Goal: Task Accomplishment & Management: Use online tool/utility

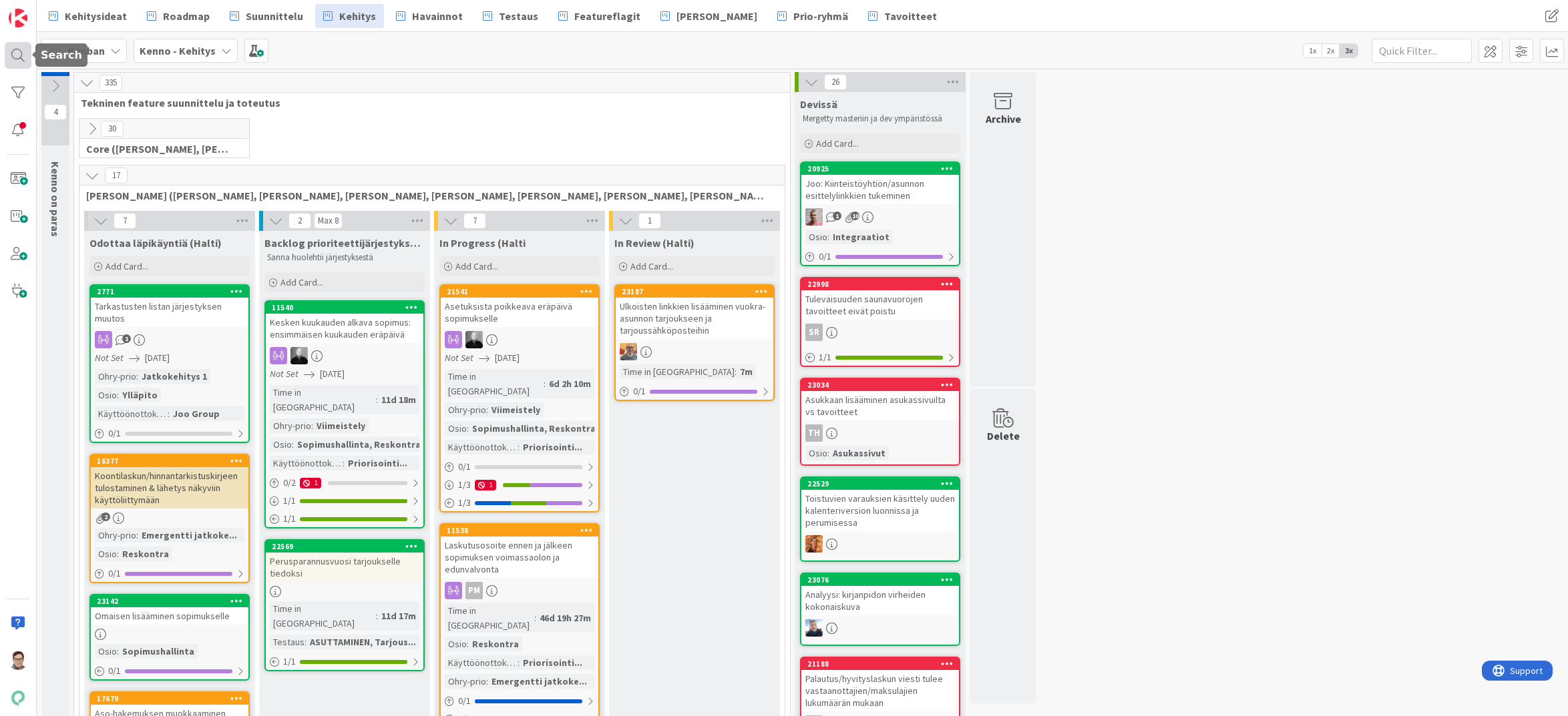
click at [17, 52] on div at bounding box center [18, 56] width 27 height 27
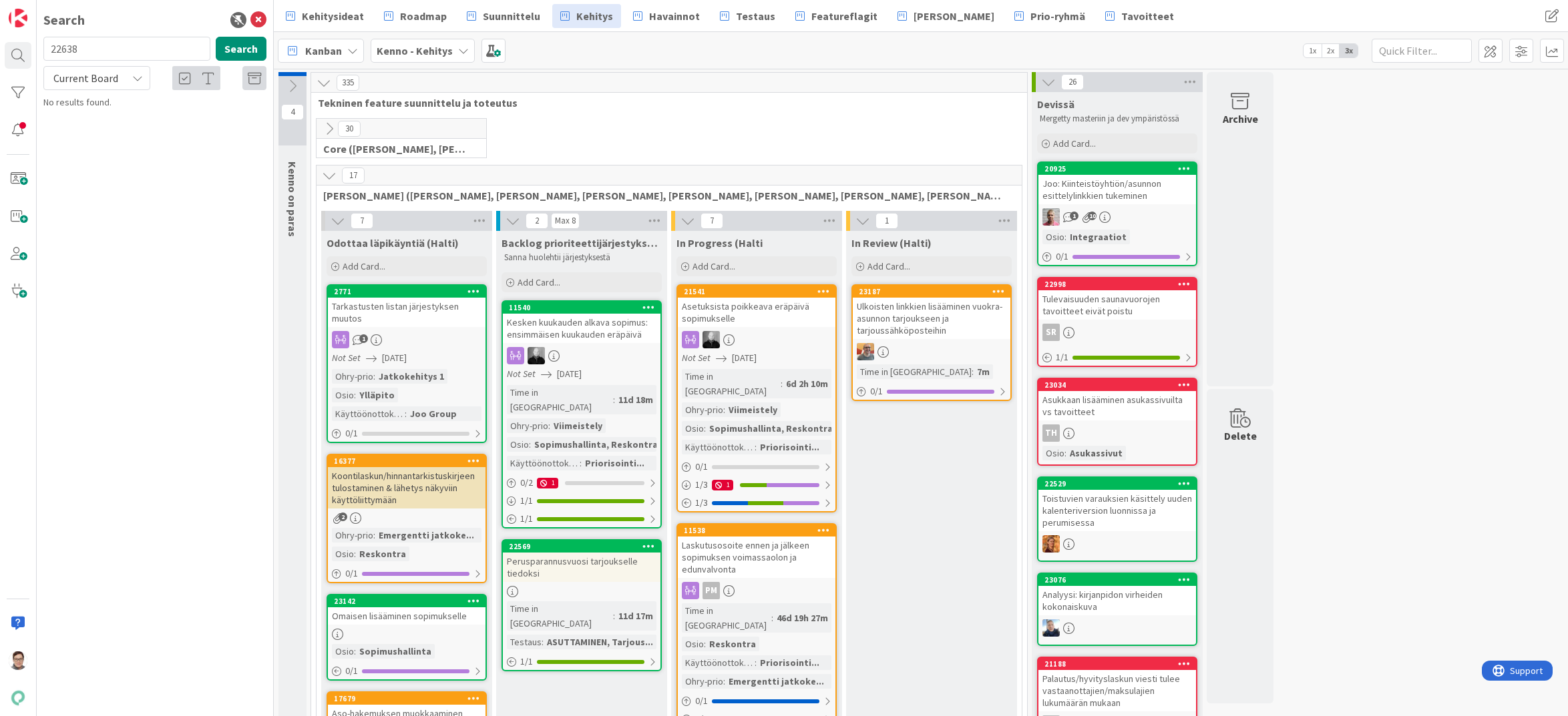
type input "22638"
click at [89, 78] on span "Current Board" at bounding box center [86, 78] width 65 height 13
click at [80, 131] on span "All Boards" at bounding box center [120, 133] width 139 height 20
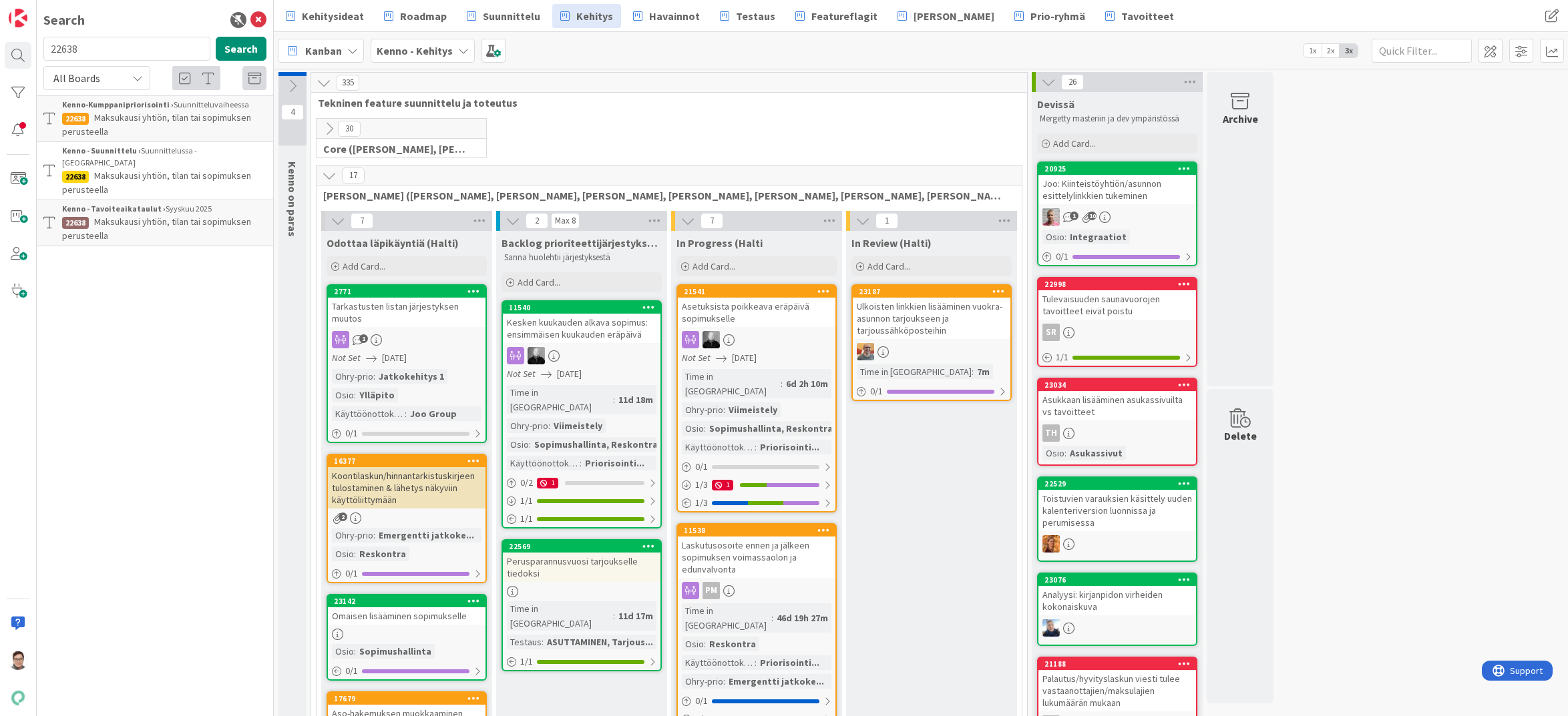
click at [134, 118] on span "Maksukausi yhtiön, tilan tai sopimuksen perusteella" at bounding box center [157, 124] width 189 height 26
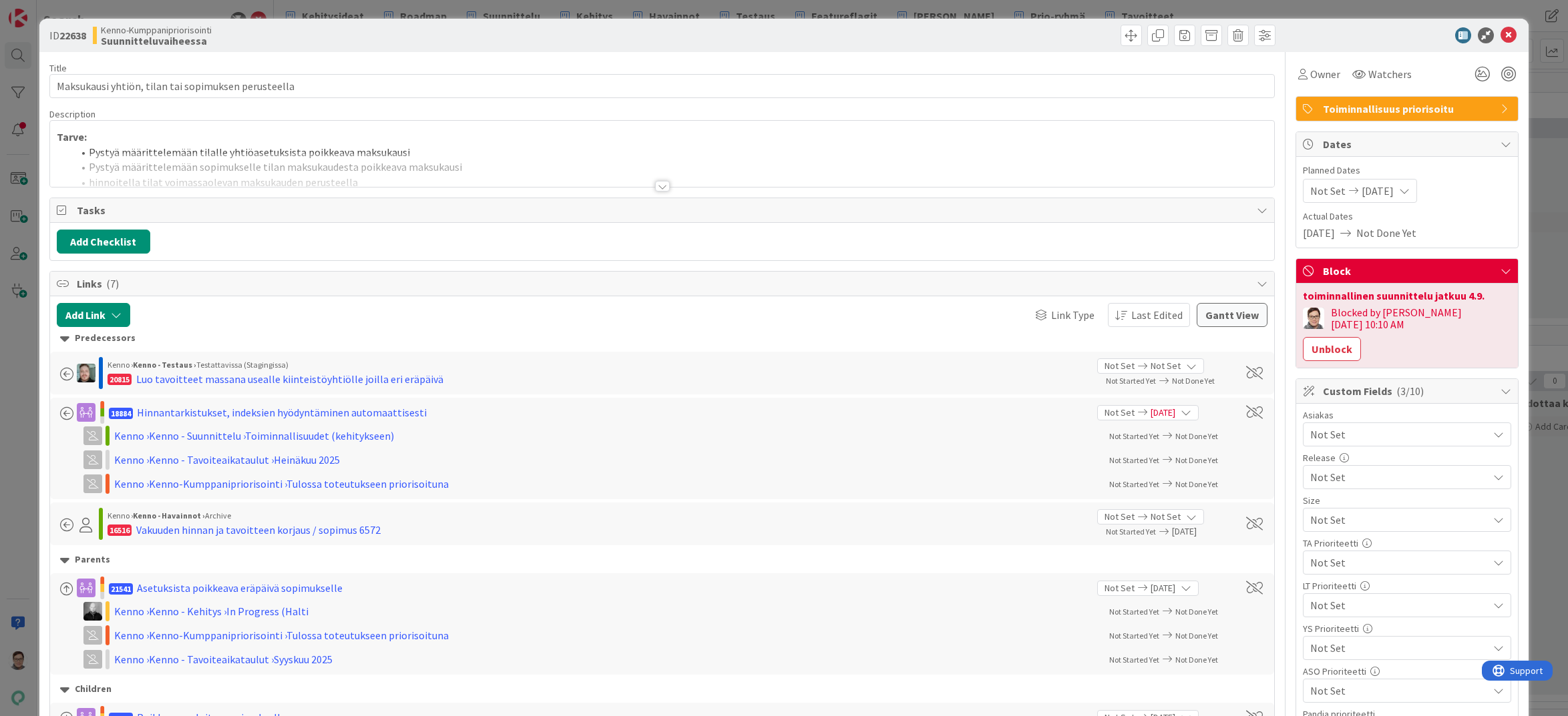
click at [658, 184] on div at bounding box center [663, 186] width 15 height 11
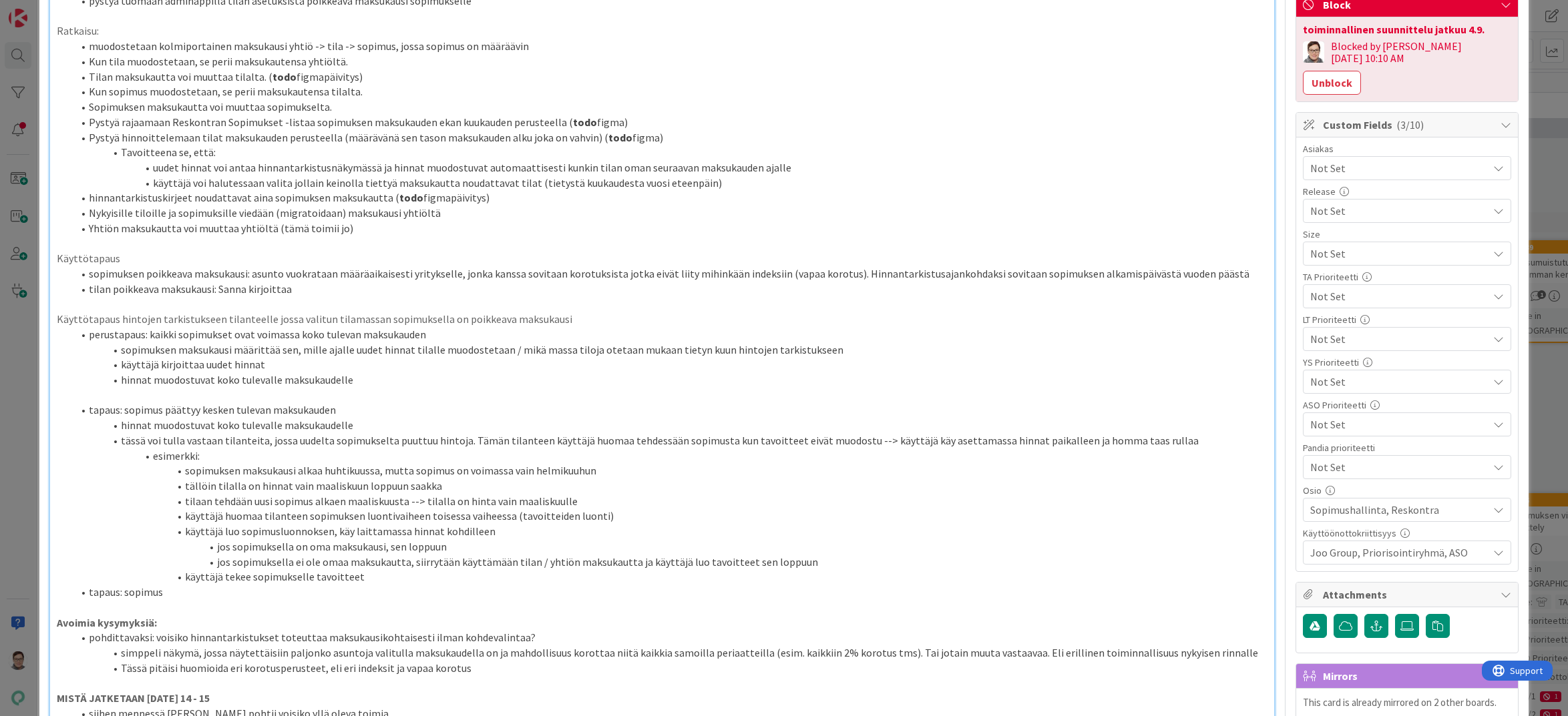
scroll to position [334, 0]
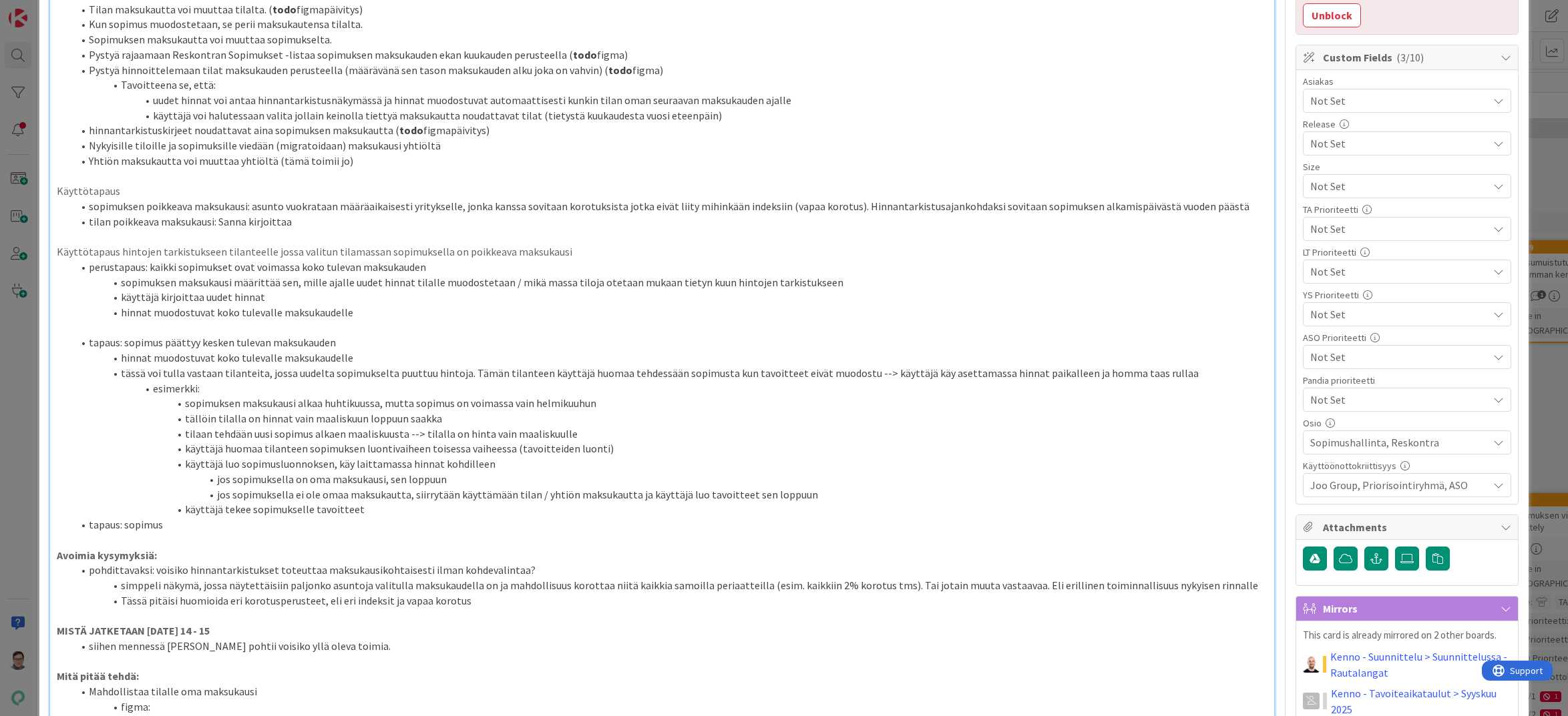
click at [1372, 477] on span "Joo Group, Priorisointiryhmä, ASO" at bounding box center [1398, 485] width 178 height 16
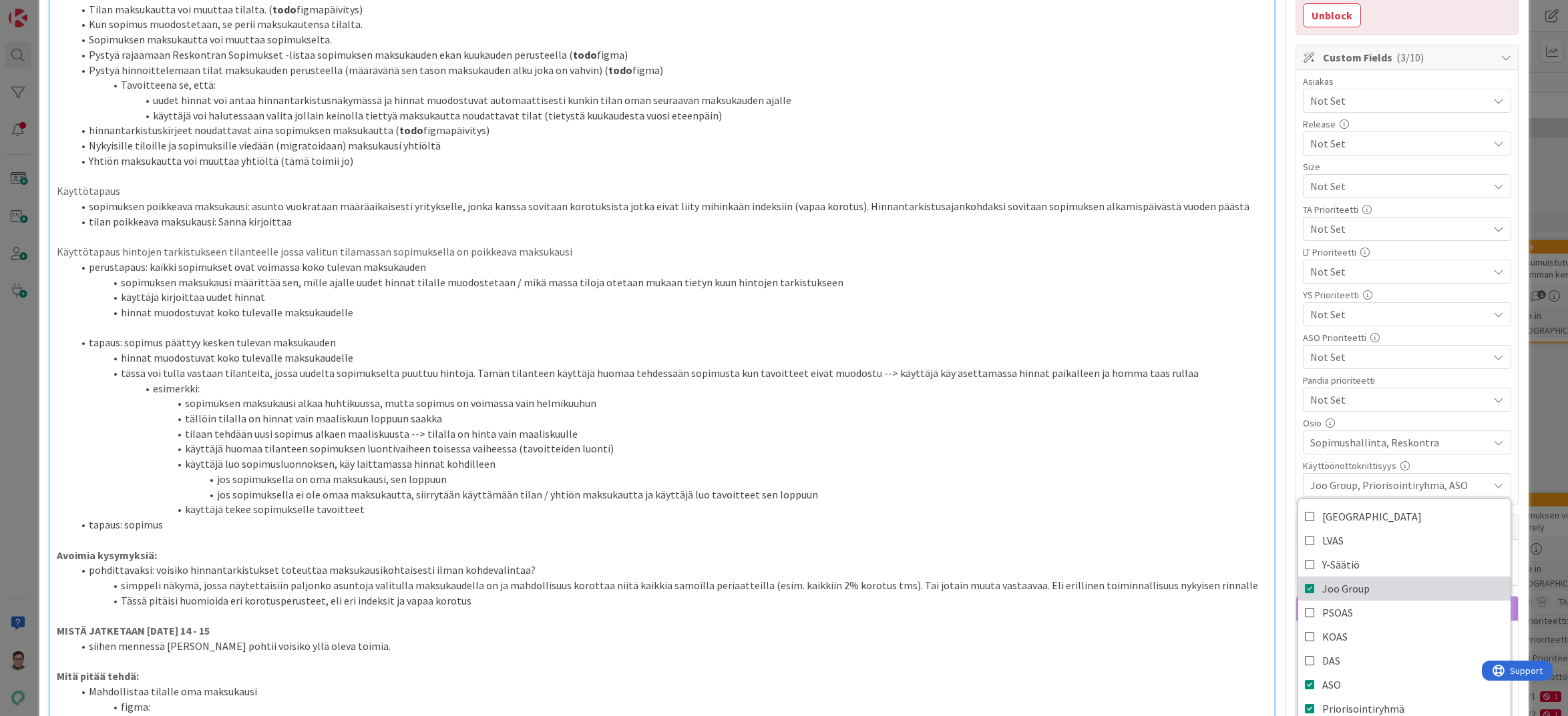
click at [1304, 579] on icon at bounding box center [1310, 589] width 11 height 20
click at [1117, 510] on li "käyttäjä tekee sopimukselle tavoitteet" at bounding box center [671, 510] width 1195 height 15
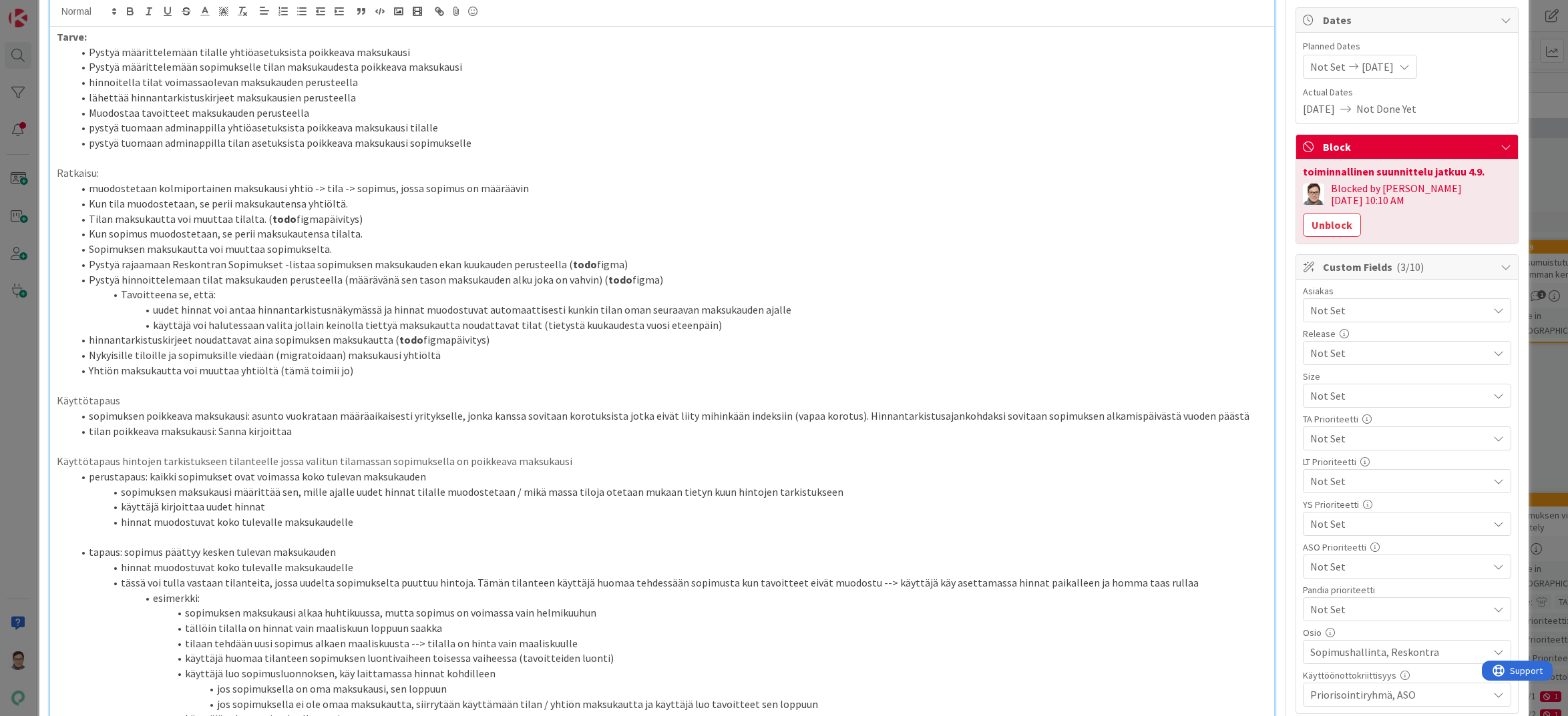
scroll to position [0, 0]
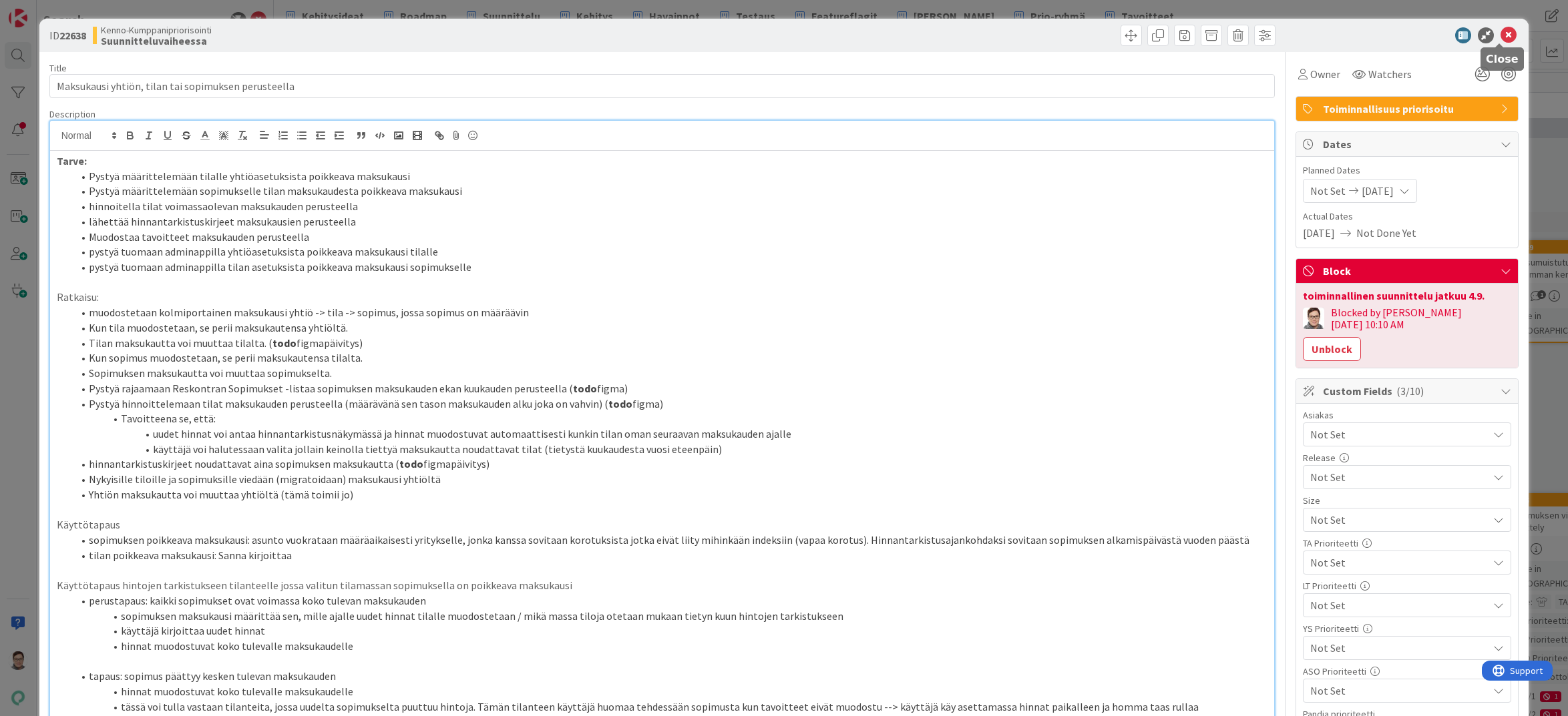
click at [1501, 34] on icon at bounding box center [1508, 36] width 16 height 16
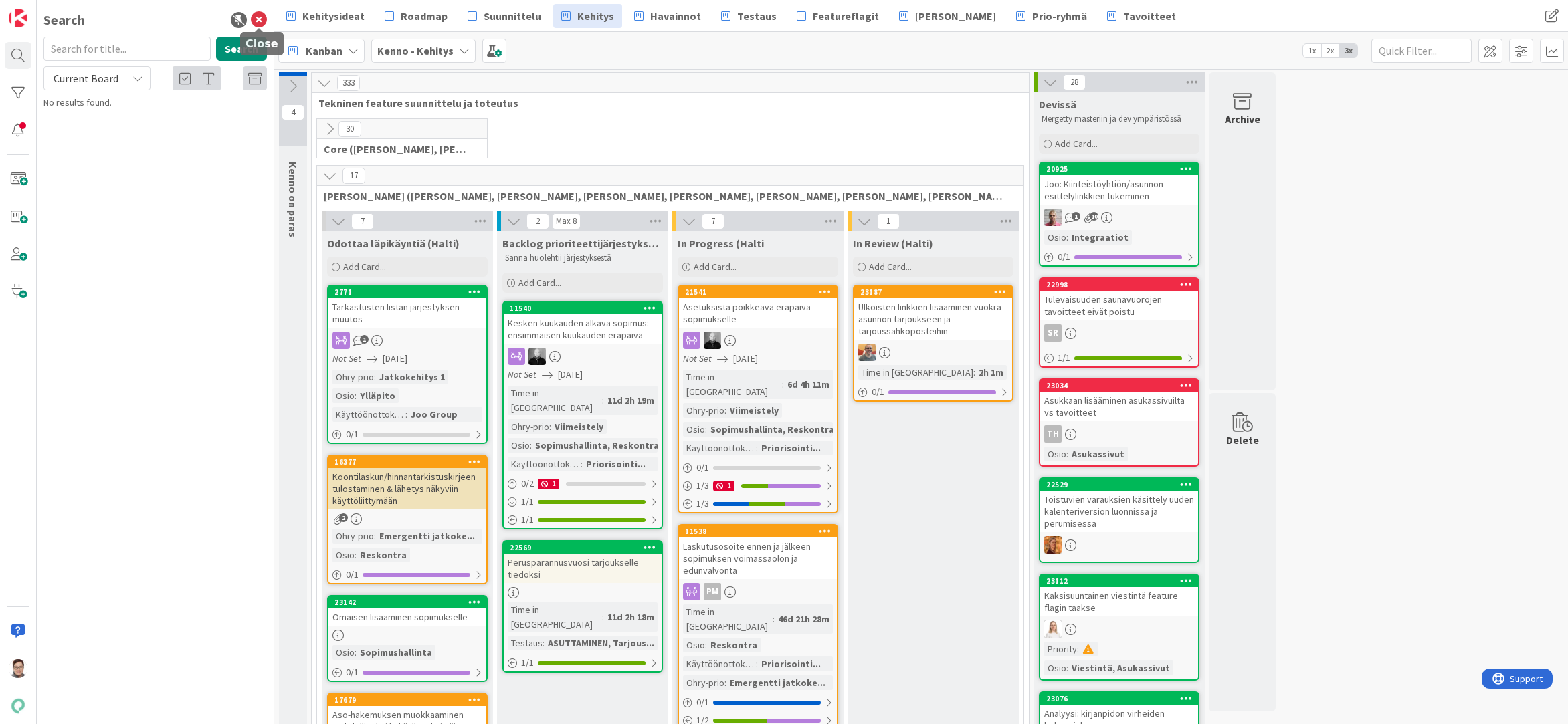
click at [259, 18] on icon at bounding box center [259, 20] width 16 height 16
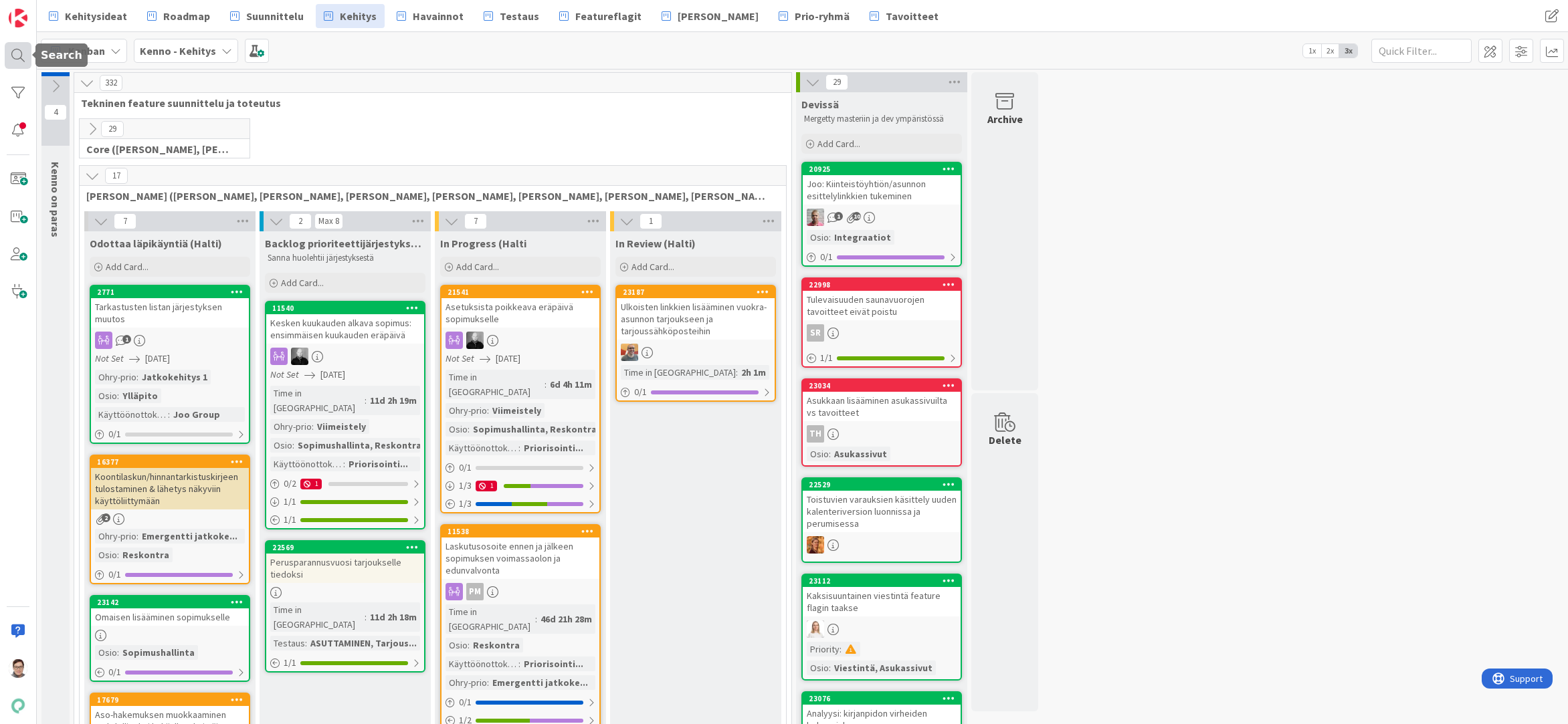
click at [14, 57] on div at bounding box center [18, 56] width 27 height 27
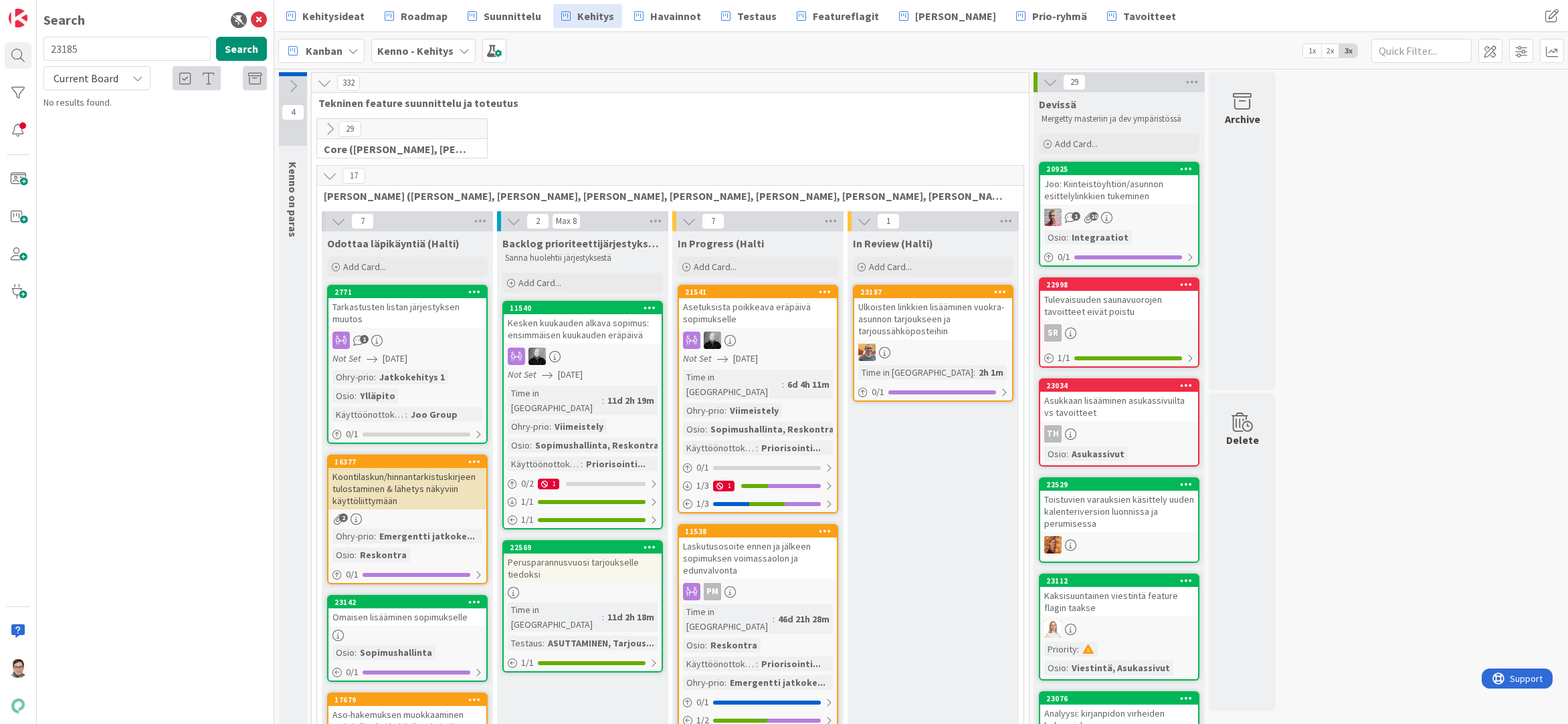
type input "23185"
click at [99, 71] on span "Current Board" at bounding box center [86, 79] width 70 height 19
click at [89, 138] on span "All Boards" at bounding box center [120, 134] width 139 height 20
click at [140, 110] on div "Kenno - Havainnot › Suunnittelussa" at bounding box center [165, 105] width 205 height 12
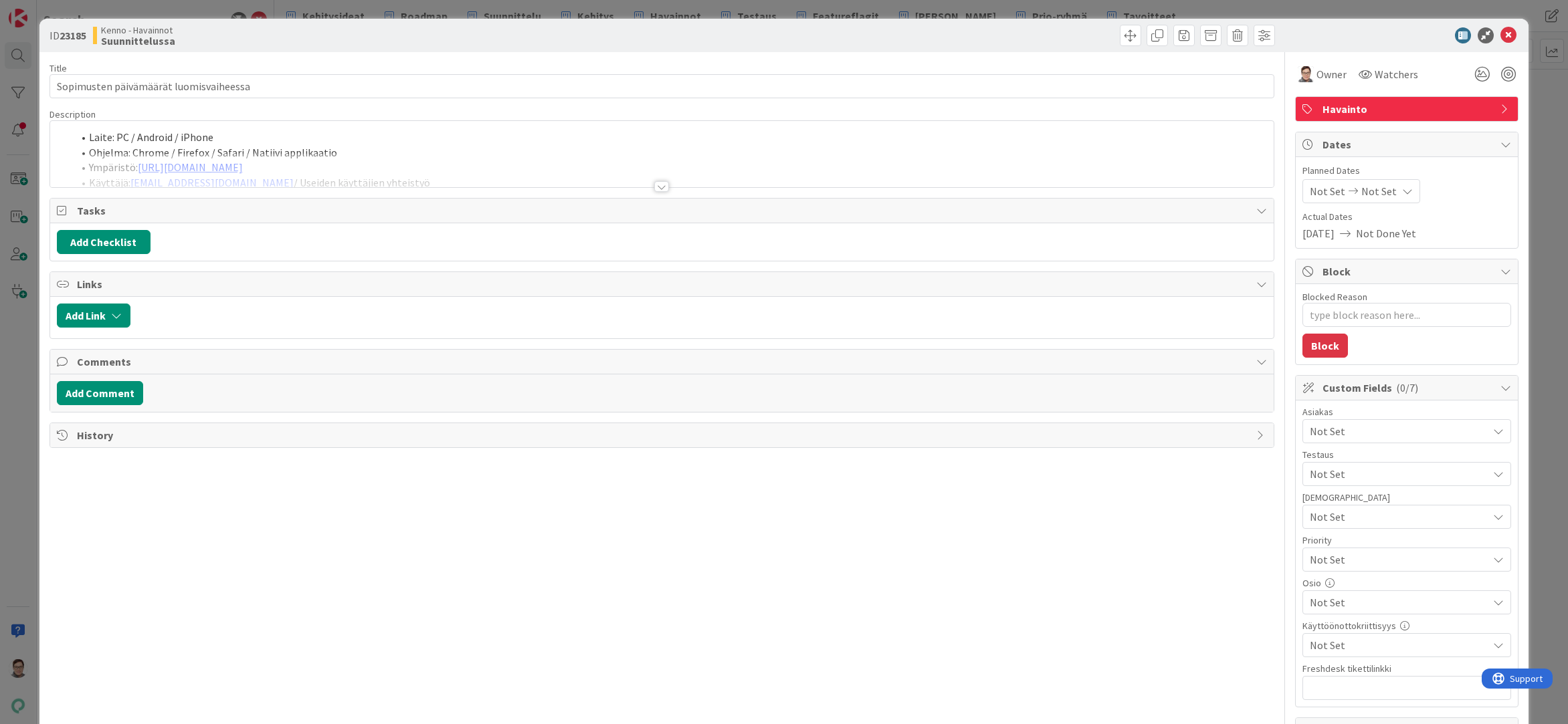
click at [660, 185] on div at bounding box center [662, 187] width 15 height 11
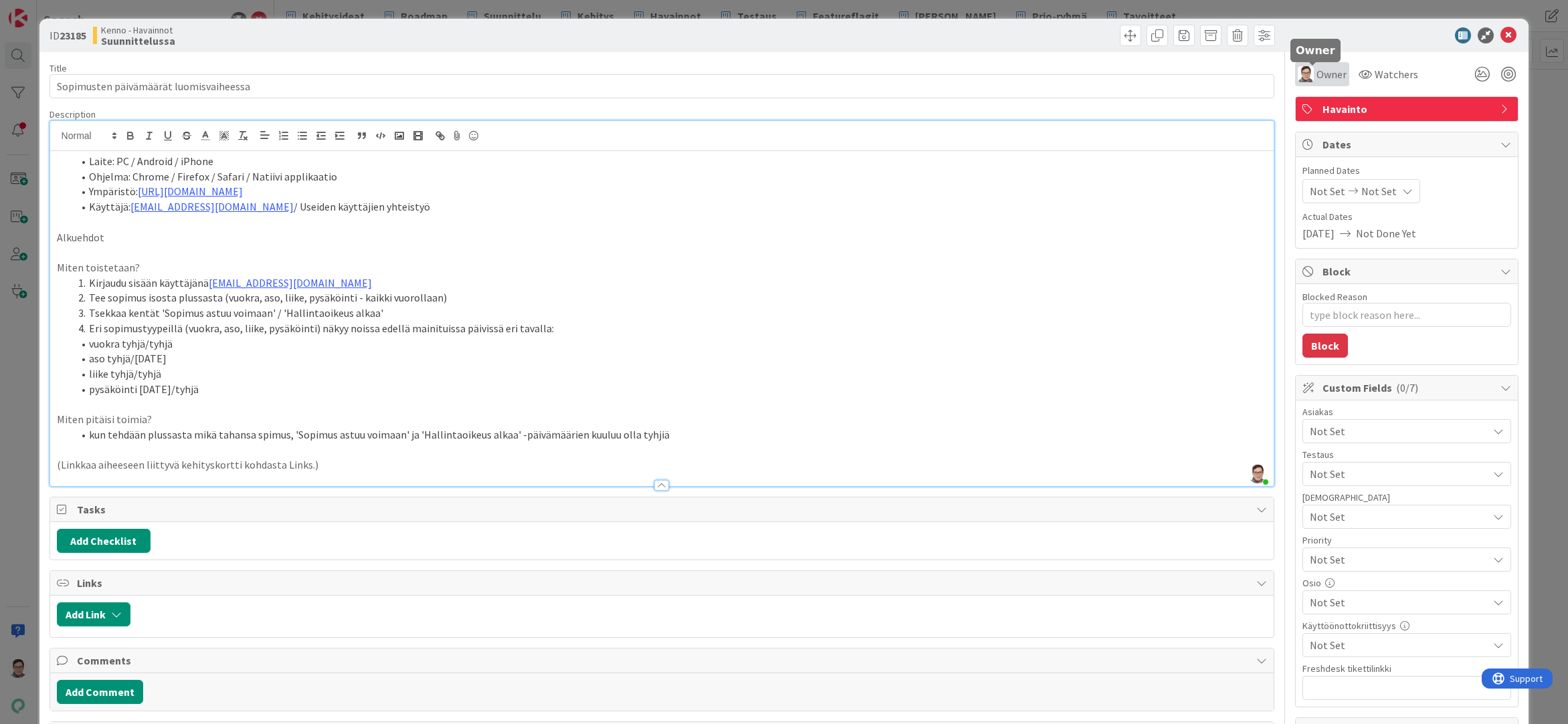
click at [1316, 72] on span "Owner" at bounding box center [1331, 75] width 30 height 16
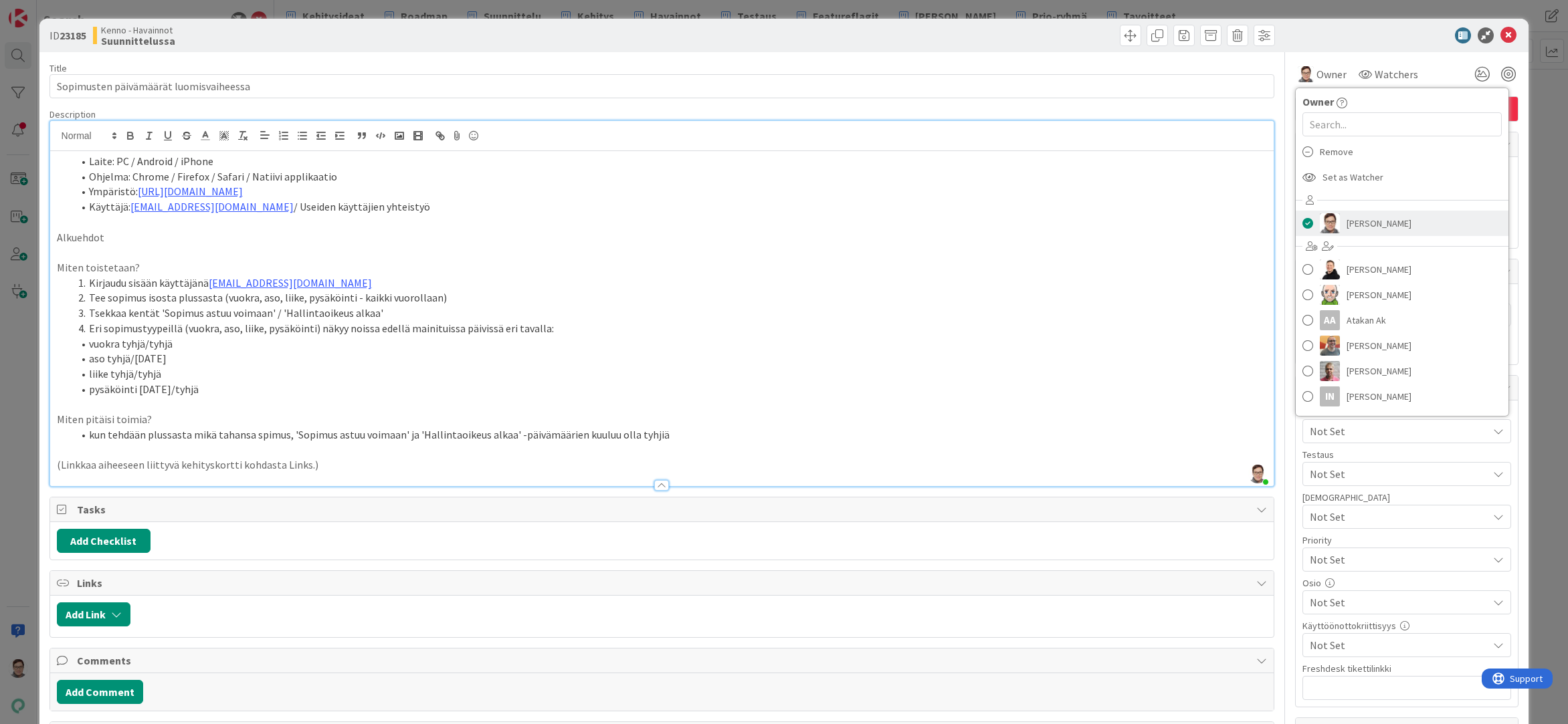
click at [1346, 219] on span "[PERSON_NAME]" at bounding box center [1379, 224] width 65 height 20
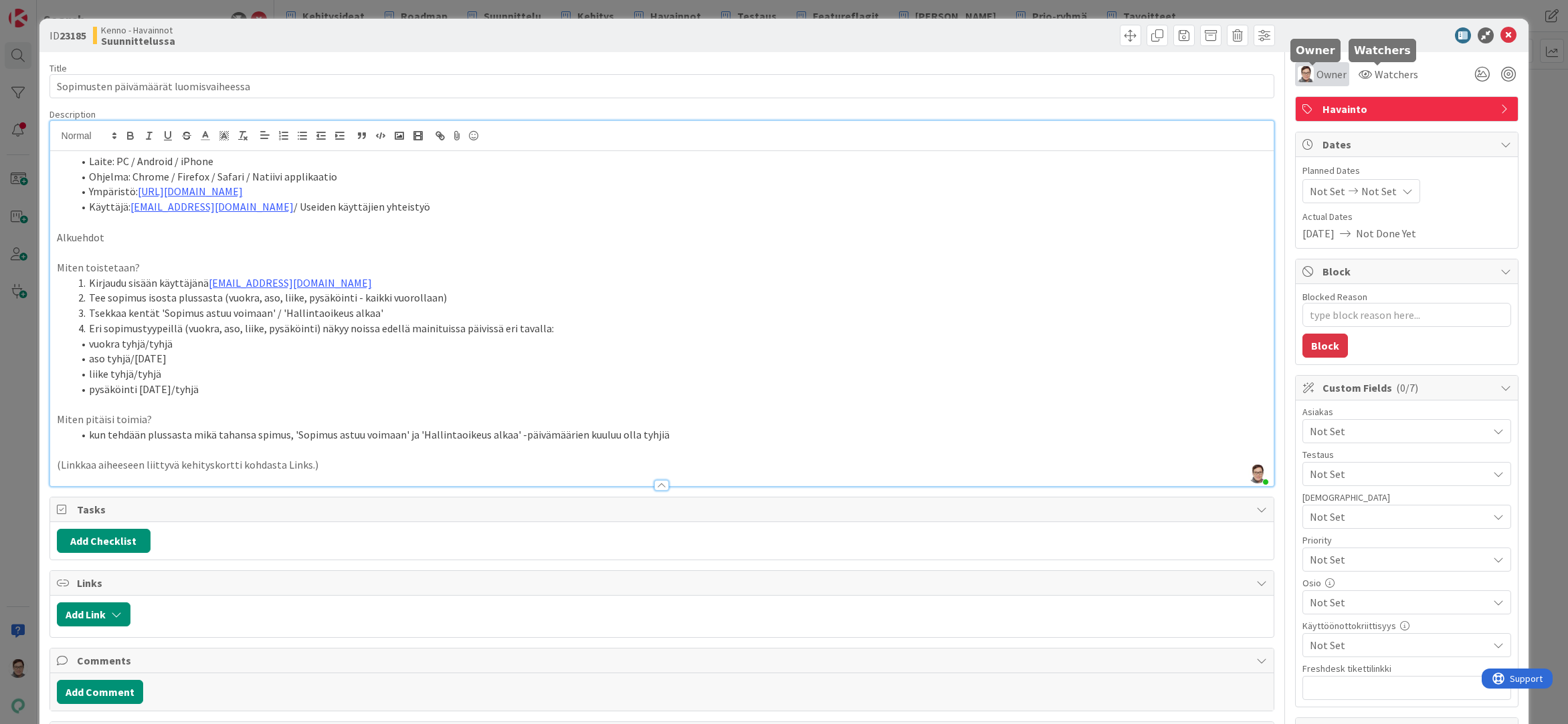
click at [1325, 71] on span "Owner" at bounding box center [1331, 75] width 30 height 16
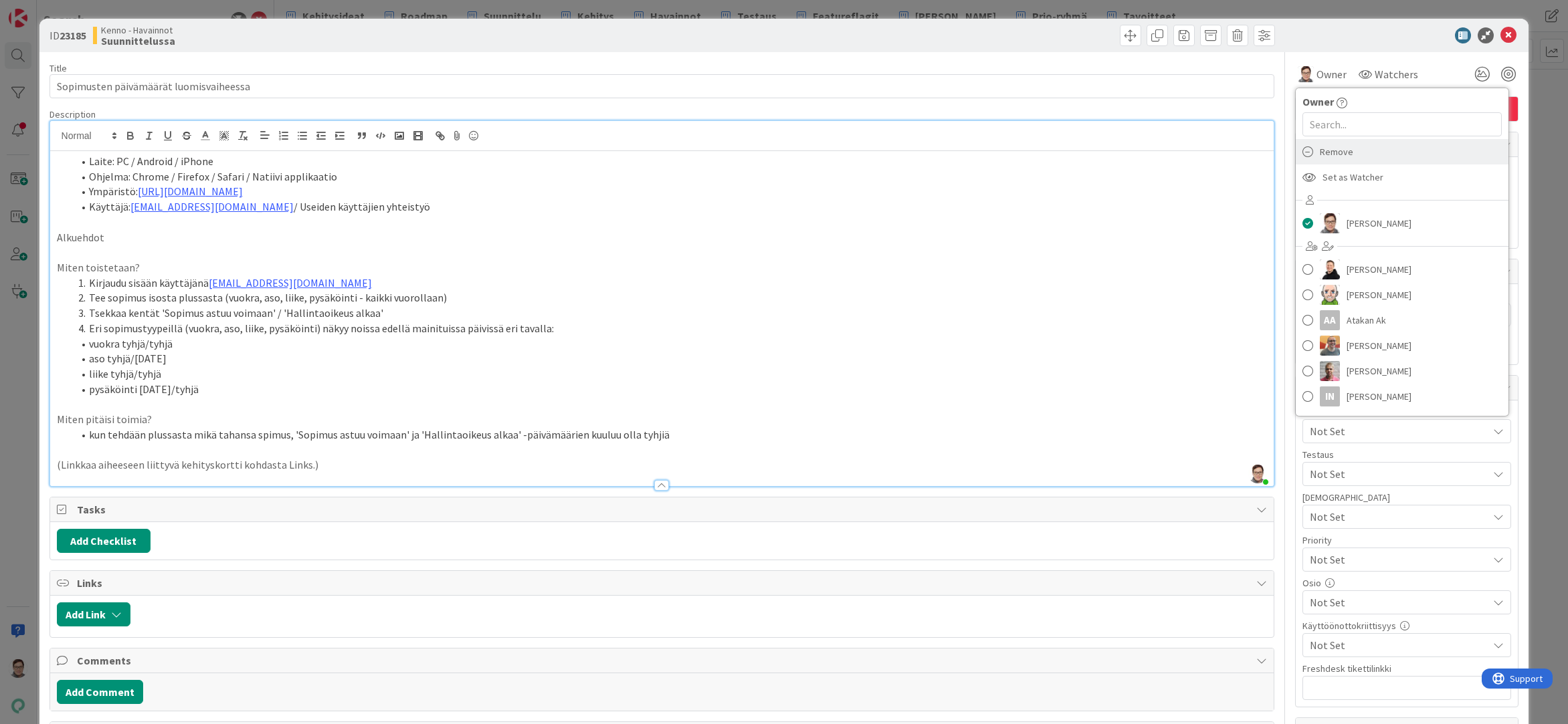
click at [1340, 153] on span "Remove" at bounding box center [1336, 152] width 34 height 20
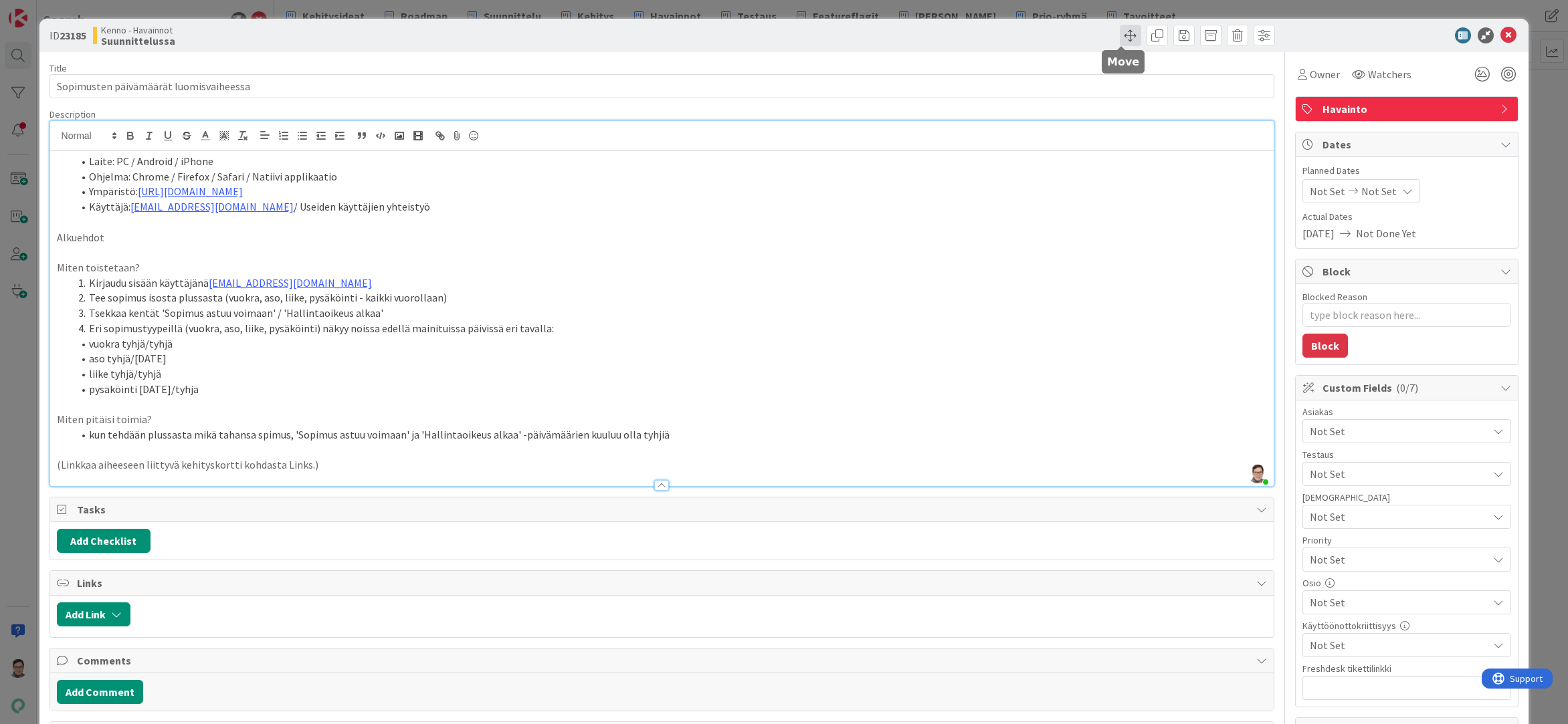
click at [1120, 36] on span at bounding box center [1131, 36] width 21 height 21
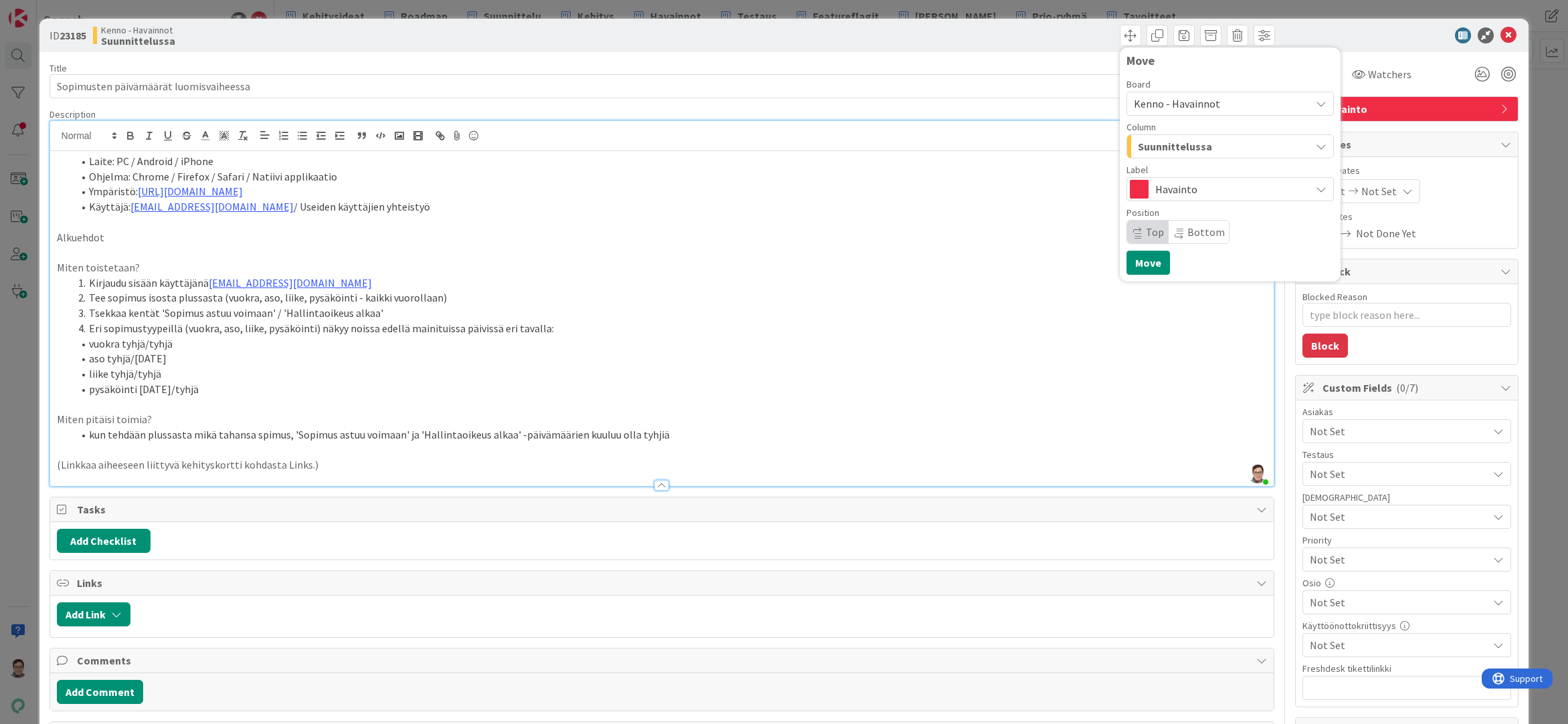
click at [1170, 101] on span "Kenno - Havainnot" at bounding box center [1177, 103] width 86 height 13
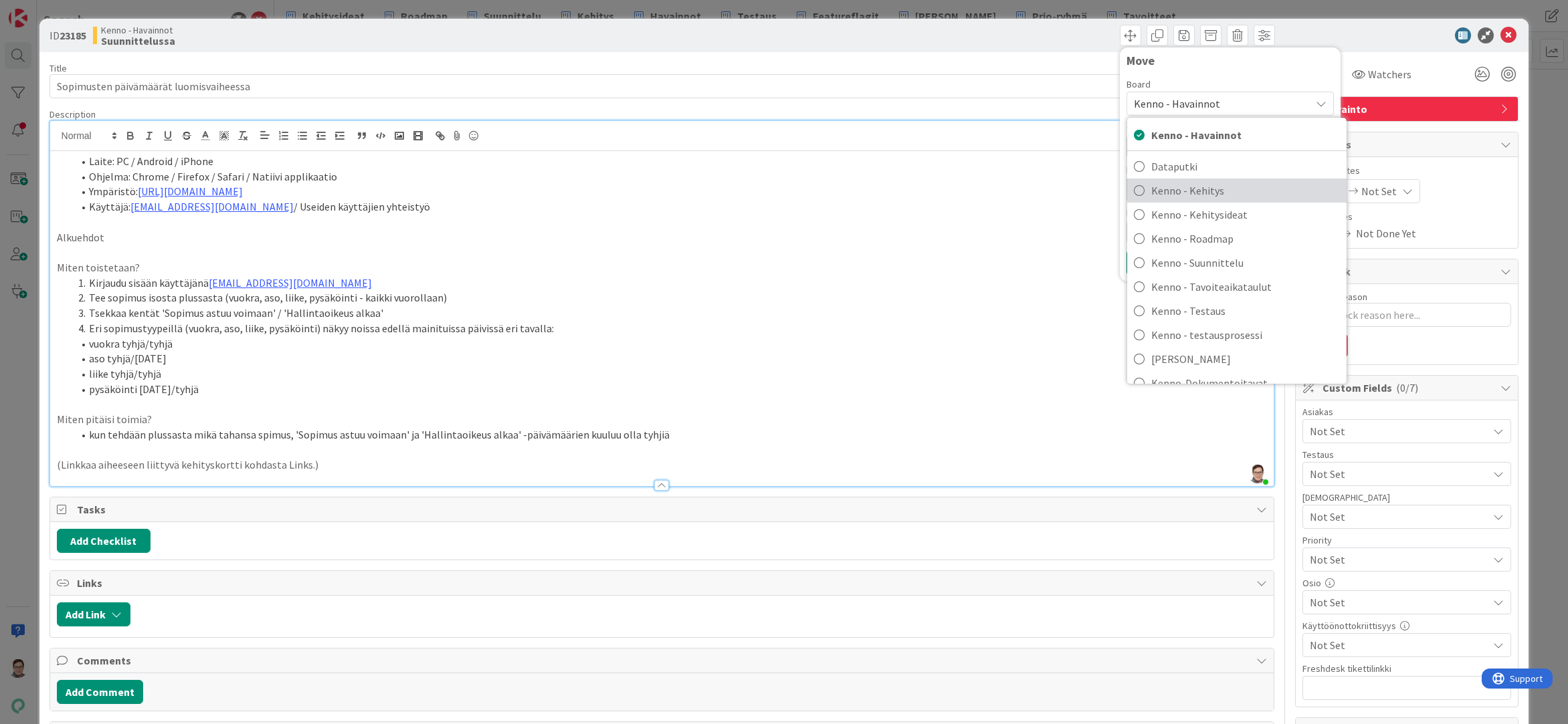
click at [1189, 184] on span "Kenno - Kehitys" at bounding box center [1246, 191] width 189 height 20
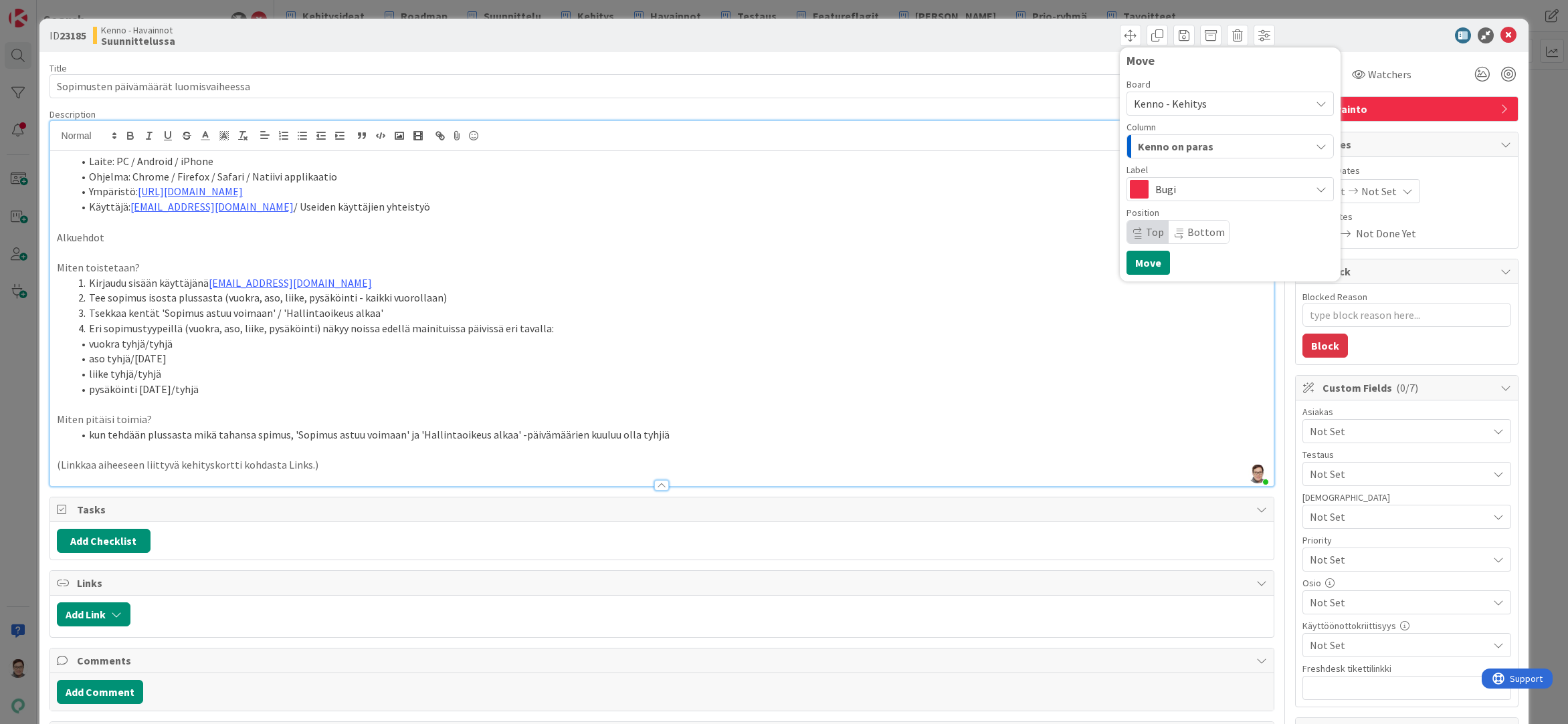
click at [1183, 145] on span "Kenno on paras" at bounding box center [1176, 146] width 76 height 17
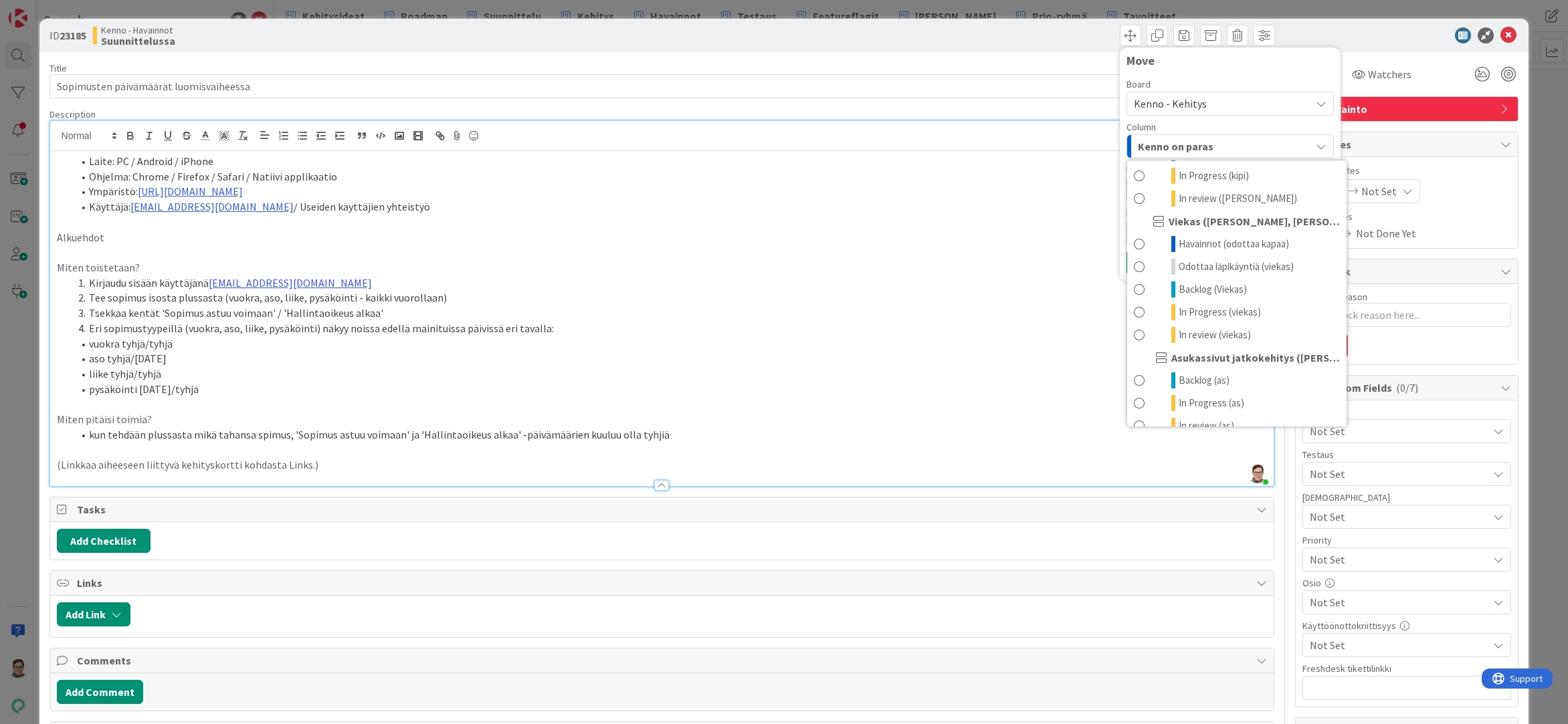
scroll to position [735, 0]
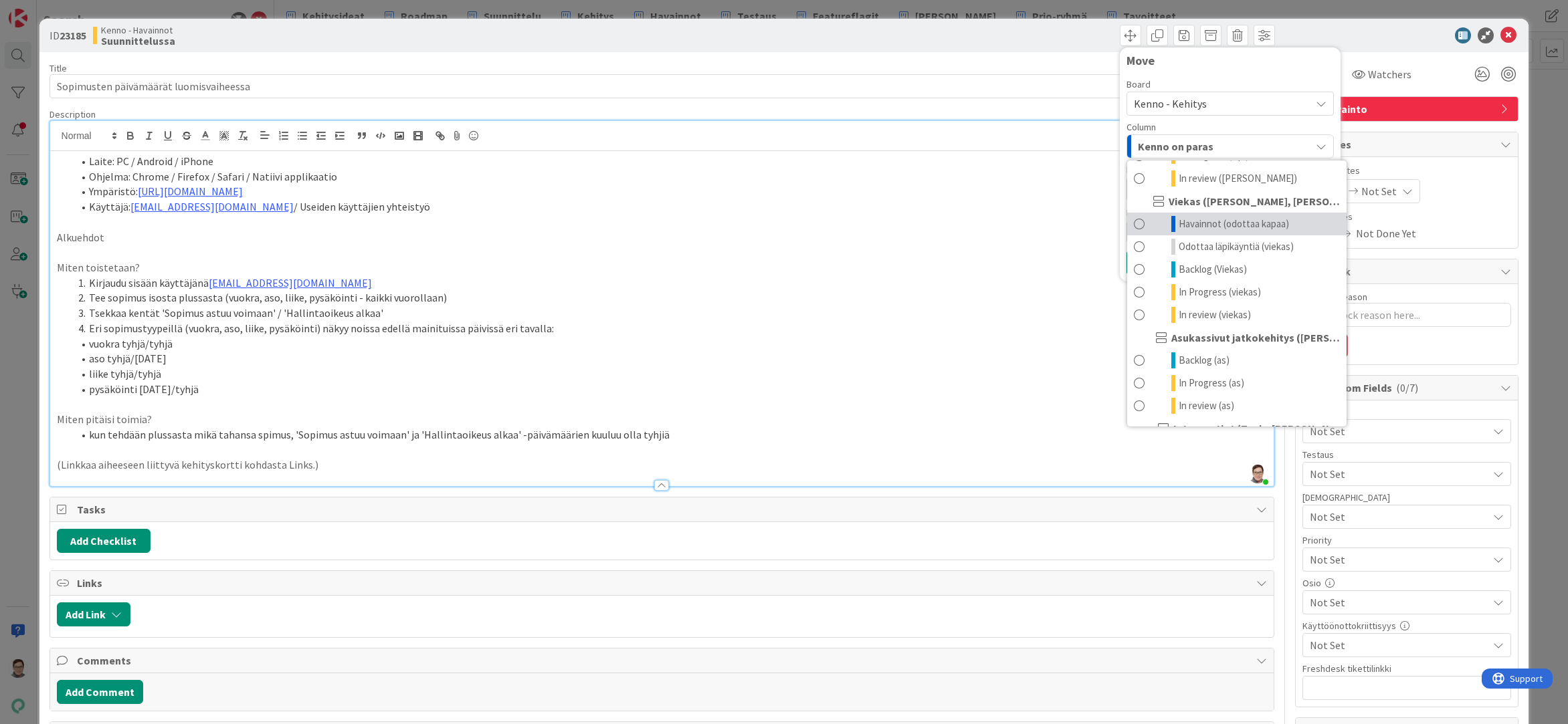
click at [1202, 223] on span "Havainnot (odottaa kapaa)" at bounding box center [1233, 224] width 110 height 16
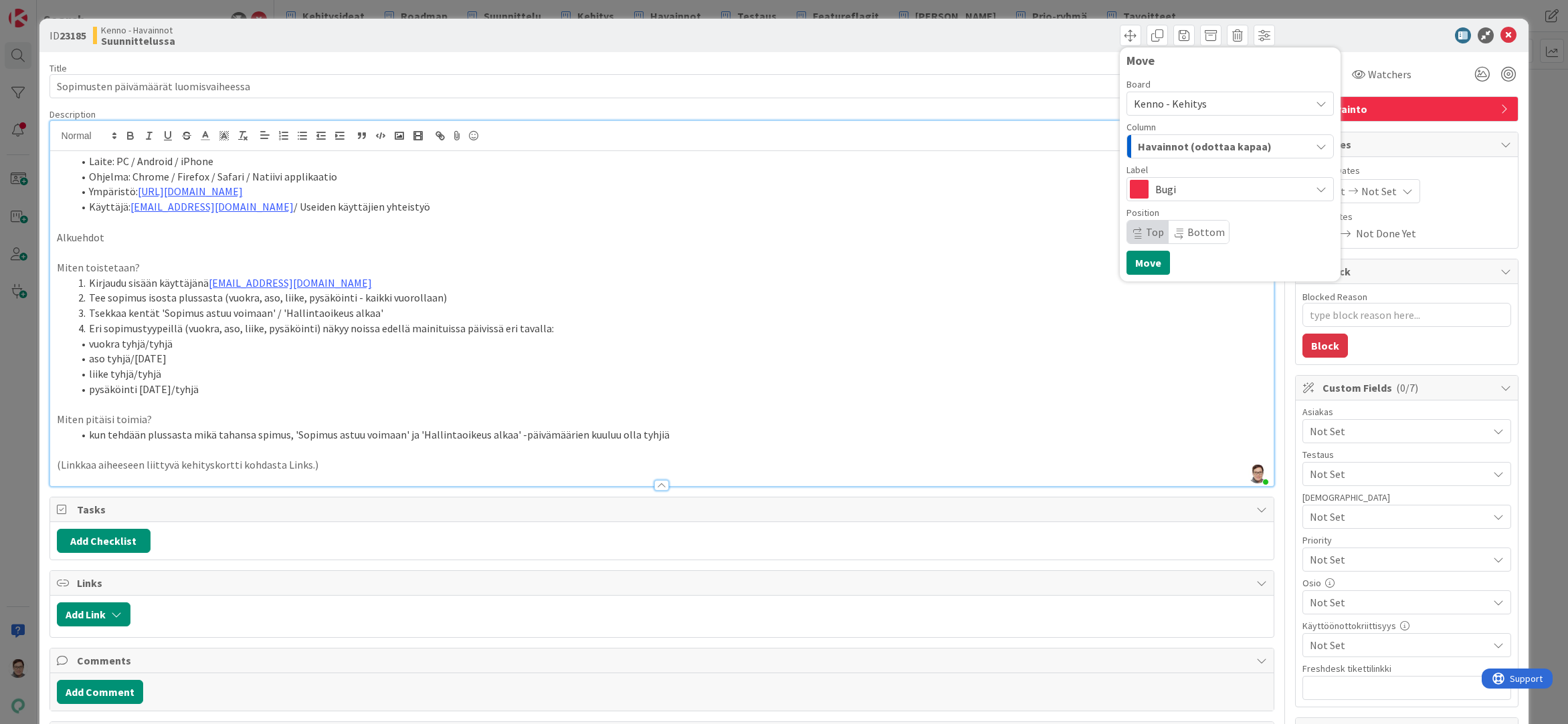
click at [1191, 234] on span "Bottom" at bounding box center [1206, 232] width 38 height 13
click at [1139, 264] on button "Move" at bounding box center [1148, 263] width 44 height 24
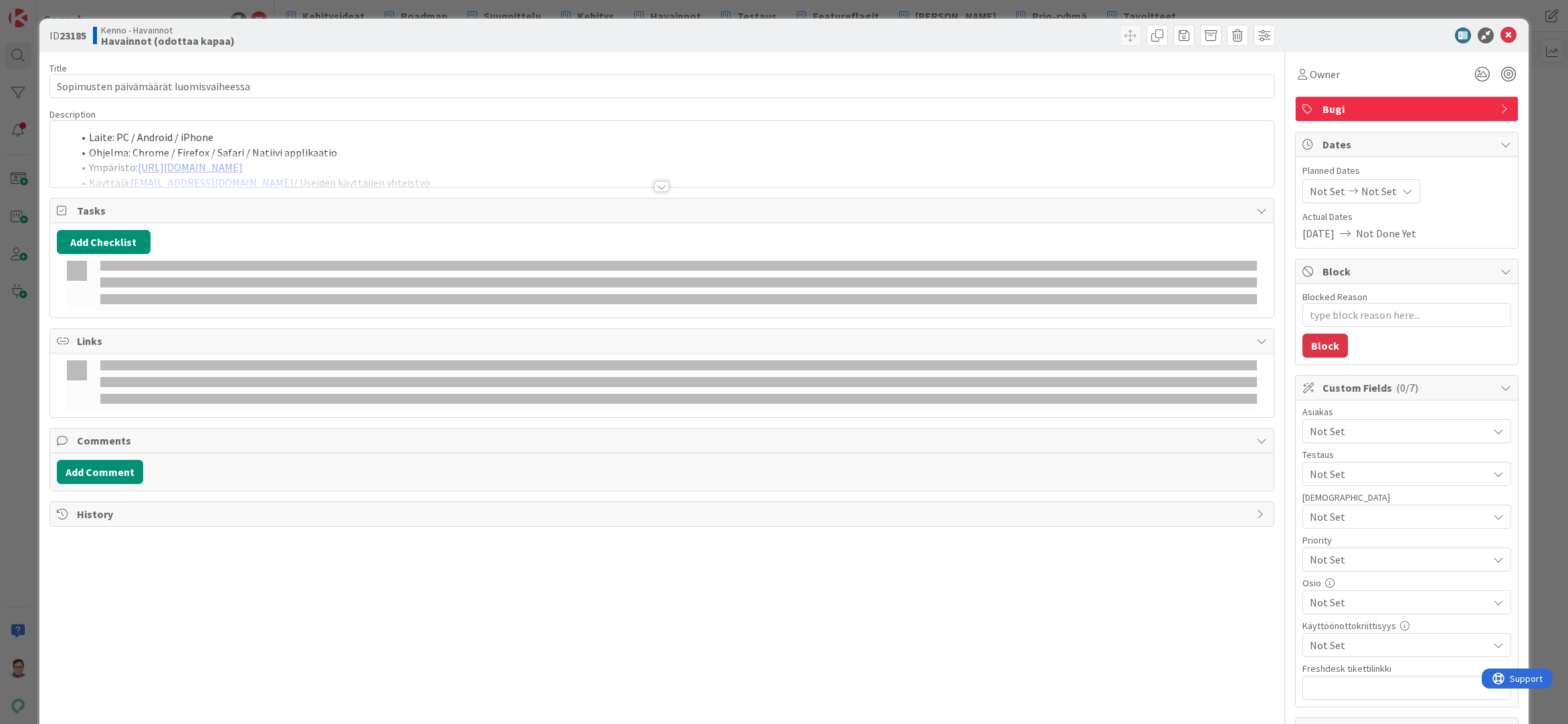
type textarea "x"
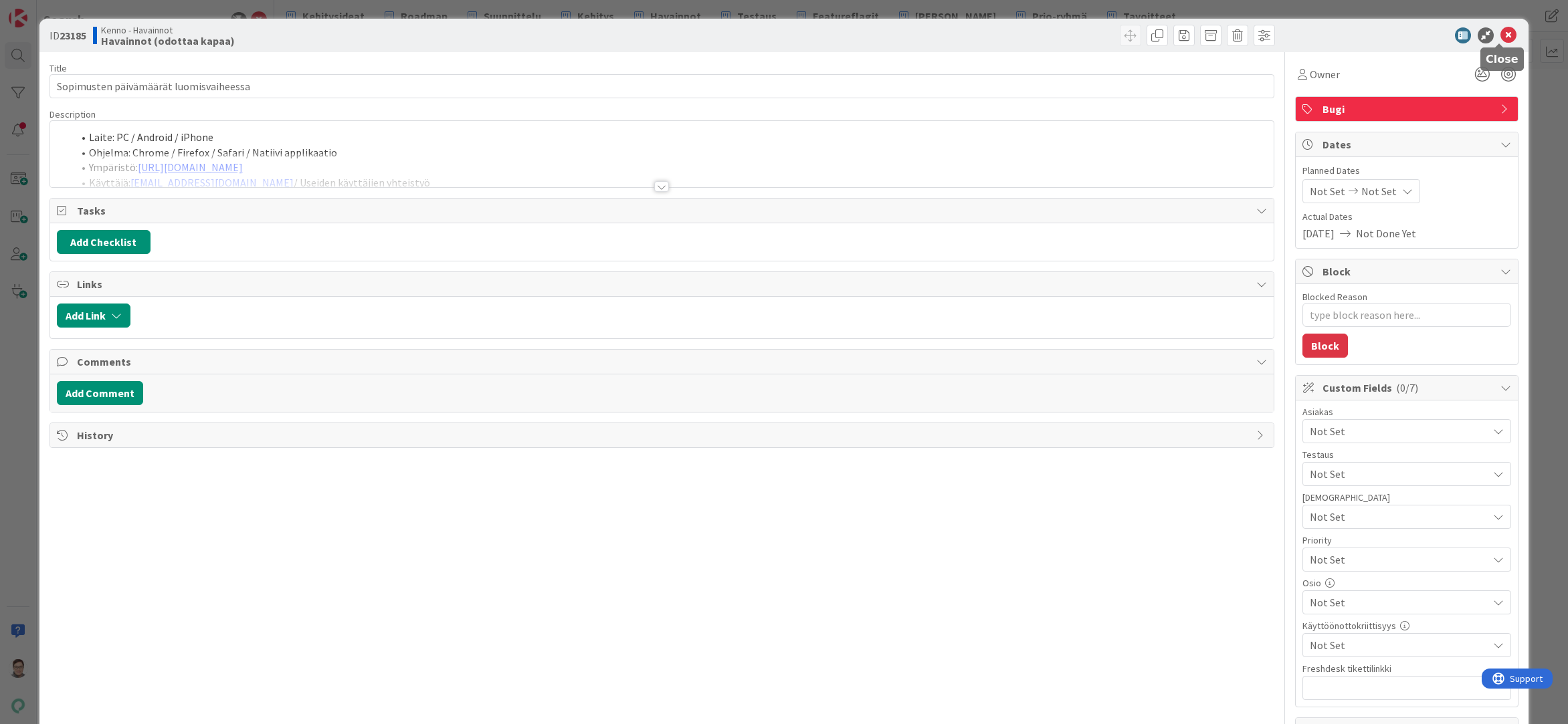
click at [1500, 36] on icon at bounding box center [1508, 36] width 16 height 16
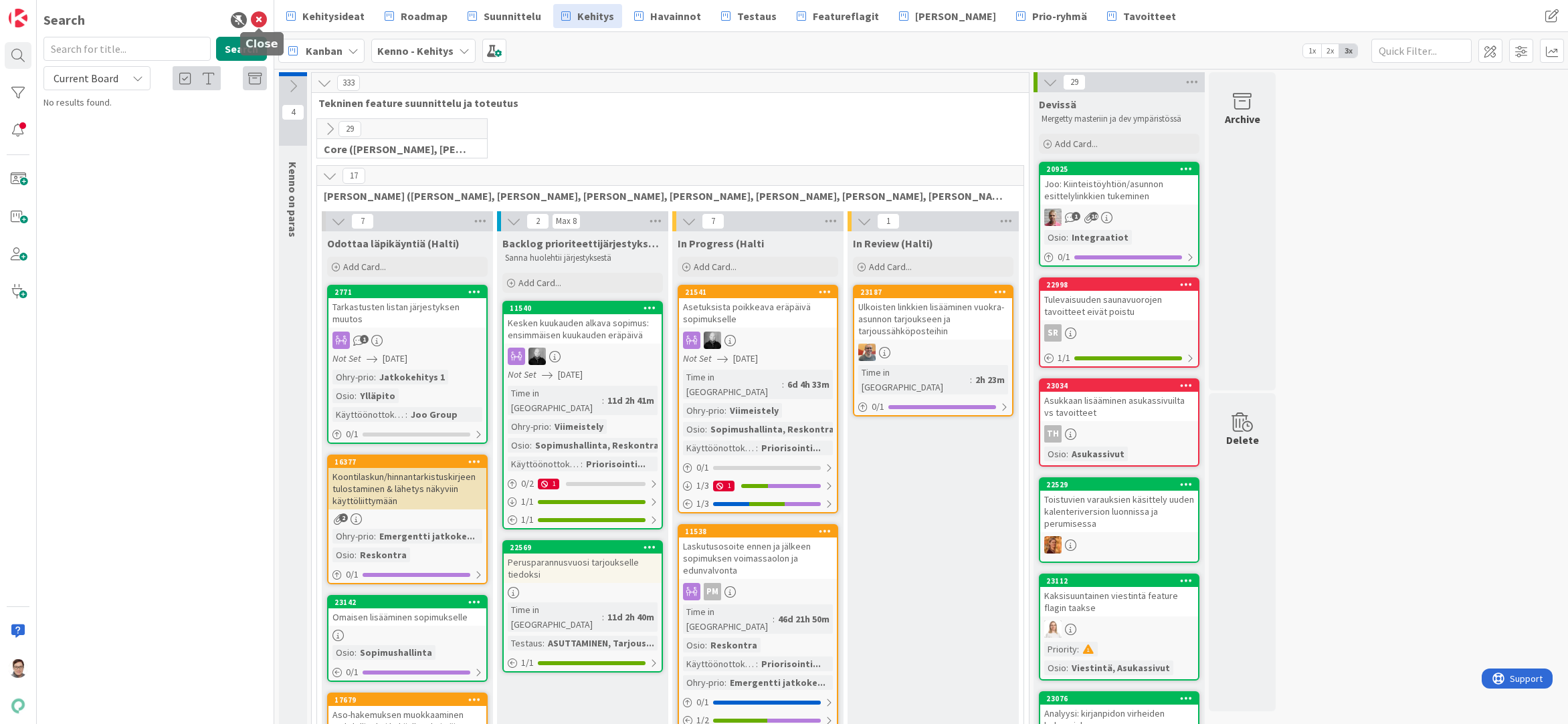
click at [260, 19] on icon at bounding box center [259, 20] width 16 height 16
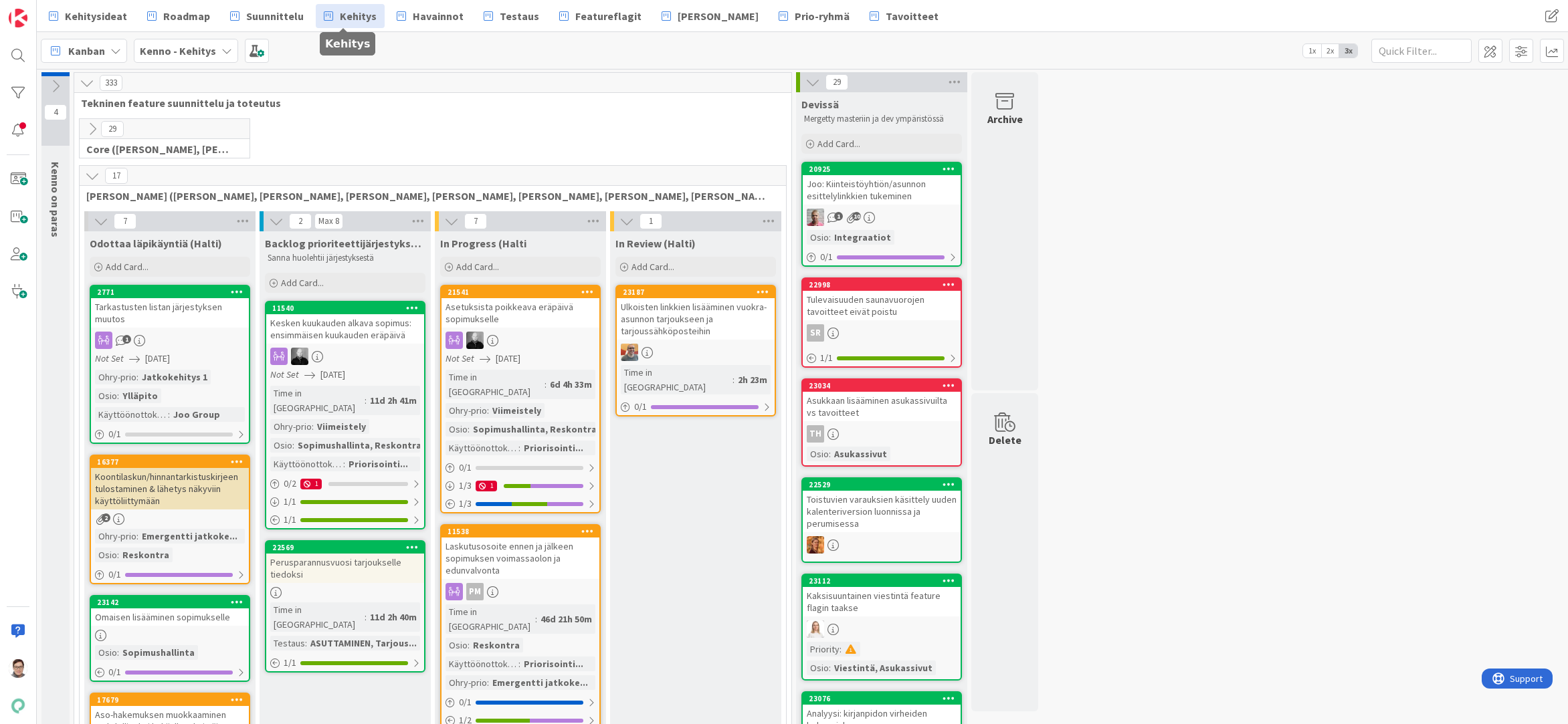
click at [353, 17] on span "Kehitys" at bounding box center [358, 16] width 37 height 16
click at [93, 177] on icon at bounding box center [92, 176] width 15 height 15
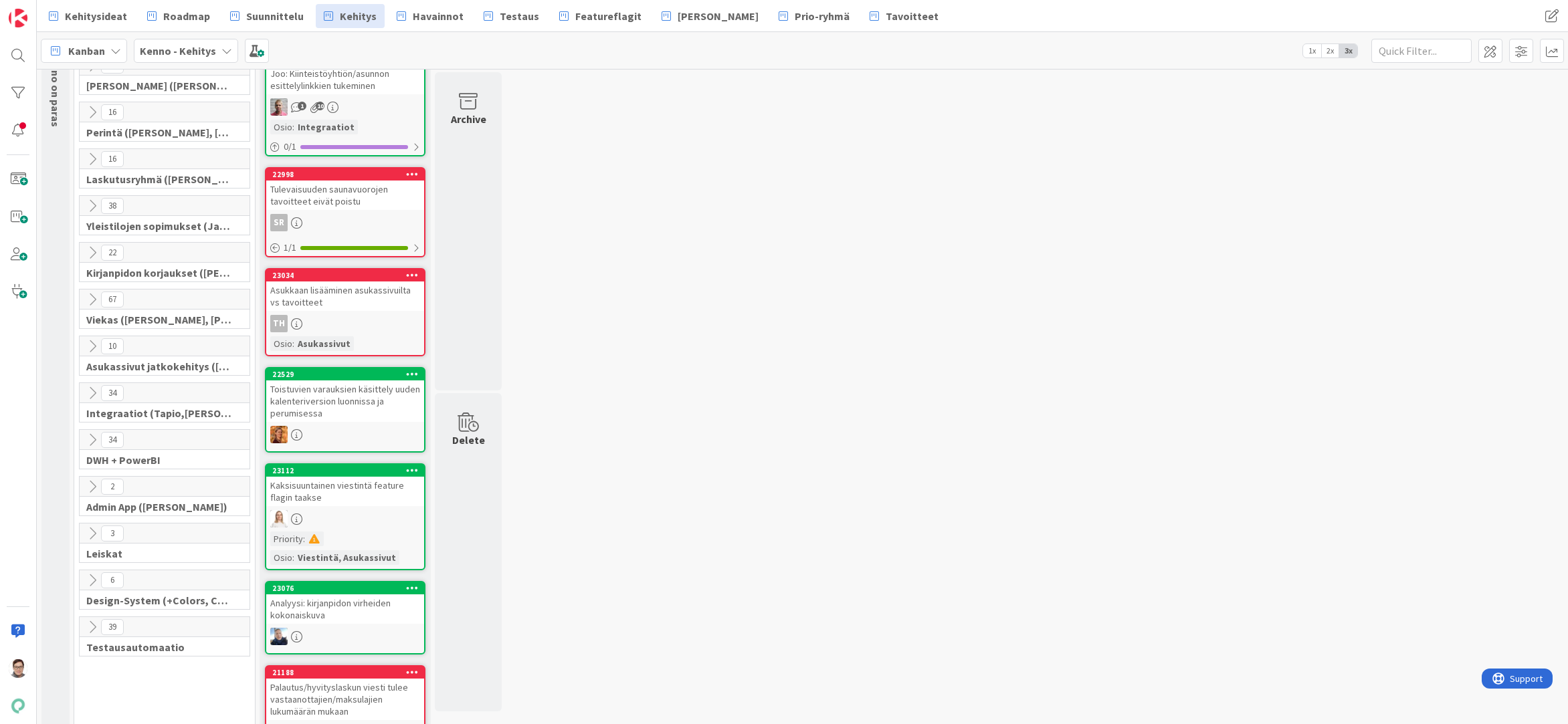
scroll to position [134, 0]
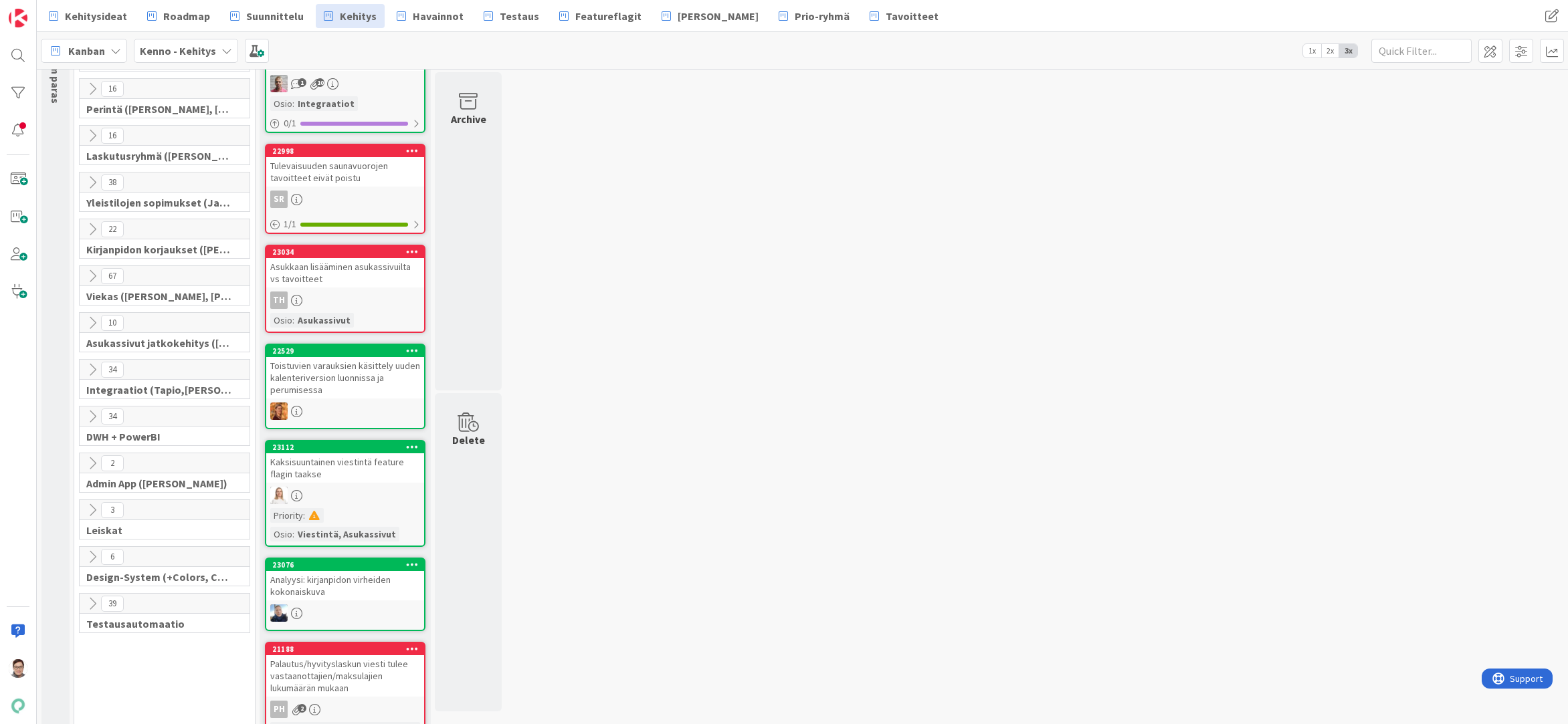
click at [87, 271] on icon at bounding box center [92, 276] width 15 height 15
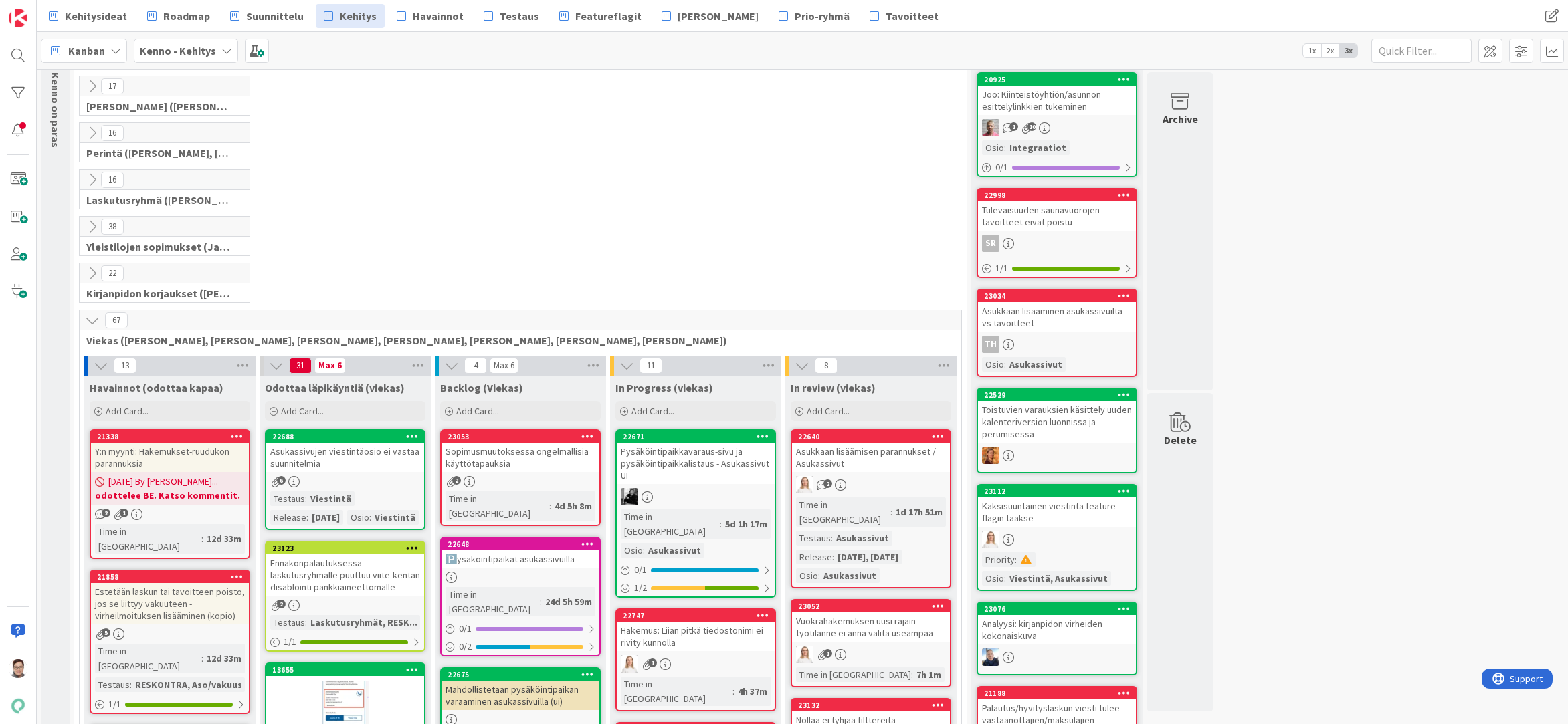
scroll to position [0, 0]
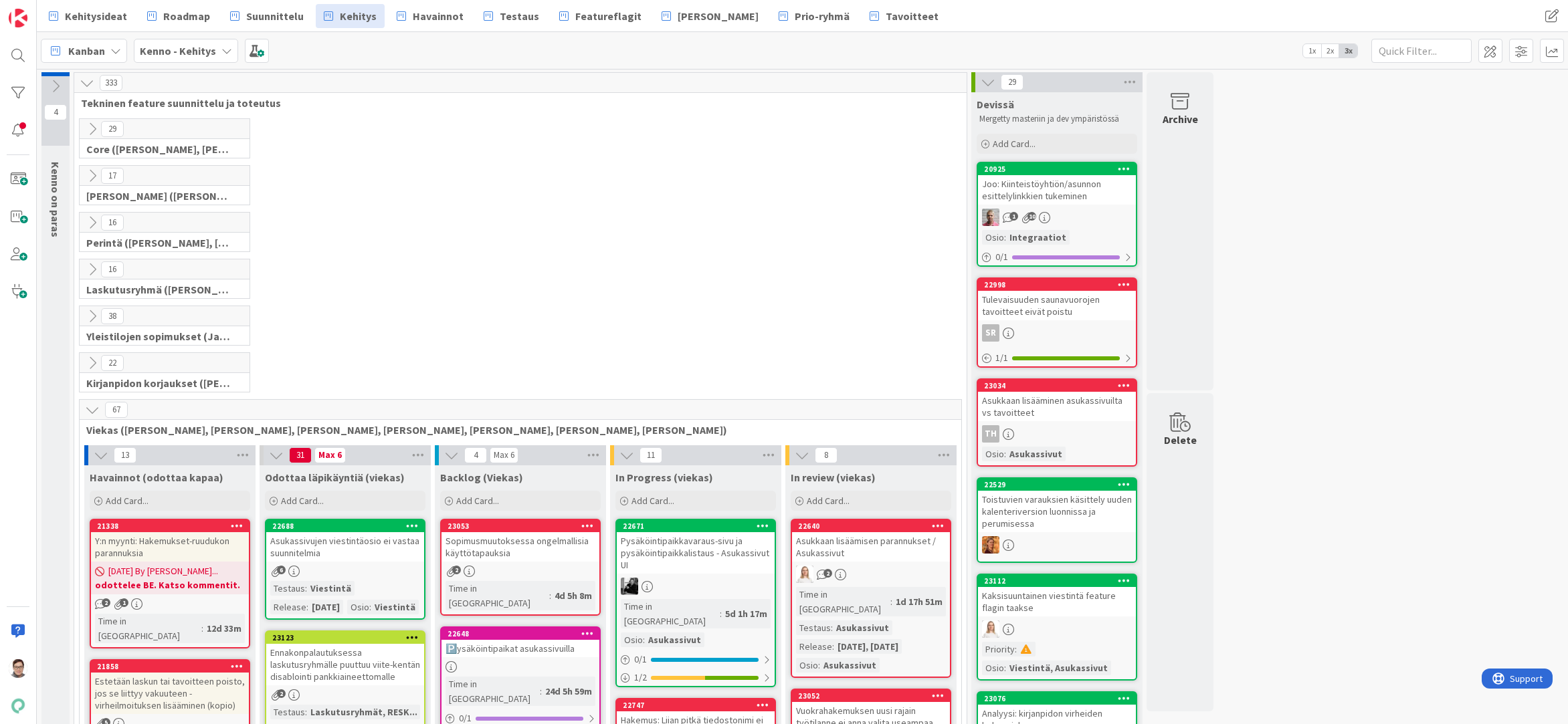
click at [92, 177] on icon at bounding box center [92, 176] width 15 height 15
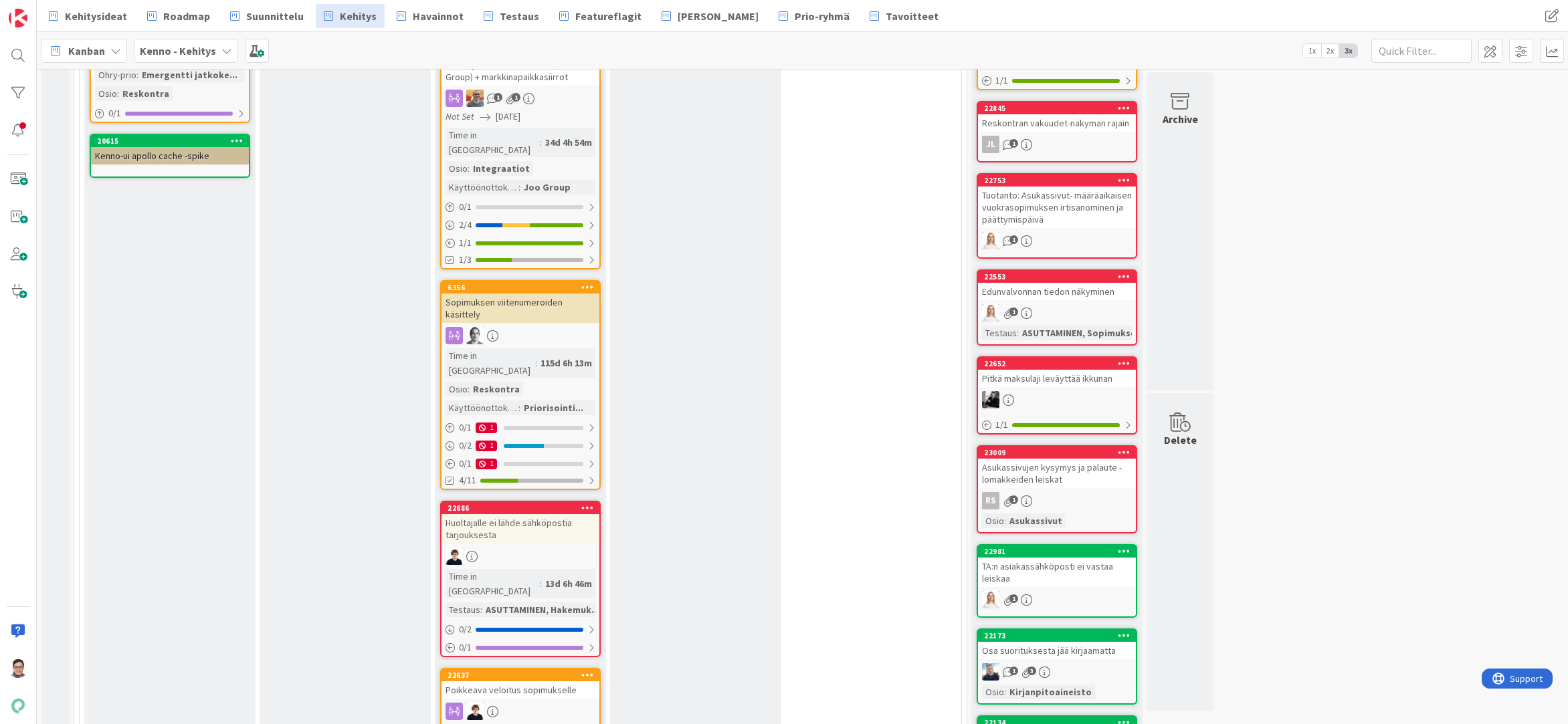
scroll to position [1404, 0]
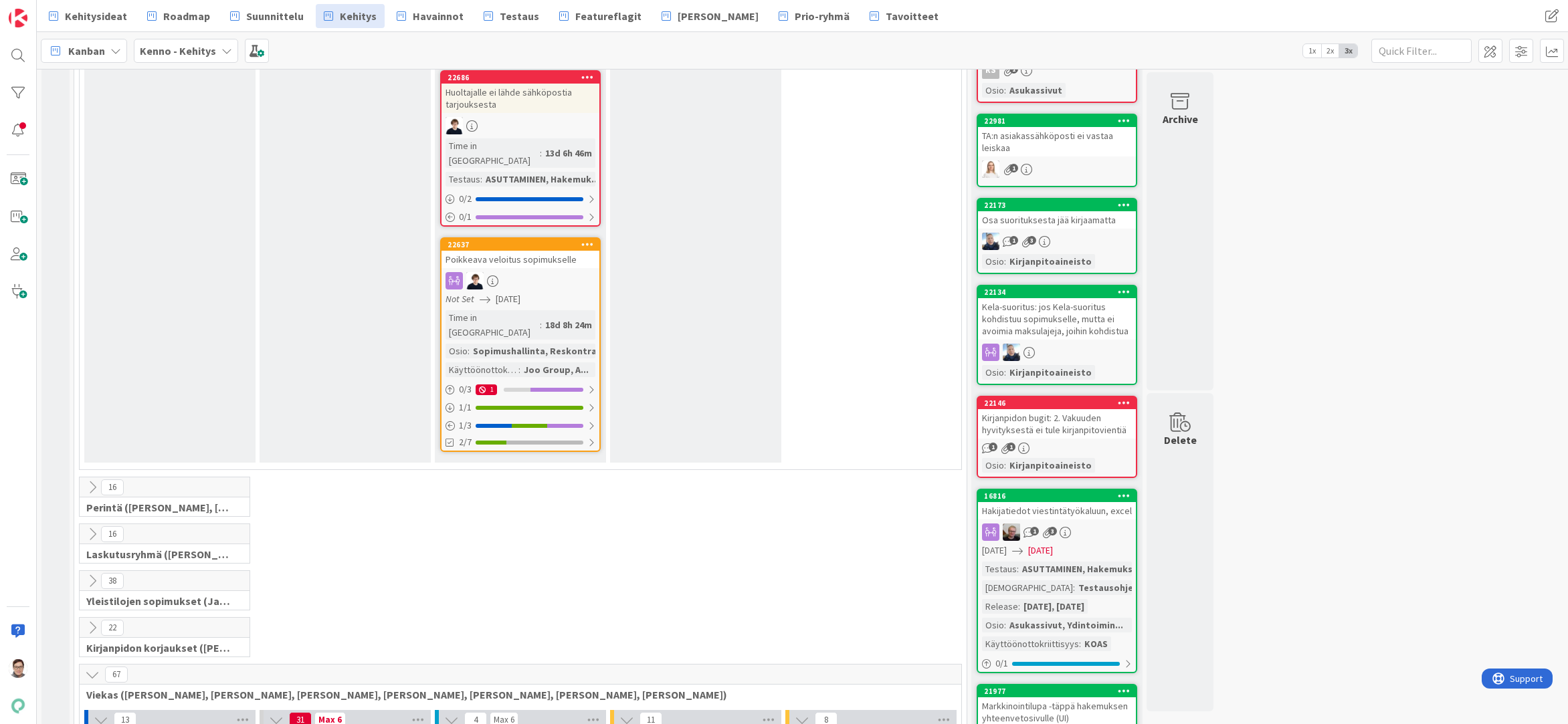
click at [89, 668] on icon at bounding box center [92, 675] width 15 height 15
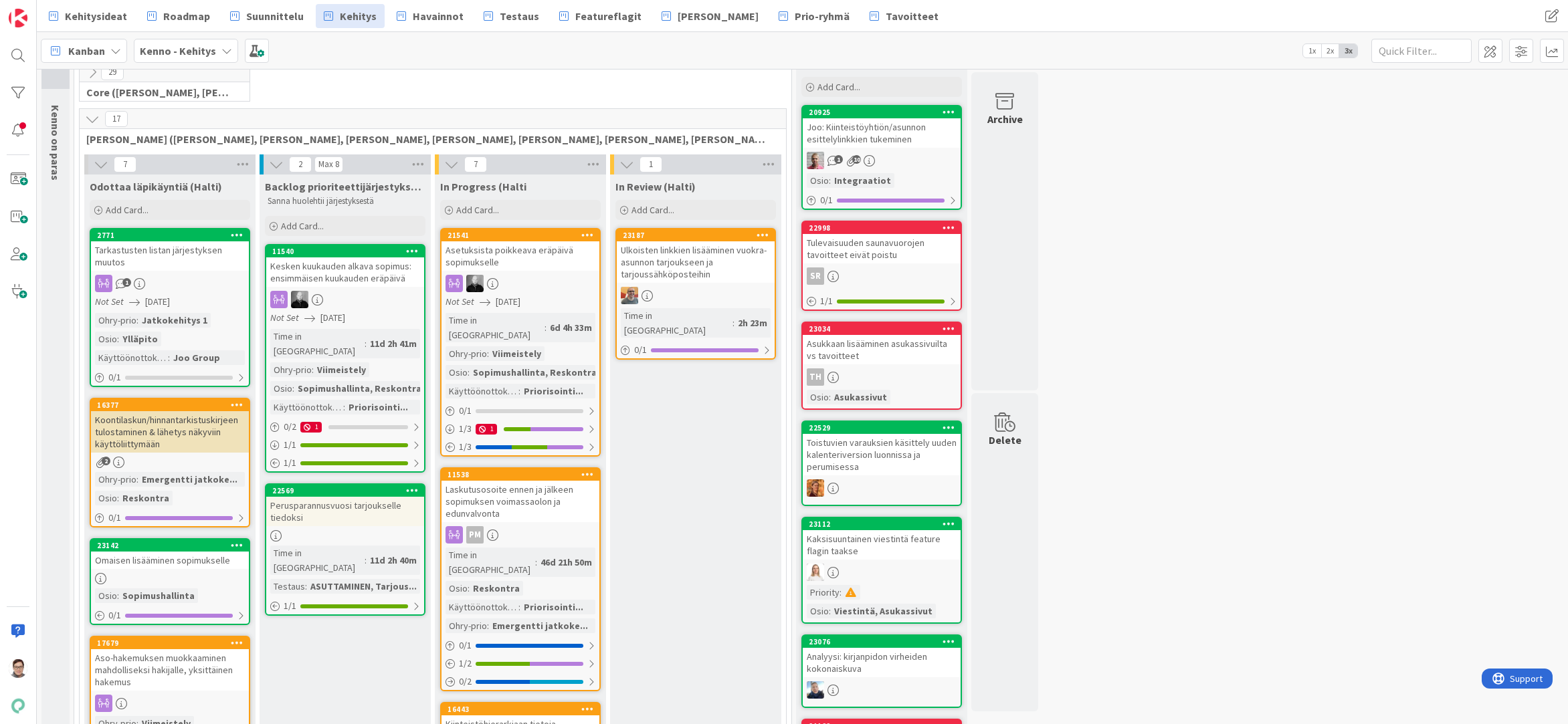
scroll to position [0, 0]
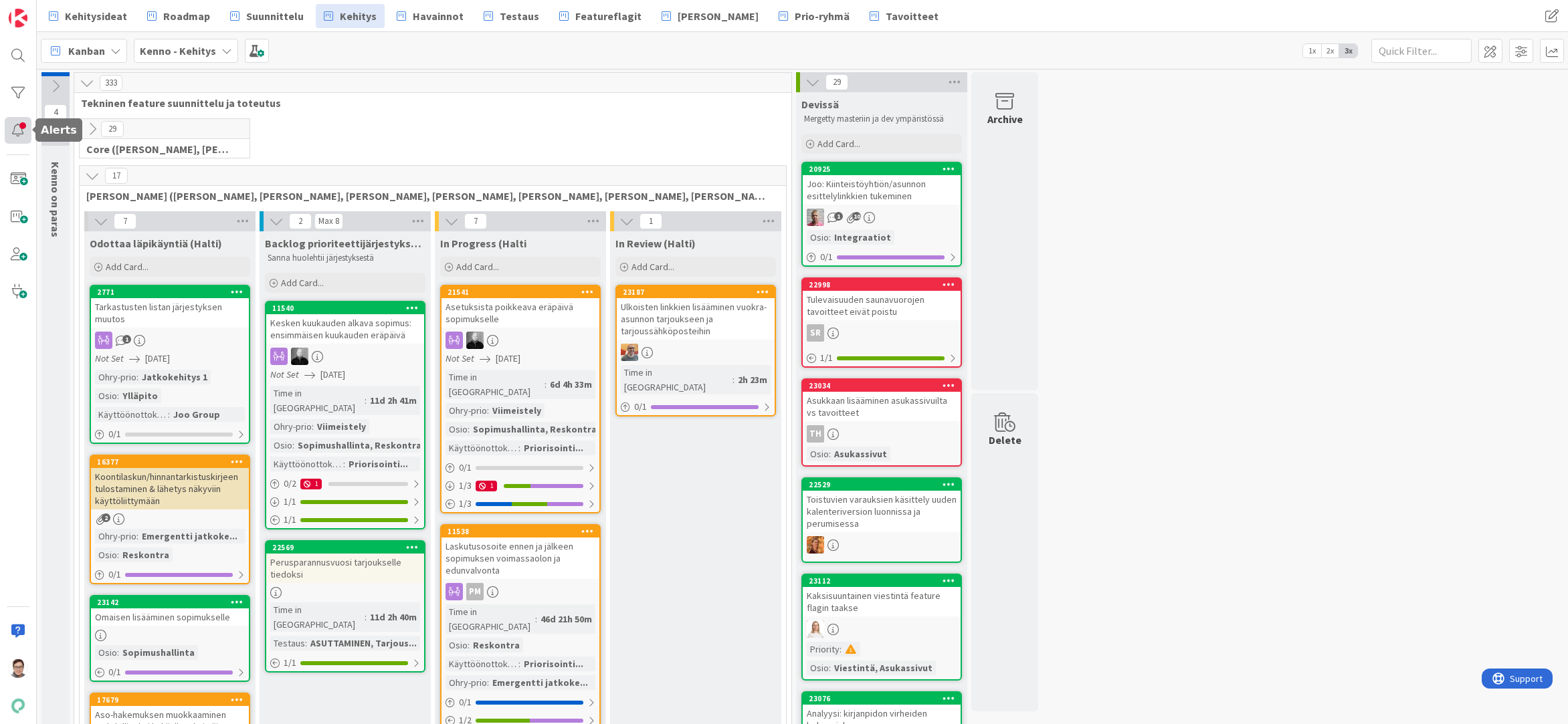
click at [17, 129] on div at bounding box center [18, 130] width 27 height 27
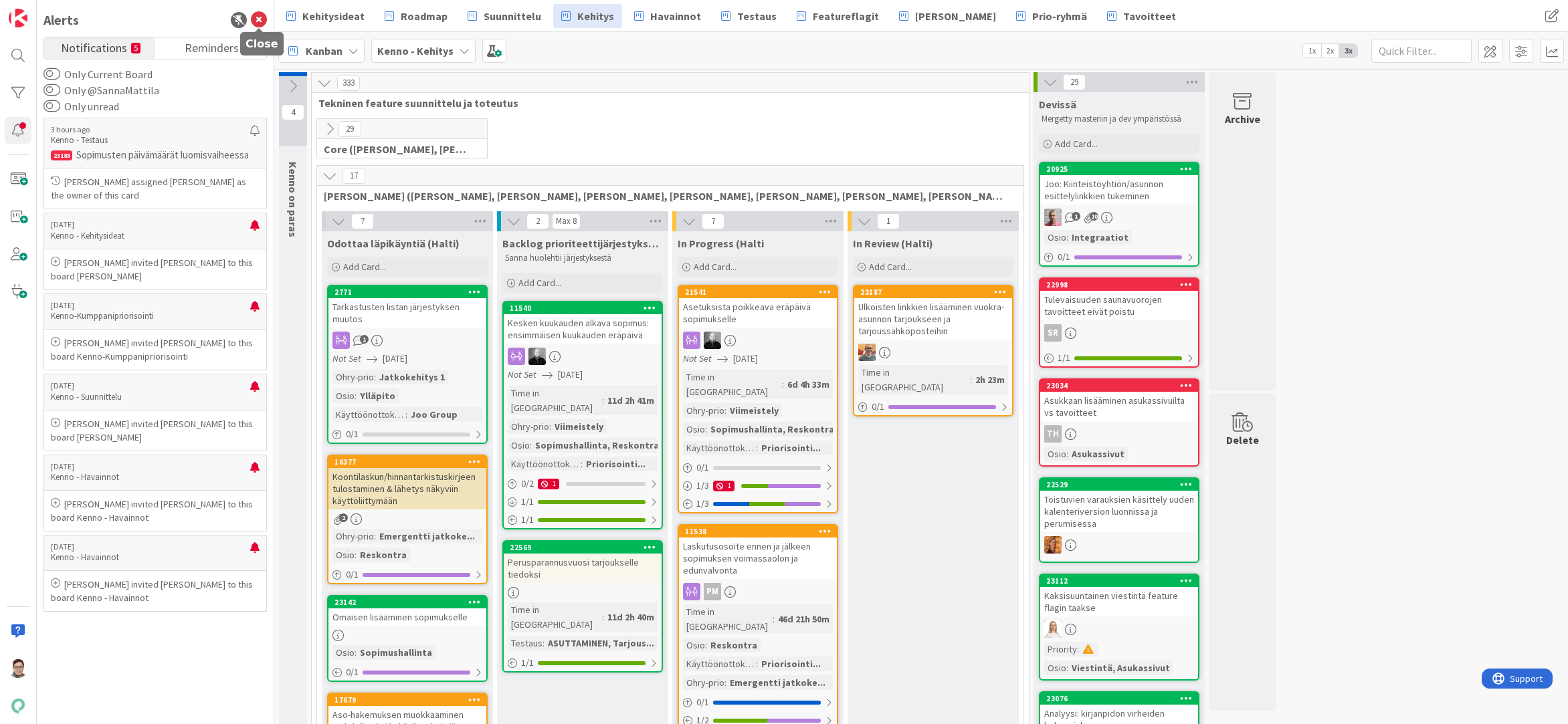
click at [261, 23] on icon at bounding box center [259, 20] width 16 height 16
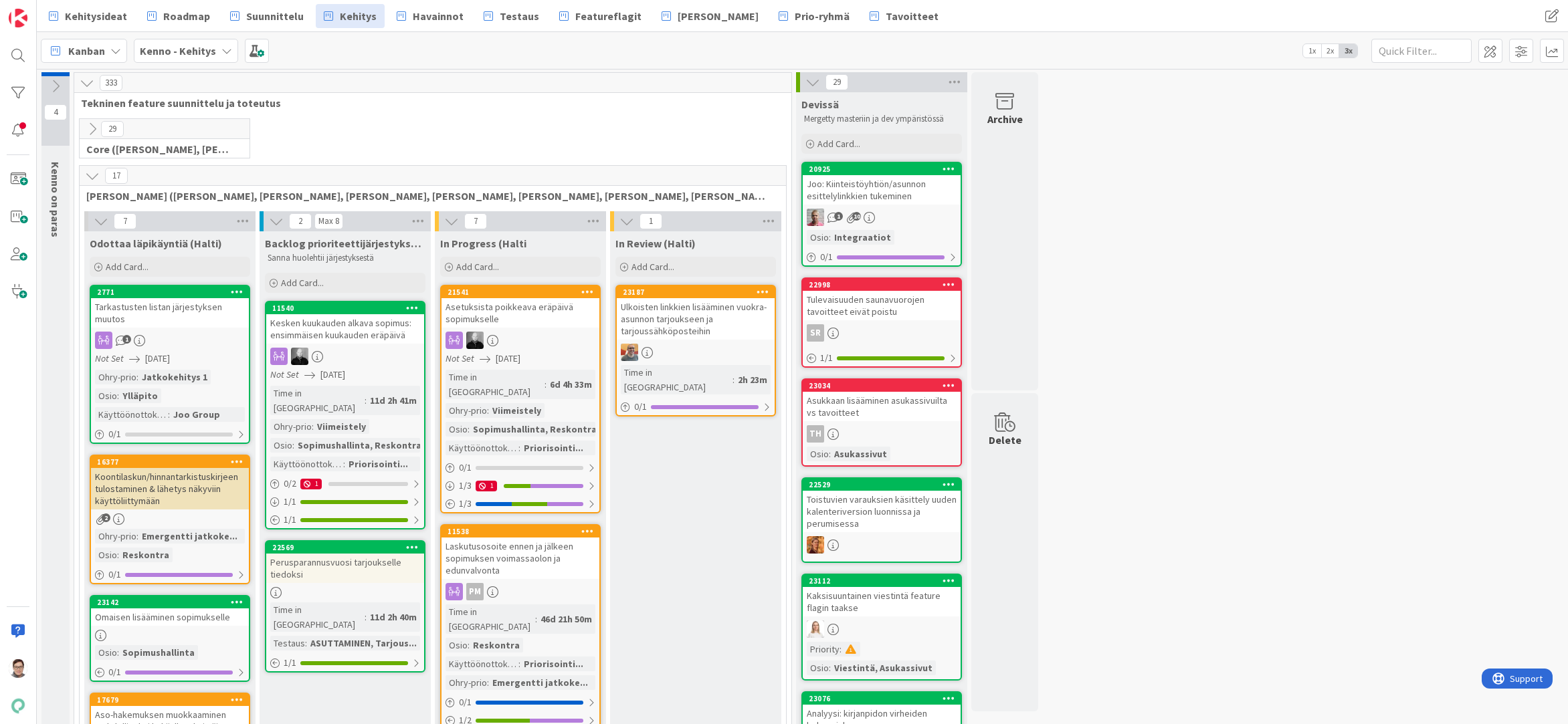
click at [423, 20] on span "Havainnot" at bounding box center [438, 16] width 51 height 16
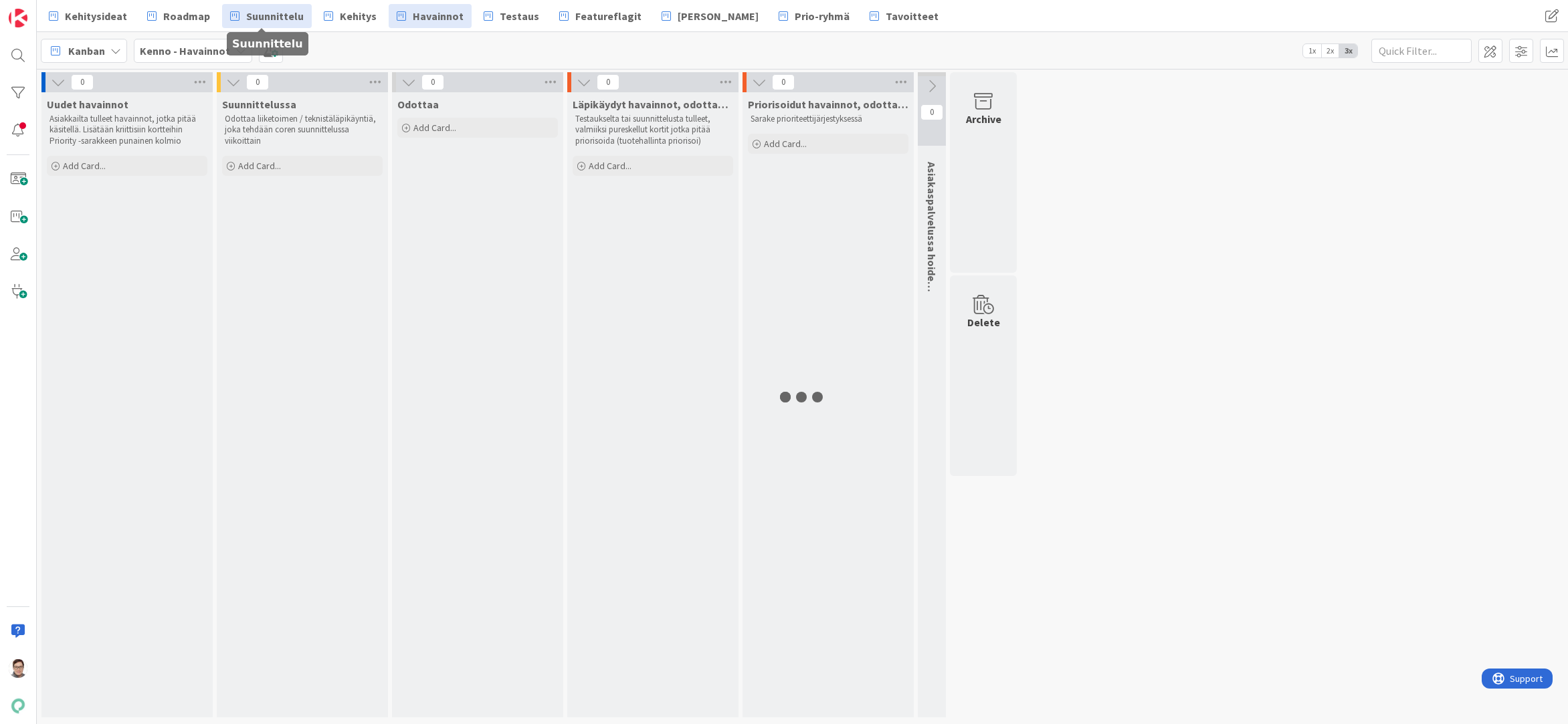
click at [279, 19] on span "Suunnittelu" at bounding box center [275, 16] width 58 height 16
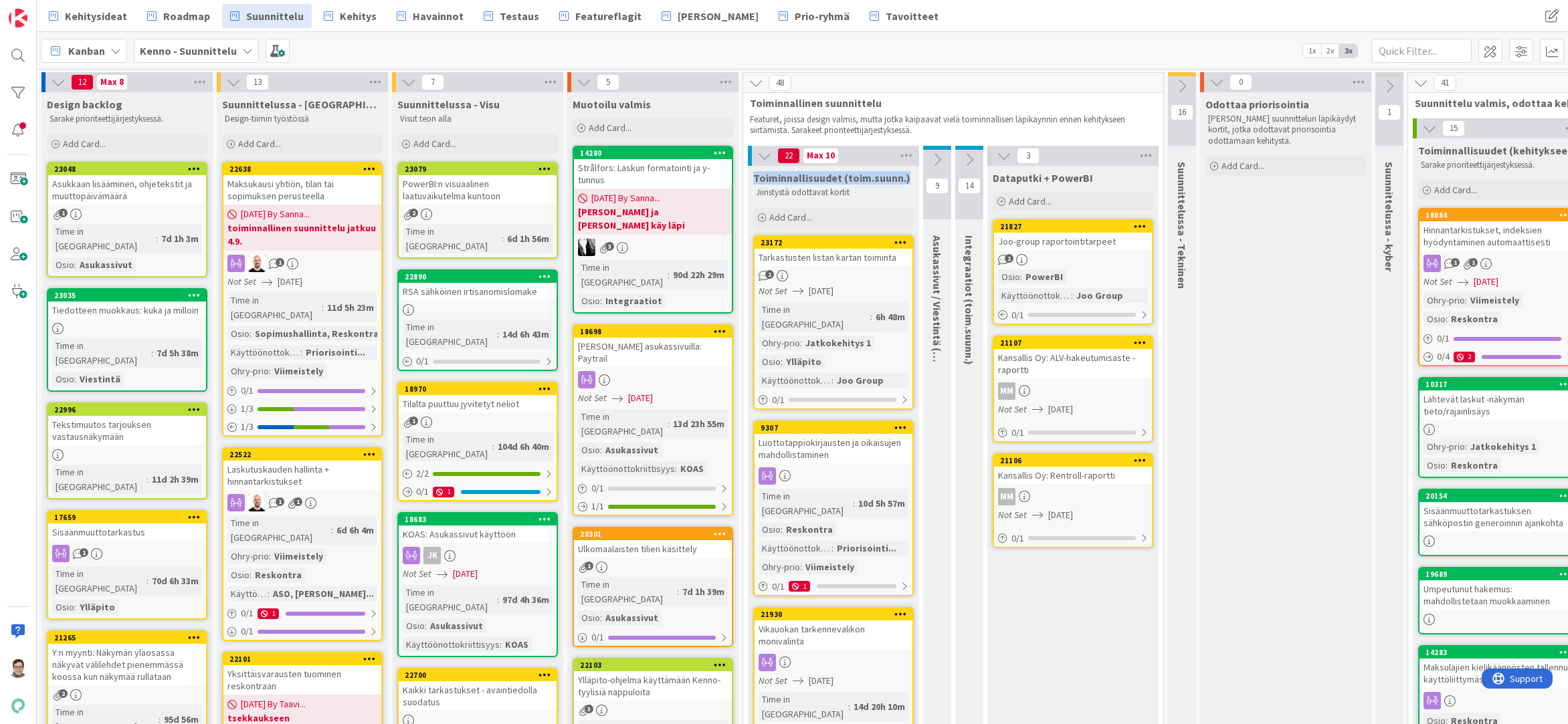
drag, startPoint x: 751, startPoint y: 179, endPoint x: 906, endPoint y: 179, distance: 155.0
click at [906, 179] on div "Toiminnallisuudet (toim.suunn.) Jiiristystä odottavat kortit" at bounding box center [833, 183] width 171 height 35
copy span "Toiminnallisuudet (toim.suunn.)"
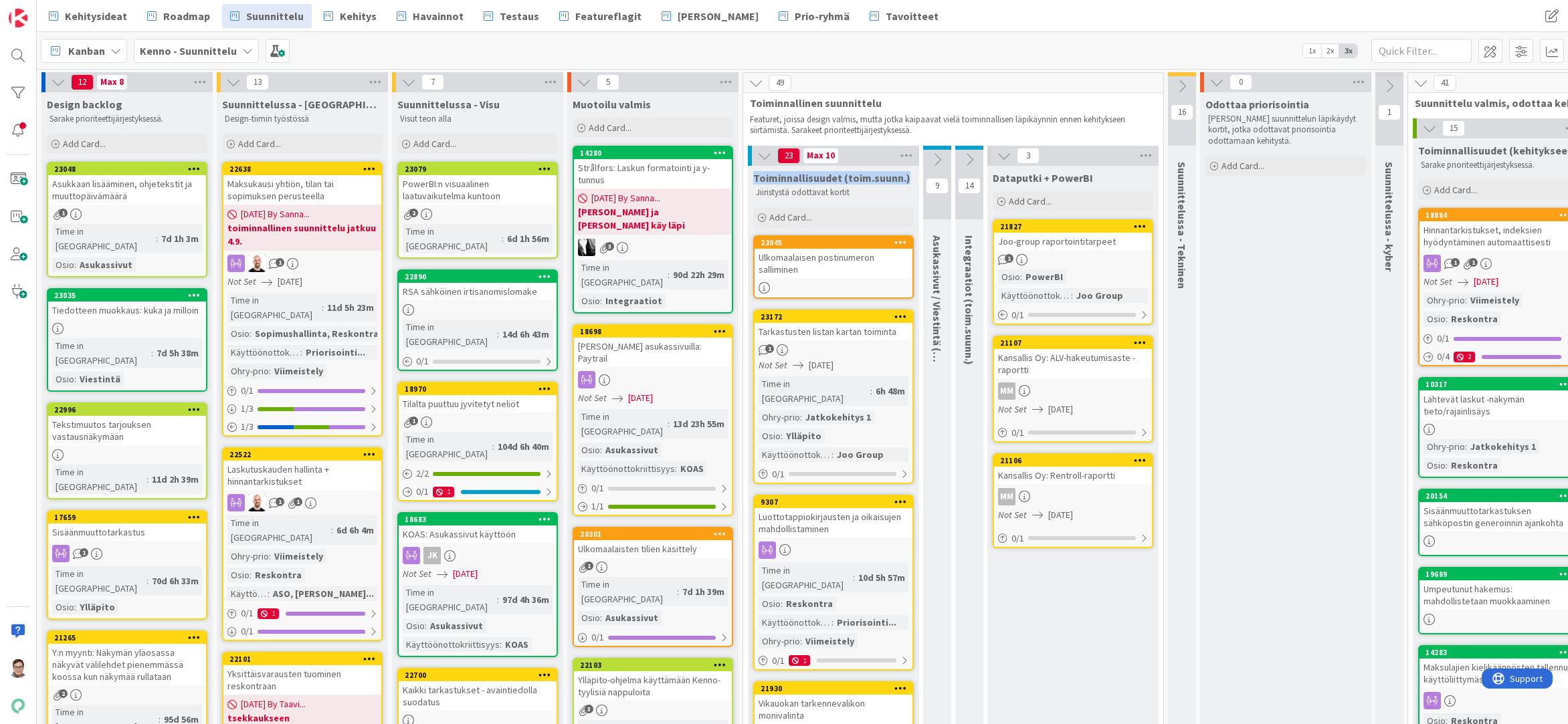
click at [821, 265] on div "Ulkomaalaisen postinumeron salliminen" at bounding box center [833, 263] width 158 height 30
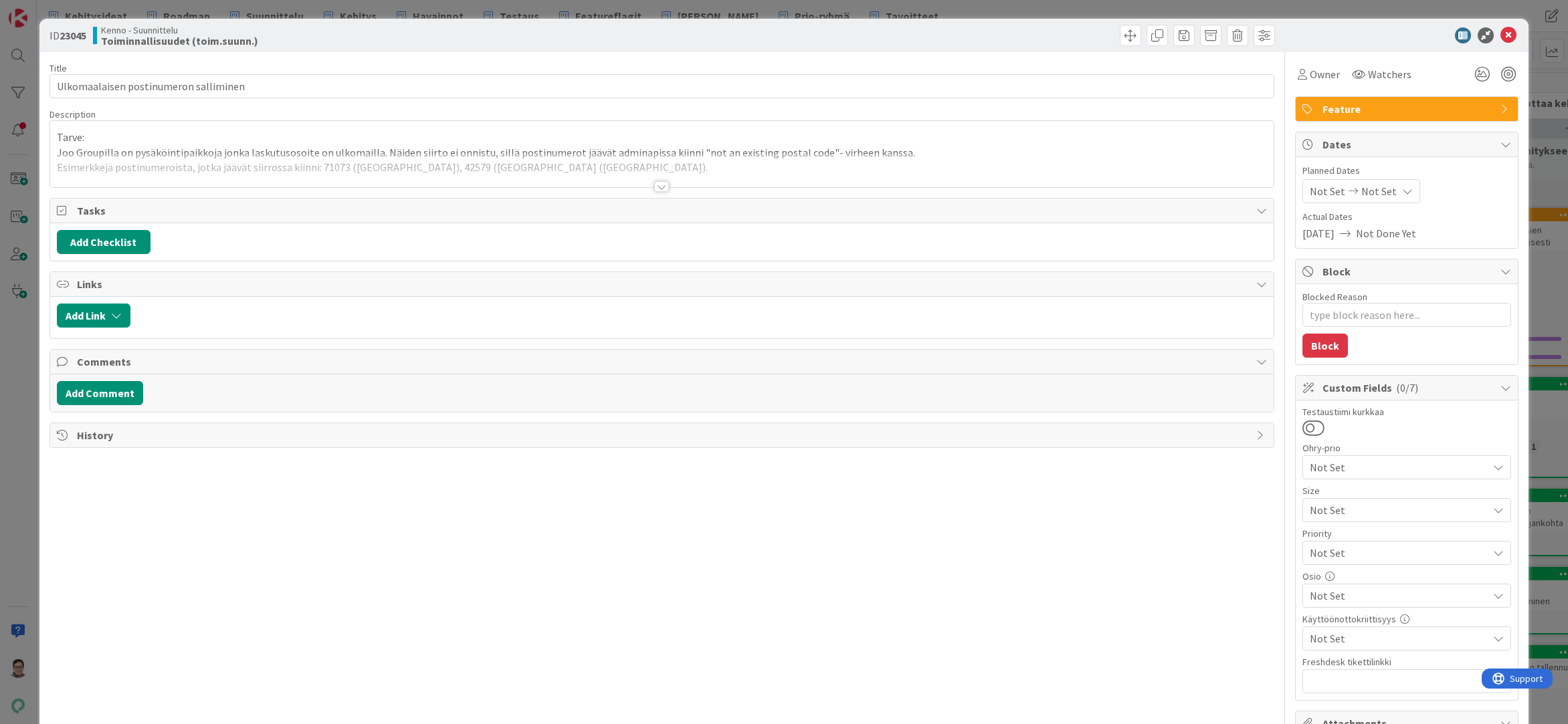
click at [1317, 98] on div "Feature" at bounding box center [1407, 109] width 222 height 24
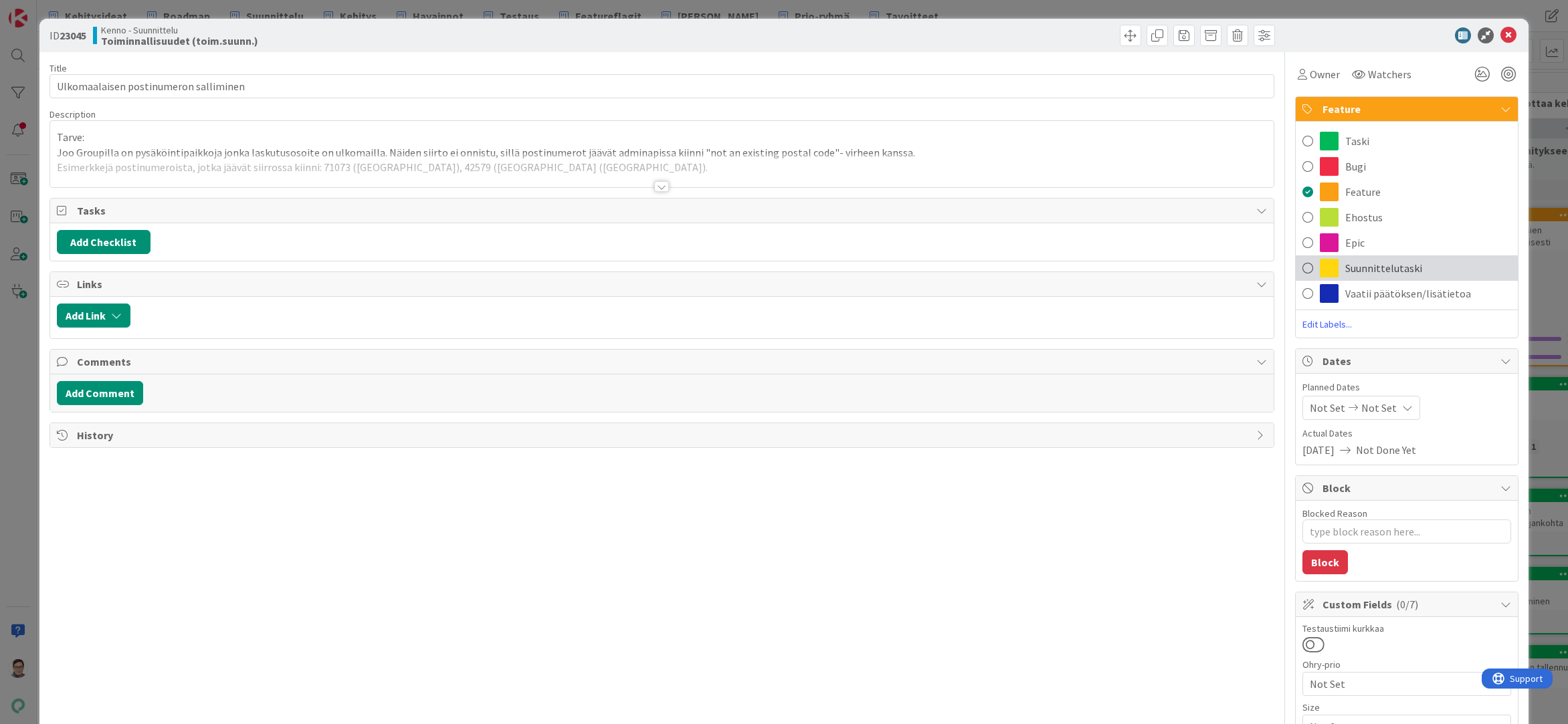
click at [1345, 263] on span "Suunnittelutaski" at bounding box center [1383, 268] width 77 height 16
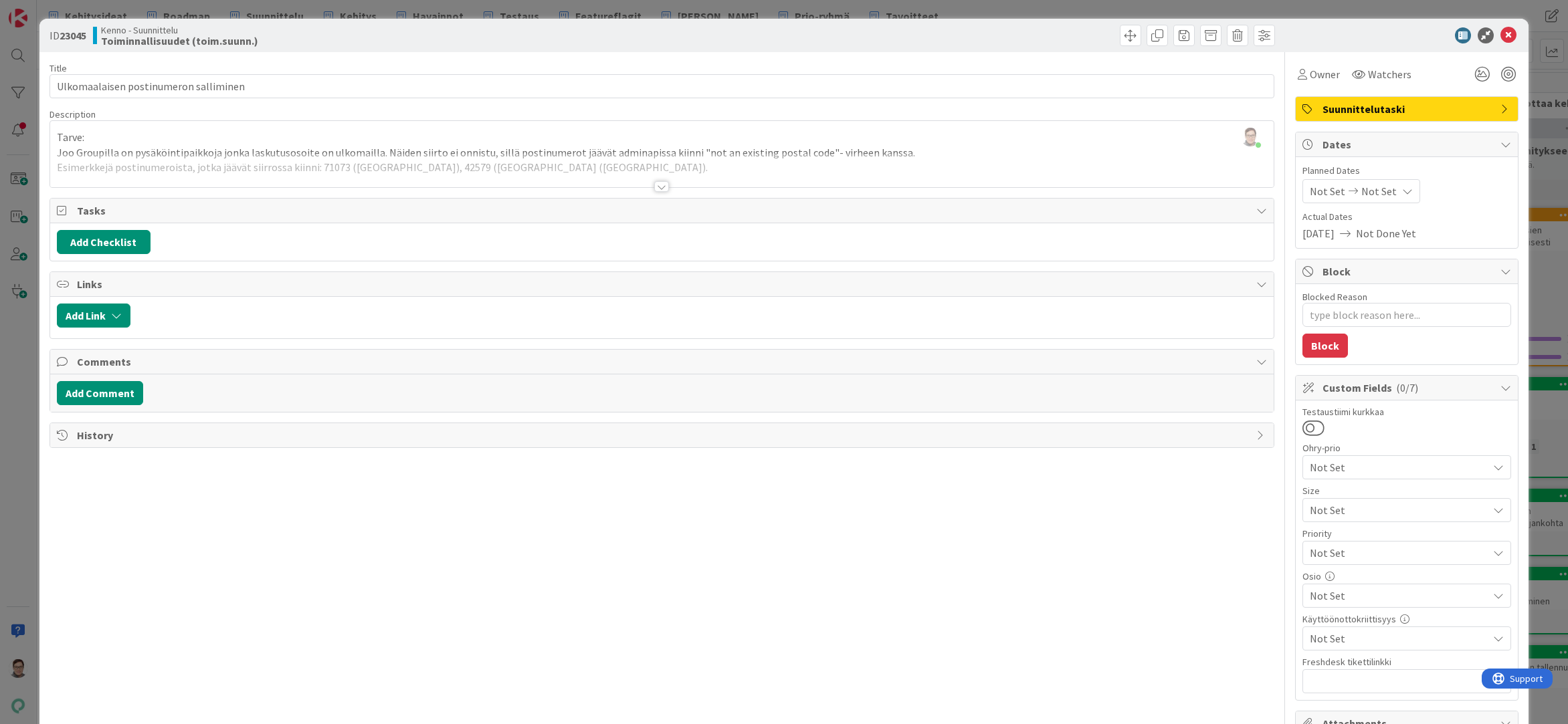
click at [542, 710] on div "Title 37 / 128 Ulkomaalaisen postinumeron salliminen Description Sanna Mattila …" at bounding box center [662, 619] width 1225 height 1133
click at [1502, 37] on icon at bounding box center [1508, 36] width 16 height 16
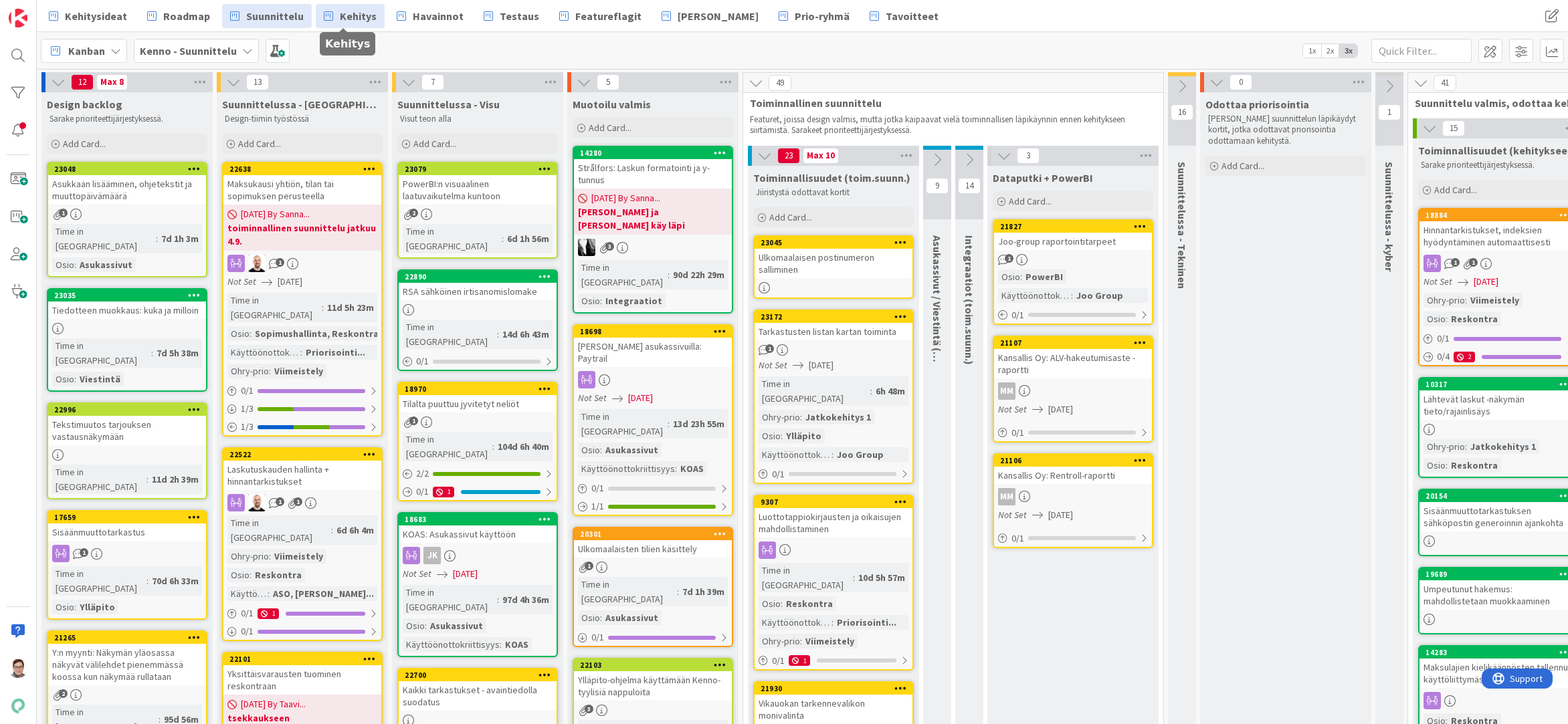
click at [349, 17] on span "Kehitys" at bounding box center [358, 16] width 37 height 16
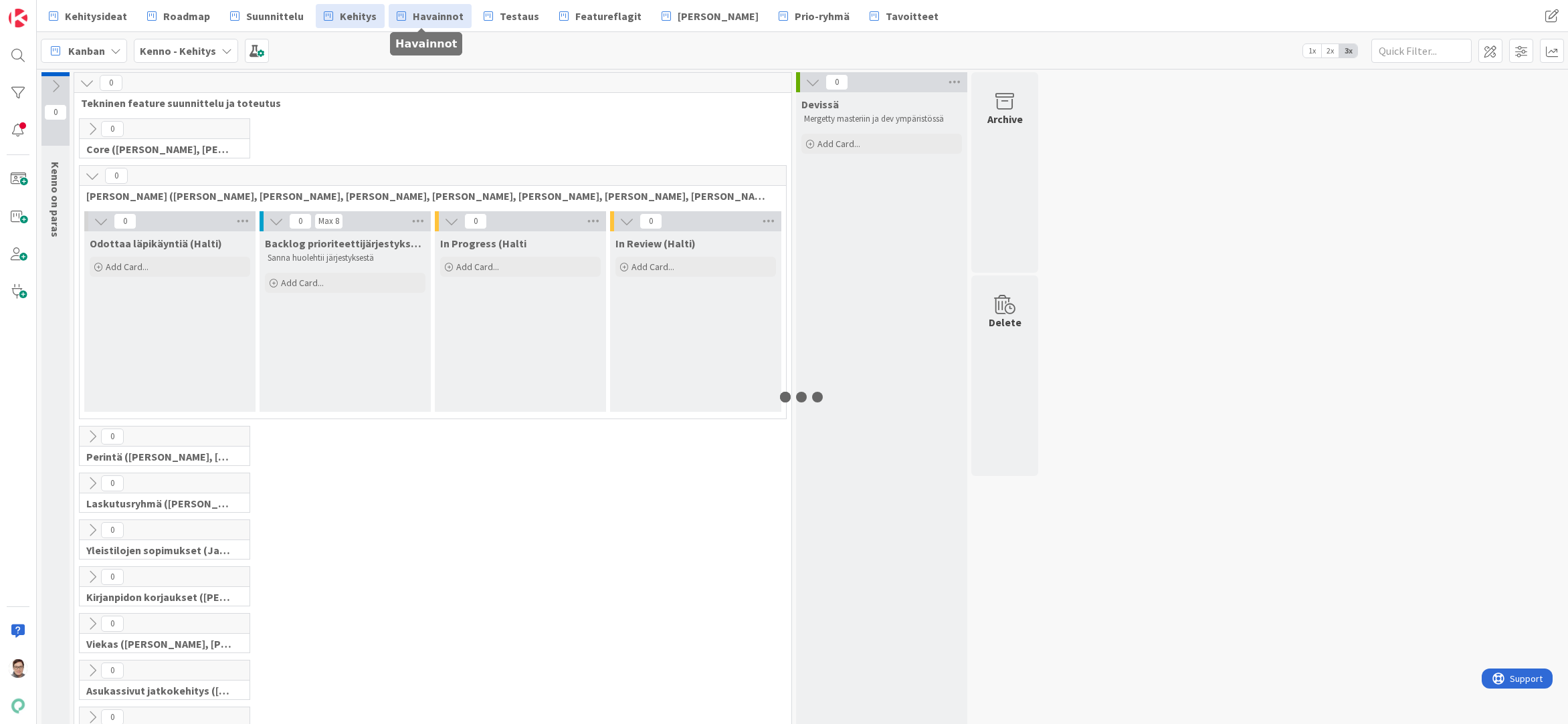
click at [438, 10] on span "Havainnot" at bounding box center [438, 16] width 51 height 16
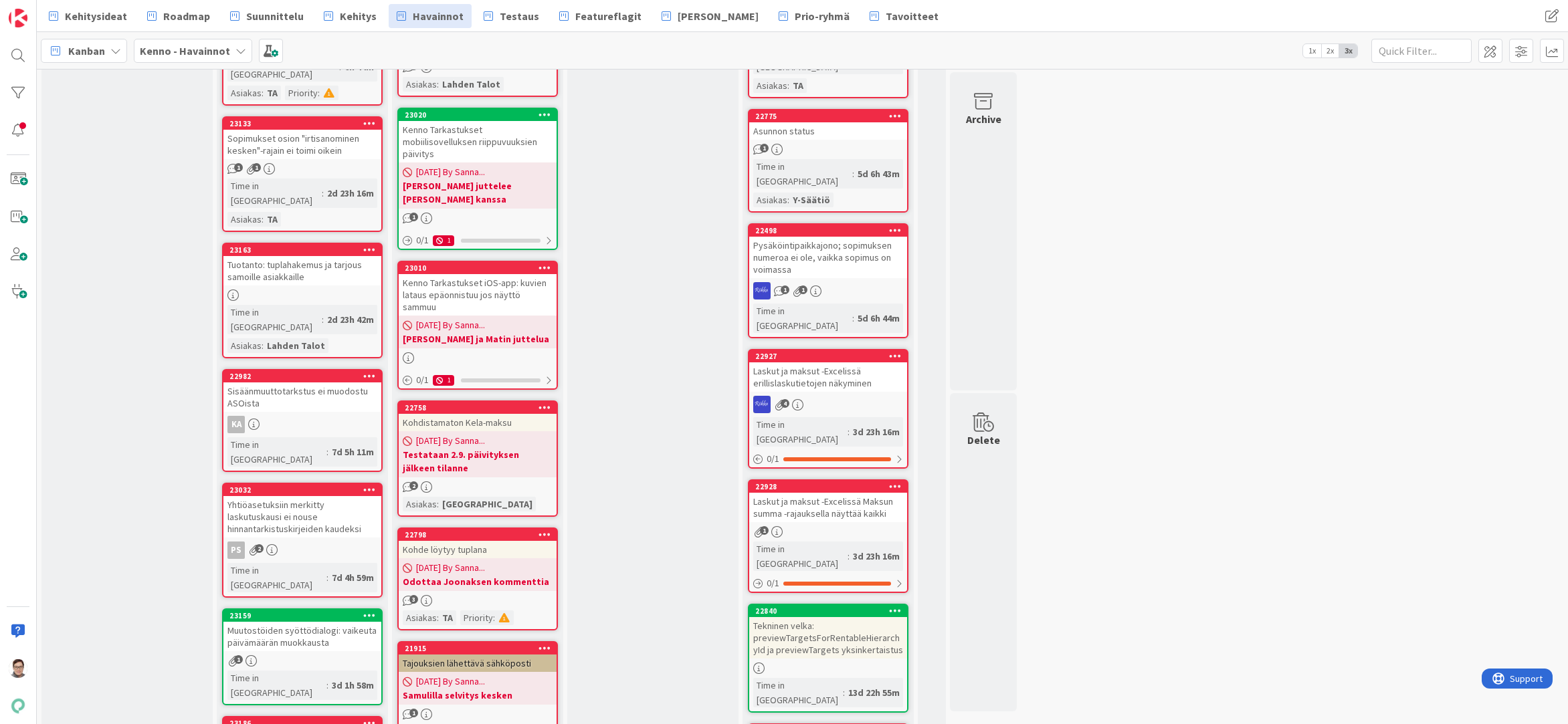
scroll to position [602, 0]
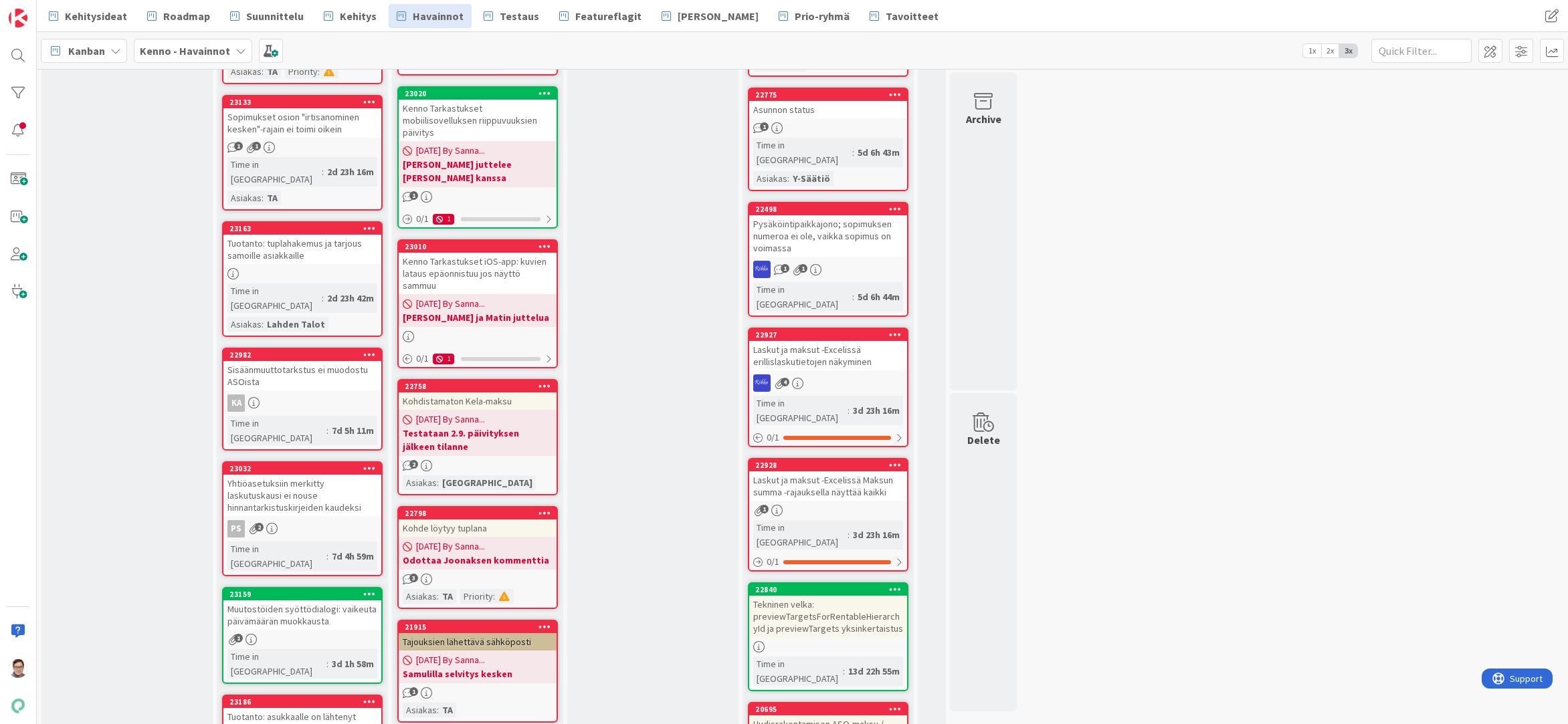
click at [834, 341] on div "Laskut ja maksut -Excelissä erillislaskutietojen näkyminen" at bounding box center [828, 356] width 158 height 30
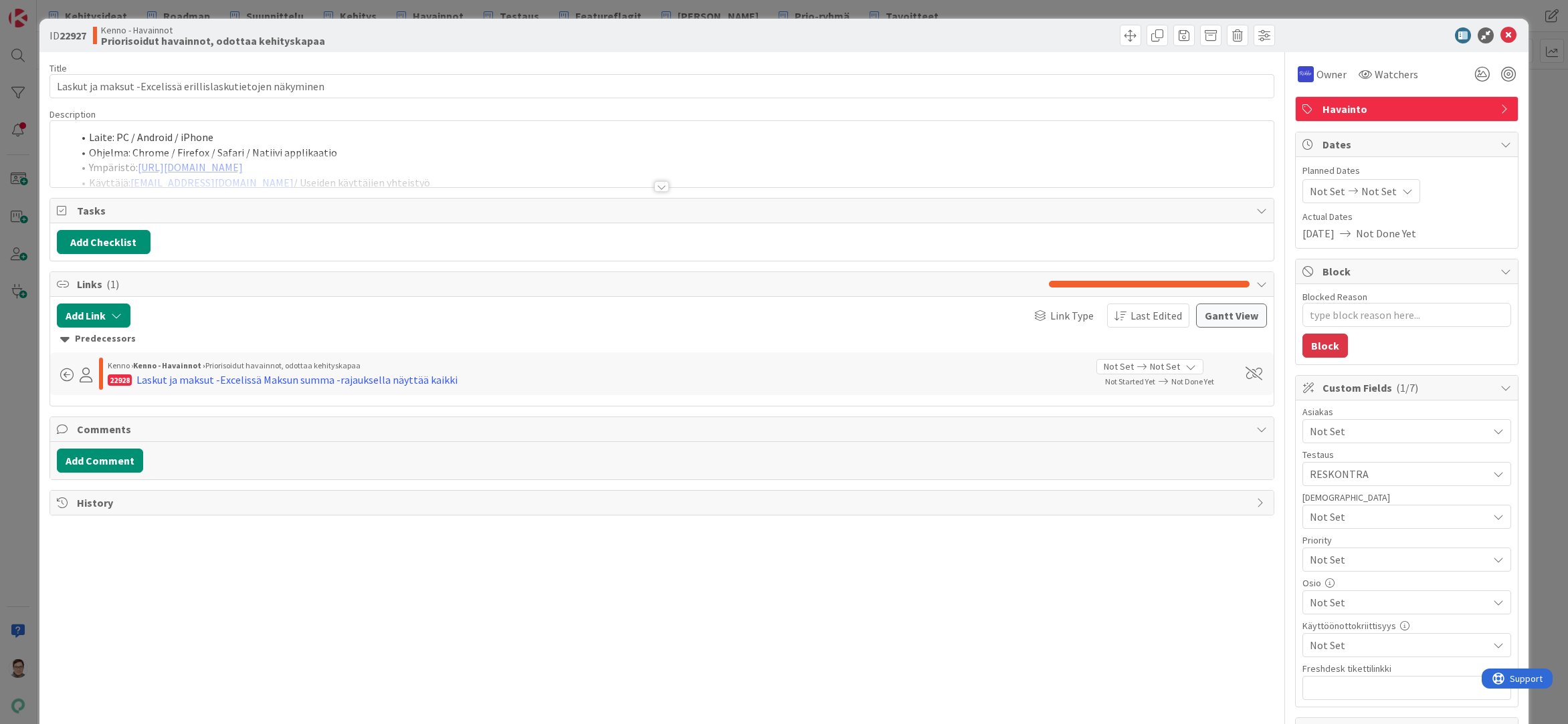
click at [656, 187] on div at bounding box center [662, 187] width 15 height 11
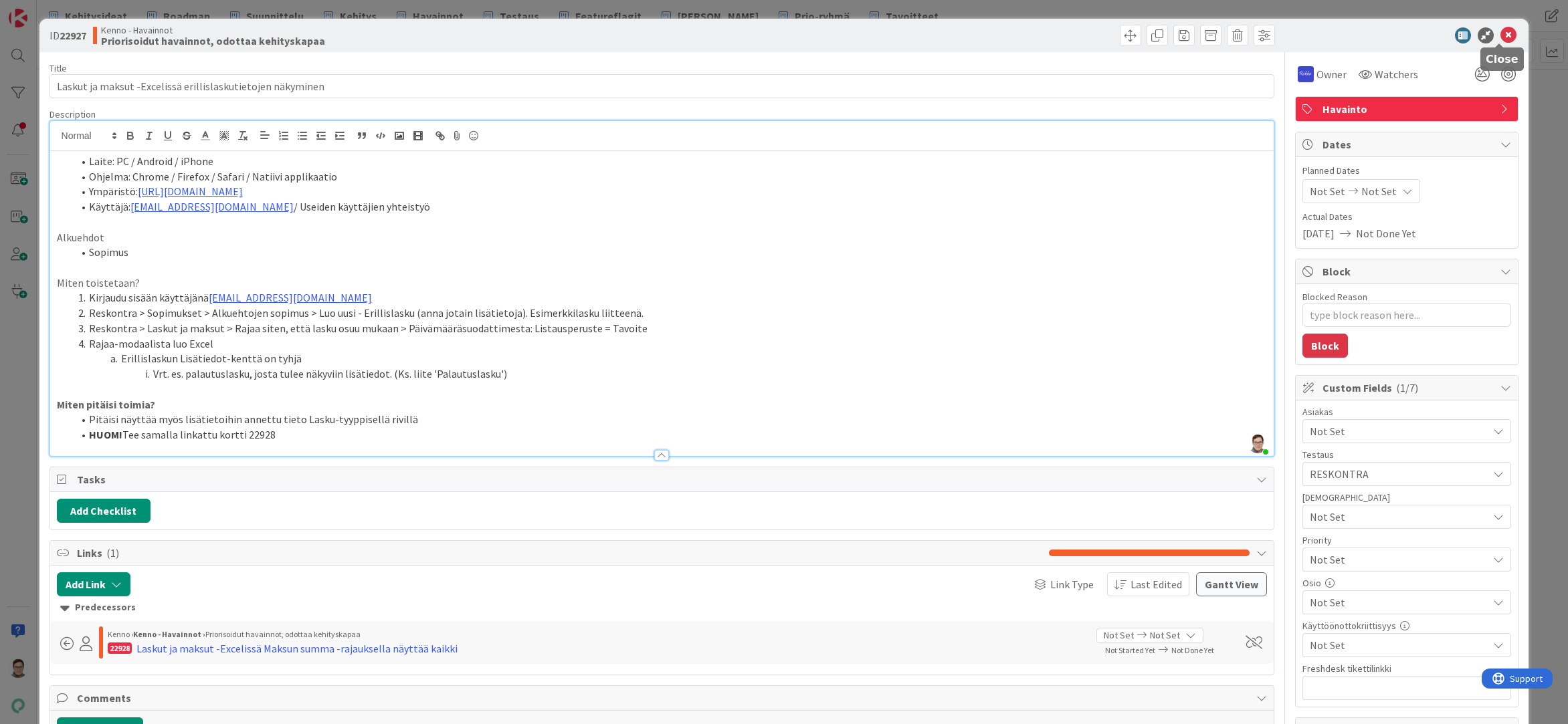
click at [1500, 36] on icon at bounding box center [1508, 36] width 16 height 16
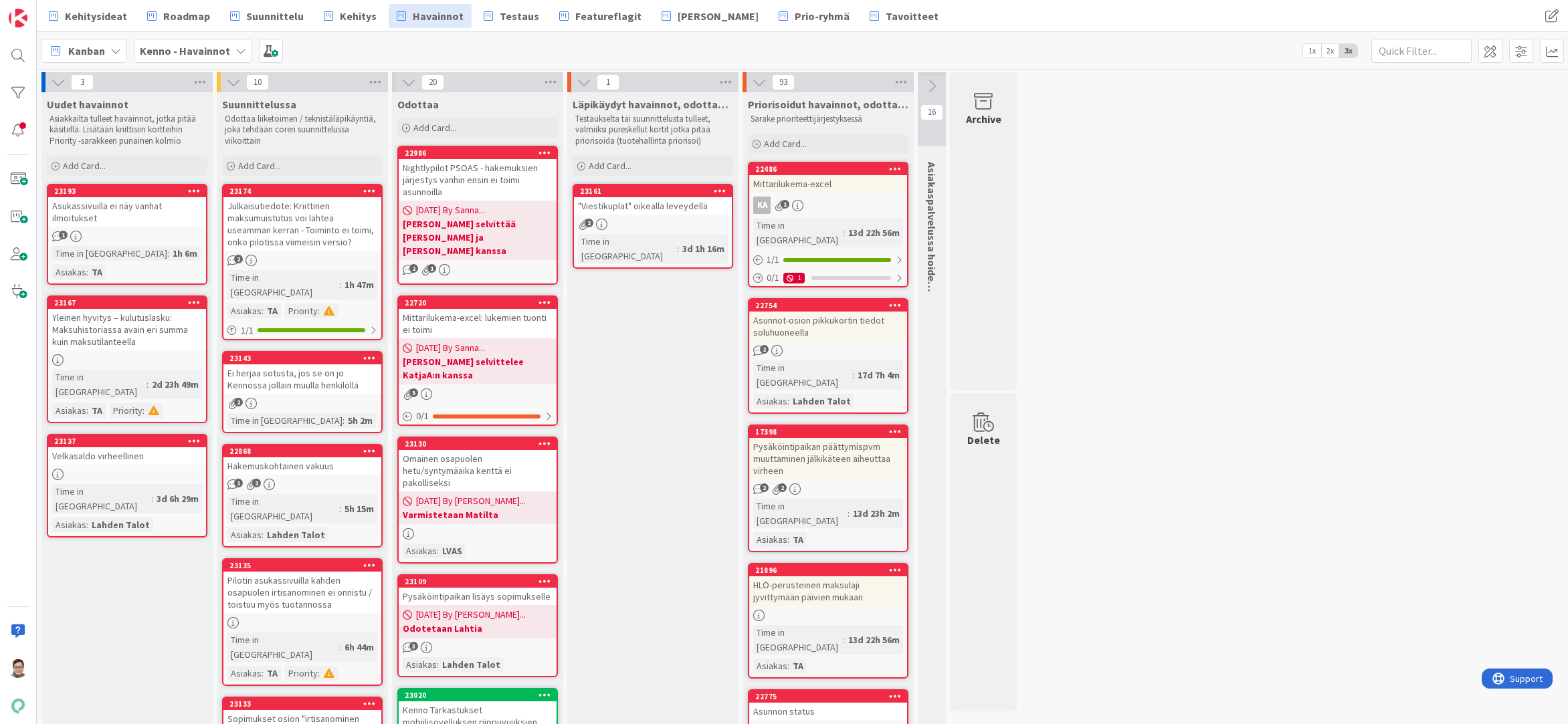
click at [795, 15] on span "Prio-ryhmä" at bounding box center [822, 16] width 55 height 16
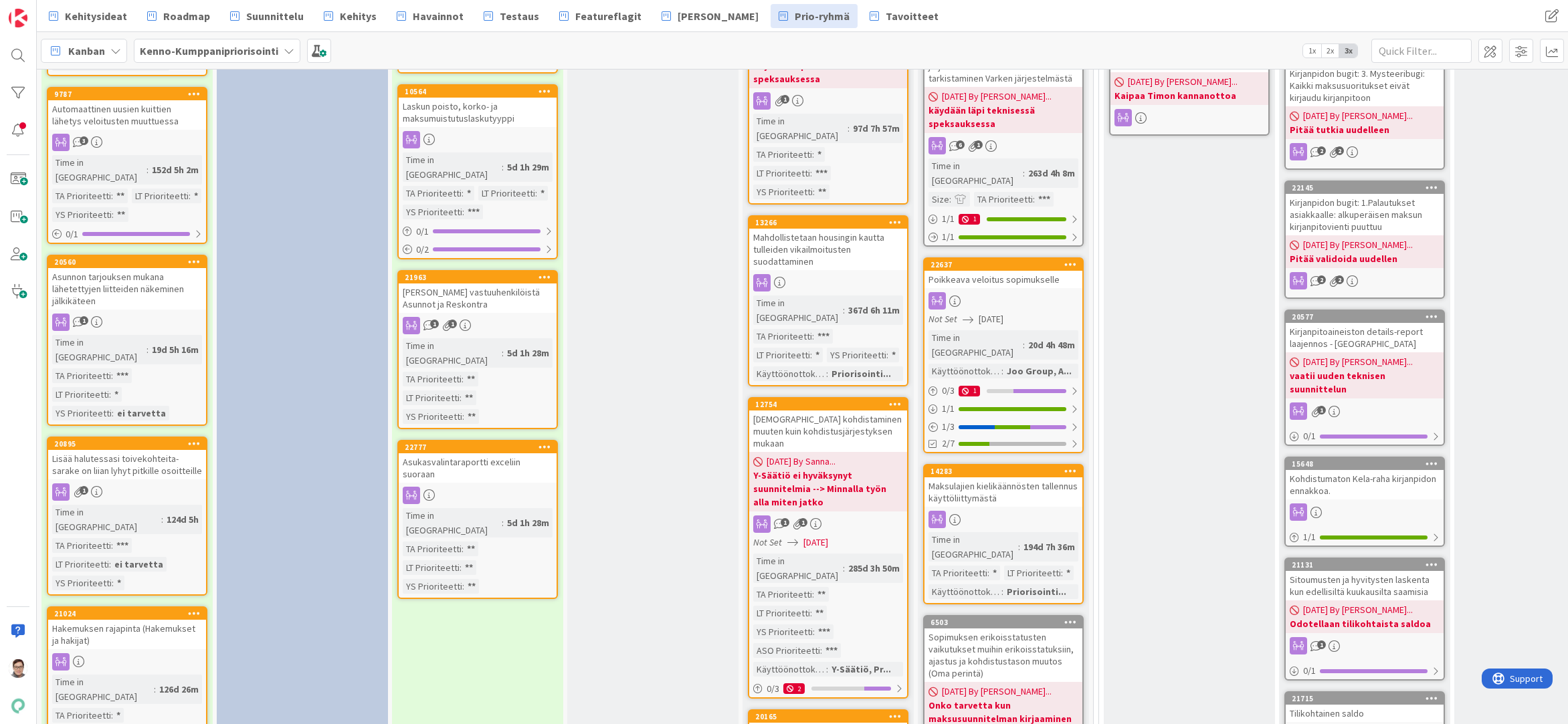
scroll to position [1271, 0]
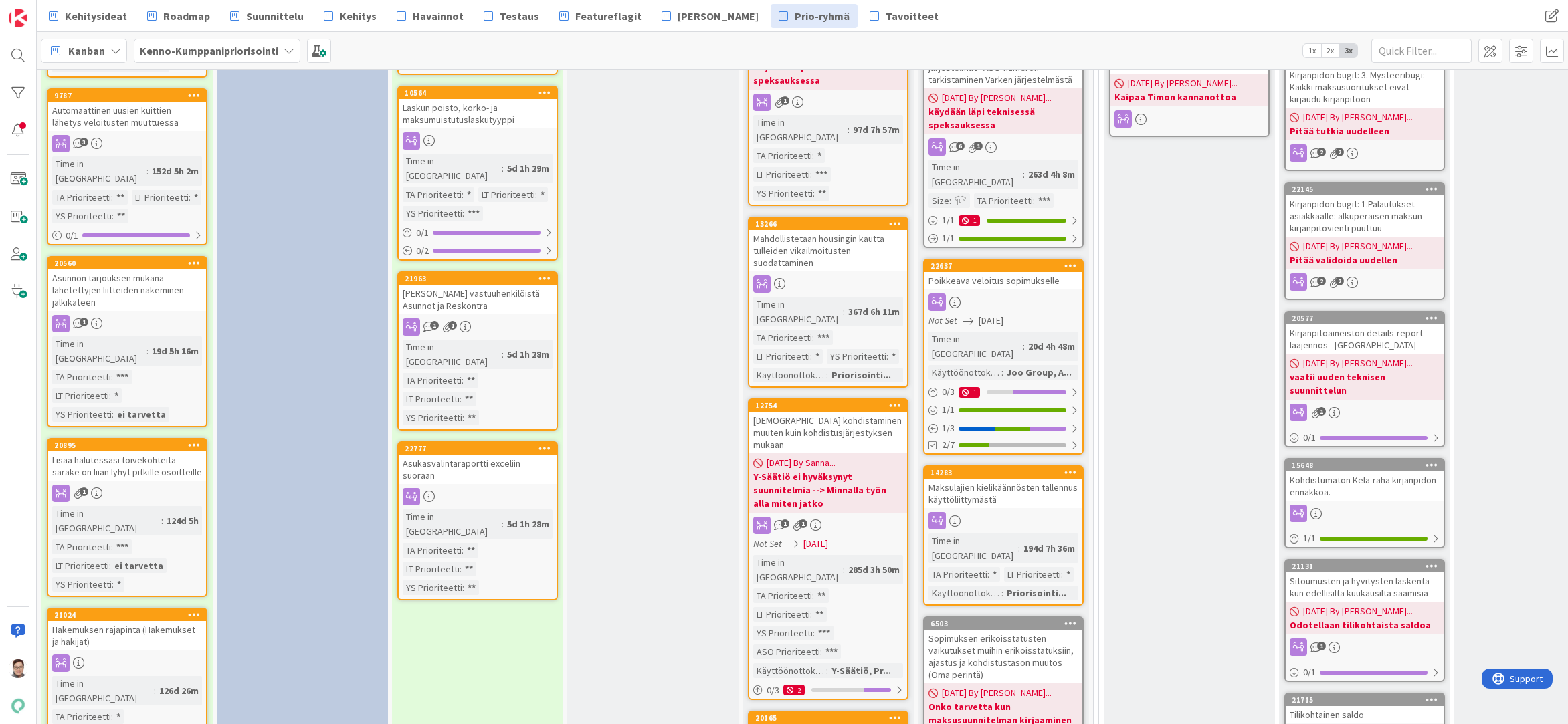
click at [1000, 479] on div "Maksulajien kielikäännösten tallennus käyttöliittymästä" at bounding box center [1003, 494] width 158 height 30
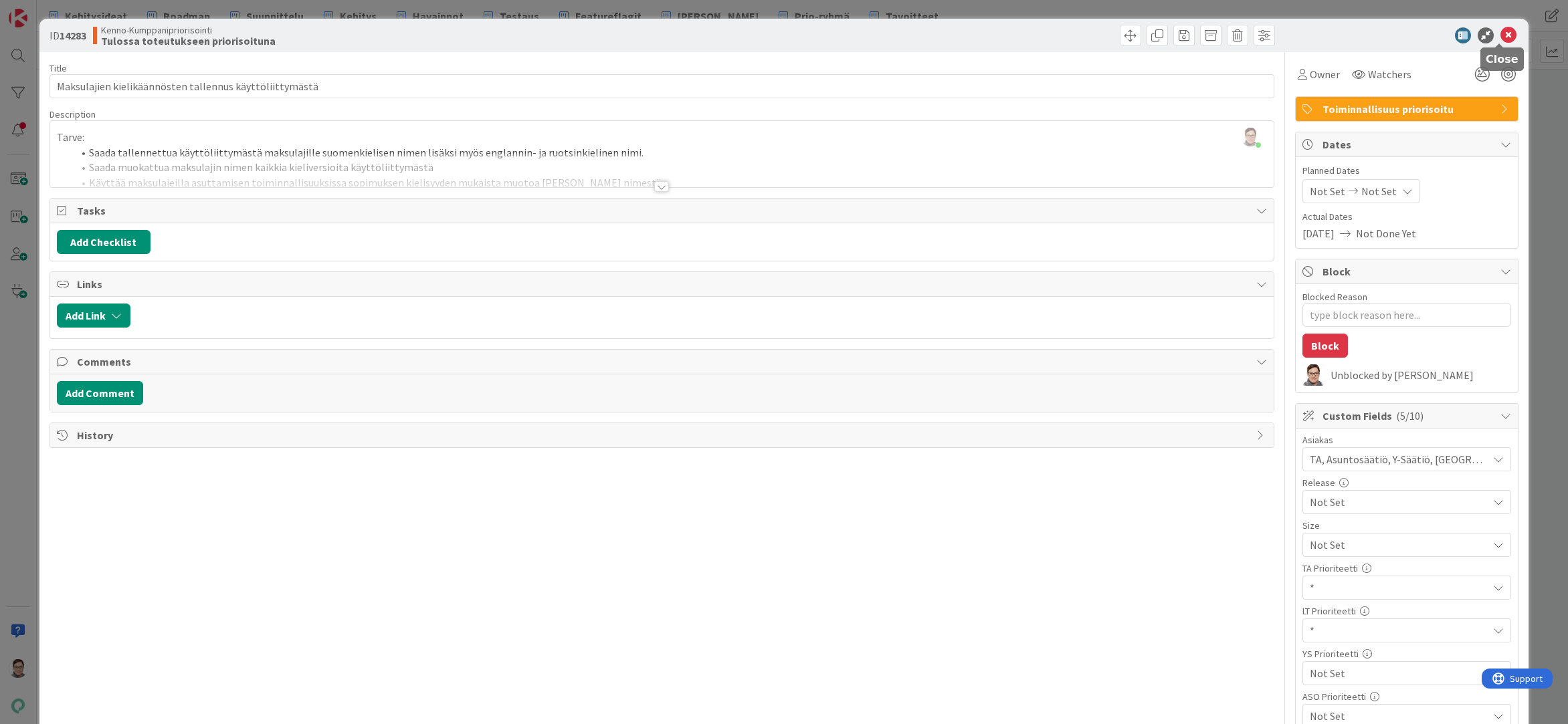
click at [1500, 35] on icon at bounding box center [1508, 36] width 16 height 16
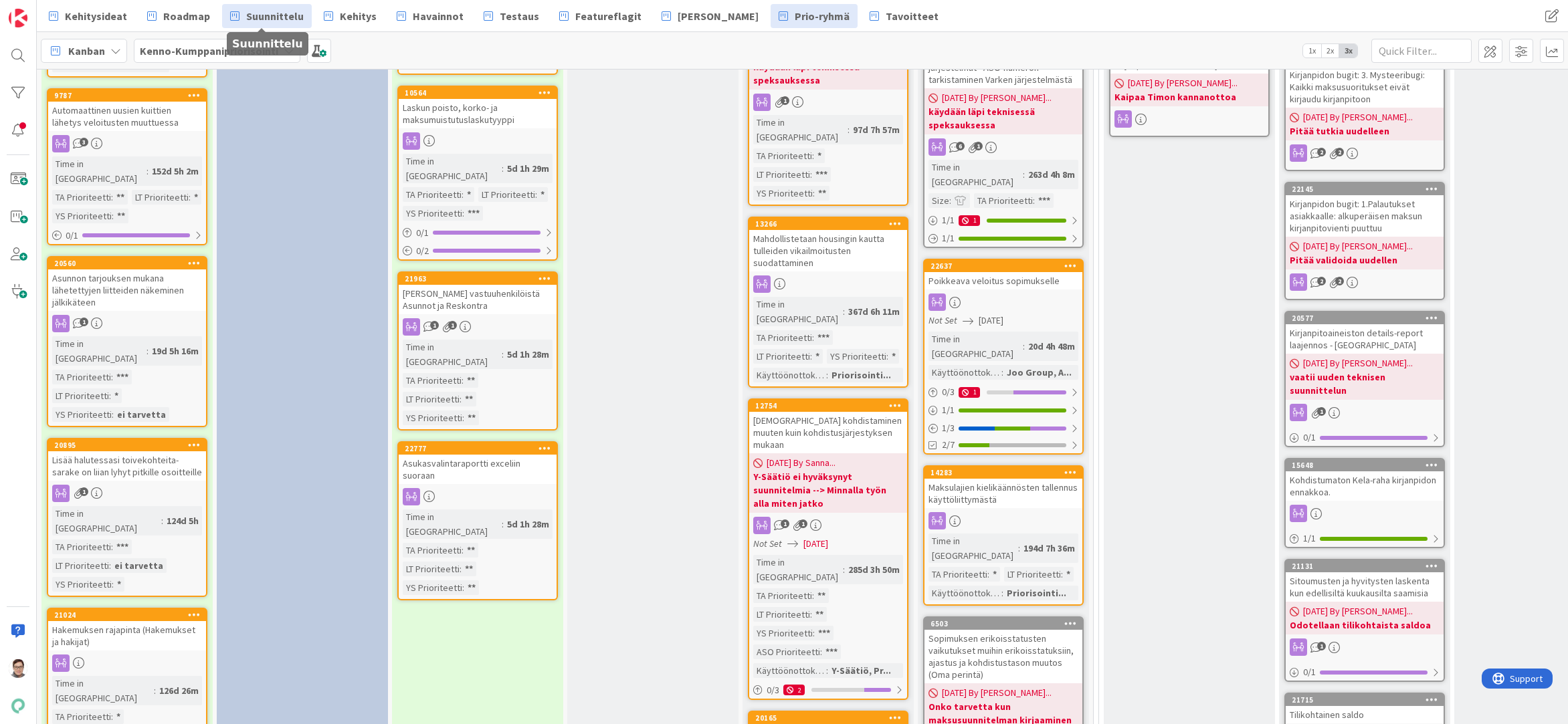
click at [259, 25] on link "Suunnittelu" at bounding box center [267, 16] width 89 height 24
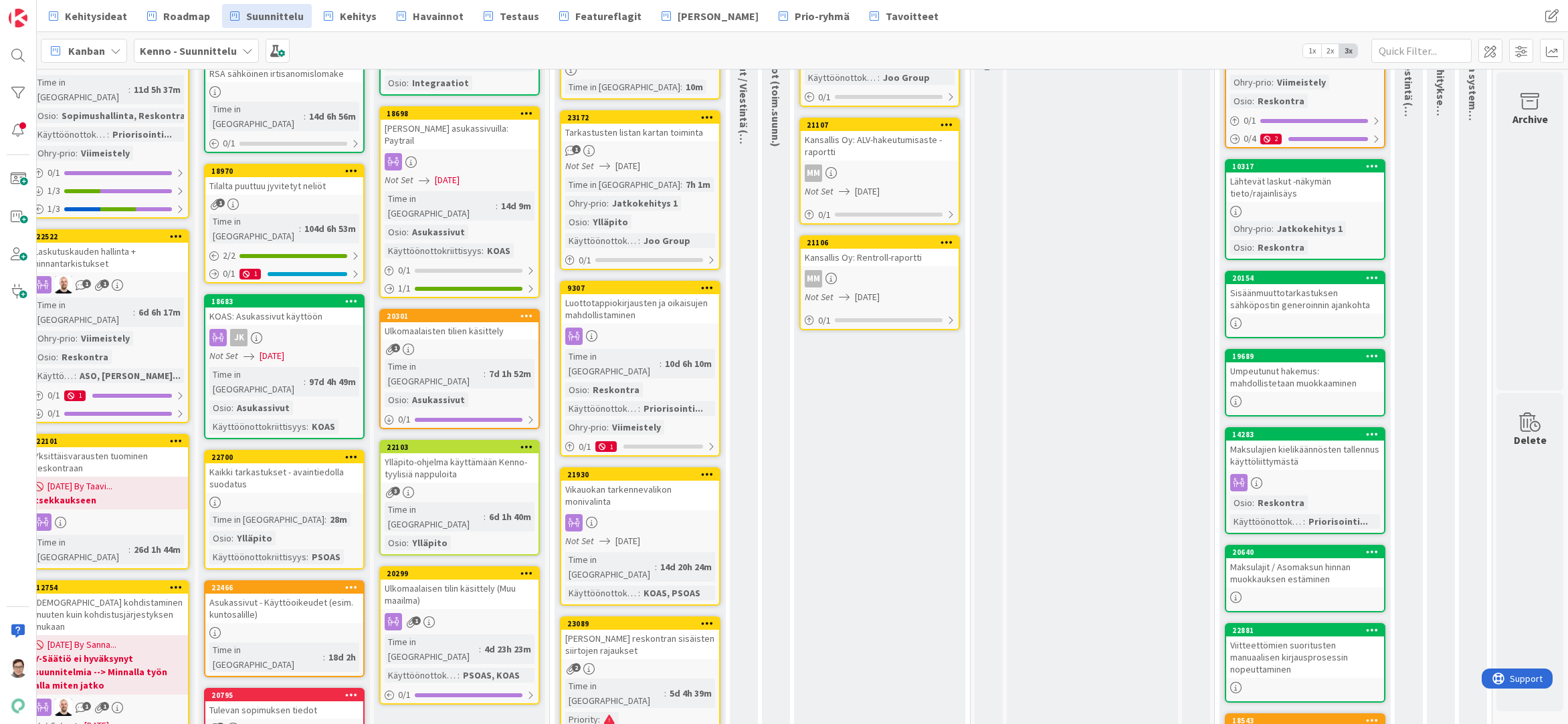
scroll to position [267, 204]
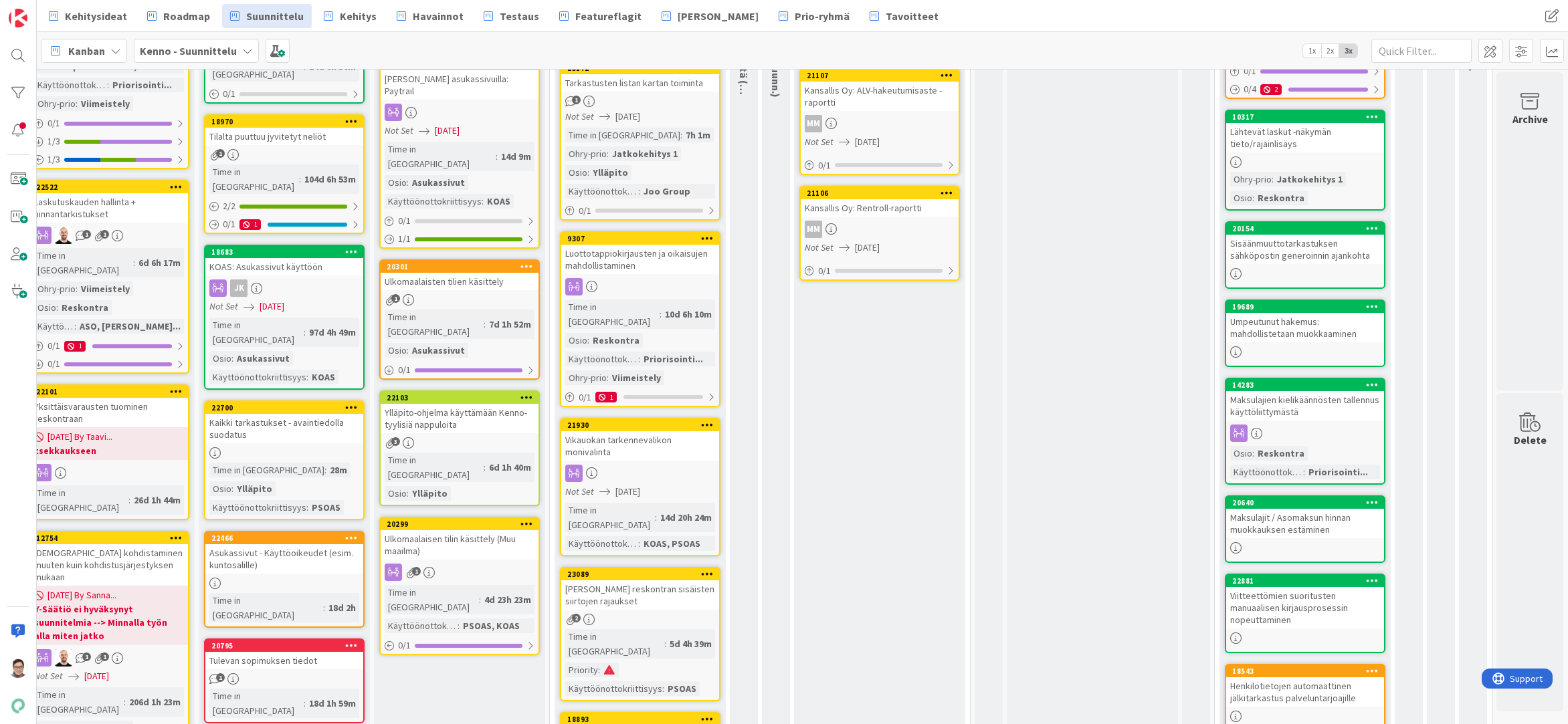
click at [1288, 413] on div "Maksulajien kielikäännösten tallennus käyttöliittymästä" at bounding box center [1305, 406] width 158 height 30
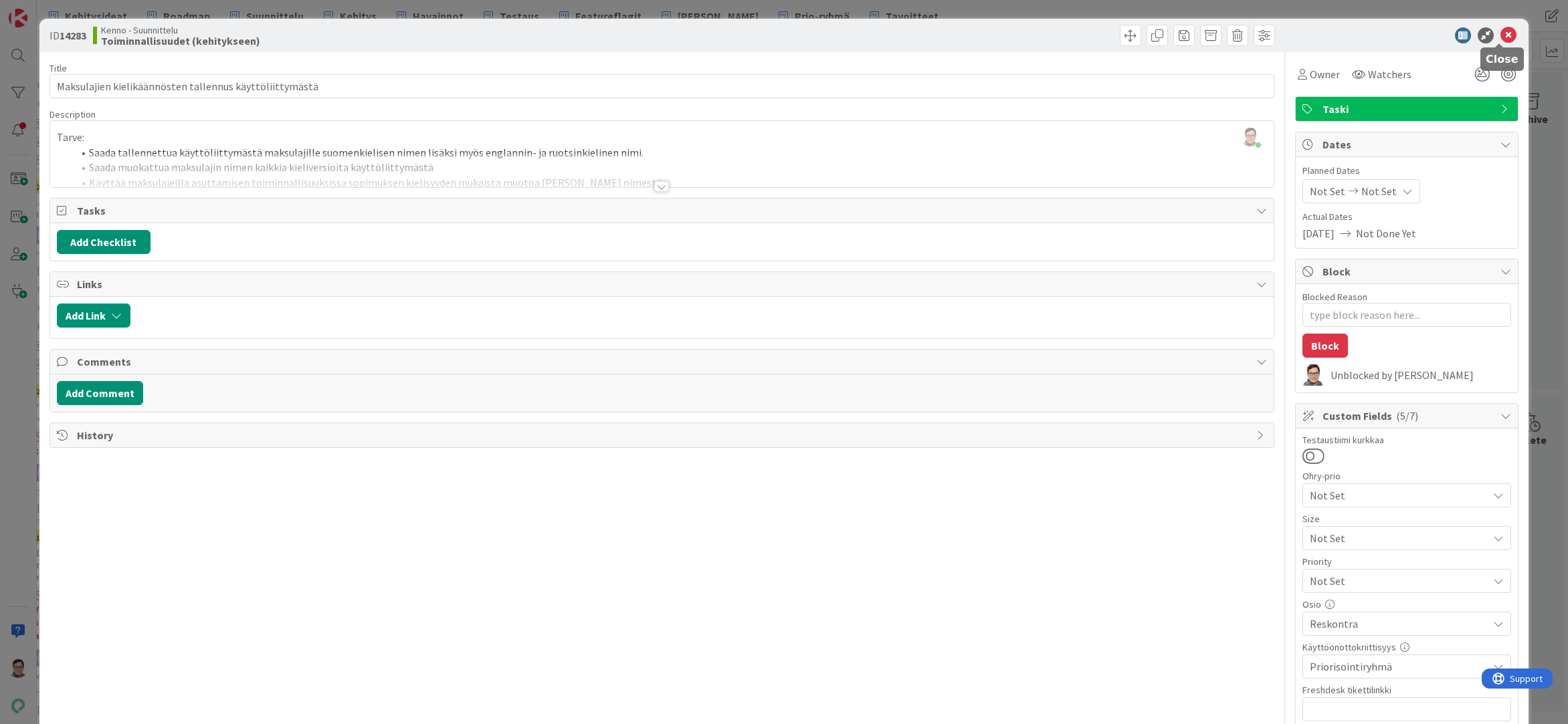
click at [1500, 30] on icon at bounding box center [1508, 36] width 16 height 16
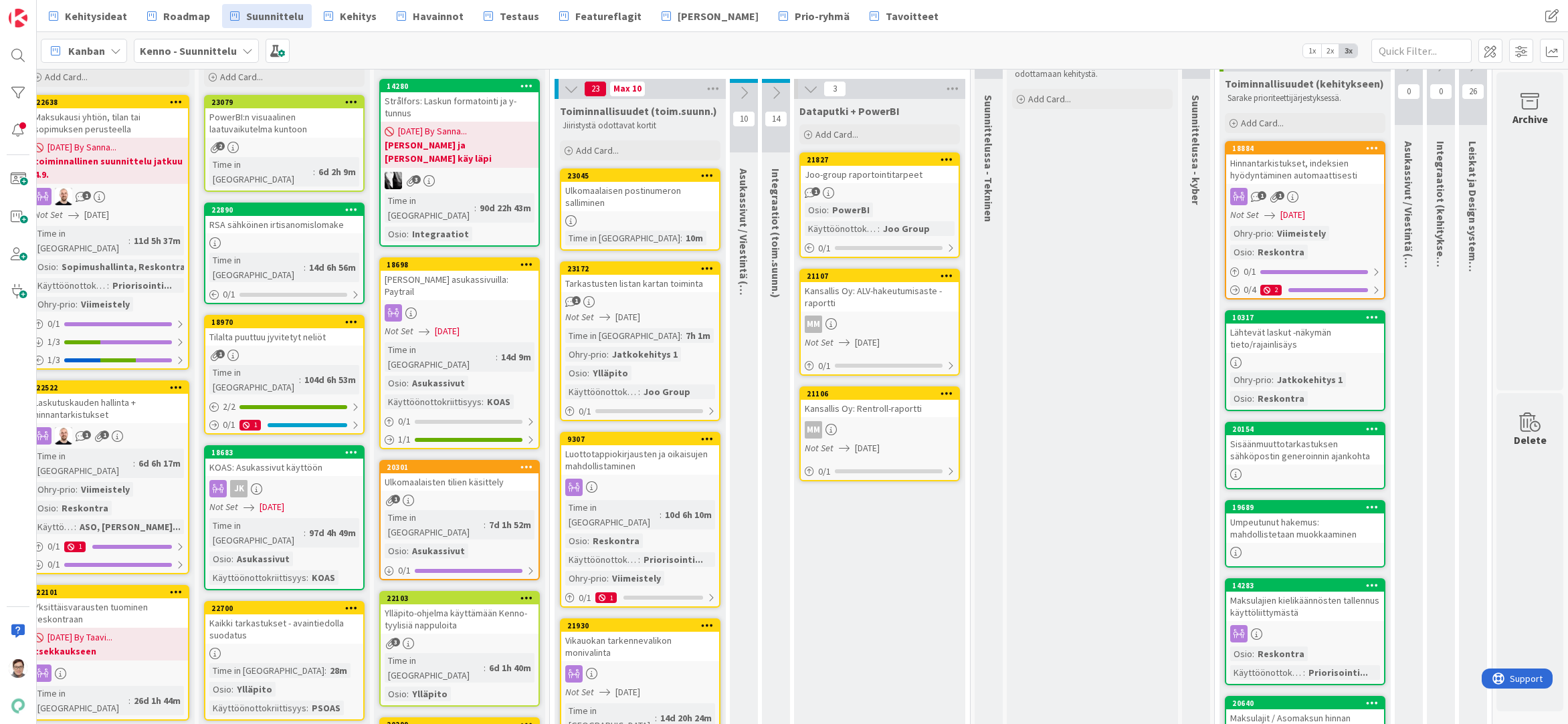
scroll to position [0, 204]
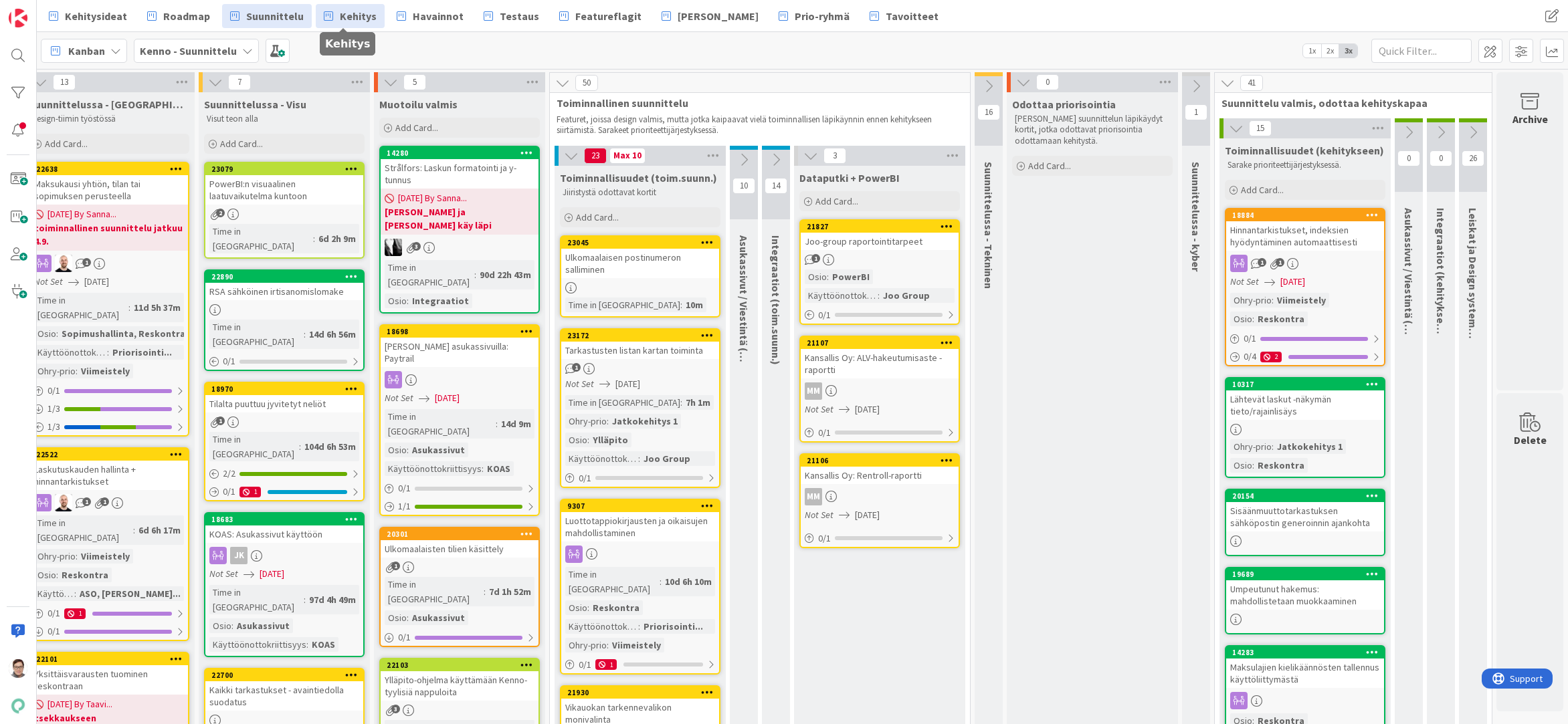
click at [344, 15] on span "Kehitys" at bounding box center [358, 16] width 37 height 16
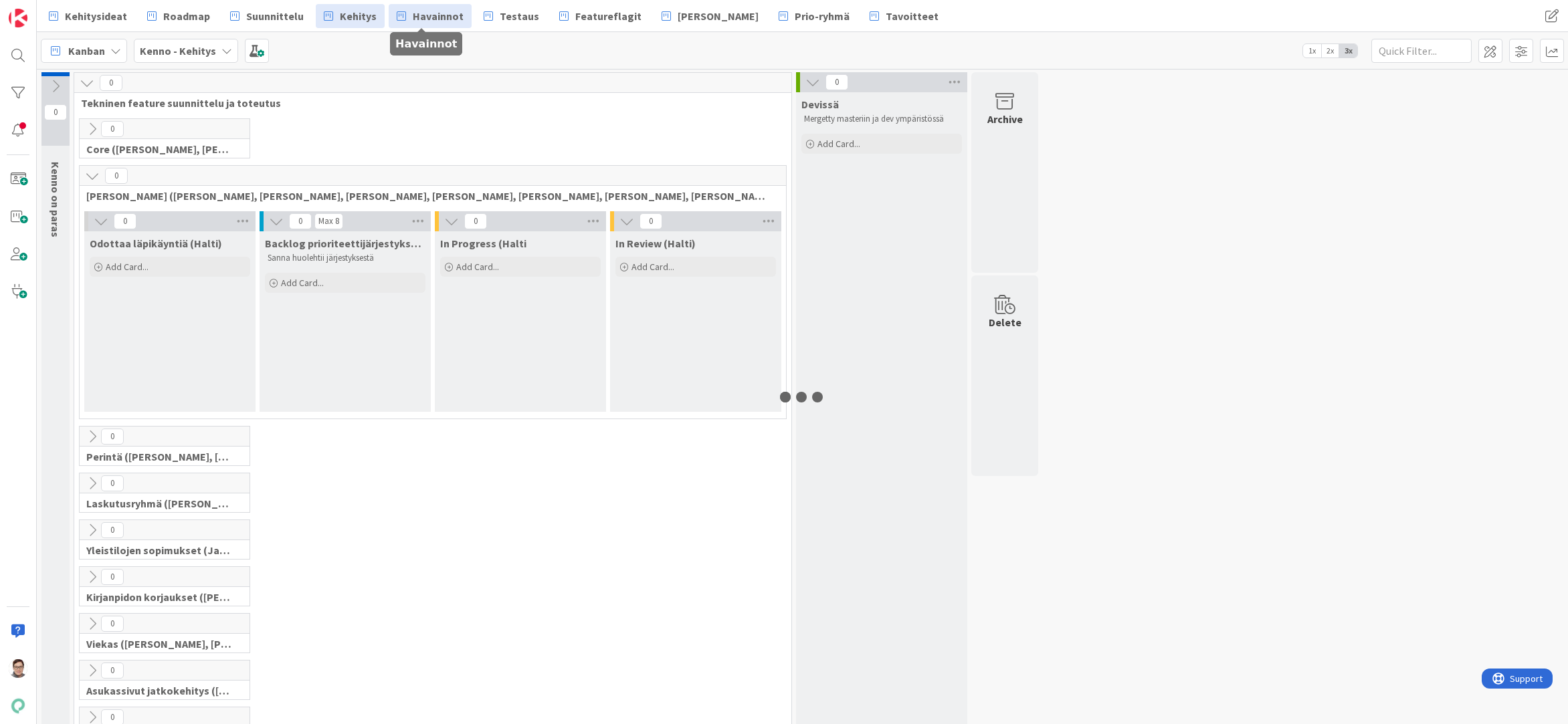
click at [421, 17] on span "Havainnot" at bounding box center [438, 16] width 51 height 16
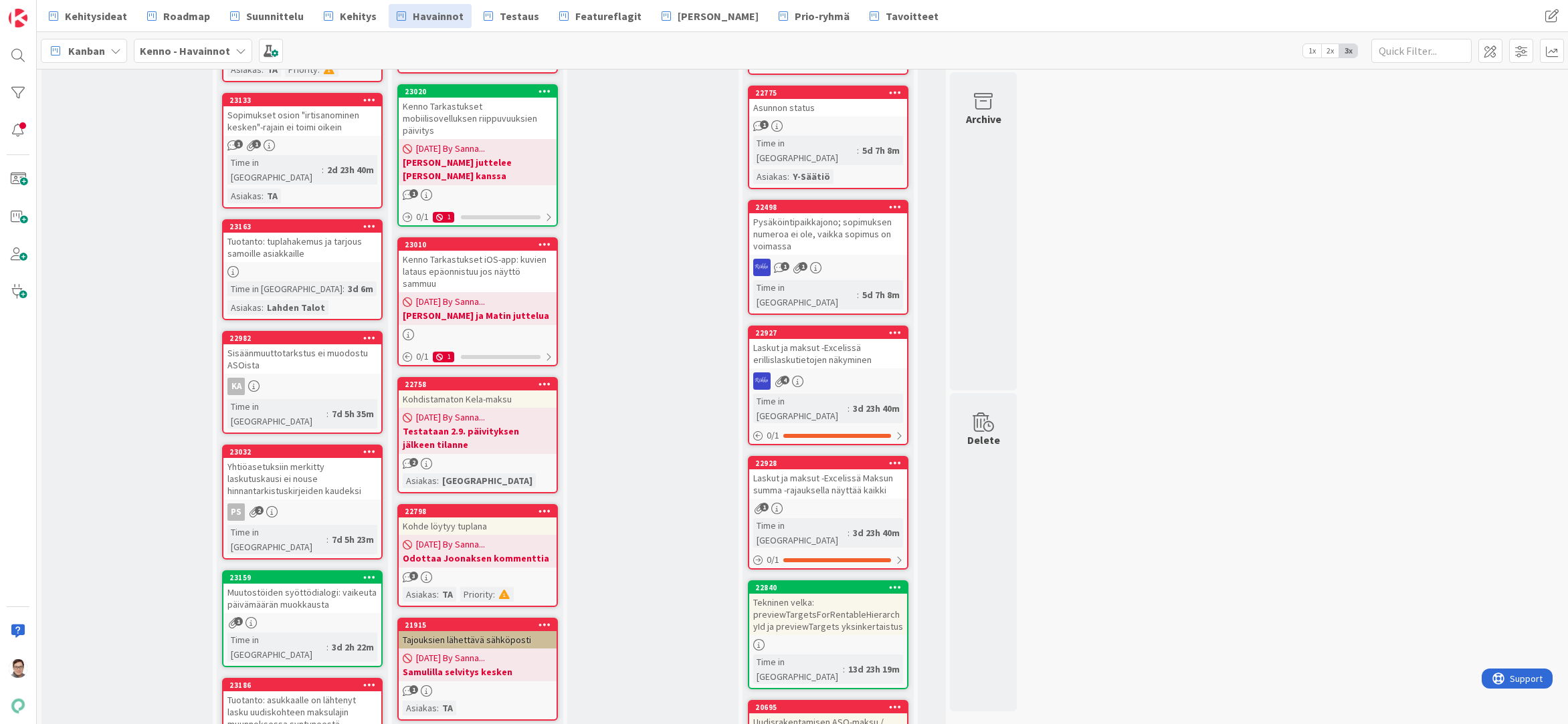
scroll to position [669, 0]
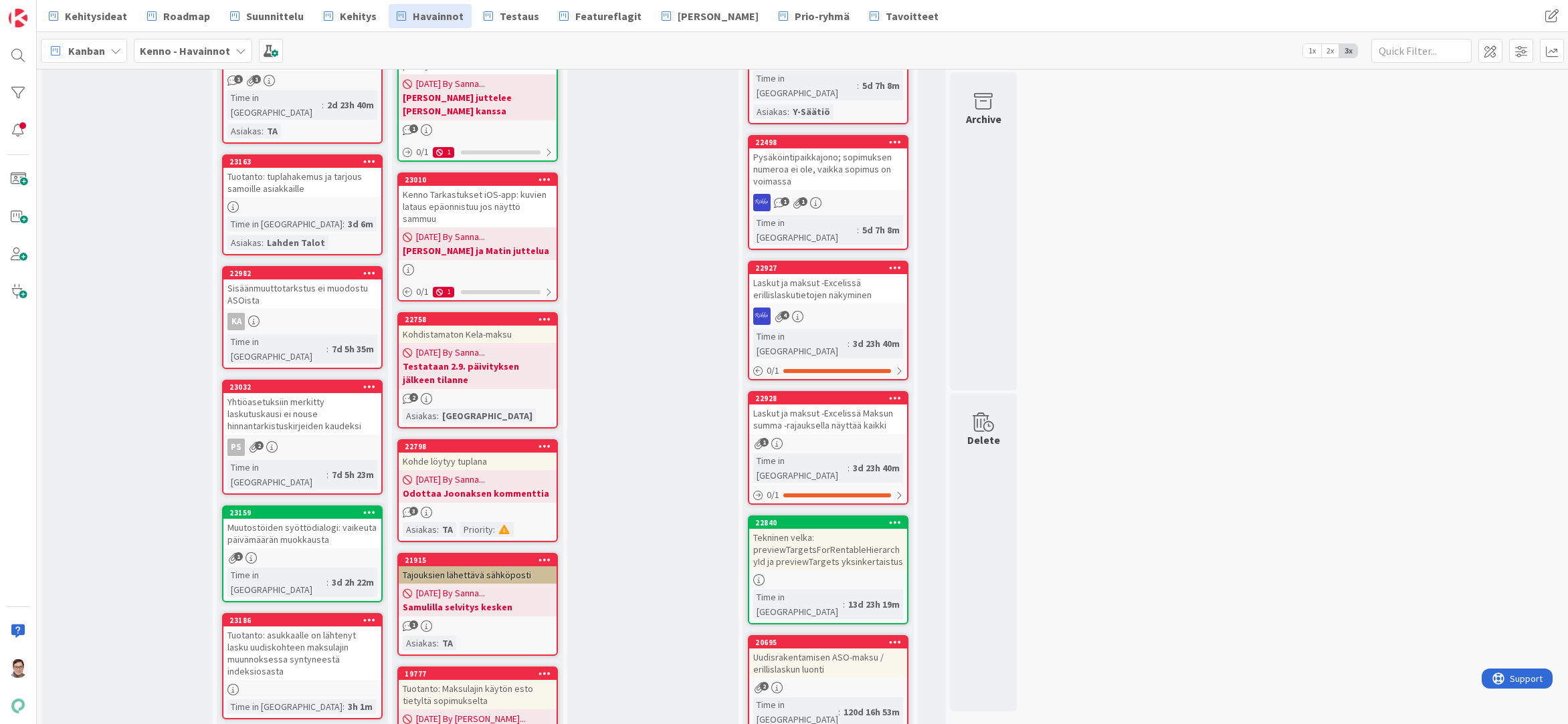
click at [830, 274] on div "Laskut ja maksut -Excelissä erillislaskutietojen näkyminen" at bounding box center [828, 289] width 158 height 30
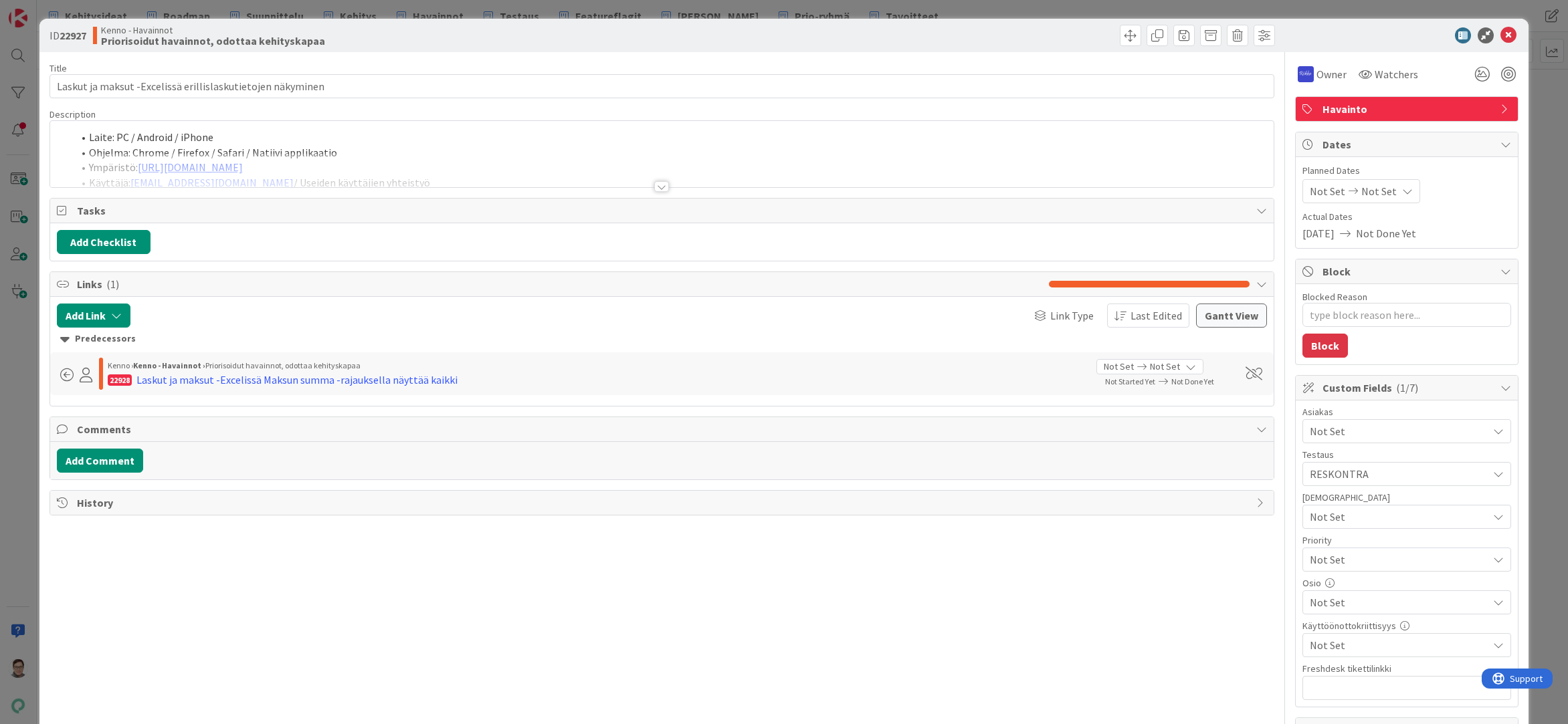
type textarea "x"
click at [654, 180] on div at bounding box center [662, 170] width 1224 height 34
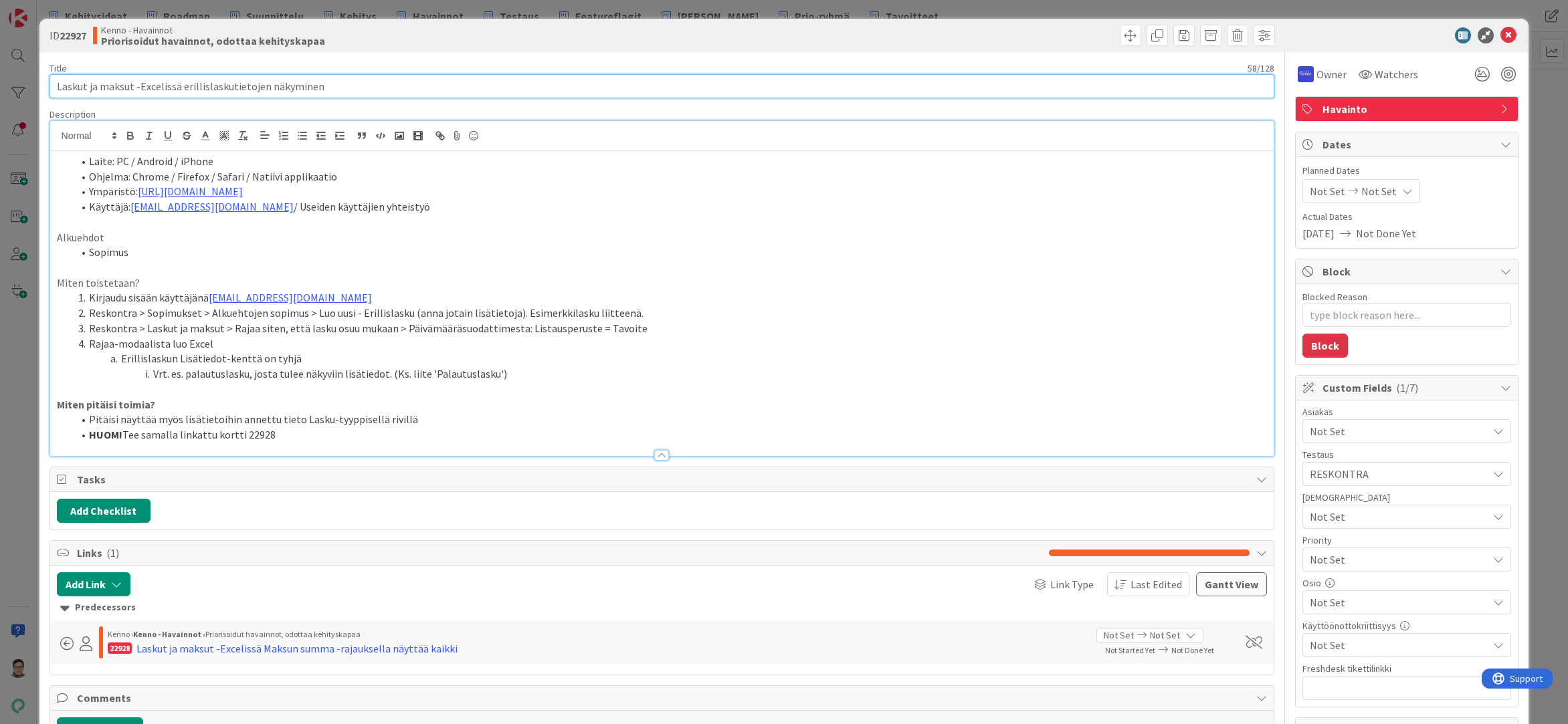
click at [326, 84] on input "Laskut ja maksut -Excelissä erillislaskutietojen näkyminen" at bounding box center [662, 87] width 1225 height 24
type input "Laskut ja maksut -Excelissä erillislaskutietojen näkyminen +"
type textarea "x"
type input "Laskut ja maksut -Excelissä erillislaskutietojen näkyminen + s"
type textarea "x"
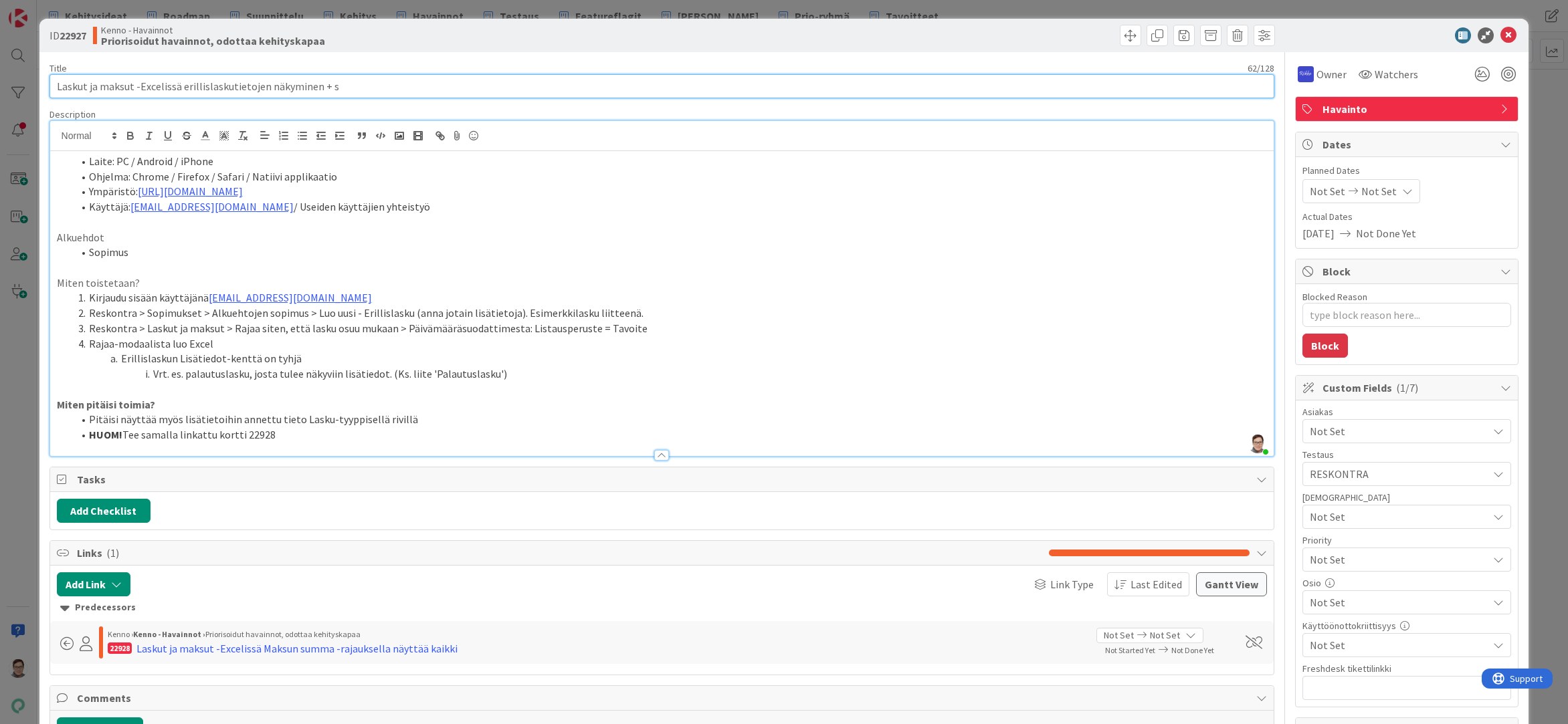
type input "Laskut ja maksut -Excelissä erillislaskutietojen näkyminen + si"
type textarea "x"
type input "Laskut ja maksut -Excelissä erillislaskutietojen näkyminen + sis"
type textarea "x"
type input "Laskut ja maksut -Excelissä erillislaskutietojen näkyminen + sisäiset si"
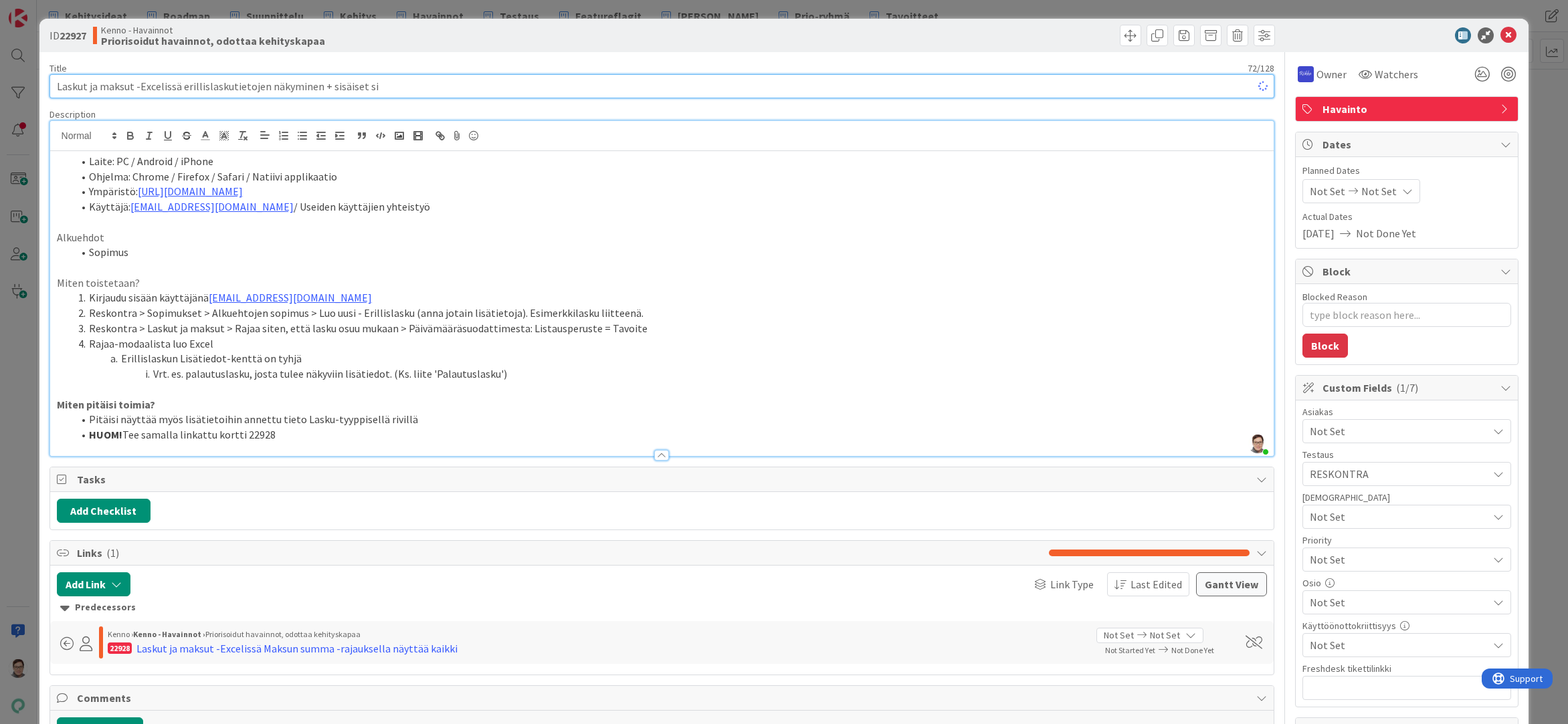
type textarea "x"
type input "Laskut ja maksut -Excelissä erillislaskutietojen näkyminen + sisäiset siirrot"
type textarea "x"
type input "Laskut ja maksut -Excelissä erillislaskutietojen näkyminen + sisäiset siirrot n…"
type textarea "x"
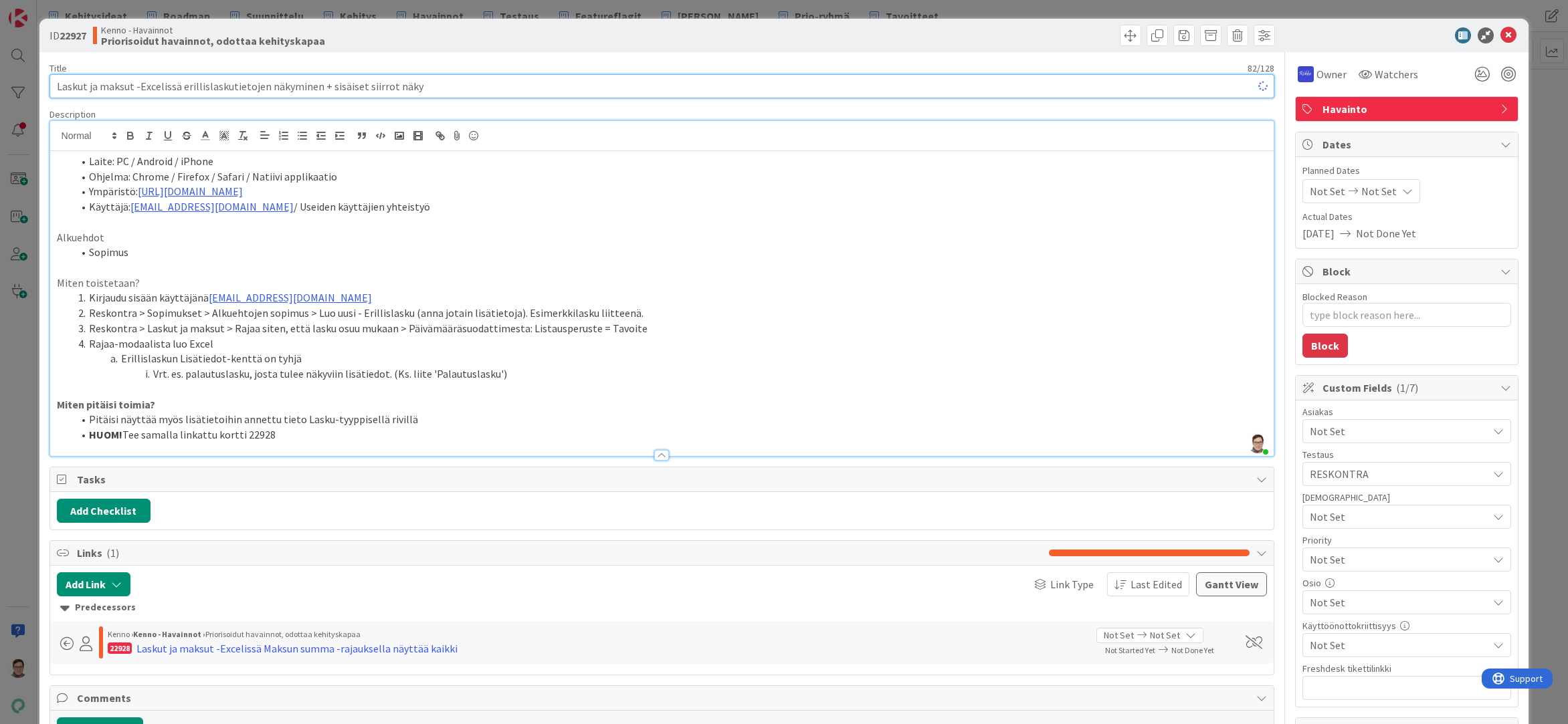
type input "Laskut ja maksut -Excelissä erillislaskutietojen näkyminen + sisäiset siirrot n…"
type textarea "x"
type input "Laskut ja maksut -Excelissä erillislaskutietojen näkyminen + sisäiset siirrot n…"
type textarea "x"
type input "Laskut ja maksut -Excelissä erillislaskutietojen näkyminen + sisäiset siirrot n…"
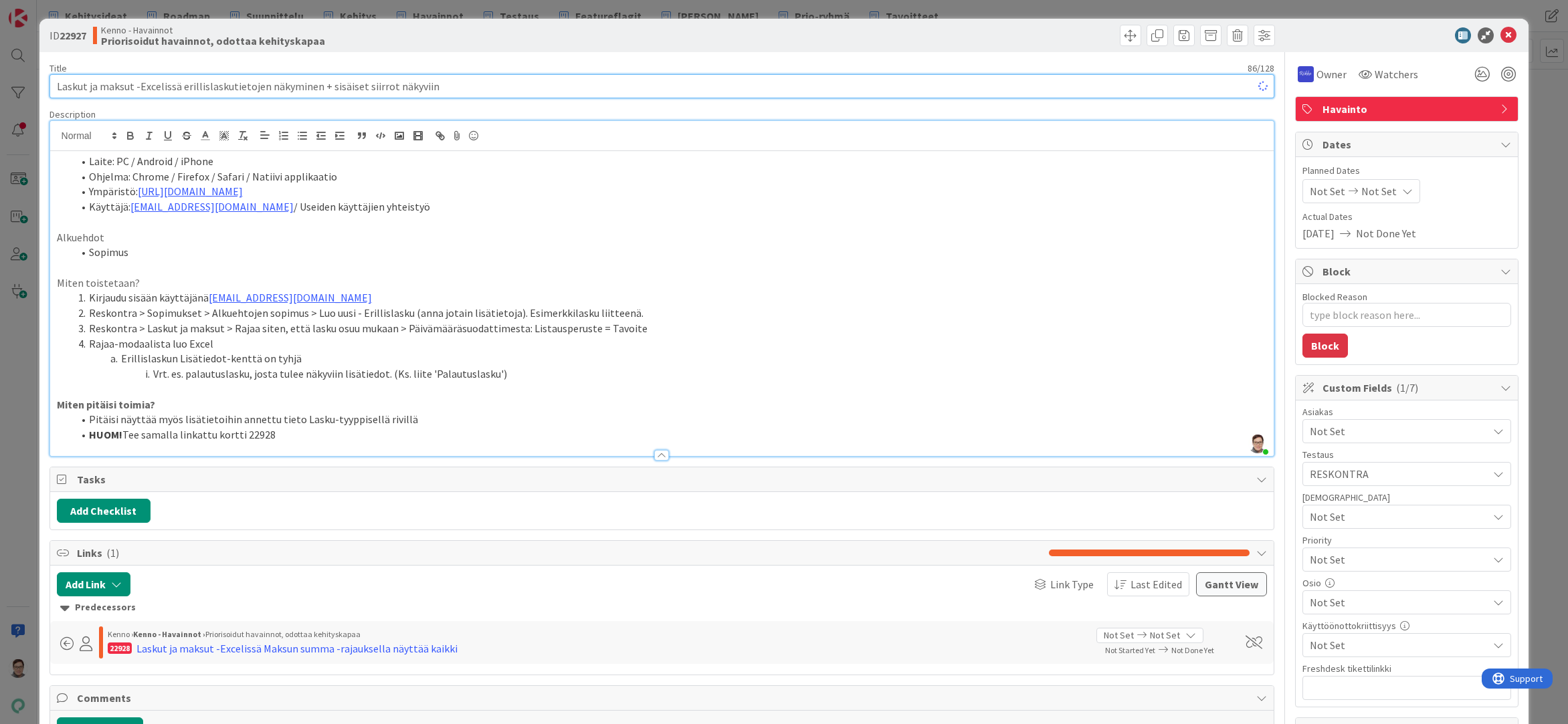
type textarea "x"
type input "Laskut ja maksut -Excelissä erillislaskutietojen näkyminen + sisäiset siirrot n…"
click at [294, 436] on li "HUOM! Tee samalla linkattu kortti 22928" at bounding box center [670, 435] width 1194 height 15
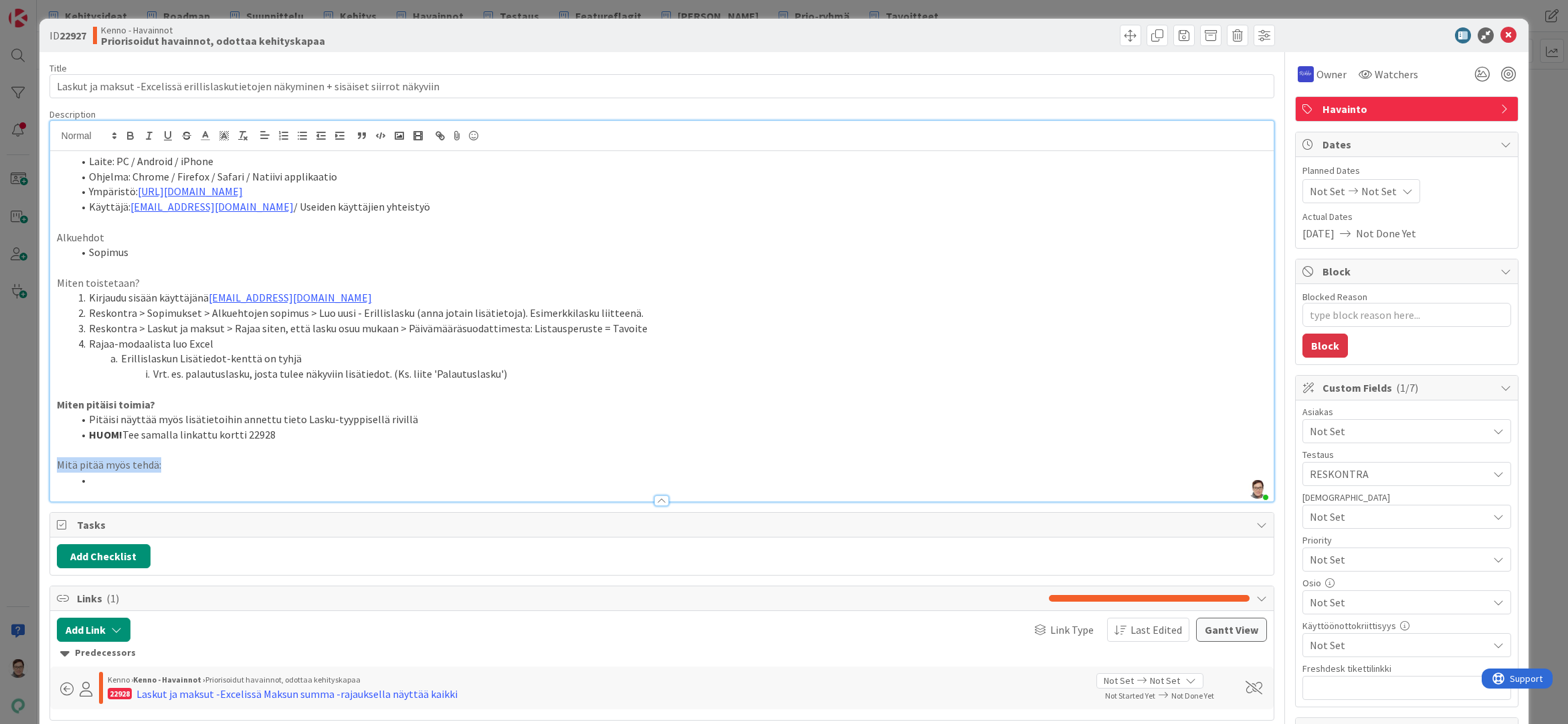
drag, startPoint x: 160, startPoint y: 467, endPoint x: 50, endPoint y: 466, distance: 110.0
click at [50, 466] on div "Laite: PC / Android / iPhone Ohjelma: Chrome / Firefox / Safari / Natiivi appli…" at bounding box center [662, 326] width 1224 height 351
click at [115, 482] on li at bounding box center [670, 480] width 1194 height 15
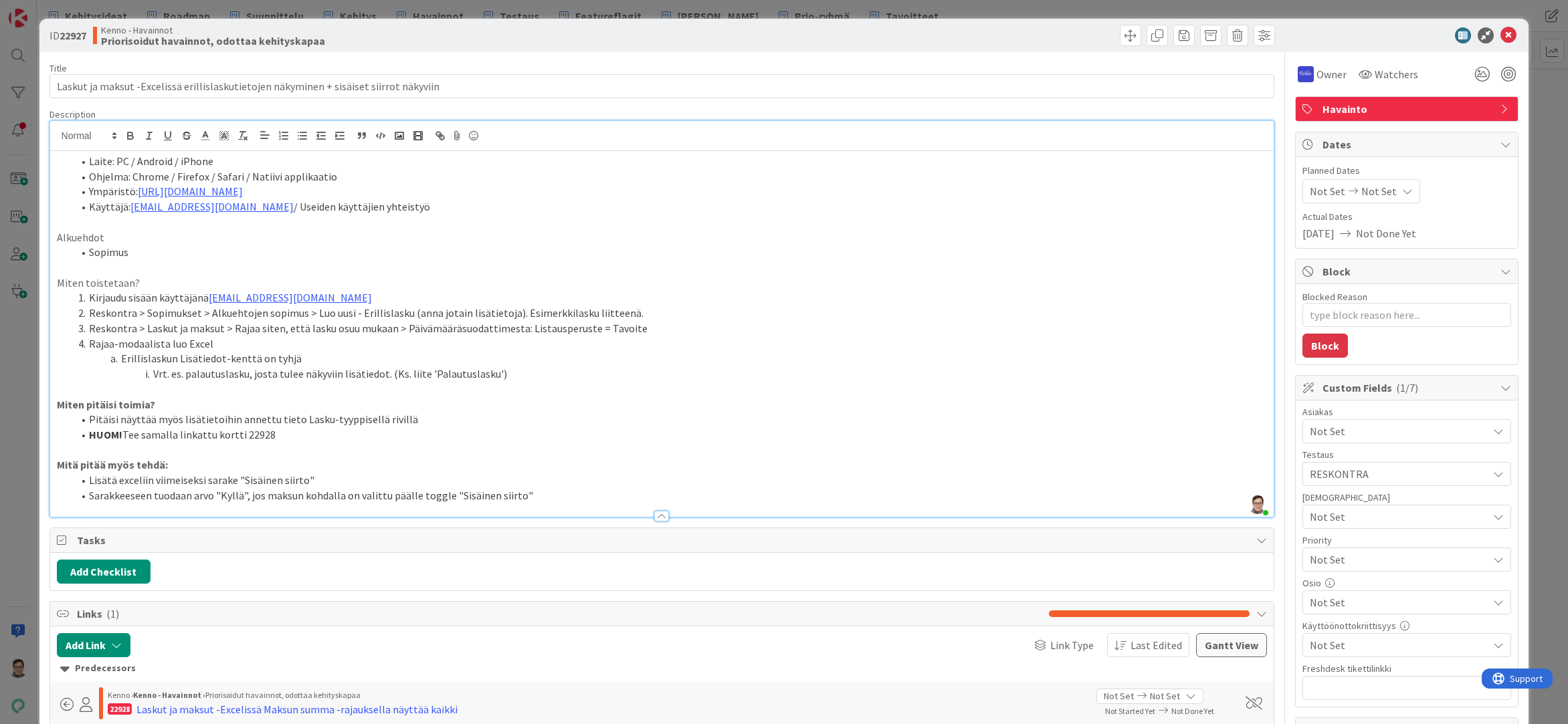
click at [300, 493] on li "Sarakkeeseen tuodaan arvo "Kyllä", jos maksun kohdalla on valittu päälle toggle…" at bounding box center [670, 496] width 1194 height 15
click at [557, 486] on li "Lisätä exceliin viimeiseksi sarake "Sisäinen siirto"" at bounding box center [670, 480] width 1194 height 15
click at [546, 497] on li "Sarakkeeseen tuodaan arvo "Kyllä", jos Kirjauksen kohdalla on valittu päälle to…" at bounding box center [670, 496] width 1194 height 15
click at [1500, 35] on icon at bounding box center [1508, 36] width 16 height 16
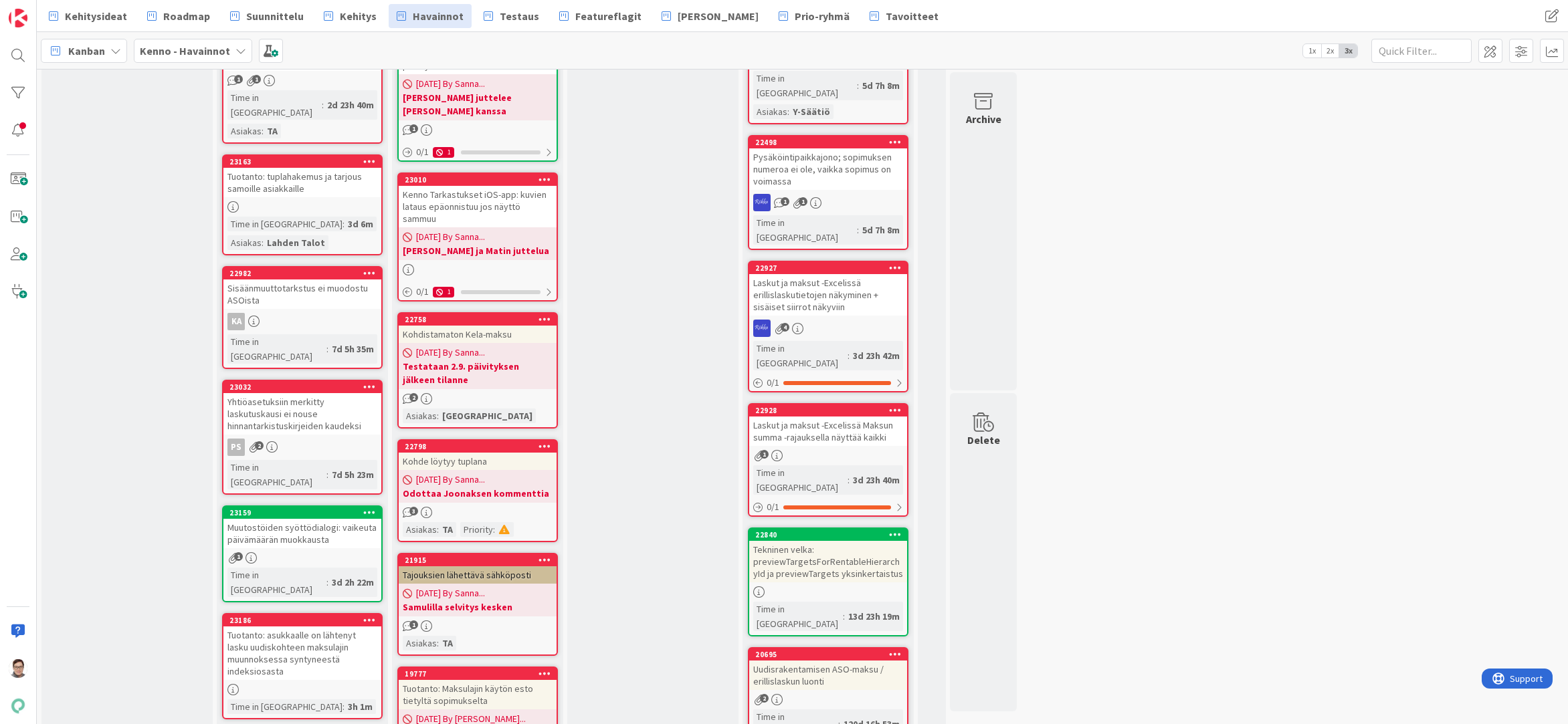
click at [845, 416] on div "Laskut ja maksut -Excelissä Maksun summa -rajauksella näyttää kaikki" at bounding box center [828, 431] width 158 height 30
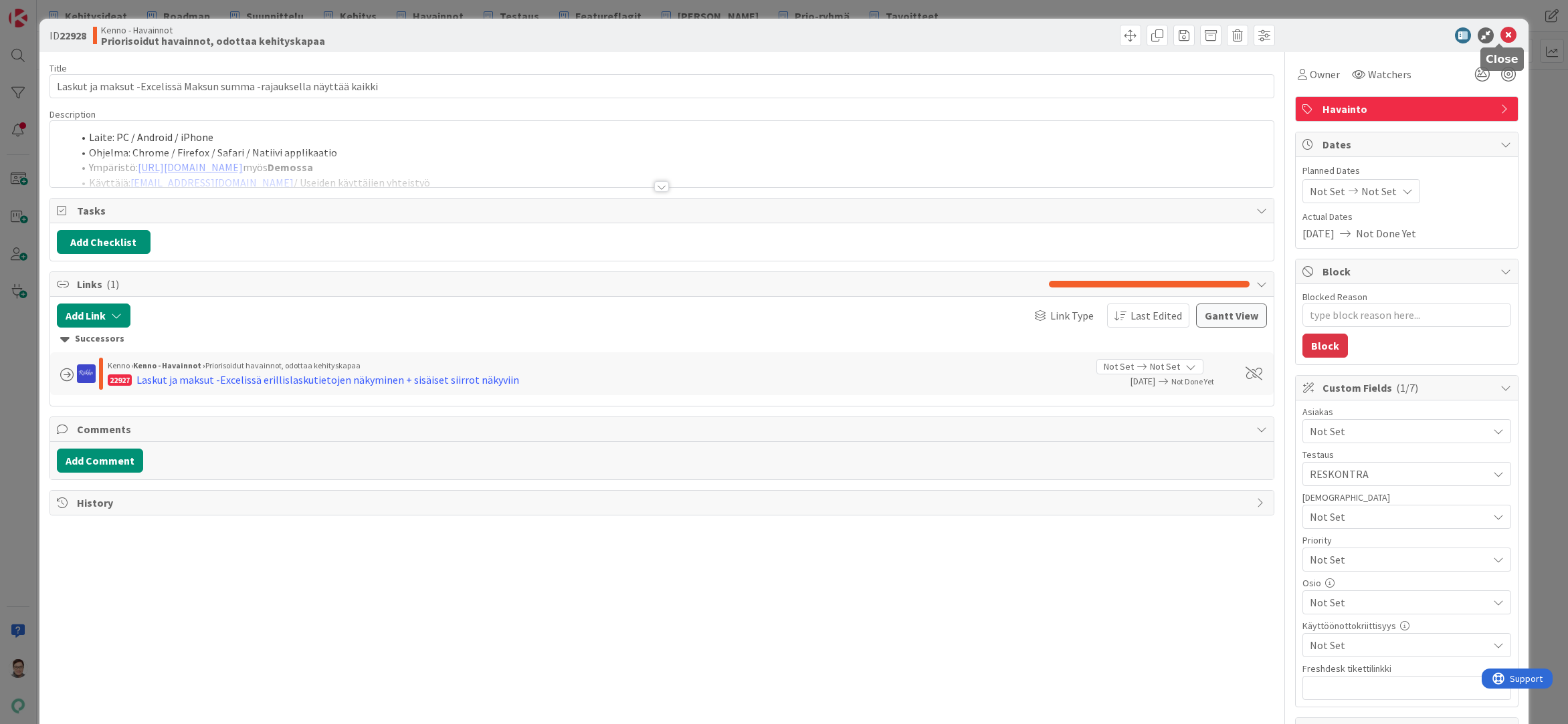
click at [1500, 42] on icon at bounding box center [1508, 36] width 16 height 16
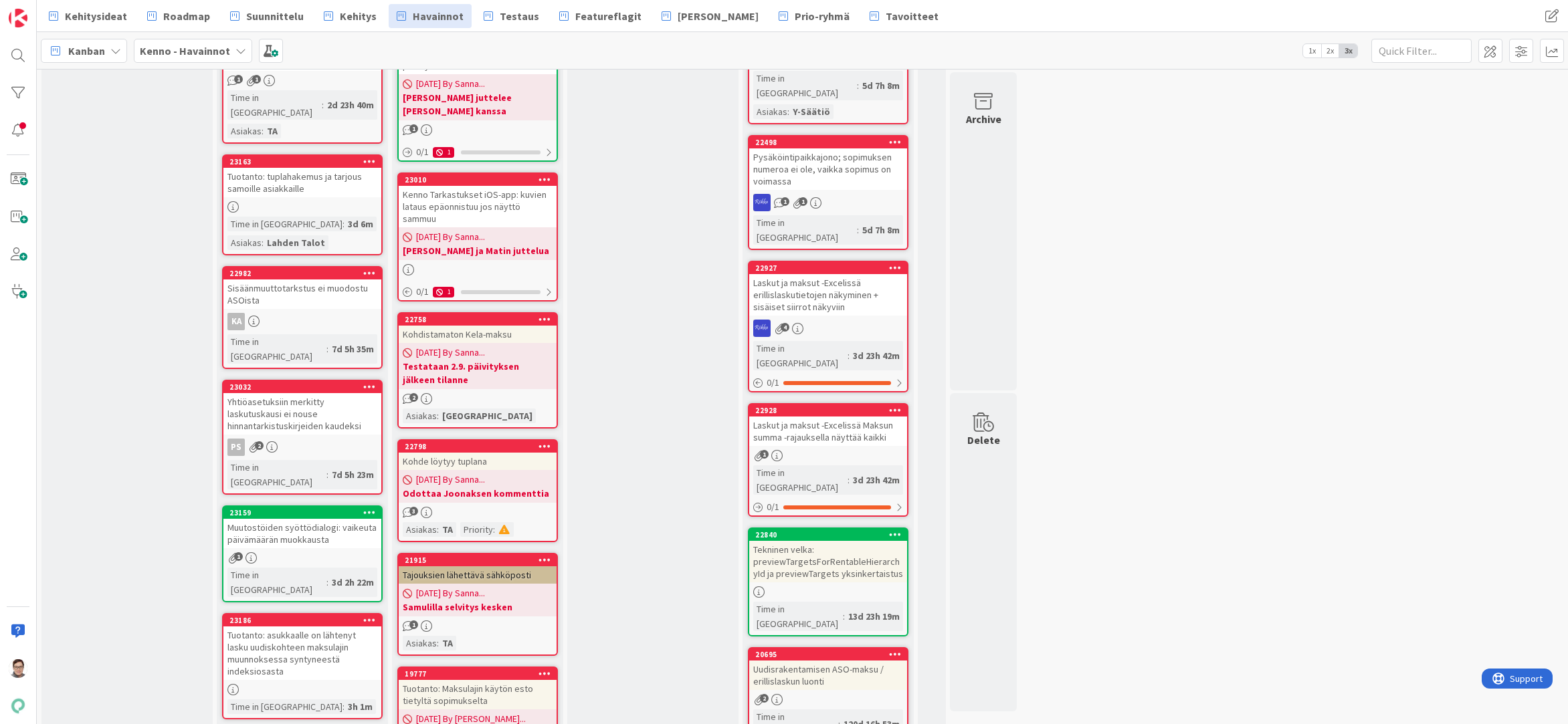
click at [826, 274] on div "Laskut ja maksut -Excelissä erillislaskutietojen näkyminen + sisäiset siirrot n…" at bounding box center [828, 295] width 158 height 42
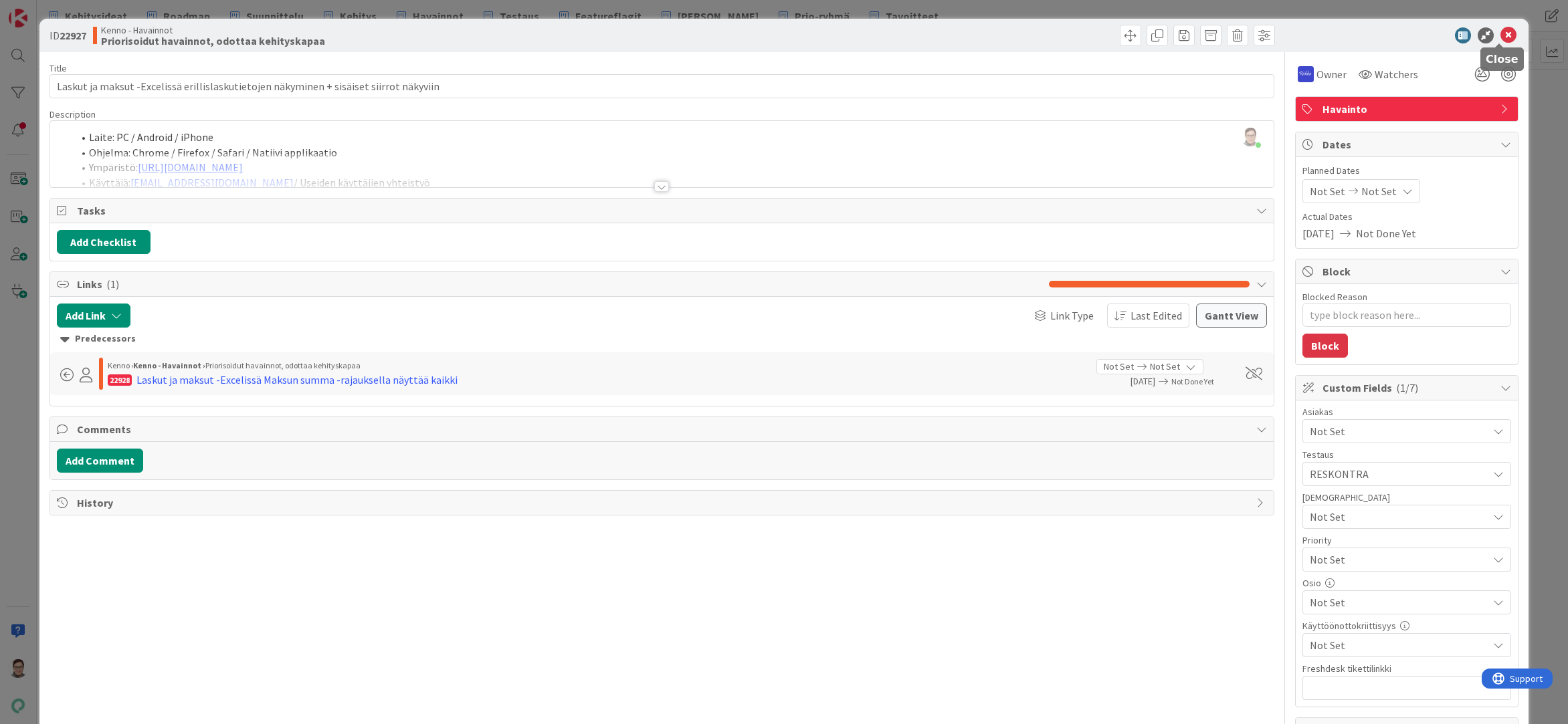
click at [1500, 36] on icon at bounding box center [1508, 36] width 16 height 16
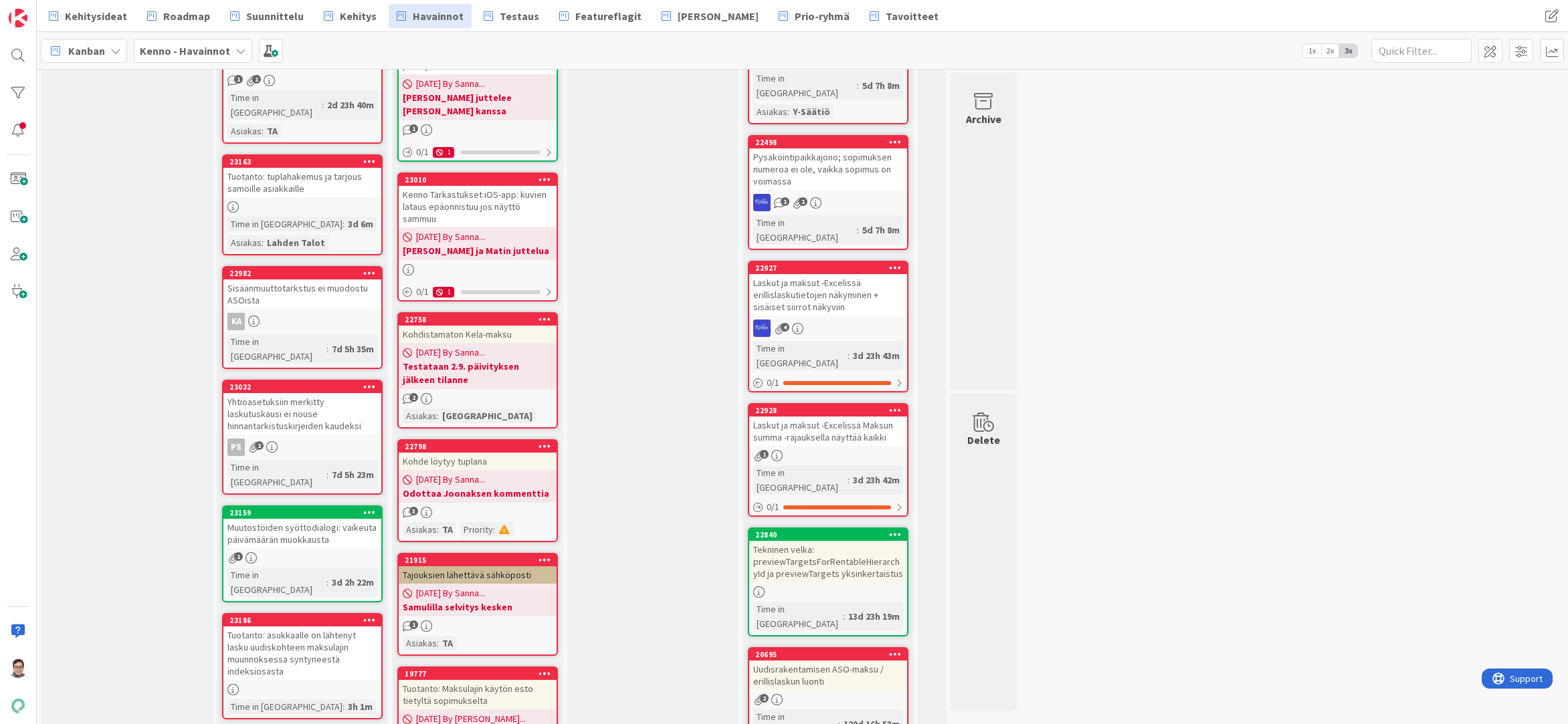
click at [281, 19] on span "Suunnittelu" at bounding box center [275, 16] width 58 height 16
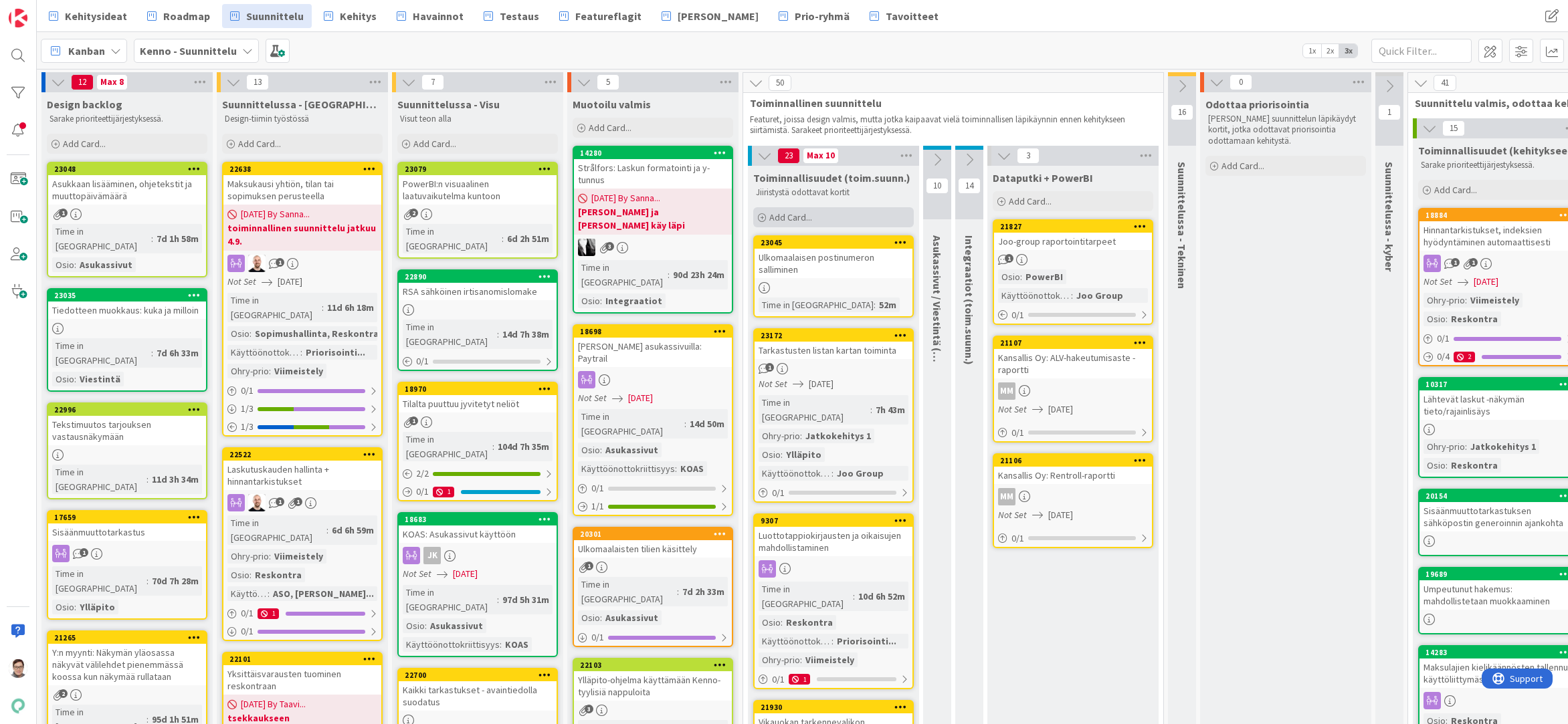
click at [791, 216] on span "Add Card..." at bounding box center [791, 218] width 43 height 12
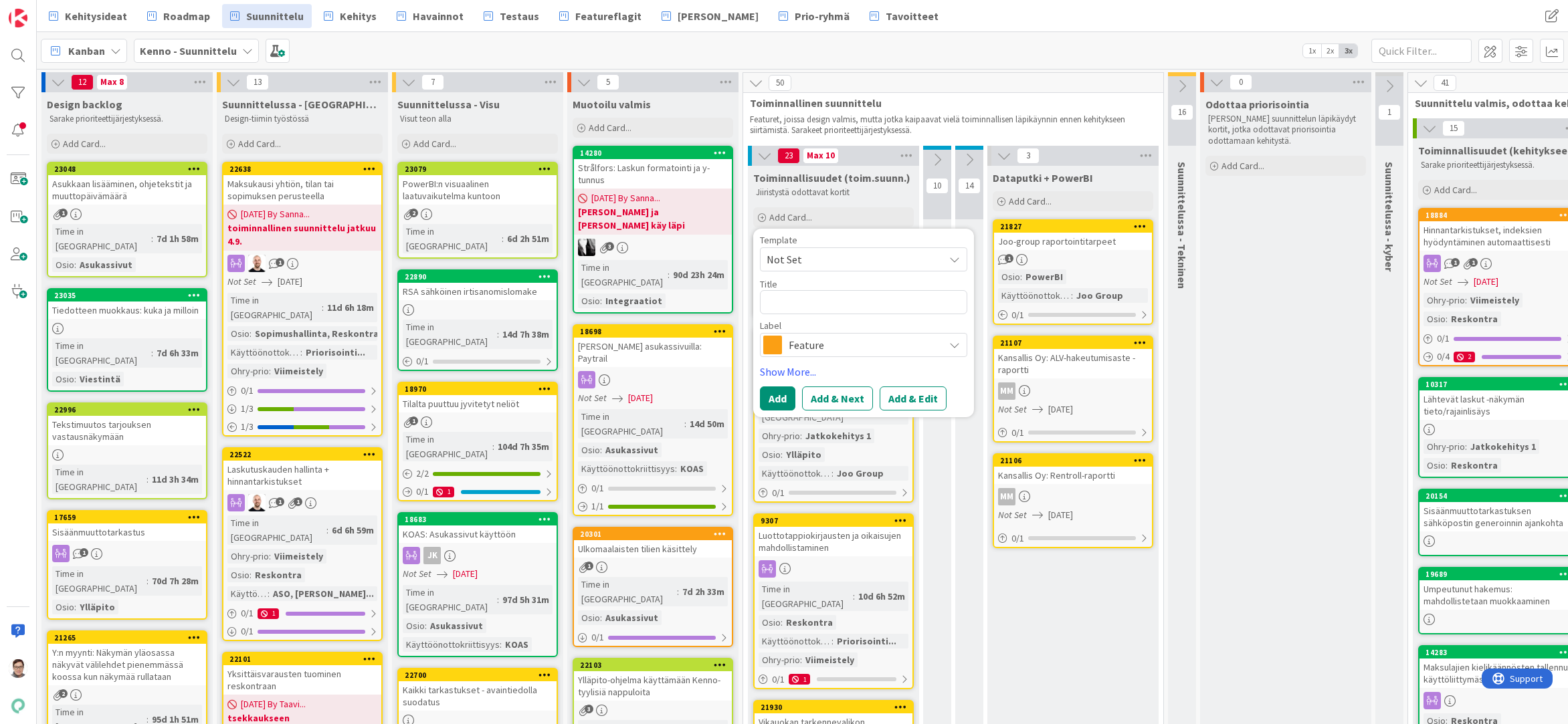
type textarea "x"
type textarea "U"
type textarea "x"
type textarea "Uu"
type textarea "x"
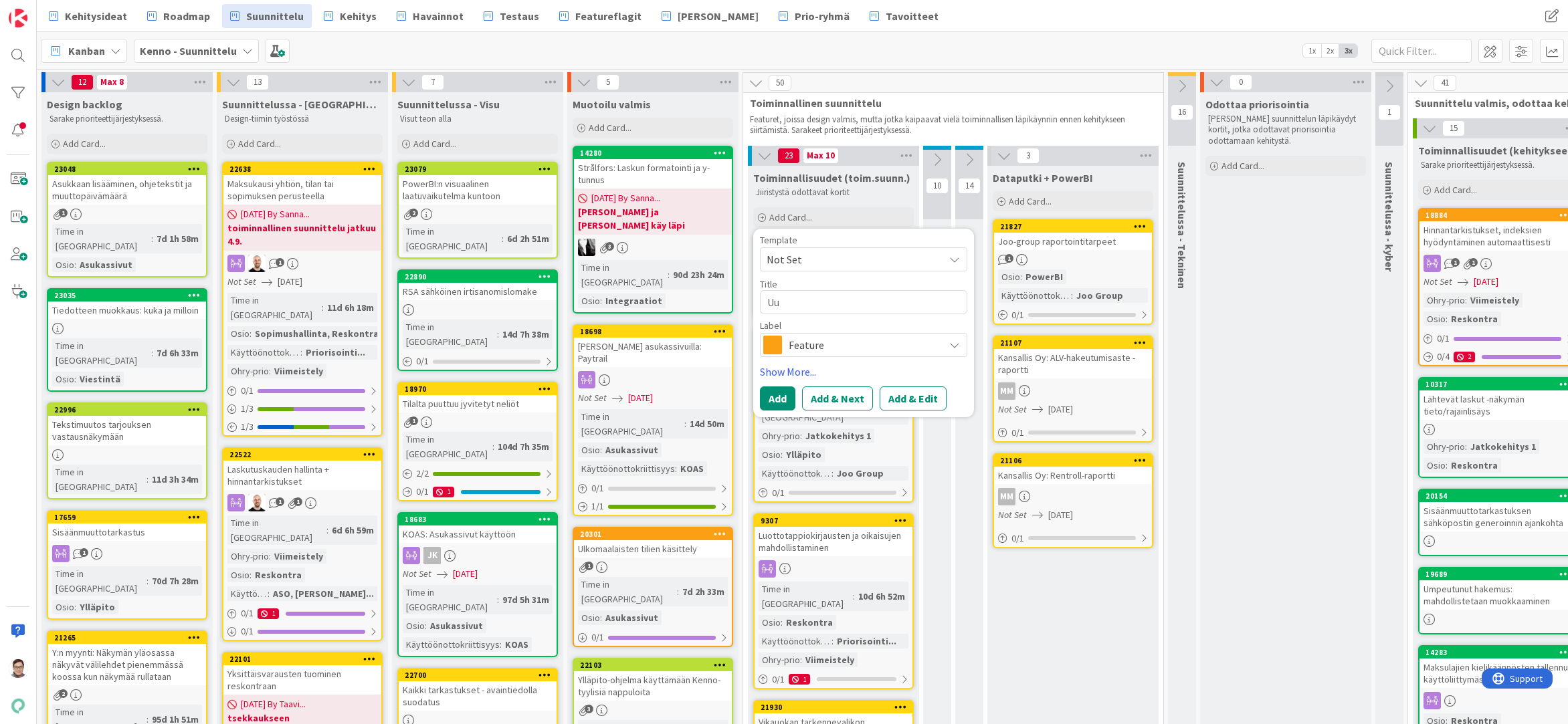
type textarea "Uus"
type textarea "x"
type textarea "Uusi"
type textarea "x"
type textarea "Uusi r"
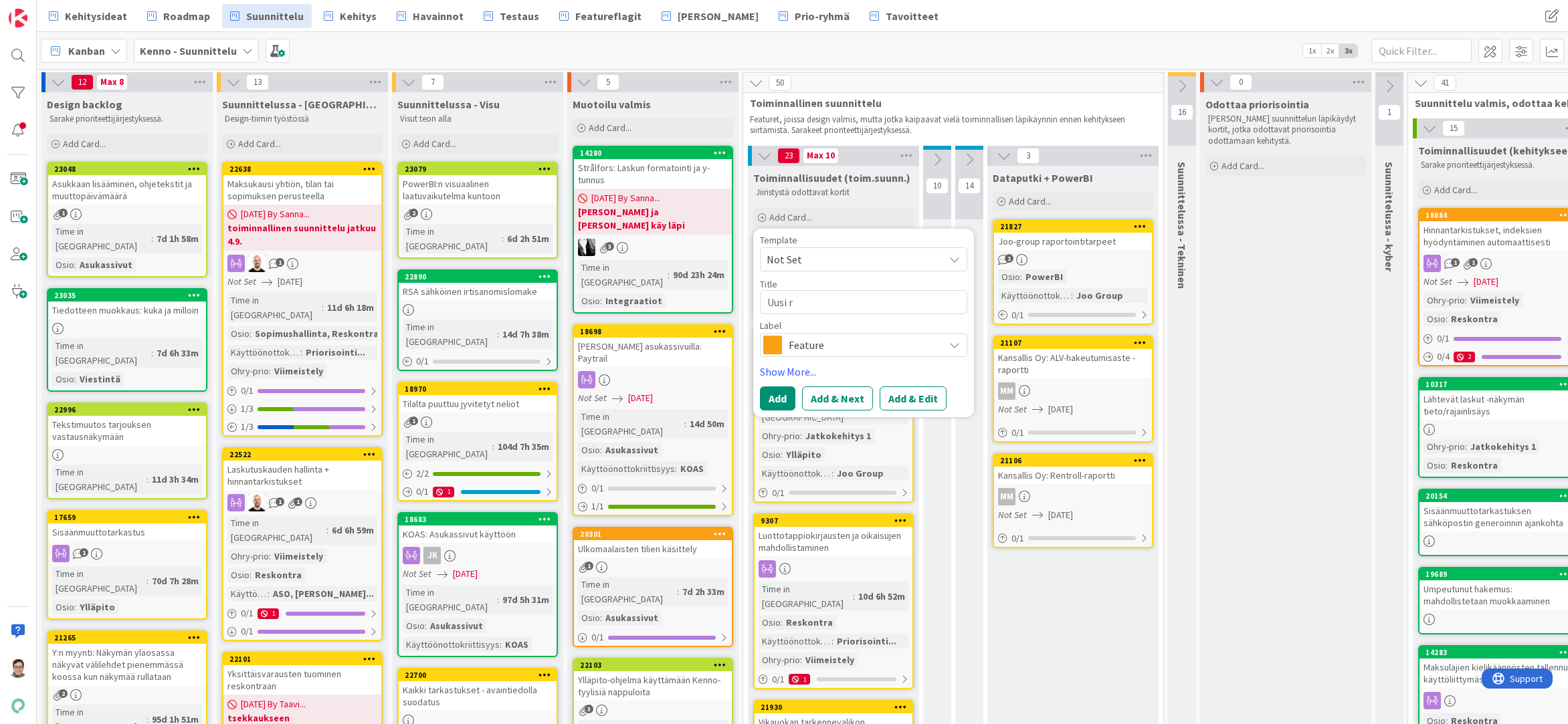
type textarea "x"
type textarea "Uusi ra"
type textarea "x"
type textarea "Uusi raj"
type textarea "x"
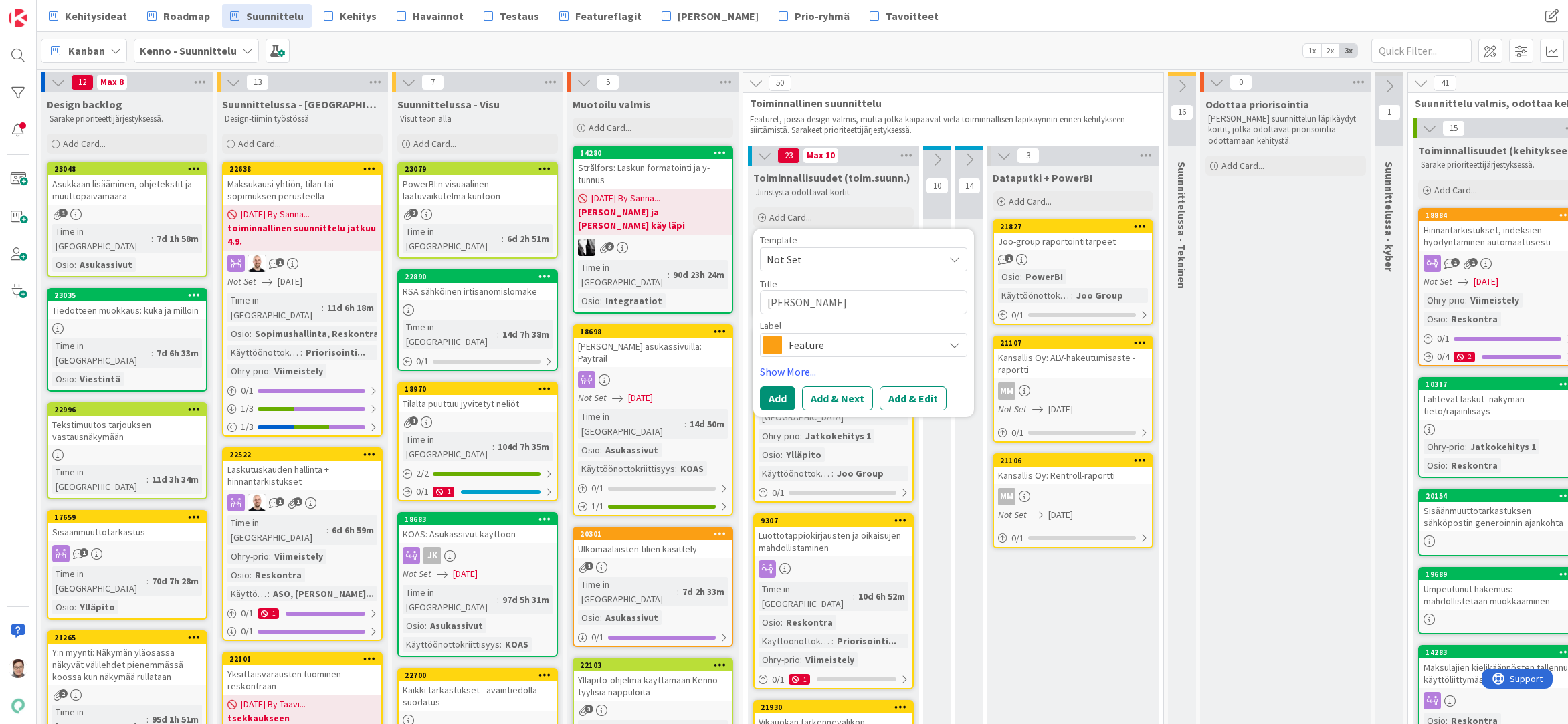
type textarea "Uusi raja"
type textarea "x"
type textarea "Uusi rajai"
type textarea "x"
type textarea "Uusi rajain"
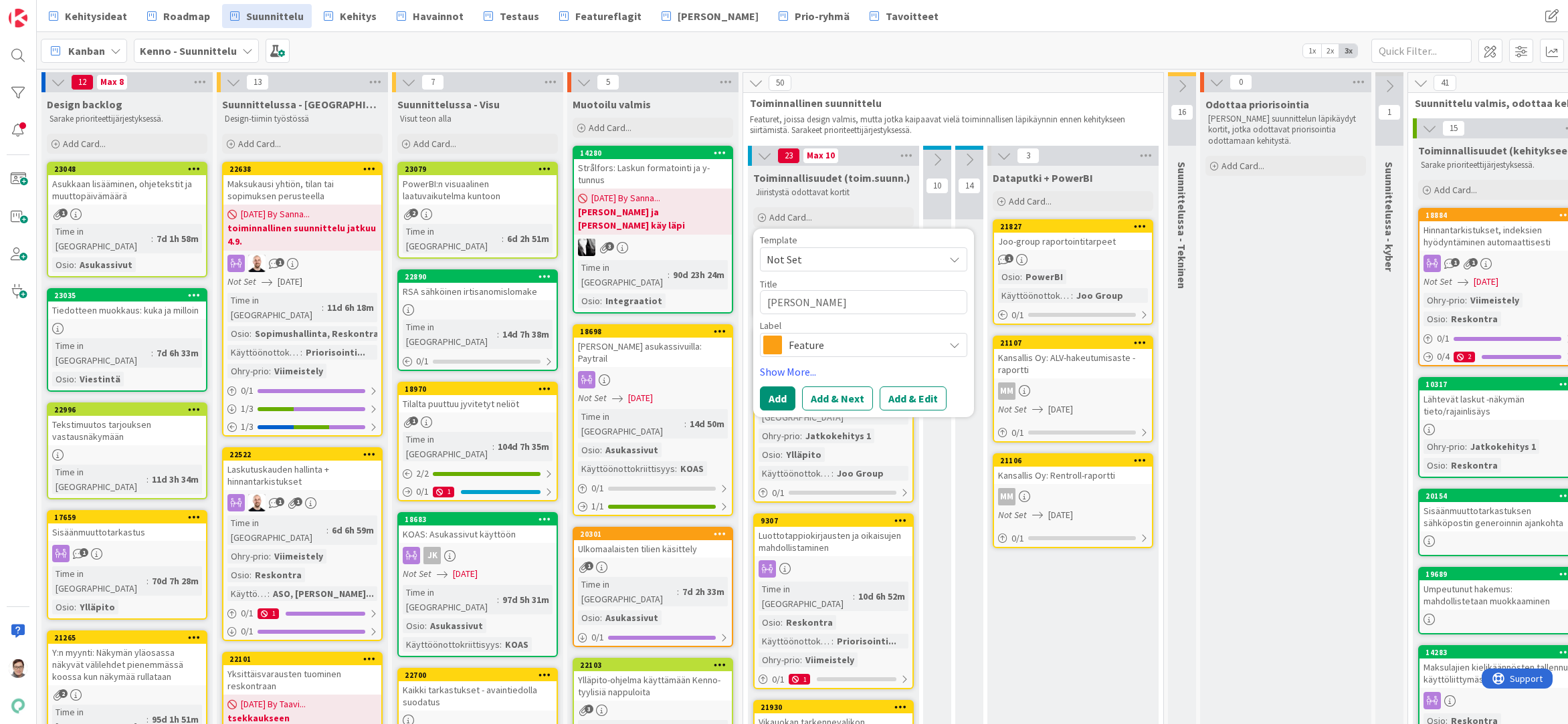
type textarea "x"
type textarea "Uusi rajain"
type textarea "x"
type textarea "Uusi rajain L"
type textarea "x"
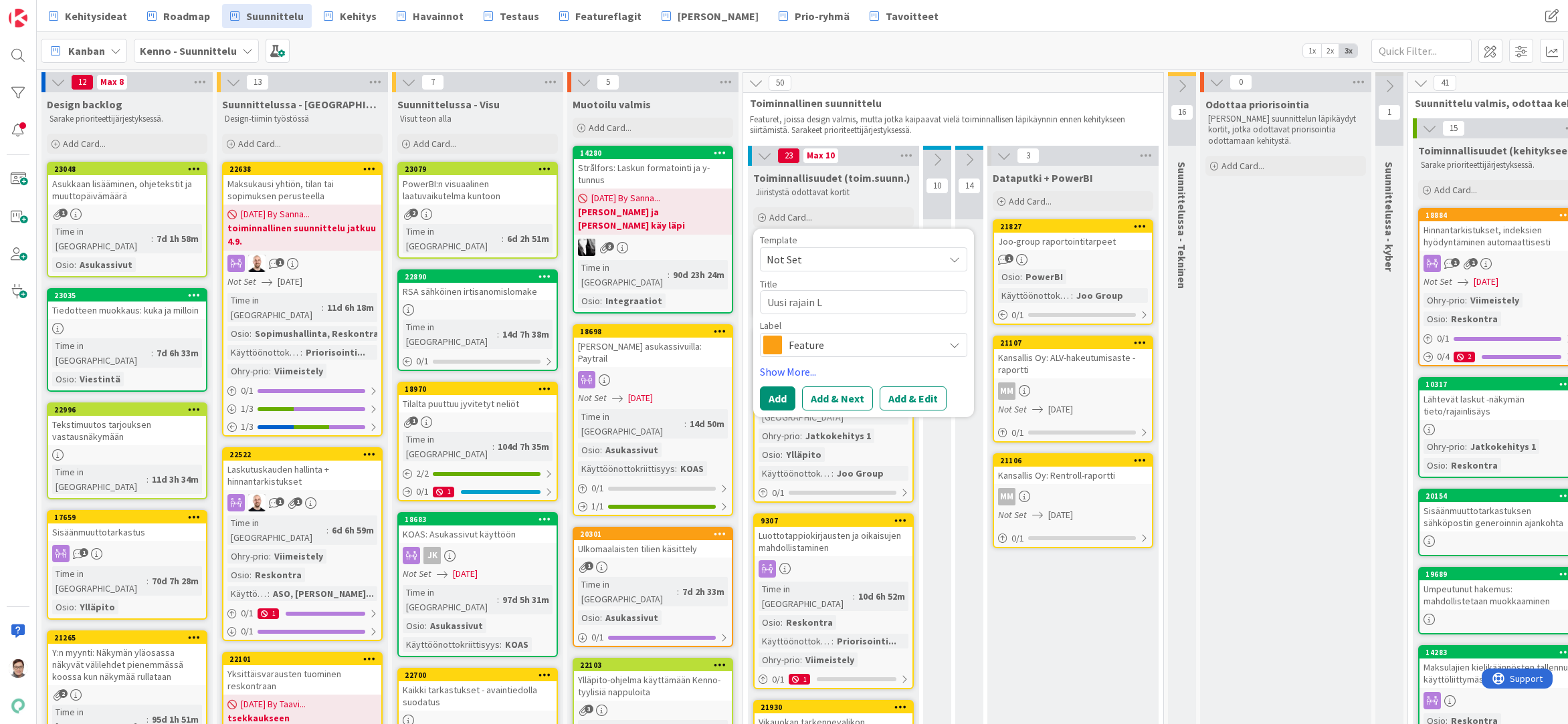
type textarea "Uusi rajain La"
type textarea "x"
type textarea "Uusi rajain Lak"
type textarea "x"
type textarea "Uusi rajain Laku"
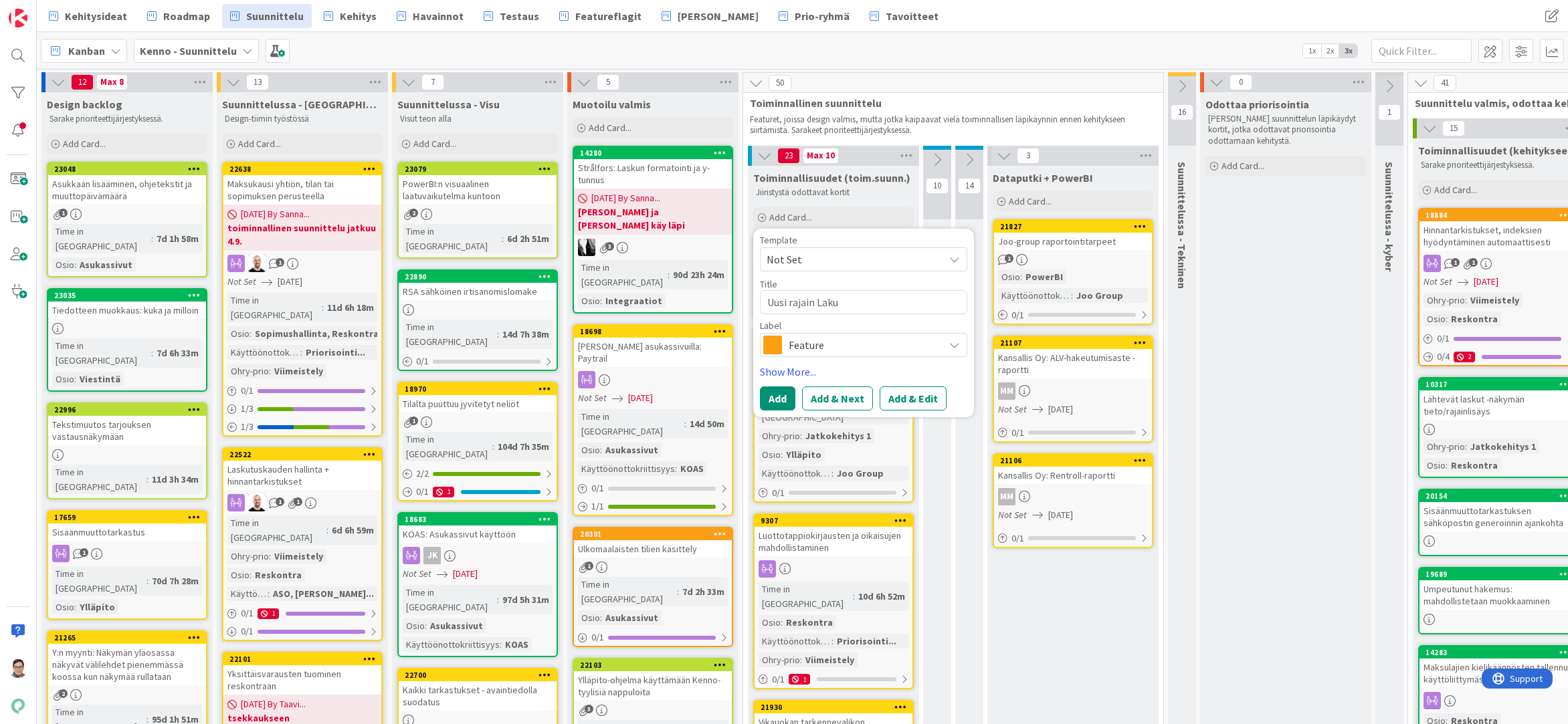
type textarea "x"
type textarea "Uusi rajain Lak"
type textarea "x"
type textarea "Uusi rajain La"
type textarea "x"
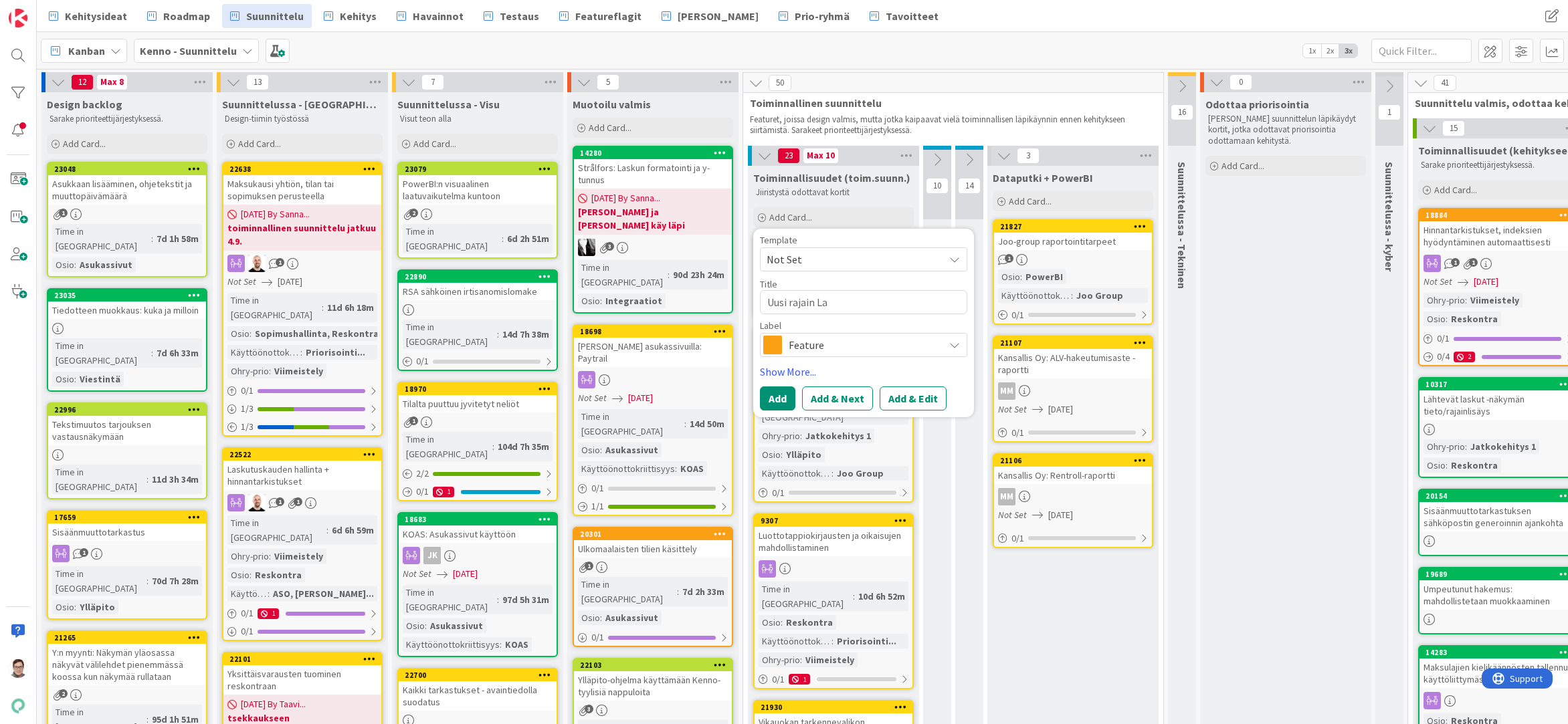
type textarea "Uusi rajain Las"
type textarea "x"
type textarea "Uusi rajain Lask"
type textarea "x"
type textarea "Uusi rajain Lasku"
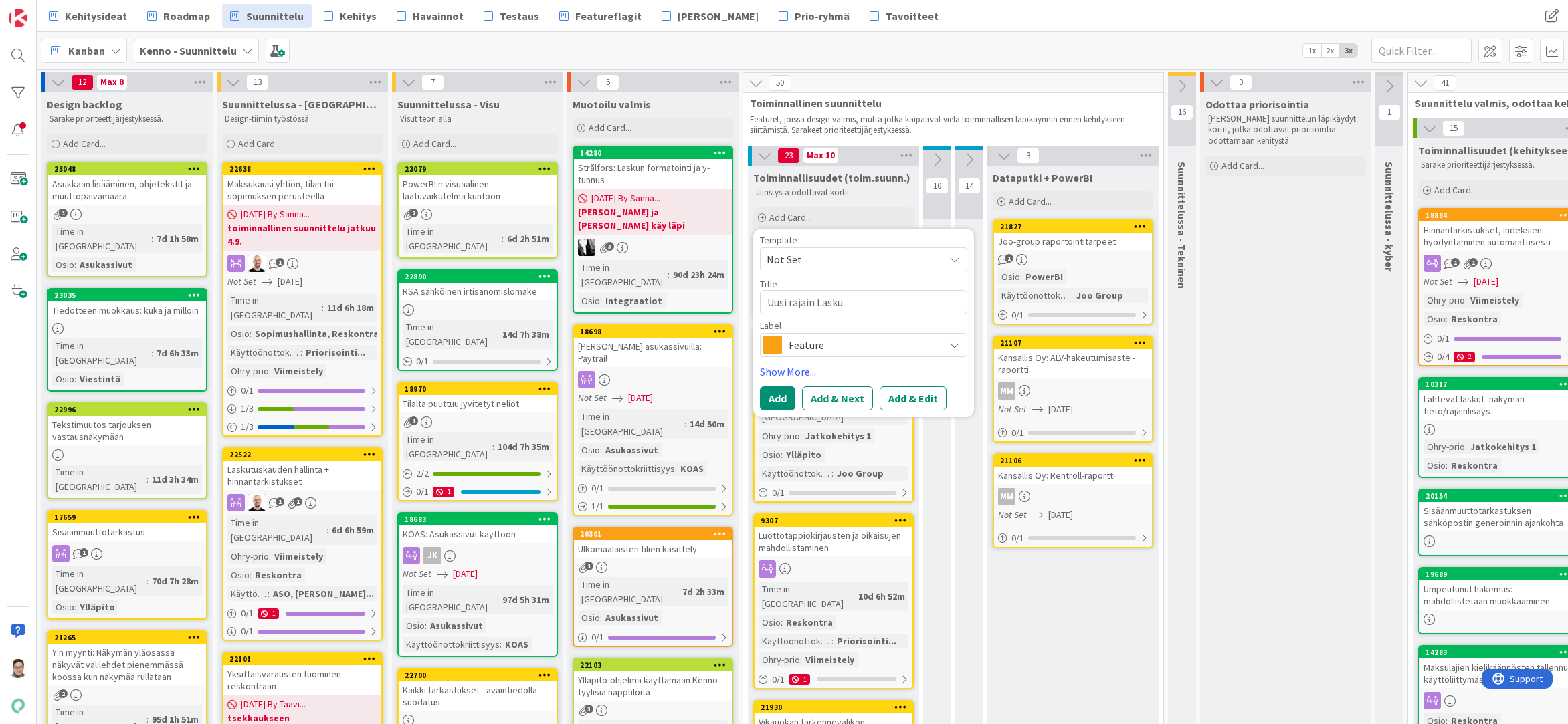
type textarea "x"
type textarea "Uusi rajain Laskut"
type textarea "x"
type textarea "Uusi rajain Laskut"
type textarea "x"
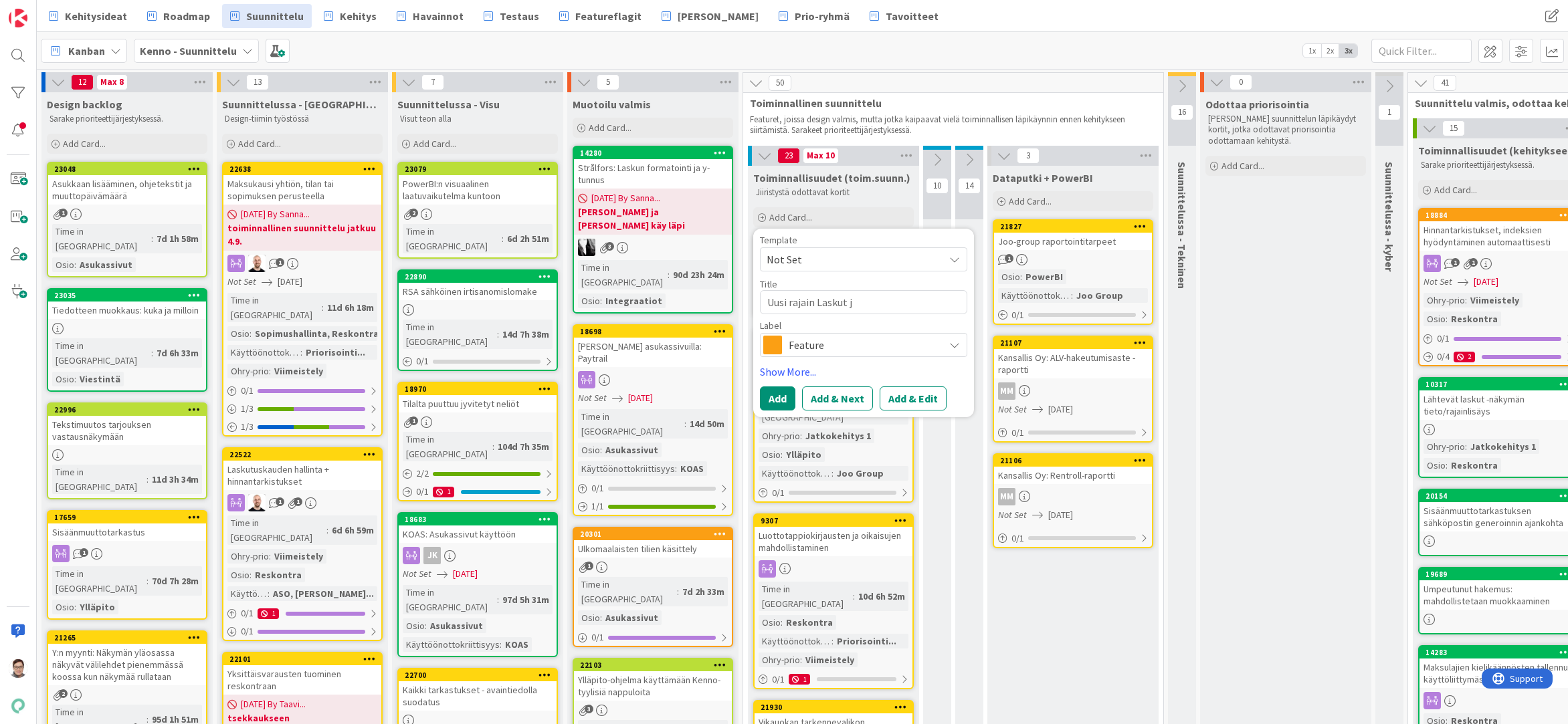
type textarea "Uusi rajain Laskut ja"
type textarea "x"
type textarea "Uusi rajain Laskut ja"
type textarea "x"
type textarea "Uusi rajain Laskut ja m"
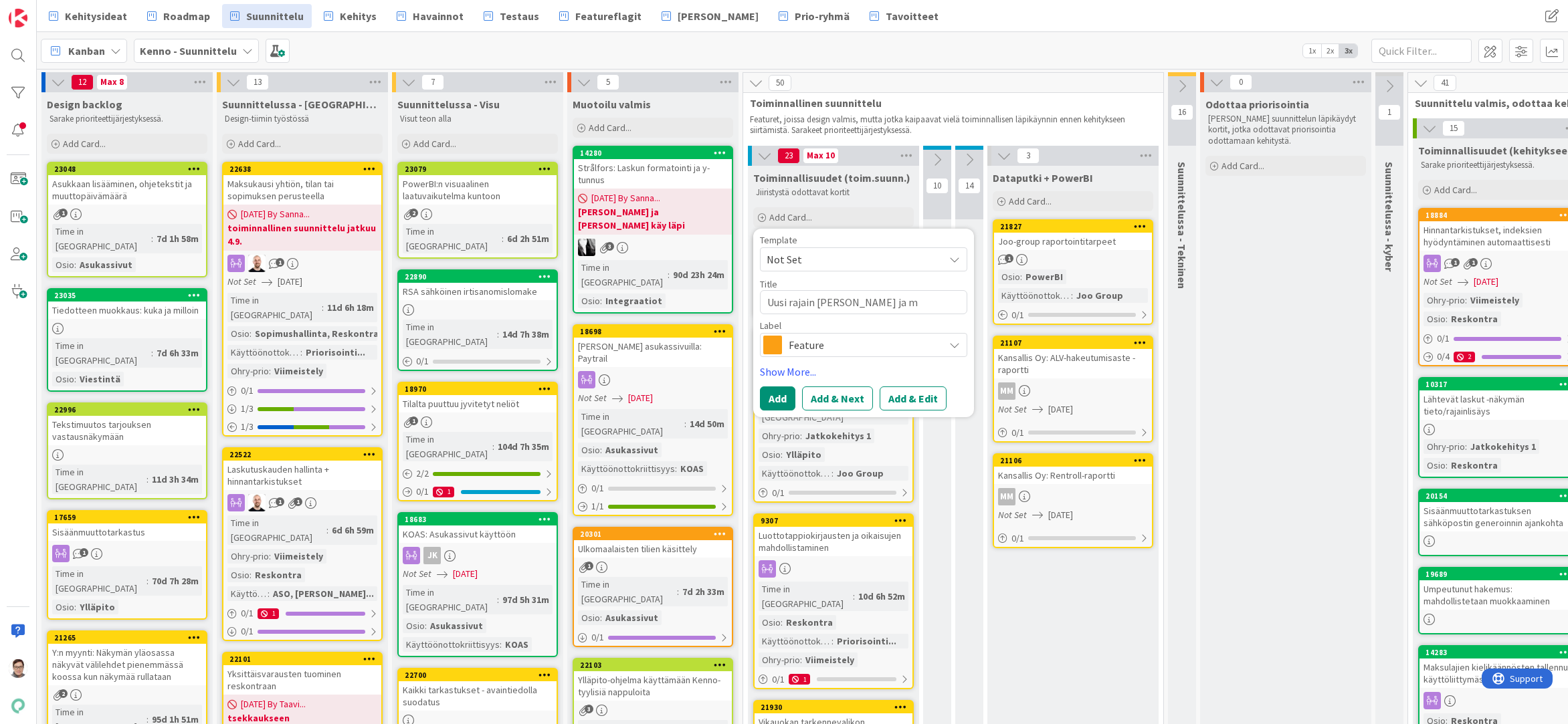
type textarea "x"
type textarea "Uusi rajain Laskut ja ma"
type textarea "x"
type textarea "Uusi rajain Laskut ja mak"
type textarea "x"
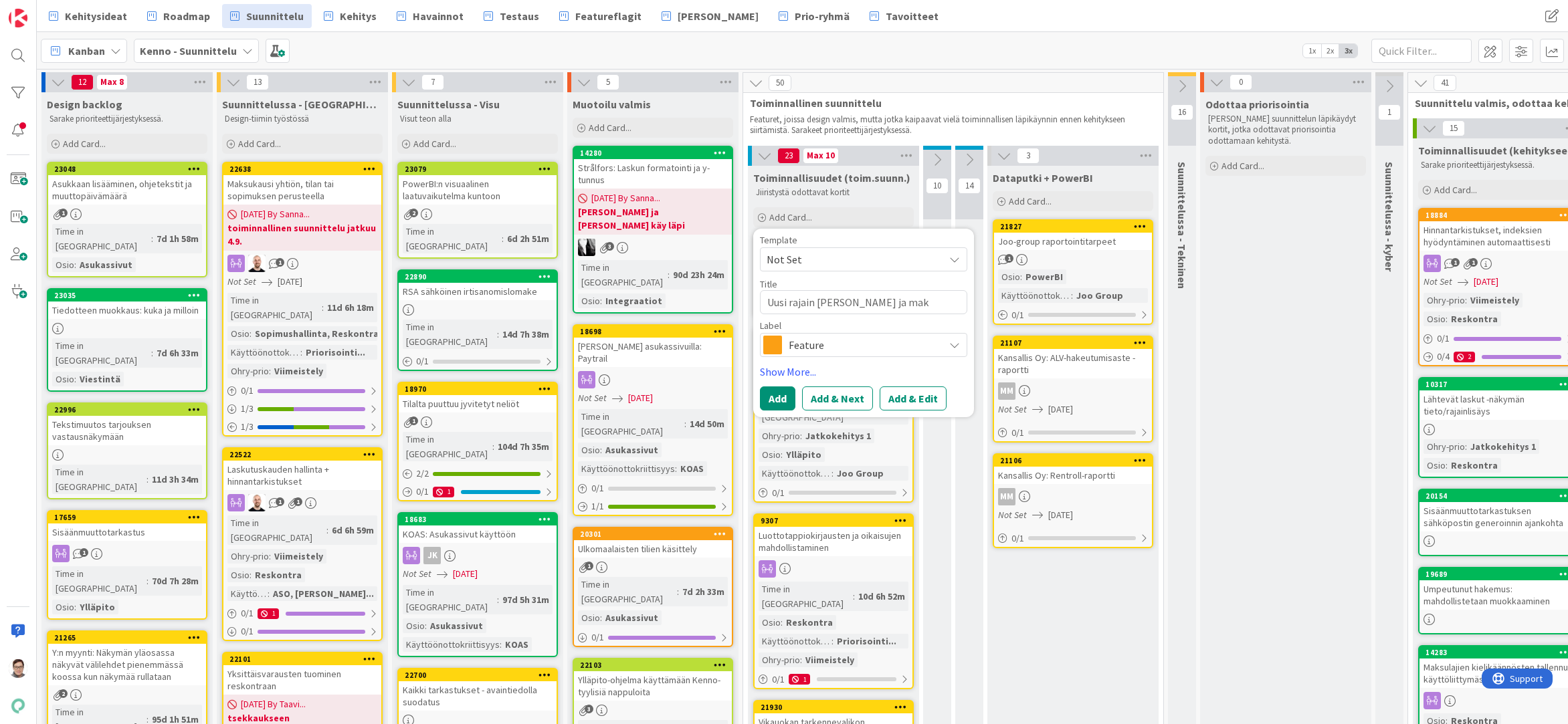
type textarea "Uusi rajain Laskut ja maks"
type textarea "x"
type textarea "Uusi rajain Laskut ja maksu"
type textarea "x"
type textarea "Uusi rajain Laskut ja maksut"
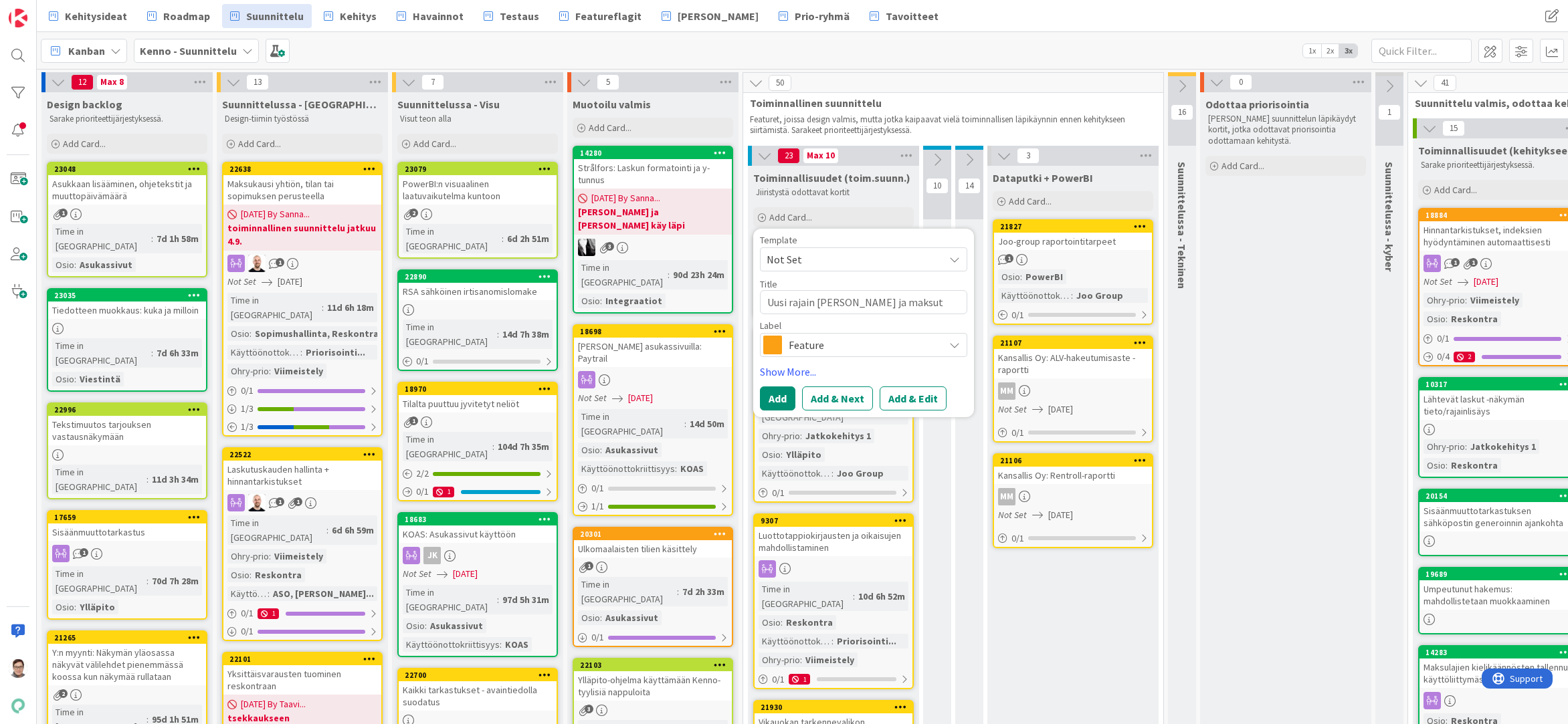
type textarea "x"
type textarea "Uusi rajain Laskut ja maksut"
type textarea "x"
type textarea "Uusi rajain Laskut ja maksut -"
type textarea "x"
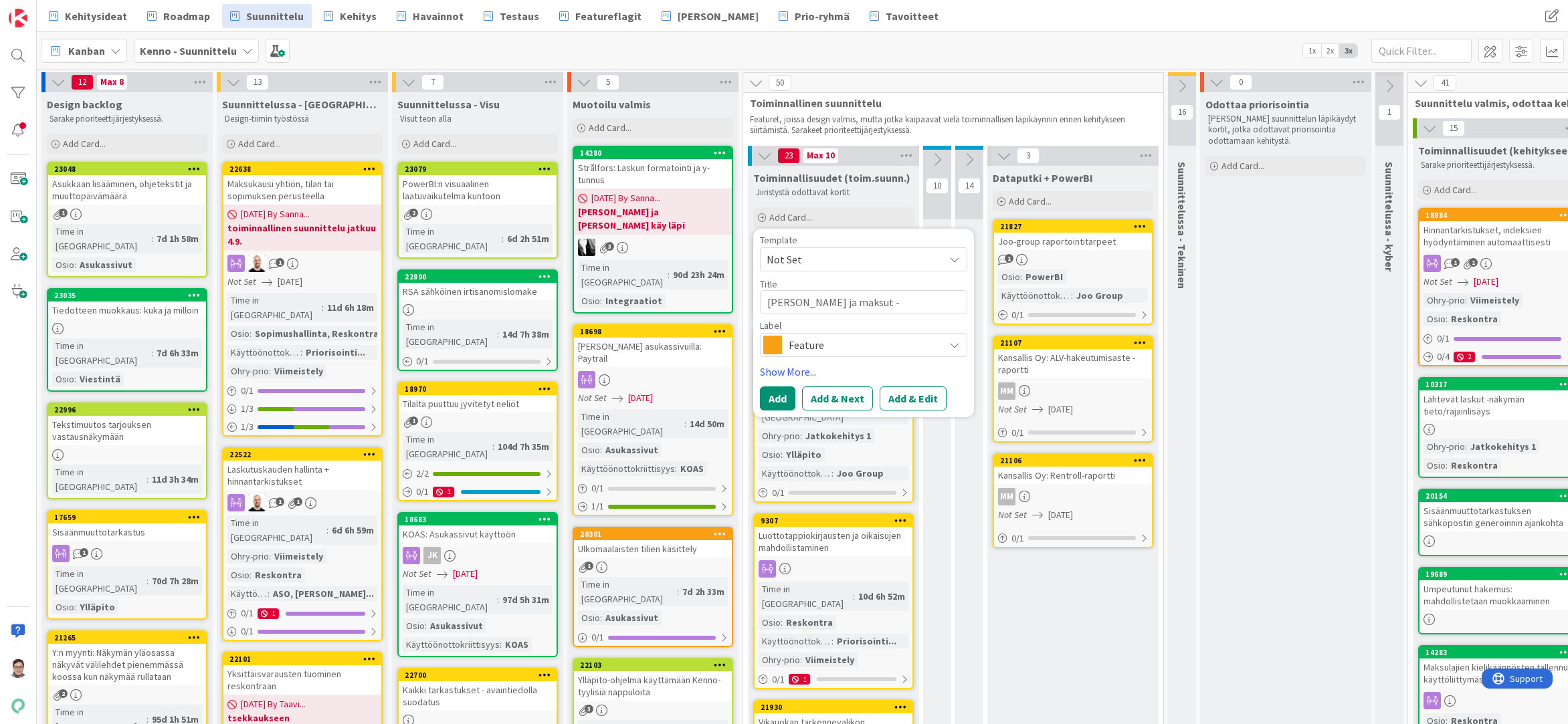
type textarea "Uusi rajain Laskut ja maksut -l"
type textarea "x"
type textarea "Uusi rajain Laskut ja maksut -lis"
type textarea "x"
type textarea "Uusi rajain Laskut ja maksut -list"
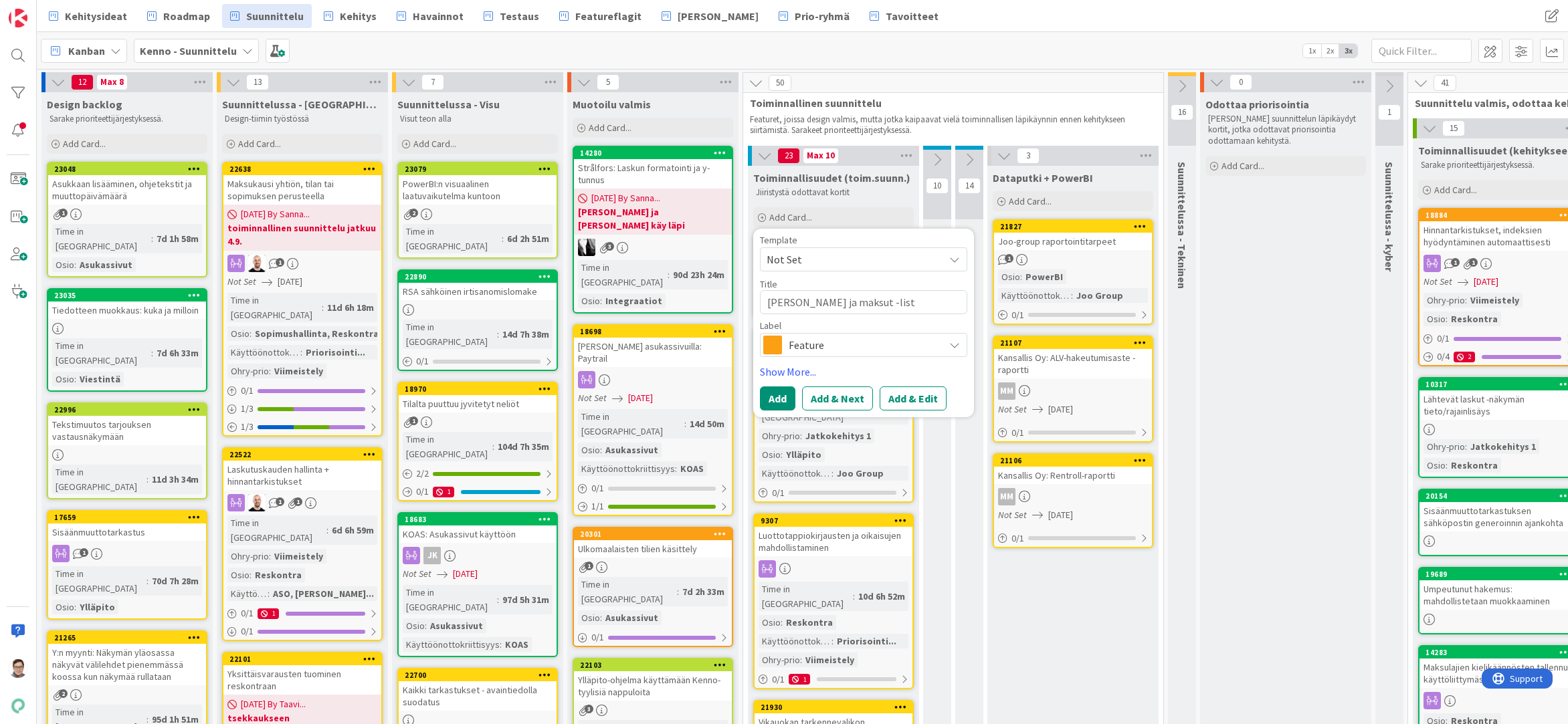
type textarea "x"
type textarea "Uusi rajain Laskut ja maksut -lista"
type textarea "x"
type textarea "Uusi rajain Laskut ja maksut -listaa"
type textarea "x"
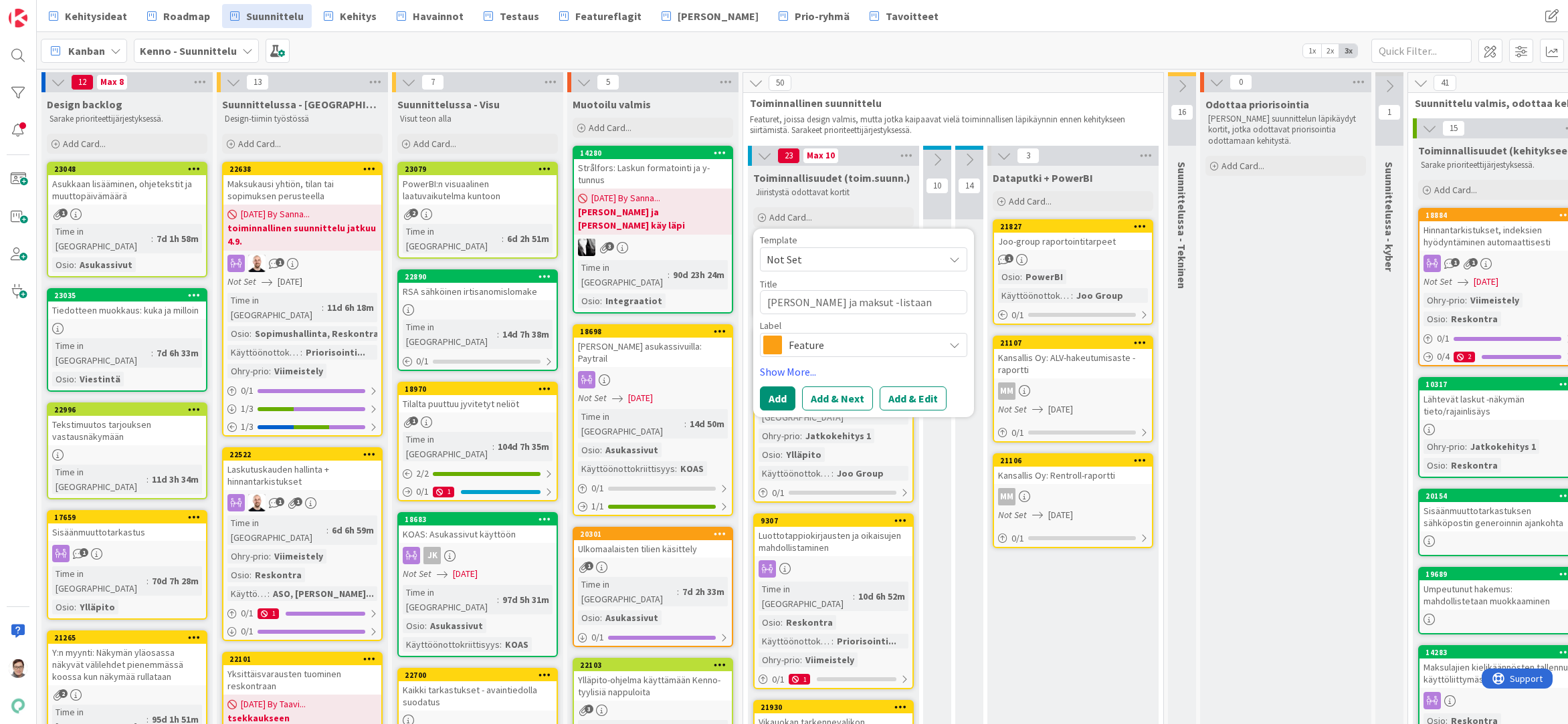
type textarea "[PERSON_NAME] ja maksut -listaan"
click at [847, 347] on span "Feature" at bounding box center [863, 345] width 148 height 19
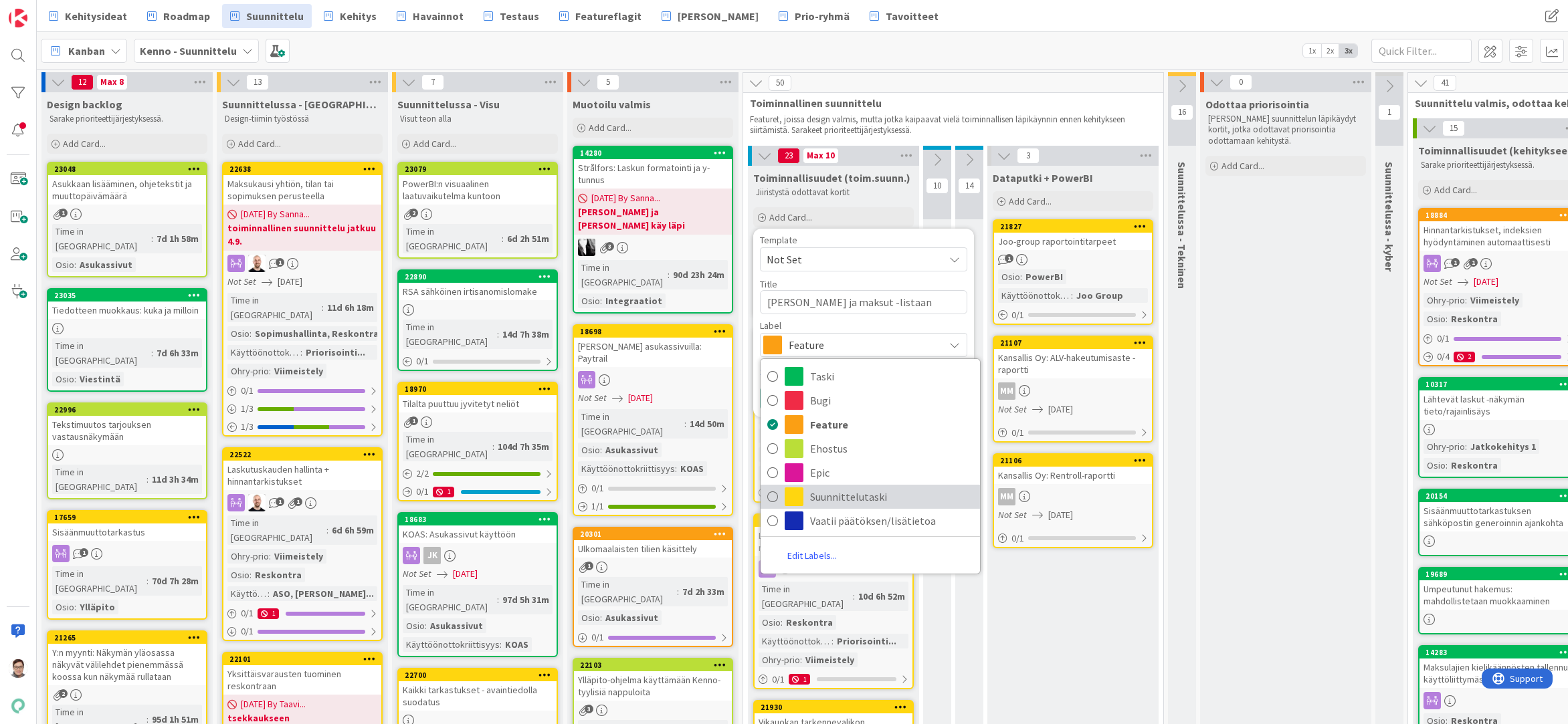
click at [828, 499] on span "Suunnittelutaski" at bounding box center [891, 497] width 163 height 20
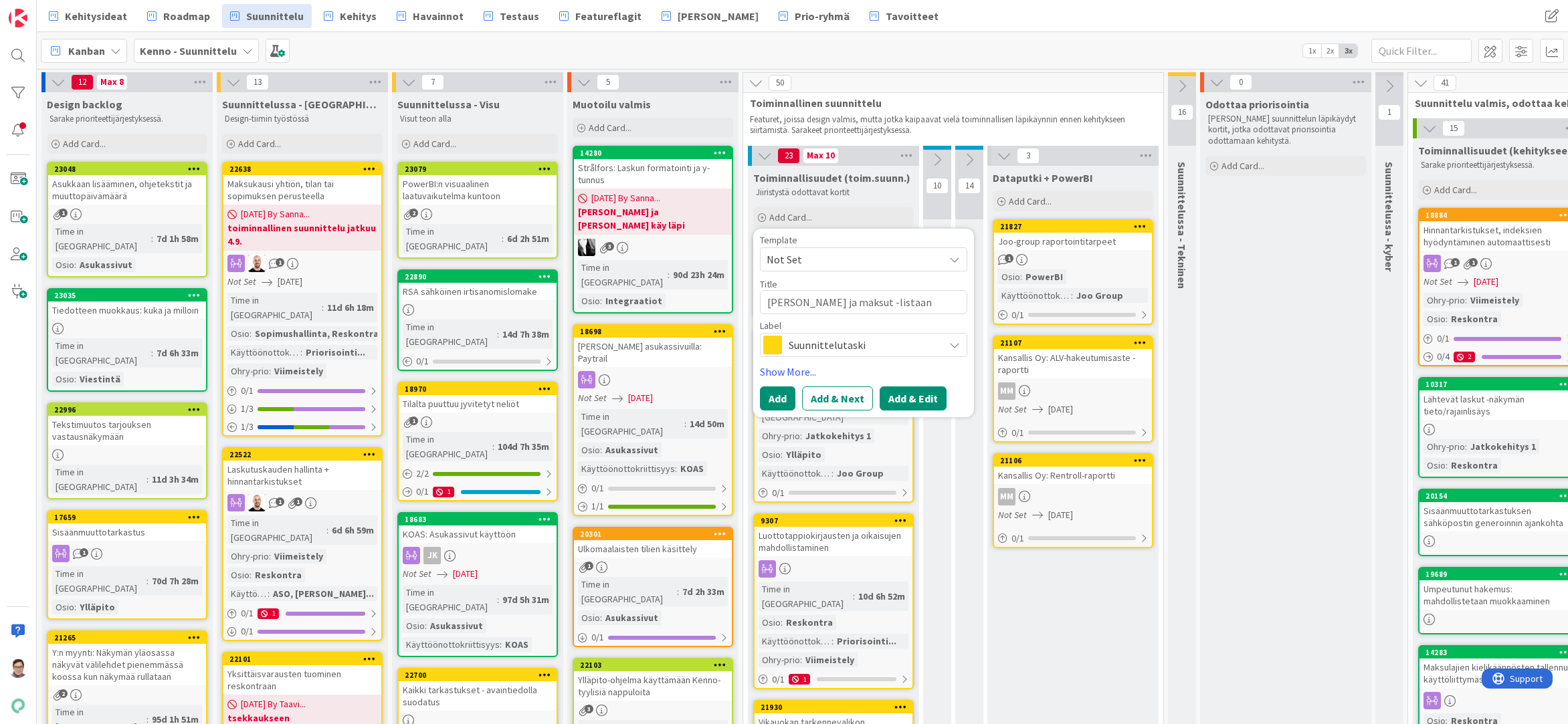
click at [908, 398] on button "Add & Edit" at bounding box center [913, 398] width 67 height 24
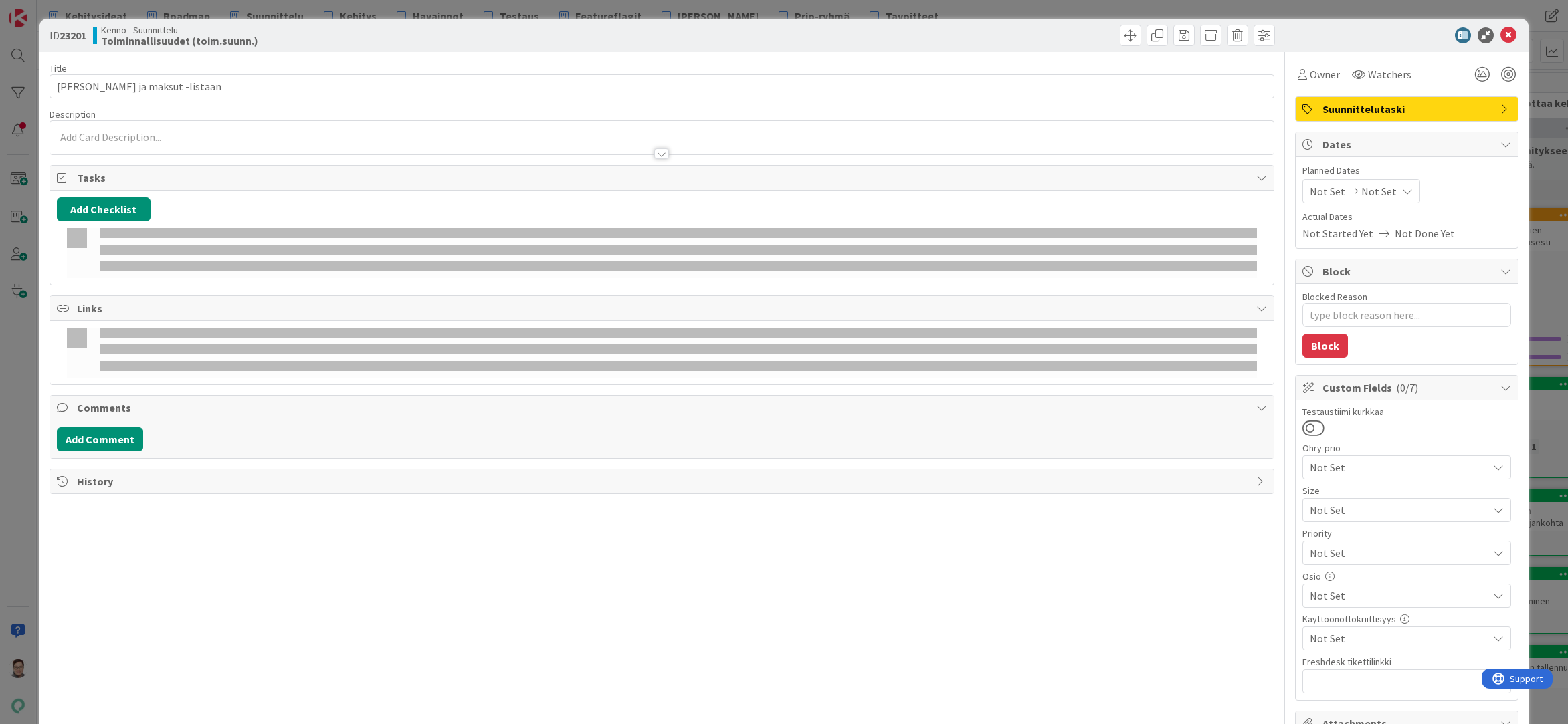
type textarea "x"
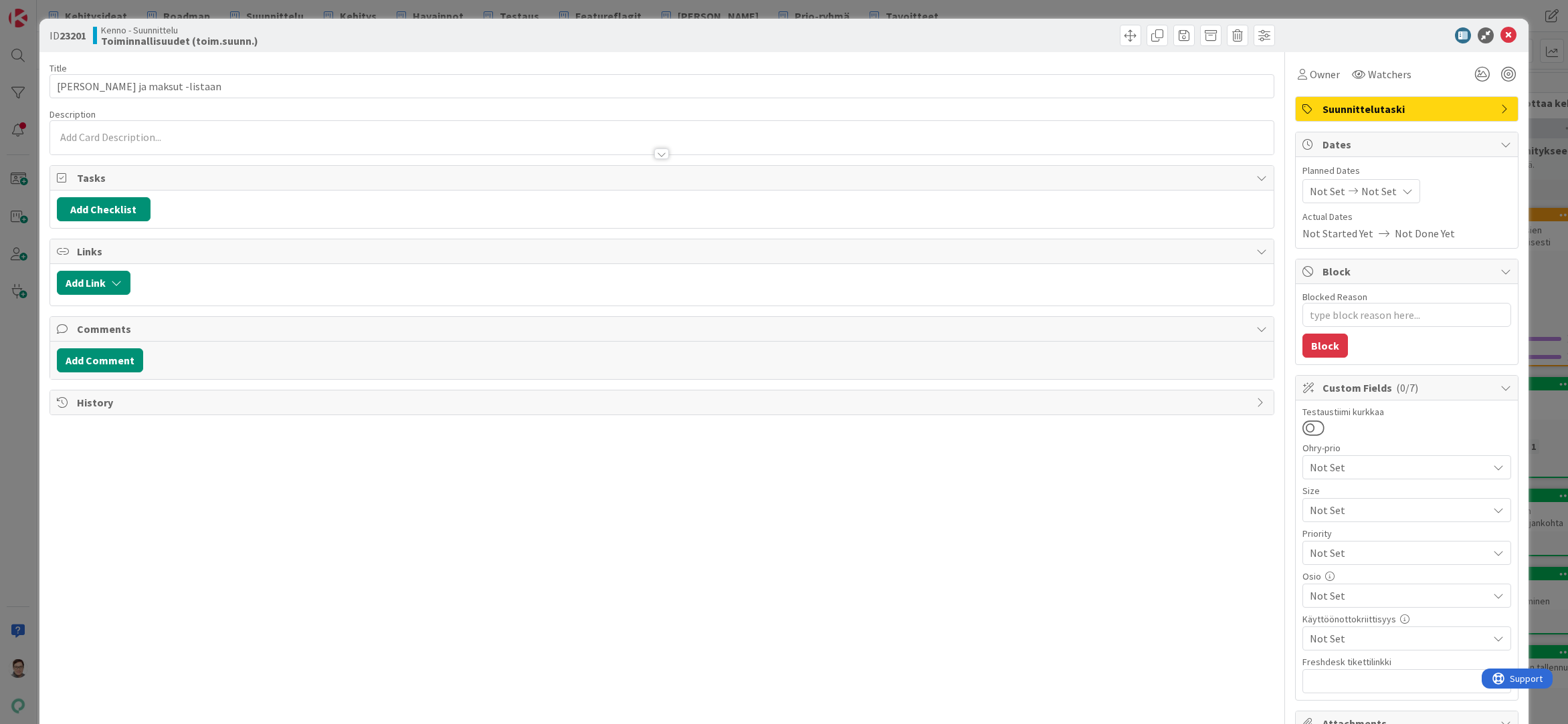
click at [247, 133] on p at bounding box center [662, 137] width 1211 height 15
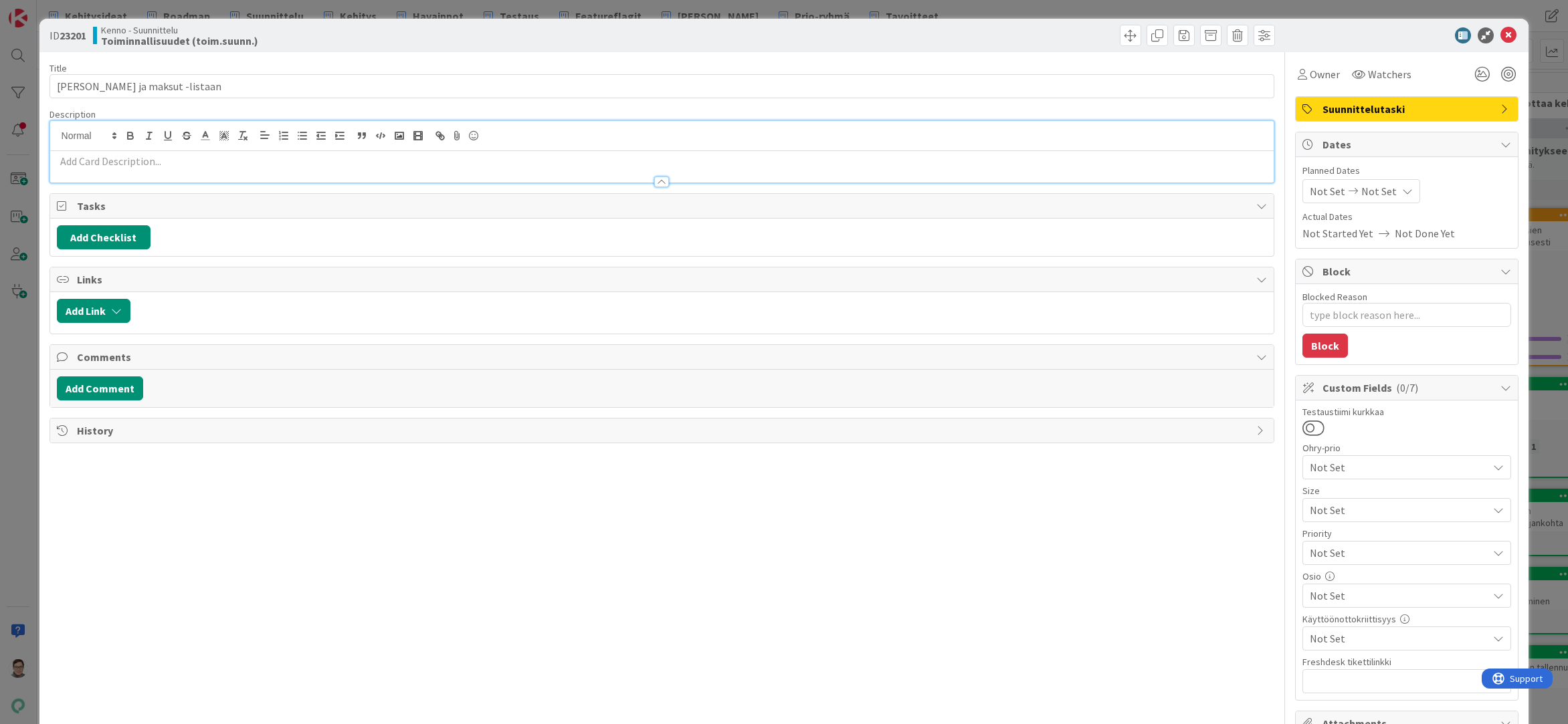
click at [107, 156] on p at bounding box center [662, 161] width 1211 height 15
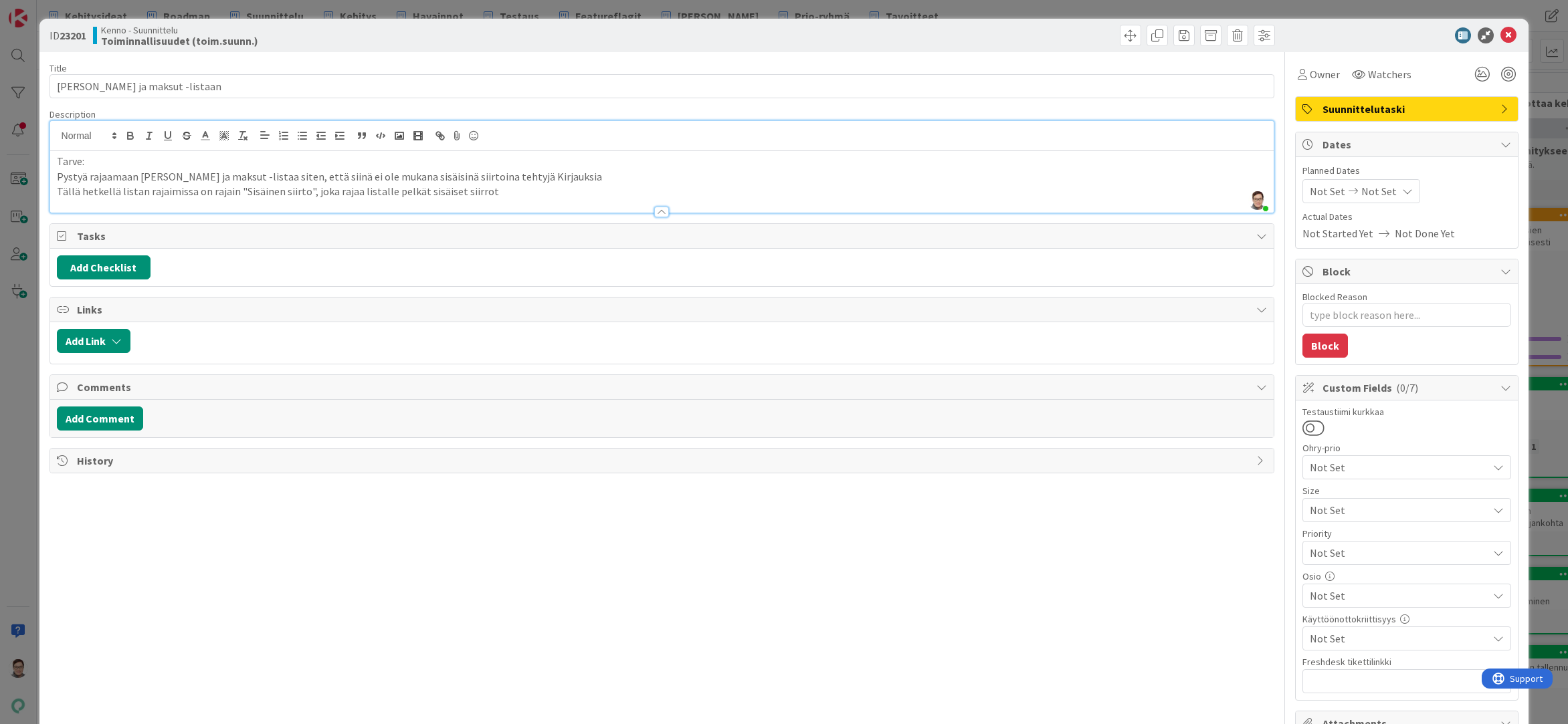
click at [55, 193] on div "Tarve: Pystyä rajaamaan Laskut ja maksut -listaa siten, että siinä ei ole mukan…" at bounding box center [662, 182] width 1224 height 62
click at [553, 192] on li "Tällä hetkellä listan rajaimissa on rajain "Sisäinen siirto", joka rajaa listal…" at bounding box center [670, 191] width 1194 height 15
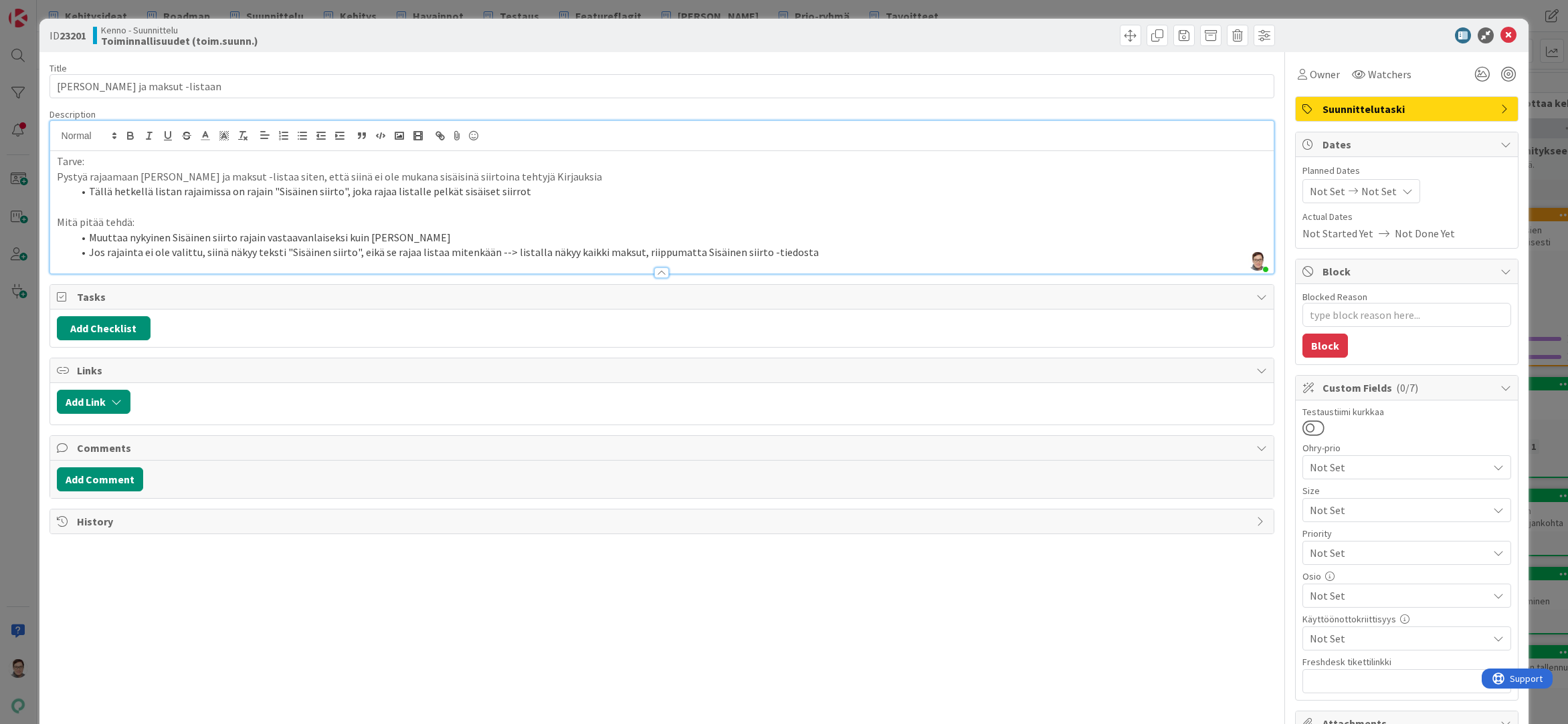
click at [686, 250] on li "Jos rajainta ei ole valittu, siinä näkyy teksti "Sisäinen siirto", eikä se raja…" at bounding box center [670, 252] width 1194 height 15
click at [840, 249] on li "Jos rajainta ei ole valittu, siinä näkyy teksti "Sisäinen siirto", eikä se raja…" at bounding box center [670, 252] width 1194 height 15
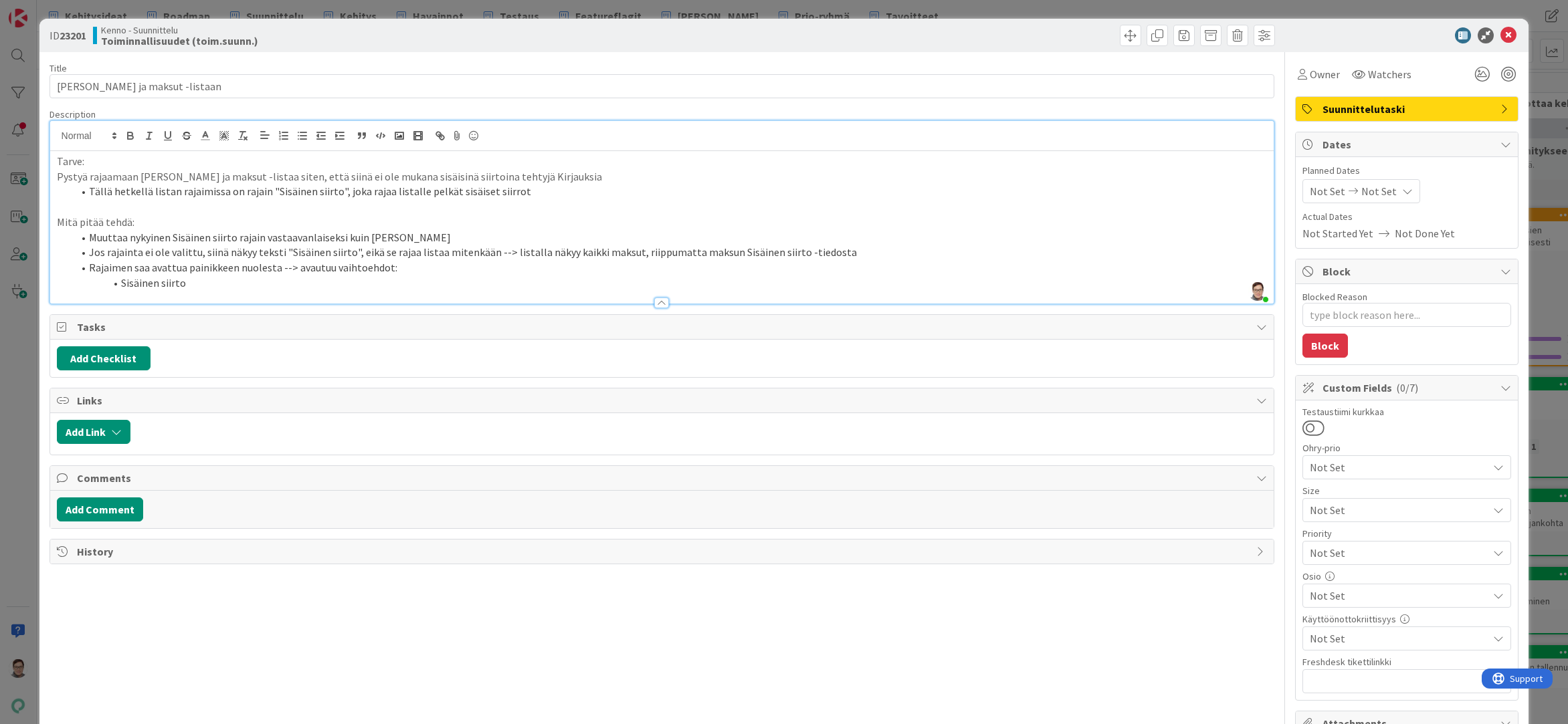
click at [316, 712] on div "Title 37 / 128 Uusi rajain Laskut ja maksut -listaan Description Sanna Mattila …" at bounding box center [662, 619] width 1225 height 1133
click at [201, 284] on li "Sisäinen siirto" at bounding box center [670, 283] width 1194 height 15
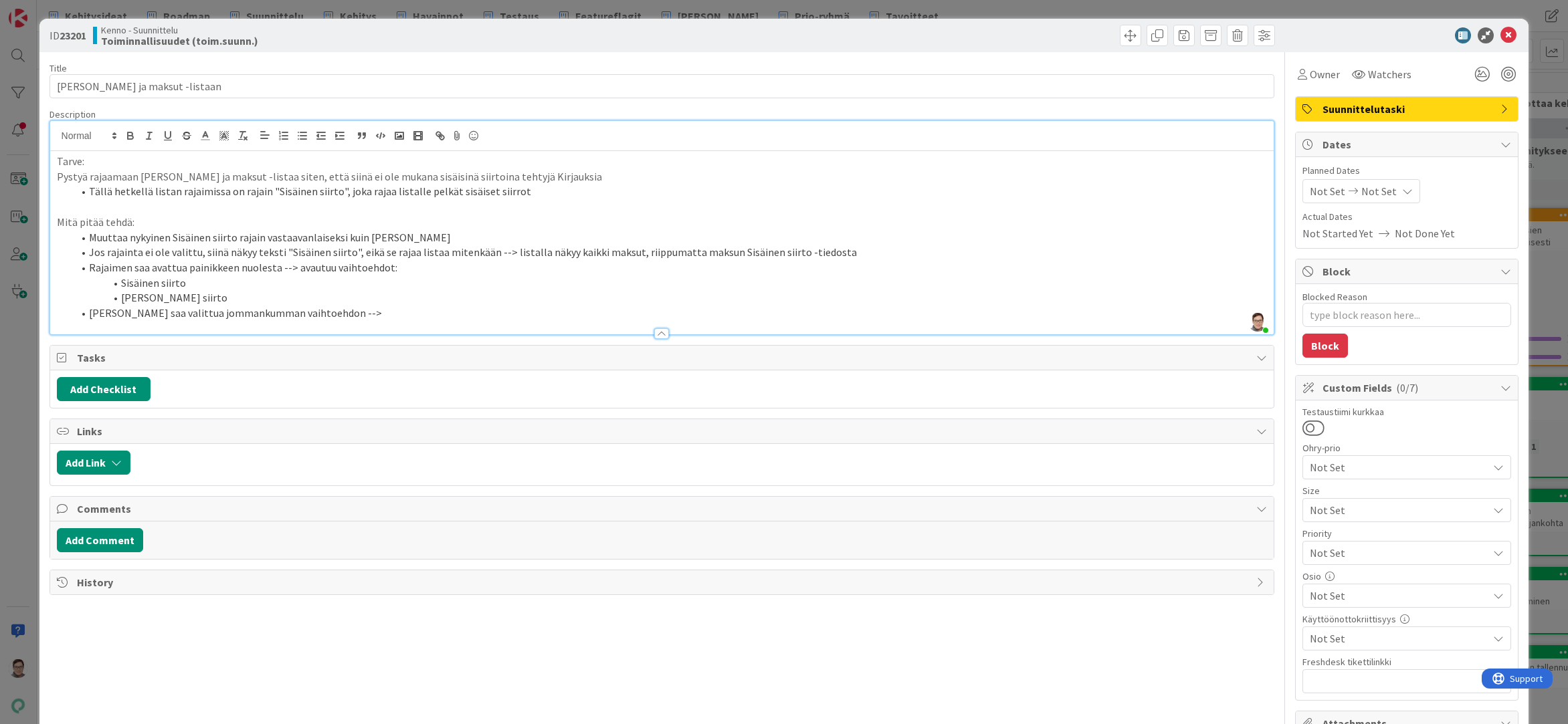
drag, startPoint x: 604, startPoint y: 718, endPoint x: 714, endPoint y: 484, distance: 258.6
click at [604, 718] on div "Title 37 / 128 Uusi rajain Laskut ja maksut -listaan Description Sanna Mattila …" at bounding box center [662, 619] width 1225 height 1133
click at [358, 310] on li "Rajaimeen saa valittua jommankumman vaihtoehdon -->" at bounding box center [670, 313] width 1194 height 15
drag, startPoint x: 148, startPoint y: 225, endPoint x: 374, endPoint y: 300, distance: 238.1
click at [30, 218] on div "ID 23201 Kenno - Suunnittelu Toiminnallisuudet (toim.suunn.) Title 37 / 128 Uus…" at bounding box center [784, 362] width 1568 height 724
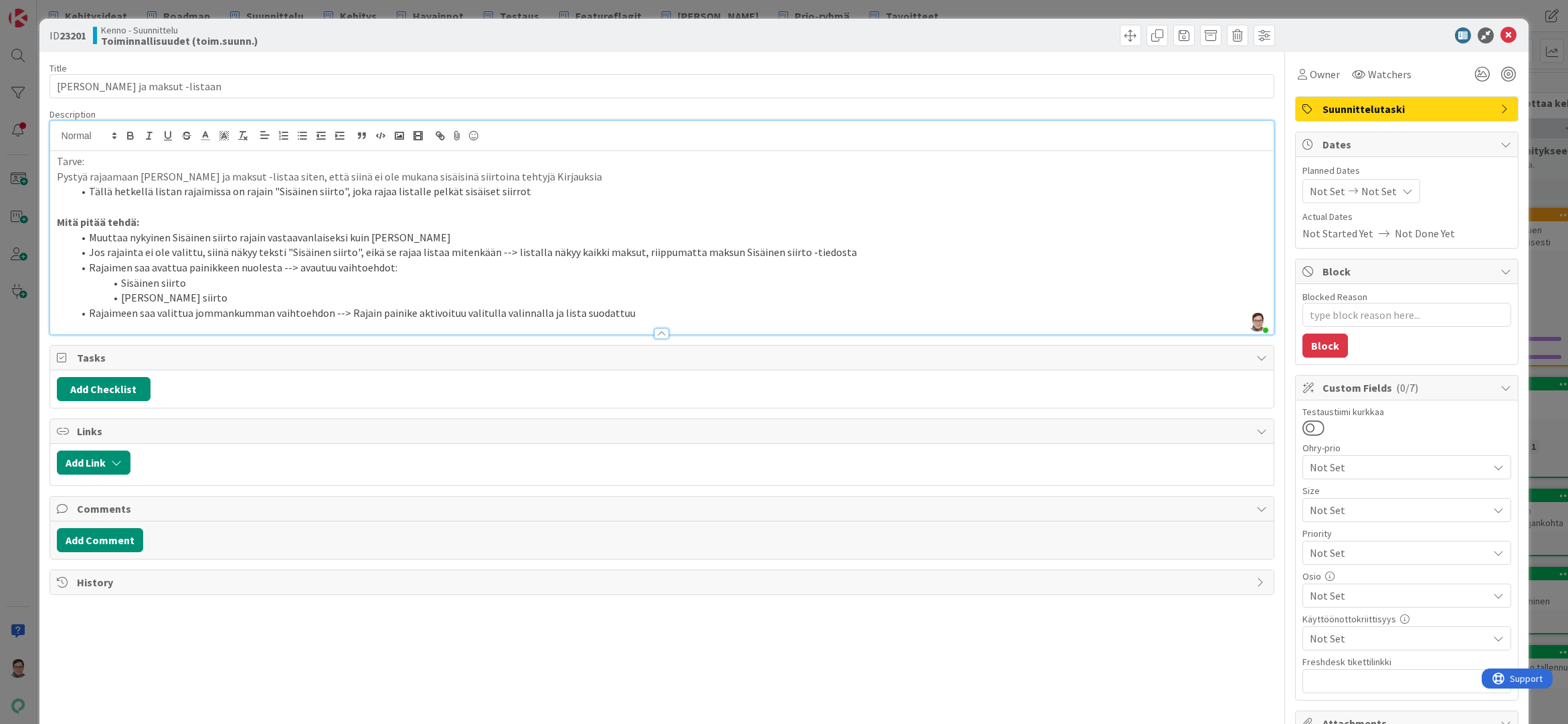
click at [527, 193] on li "Tällä hetkellä listan rajaimissa on rajain "Sisäinen siirto", joka rajaa listal…" at bounding box center [670, 191] width 1194 height 15
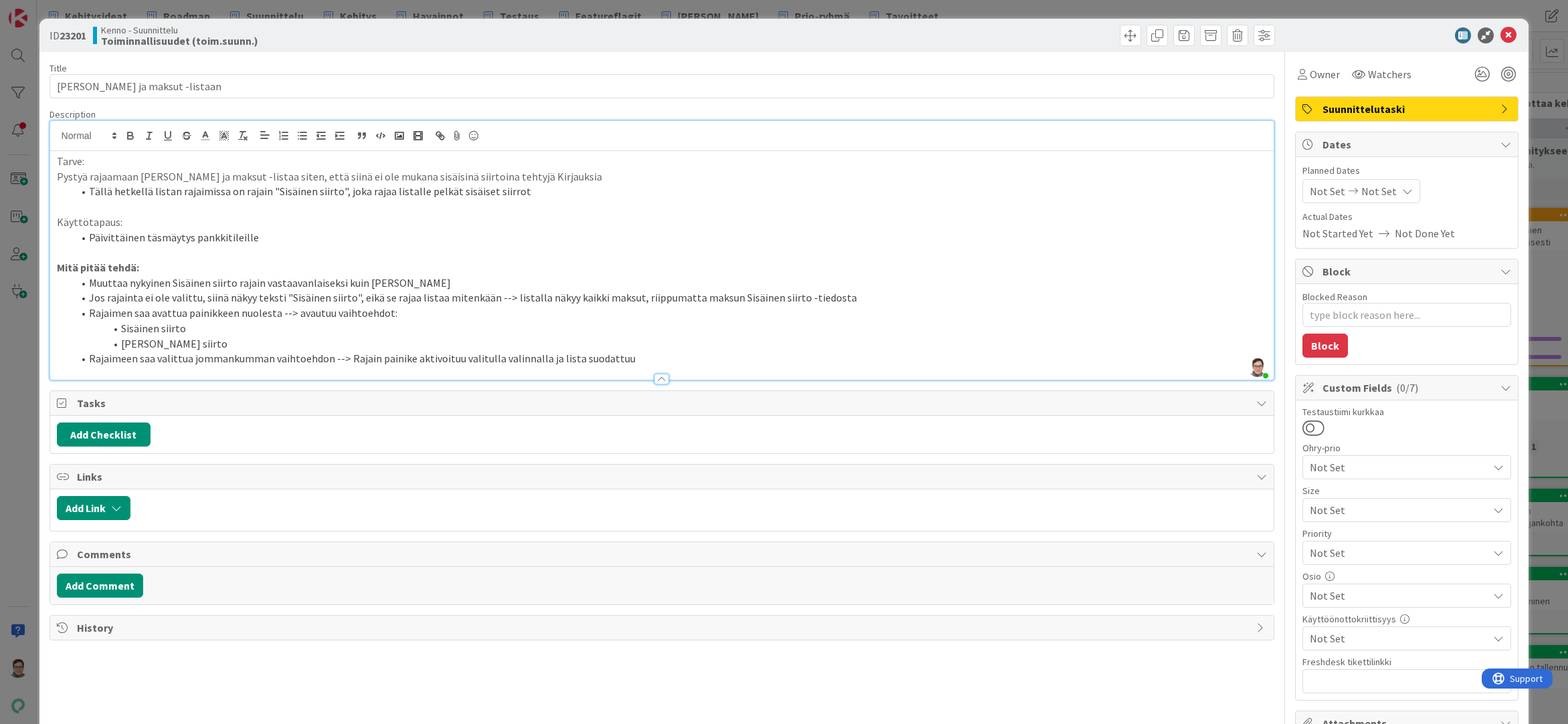
click at [402, 286] on li "Muuttaa nykyinen Sisäinen siirto rajain vastaavanlaiseksi kuin Asunnot STEA -ra…" at bounding box center [670, 283] width 1194 height 15
click at [373, 360] on li "Rajaimeen saa valittua jommankumman vaihtoehdon --> Rajain painike aktivoituu v…" at bounding box center [670, 359] width 1194 height 15
click at [631, 361] on li "Rajaimeen saa valittua jommankumman vaihtoehdon --> Rajain -painike aktivoituu …" at bounding box center [670, 359] width 1194 height 15
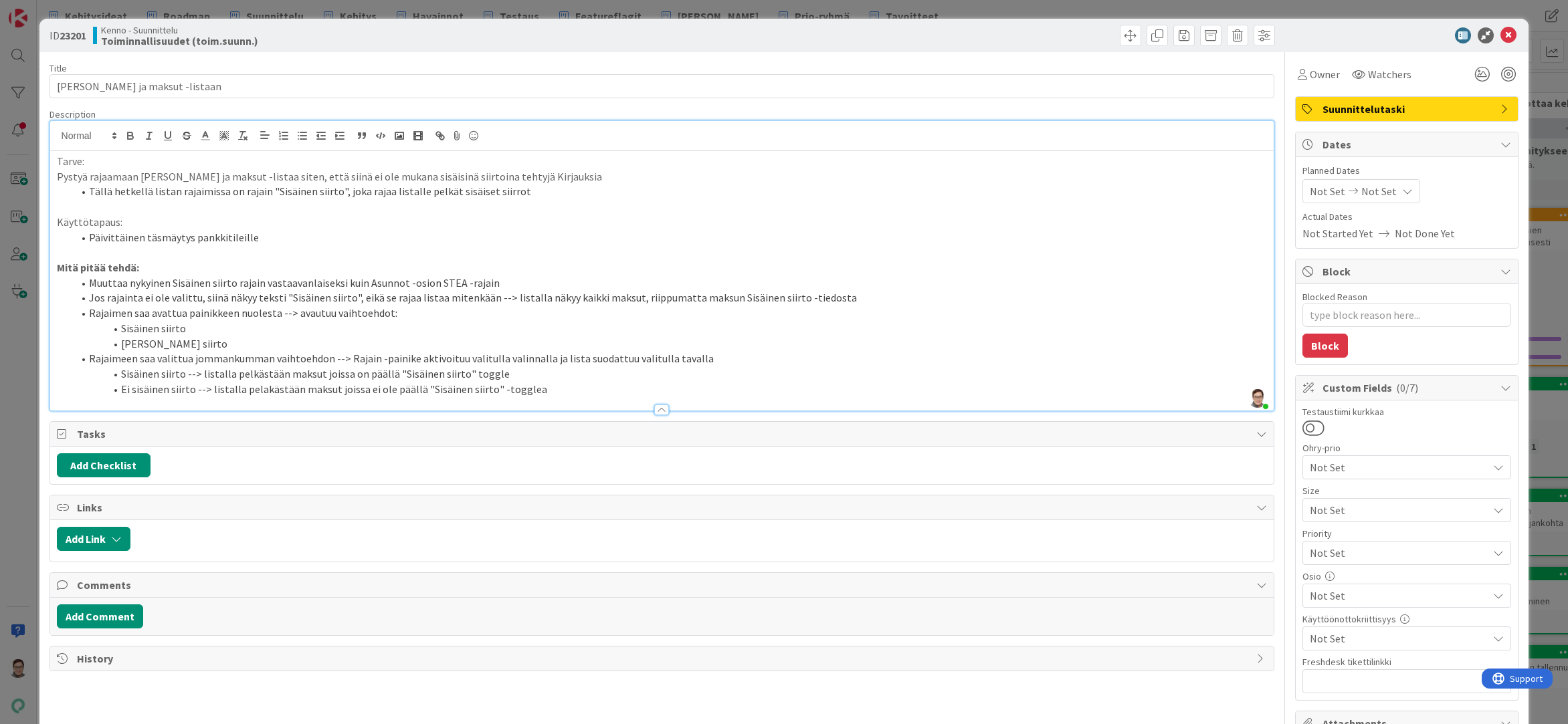
click at [462, 376] on li "Sisäinen siirto --> listalla pelkästään maksut joissa on päällä "Sisäinen siirt…" at bounding box center [670, 374] width 1194 height 15
click at [532, 386] on li "Ei sisäinen siirto --> listalla pelakästään maksut joissa ei ole päällä "Sisäin…" at bounding box center [670, 390] width 1194 height 15
click at [655, 411] on div at bounding box center [662, 410] width 15 height 11
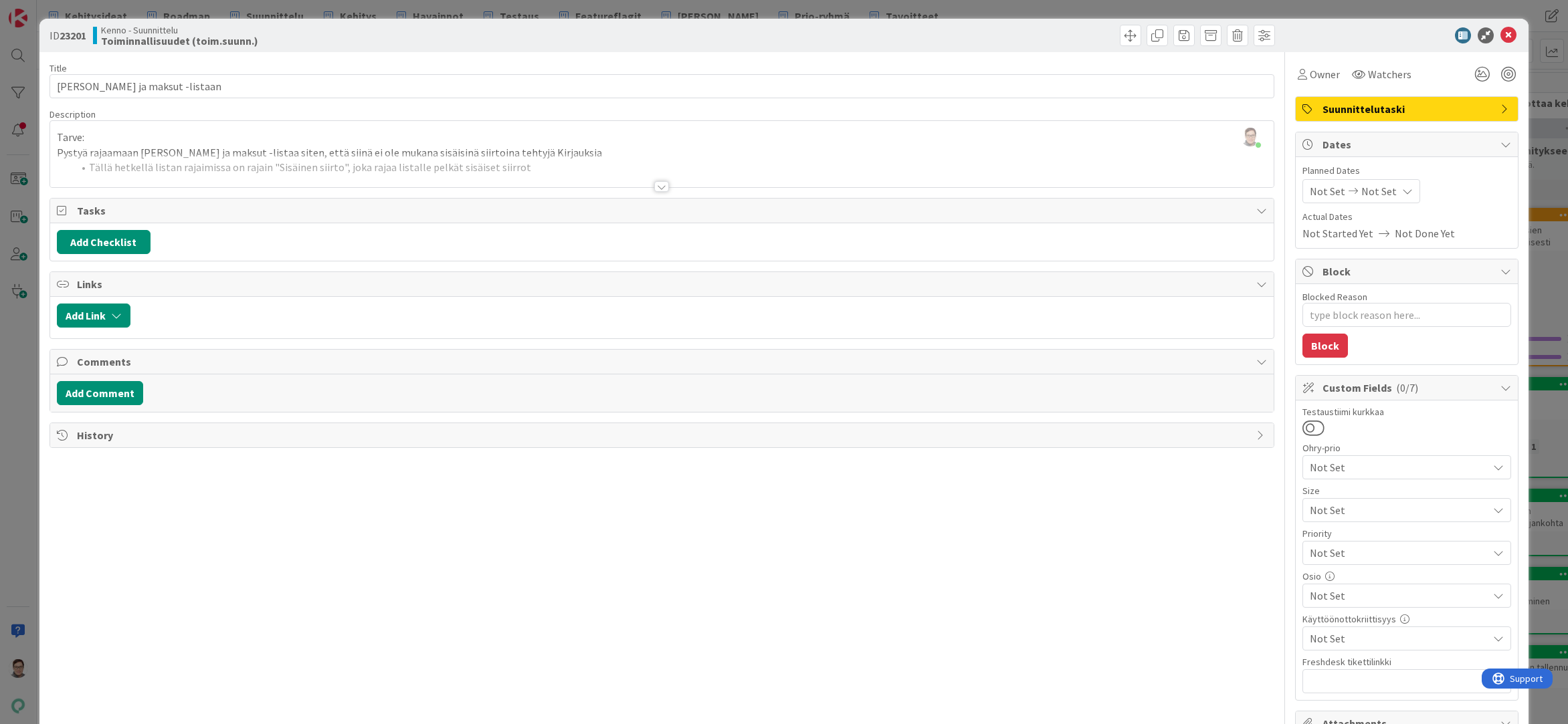
click at [455, 706] on div "Title 37 / 128 Uusi rajain Laskut ja maksut -listaan Description Sanna Mattila …" at bounding box center [662, 619] width 1225 height 1133
click at [1500, 39] on icon at bounding box center [1508, 36] width 16 height 16
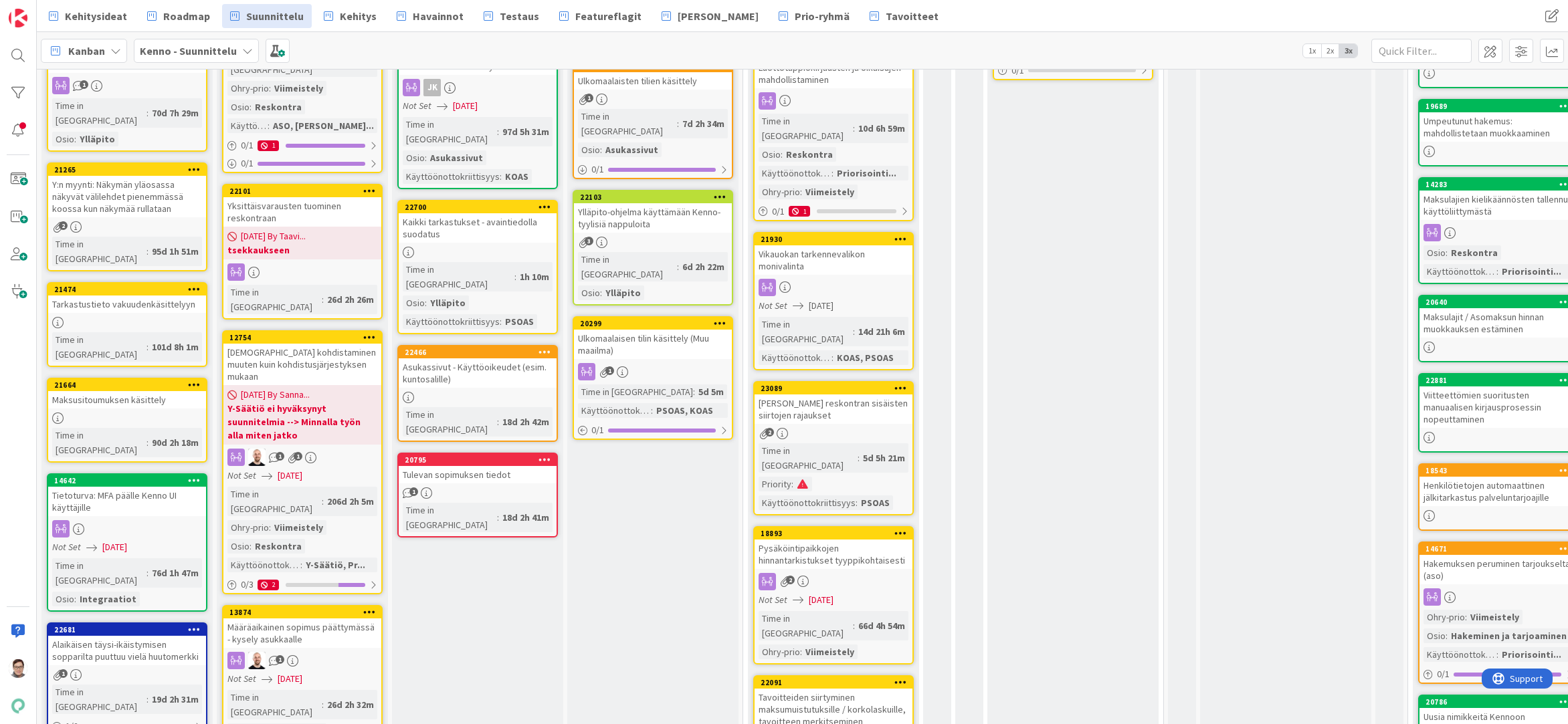
scroll to position [535, 0]
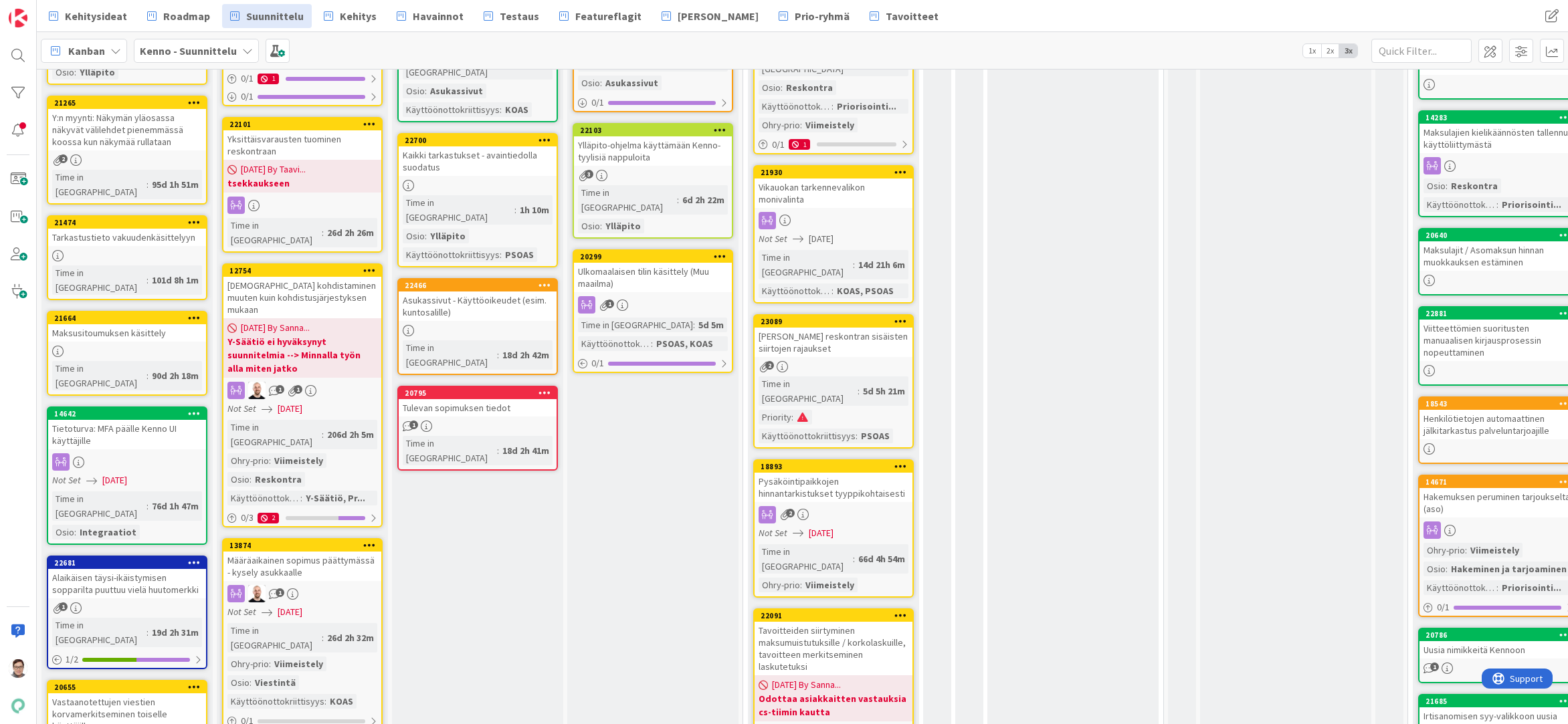
click at [837, 328] on div "Kennon reskontran sisäisten siirtojen rajaukset" at bounding box center [833, 343] width 158 height 30
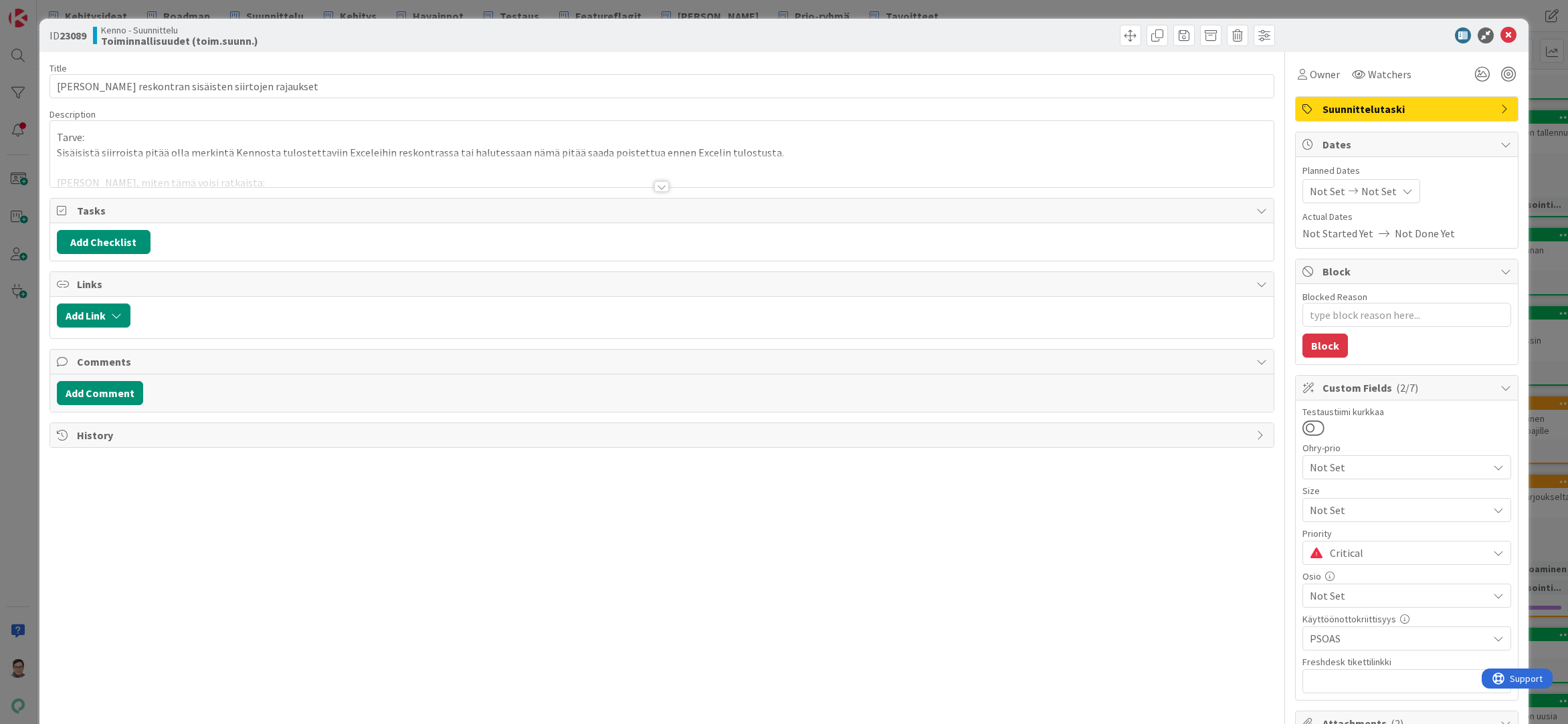
type textarea "x"
click at [656, 183] on div at bounding box center [662, 187] width 15 height 11
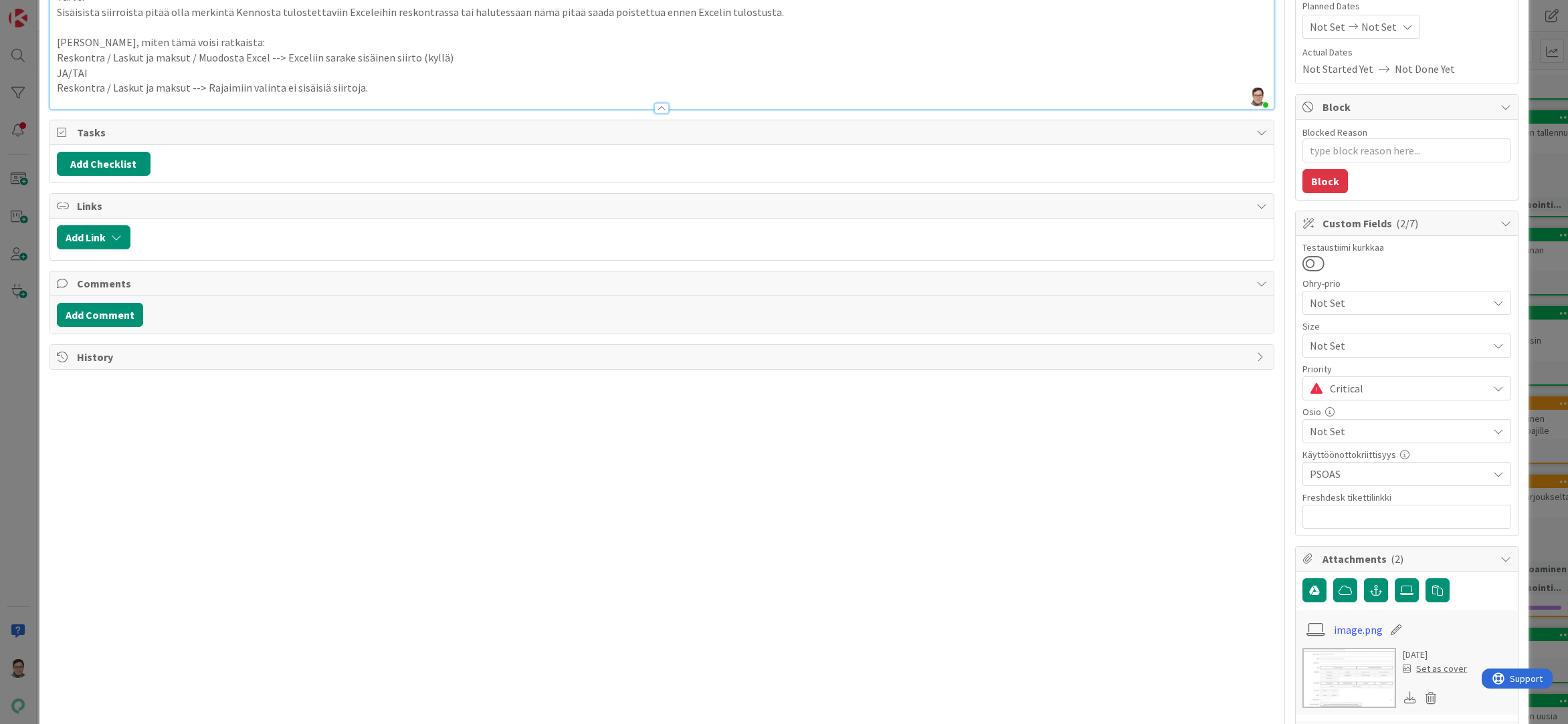
scroll to position [67, 0]
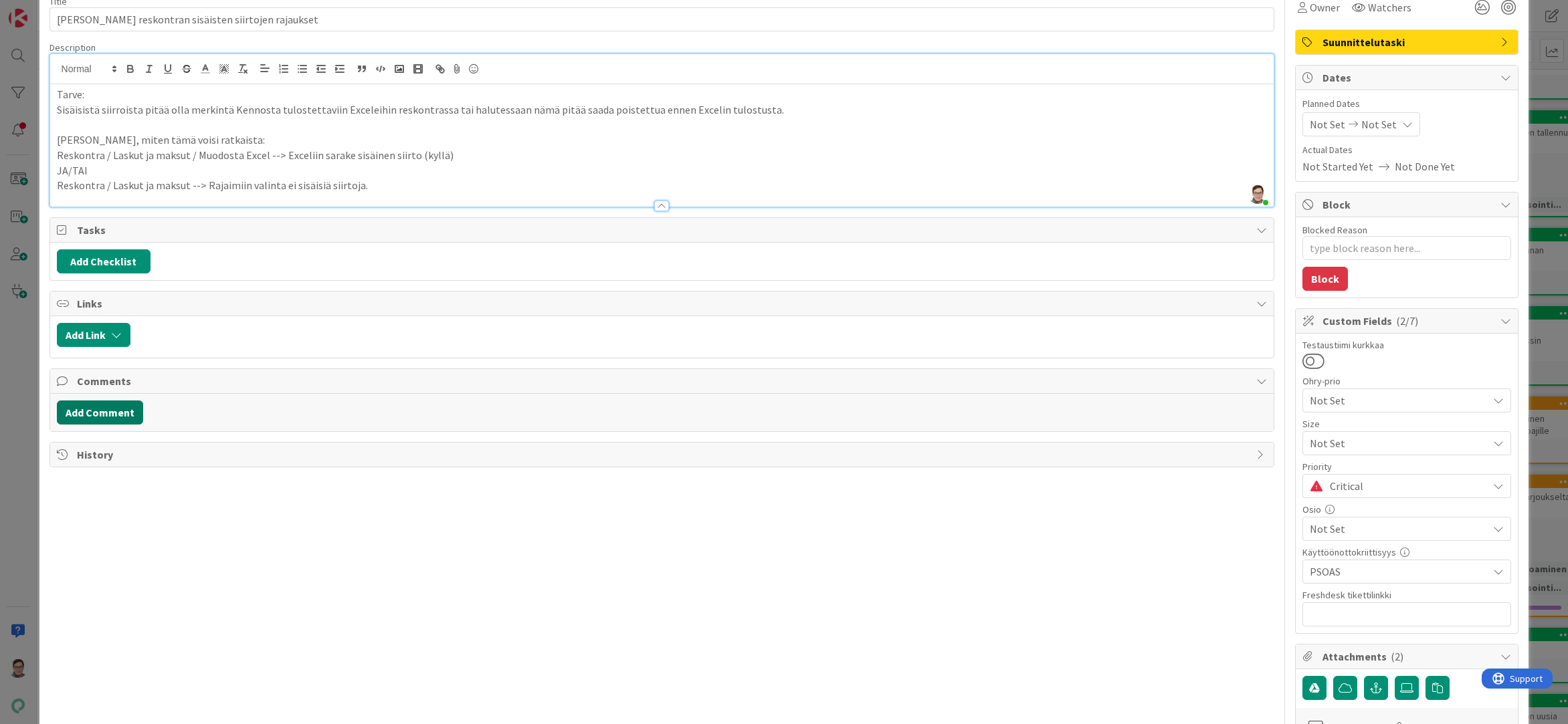
click at [89, 413] on button "Add Comment" at bounding box center [100, 412] width 86 height 24
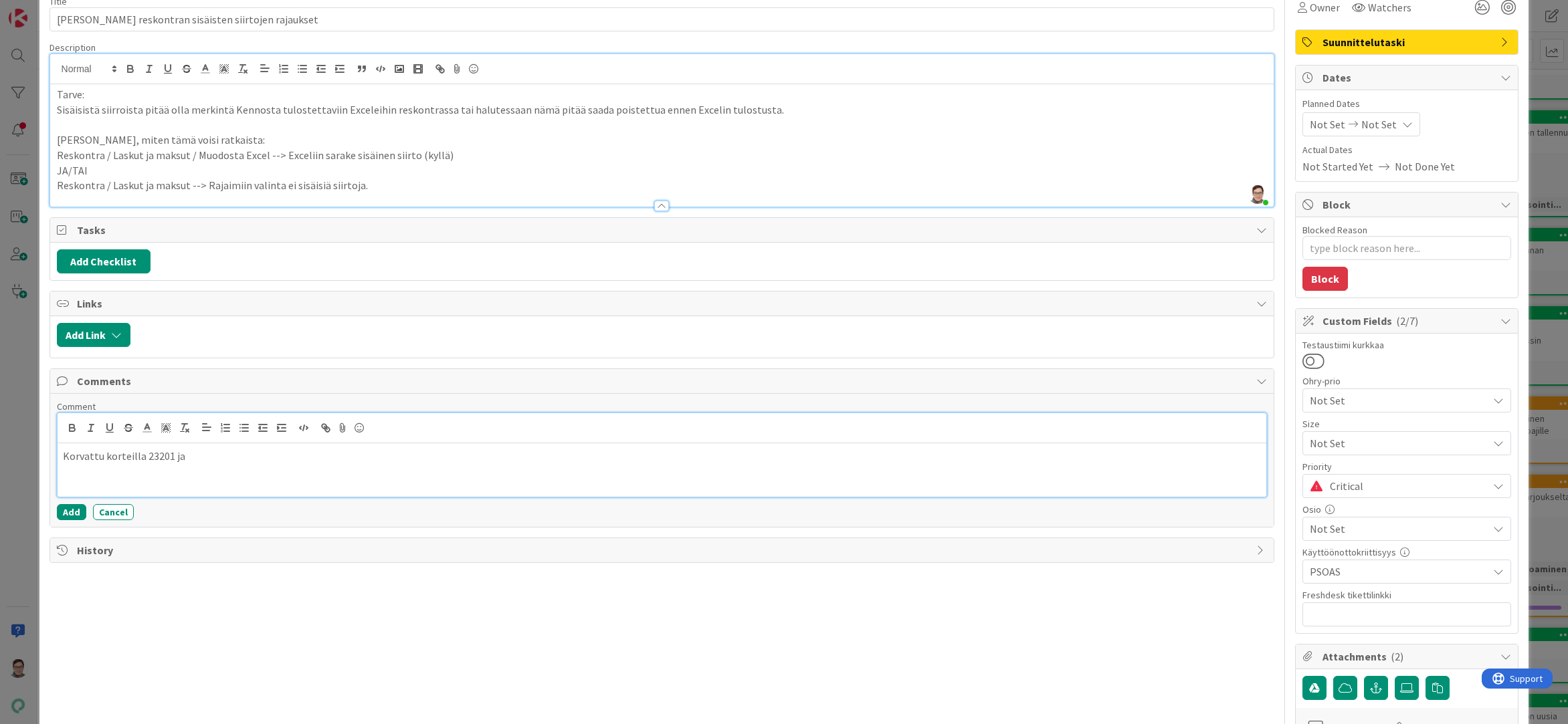
click at [169, 451] on p "Korvattu korteilla 23201 ja" at bounding box center [662, 456] width 1199 height 15
click at [236, 450] on p "Korvattu korteilla 23201 (rajain) ja" at bounding box center [662, 456] width 1199 height 15
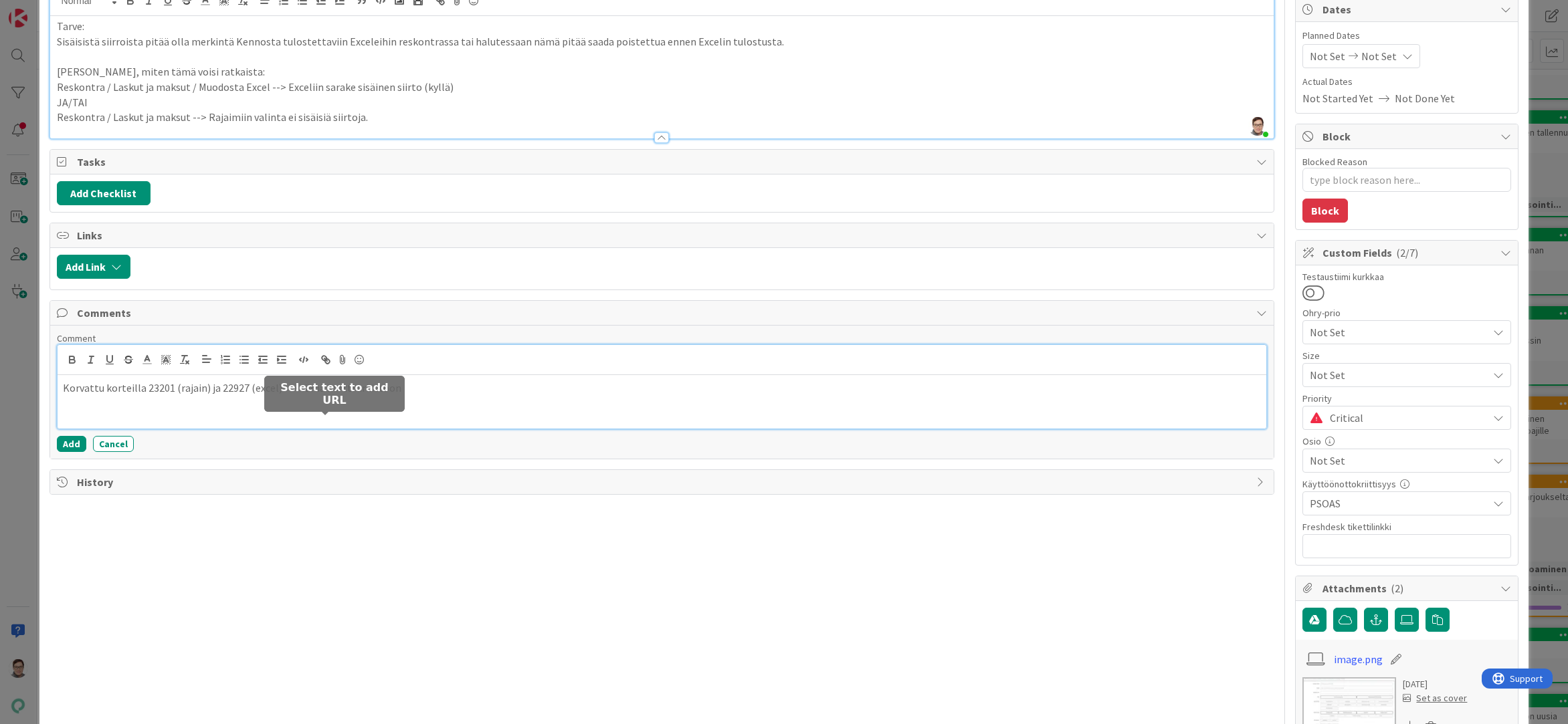
scroll to position [201, 0]
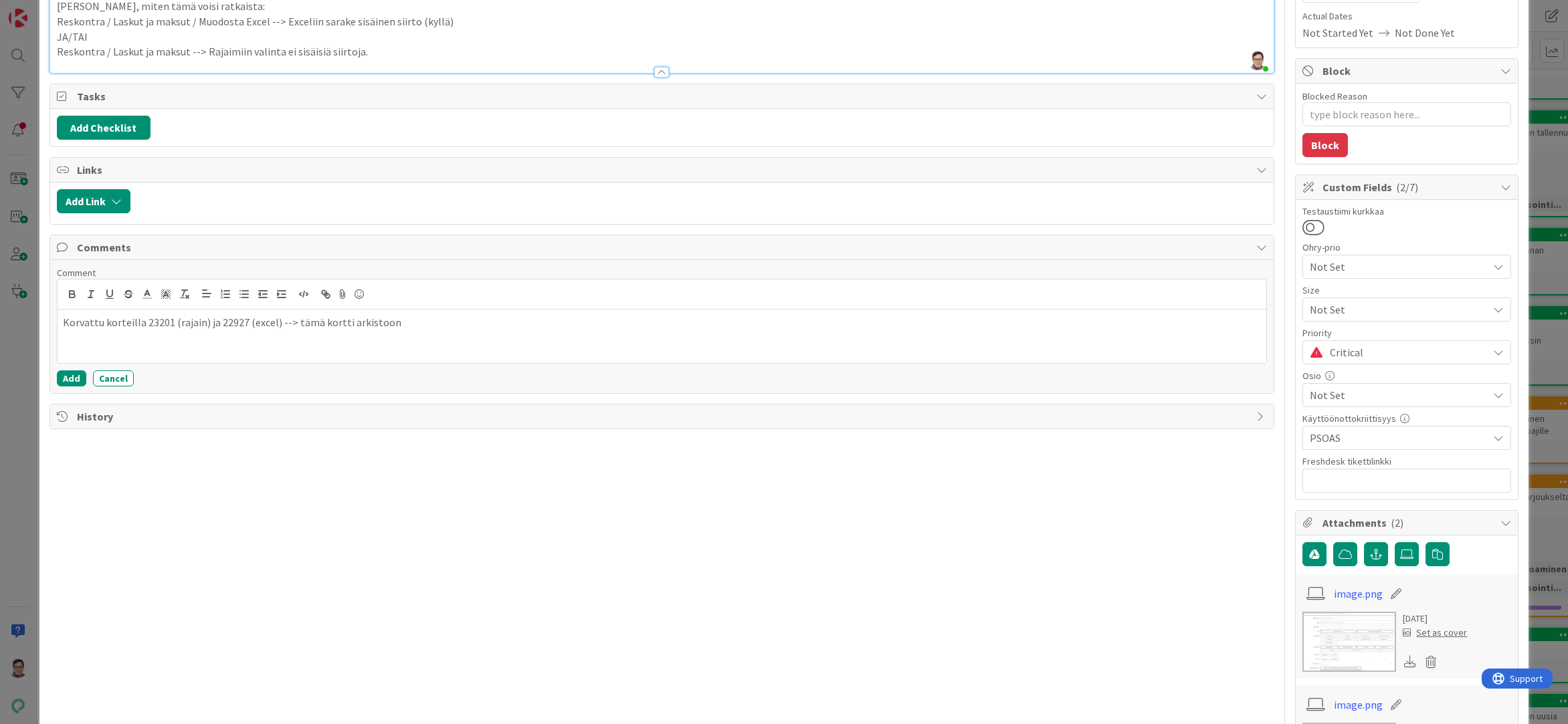
click at [99, 419] on span "History" at bounding box center [663, 416] width 1173 height 16
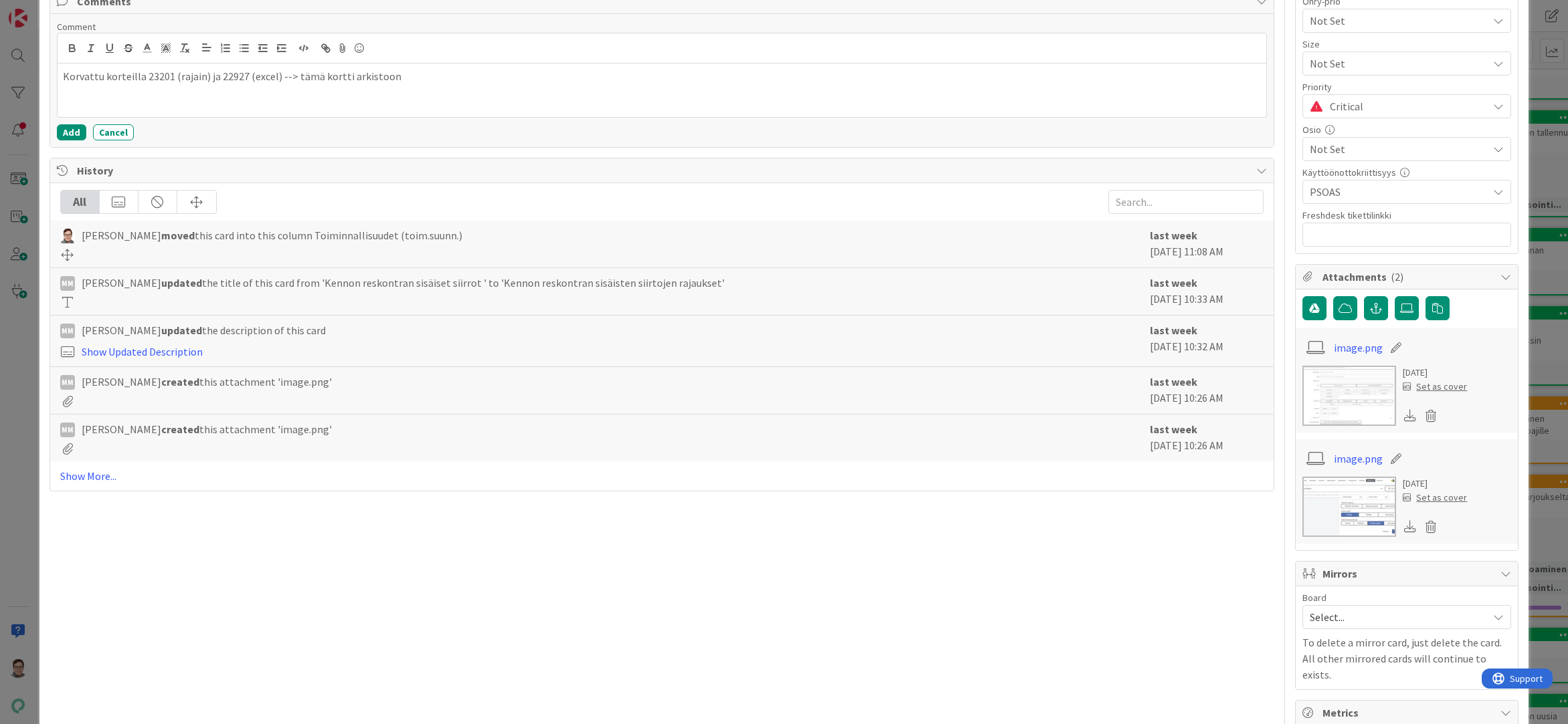
scroll to position [468, 0]
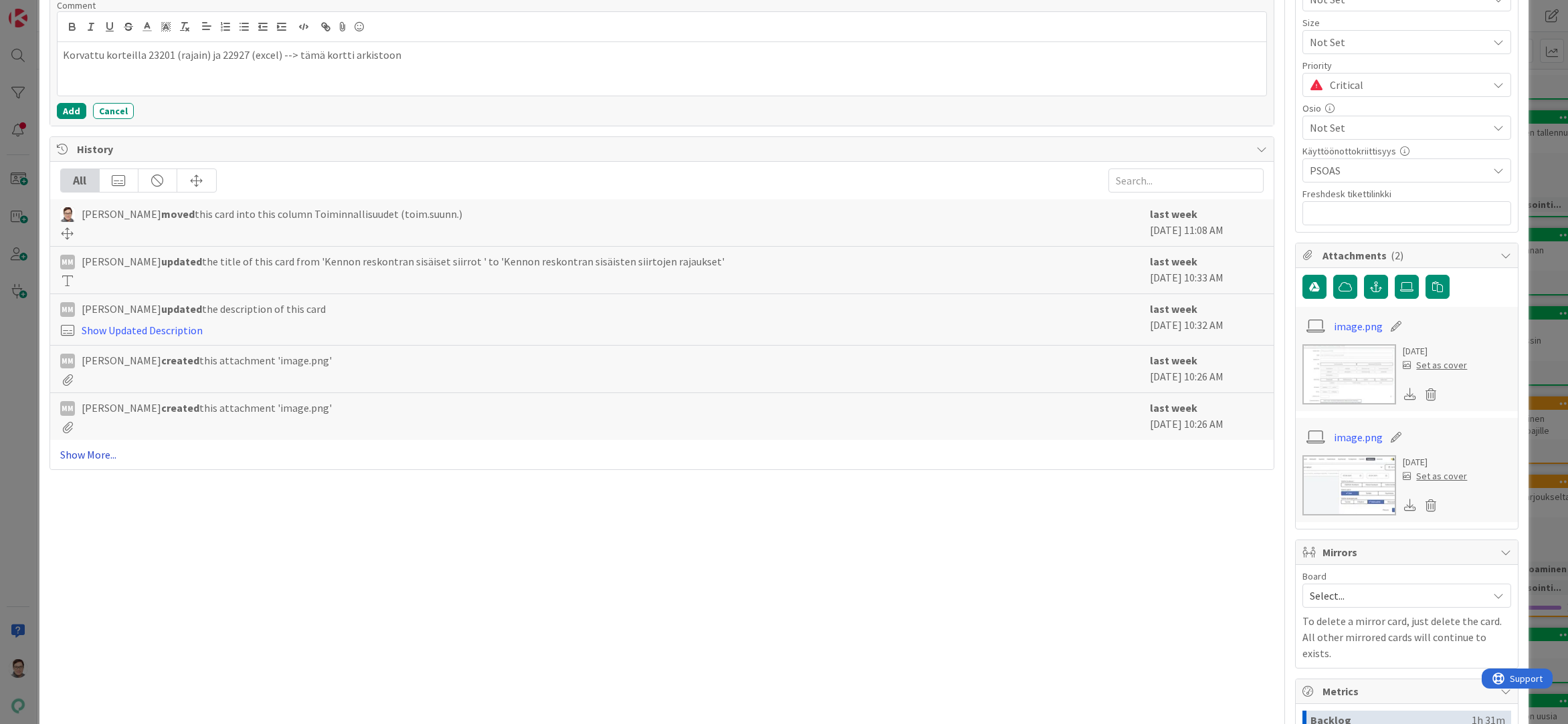
click at [107, 449] on link "Show More..." at bounding box center [662, 455] width 1204 height 16
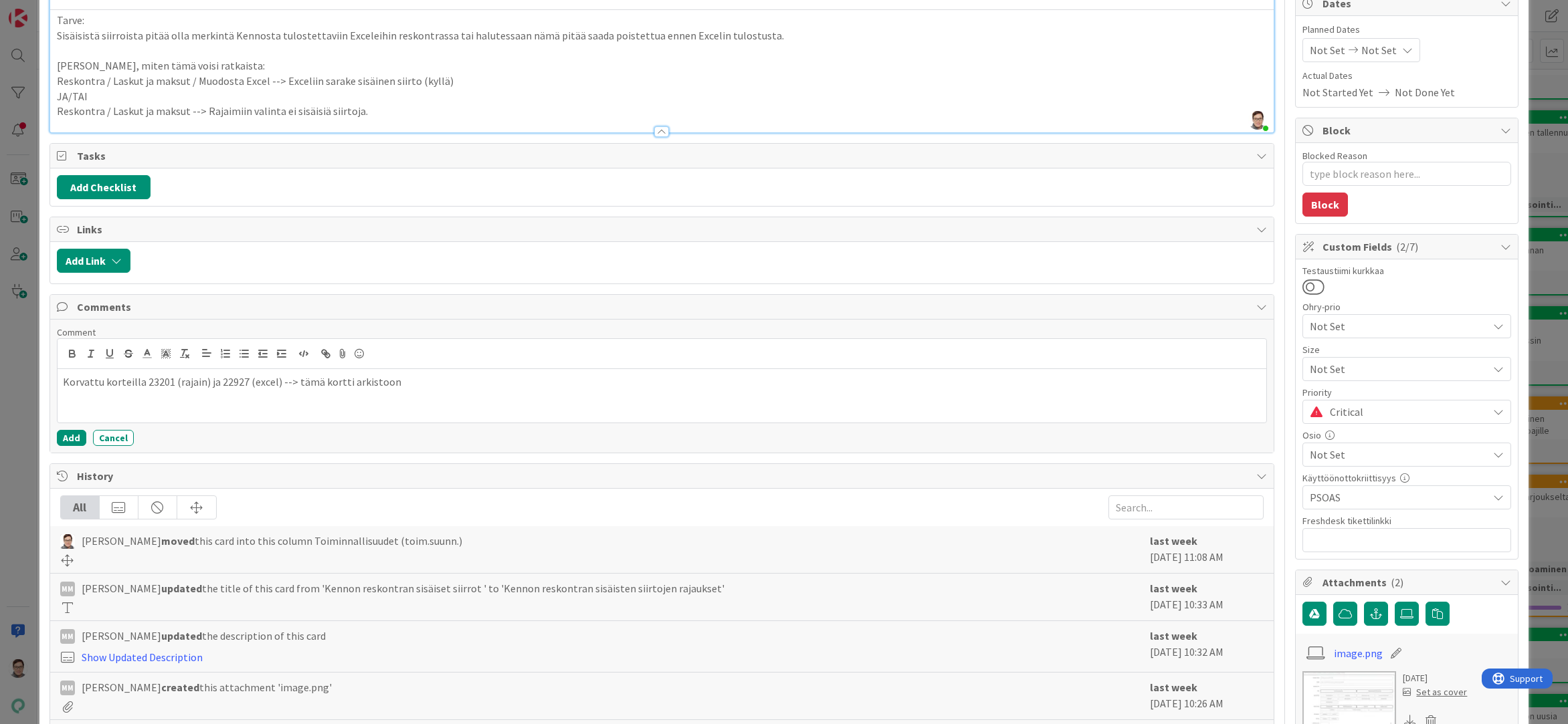
scroll to position [134, 0]
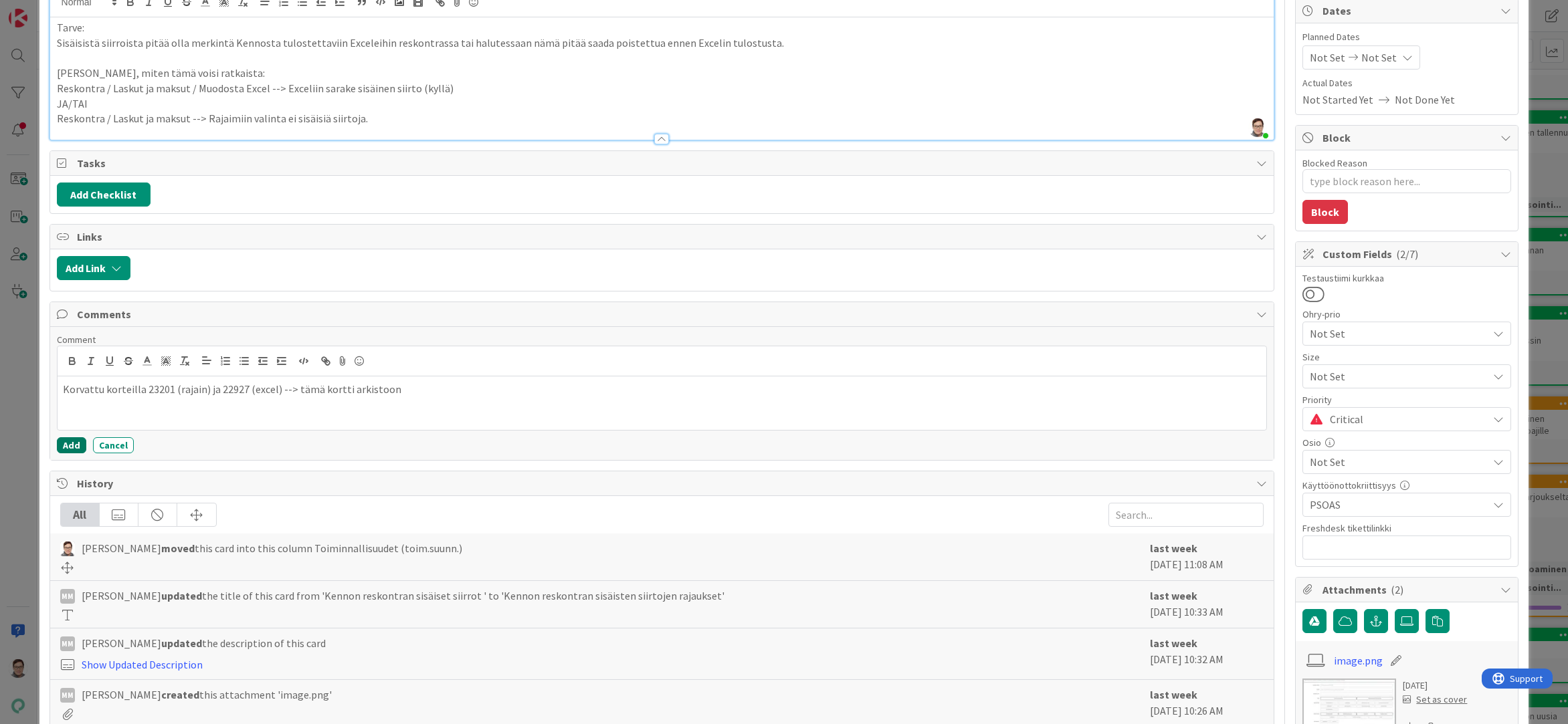
click at [71, 445] on button "Add" at bounding box center [72, 445] width 30 height 16
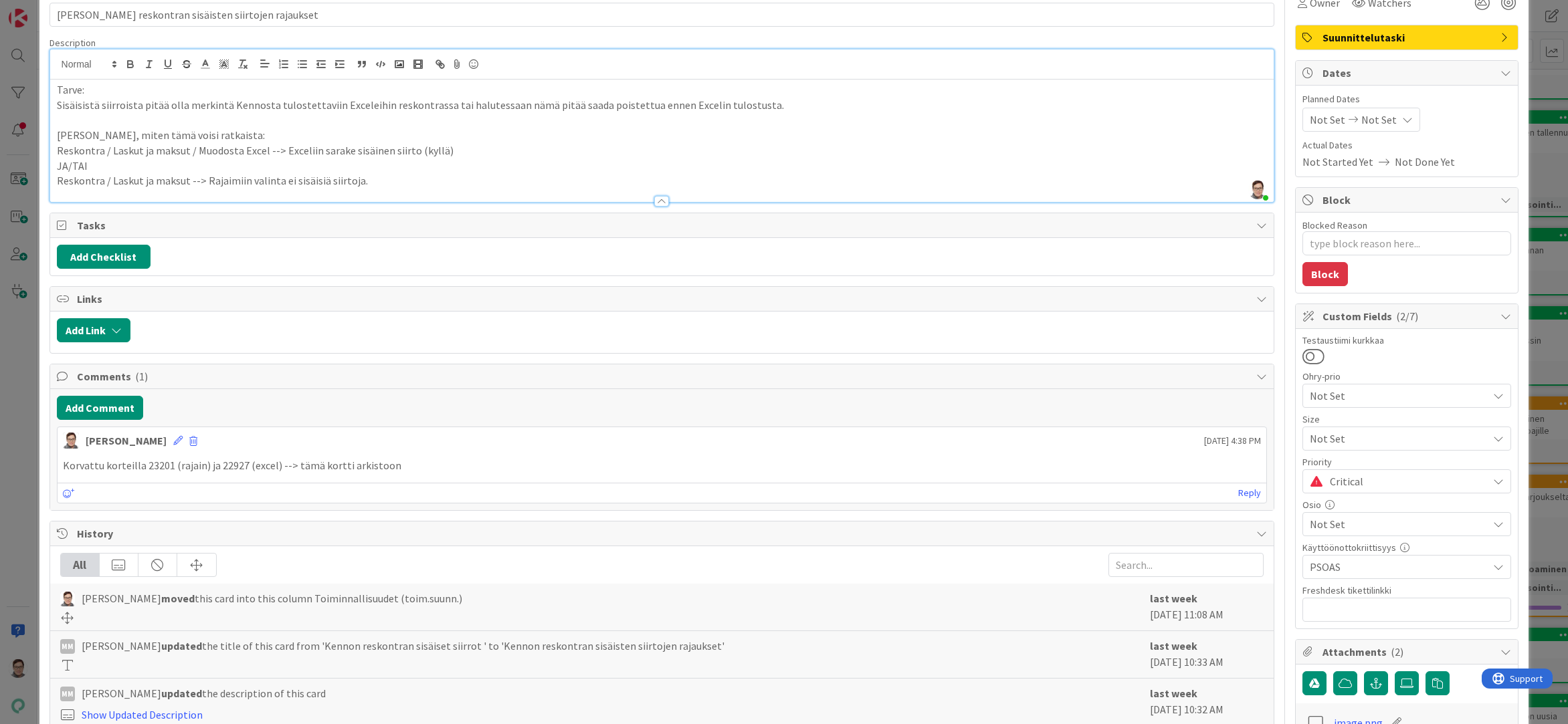
scroll to position [0, 0]
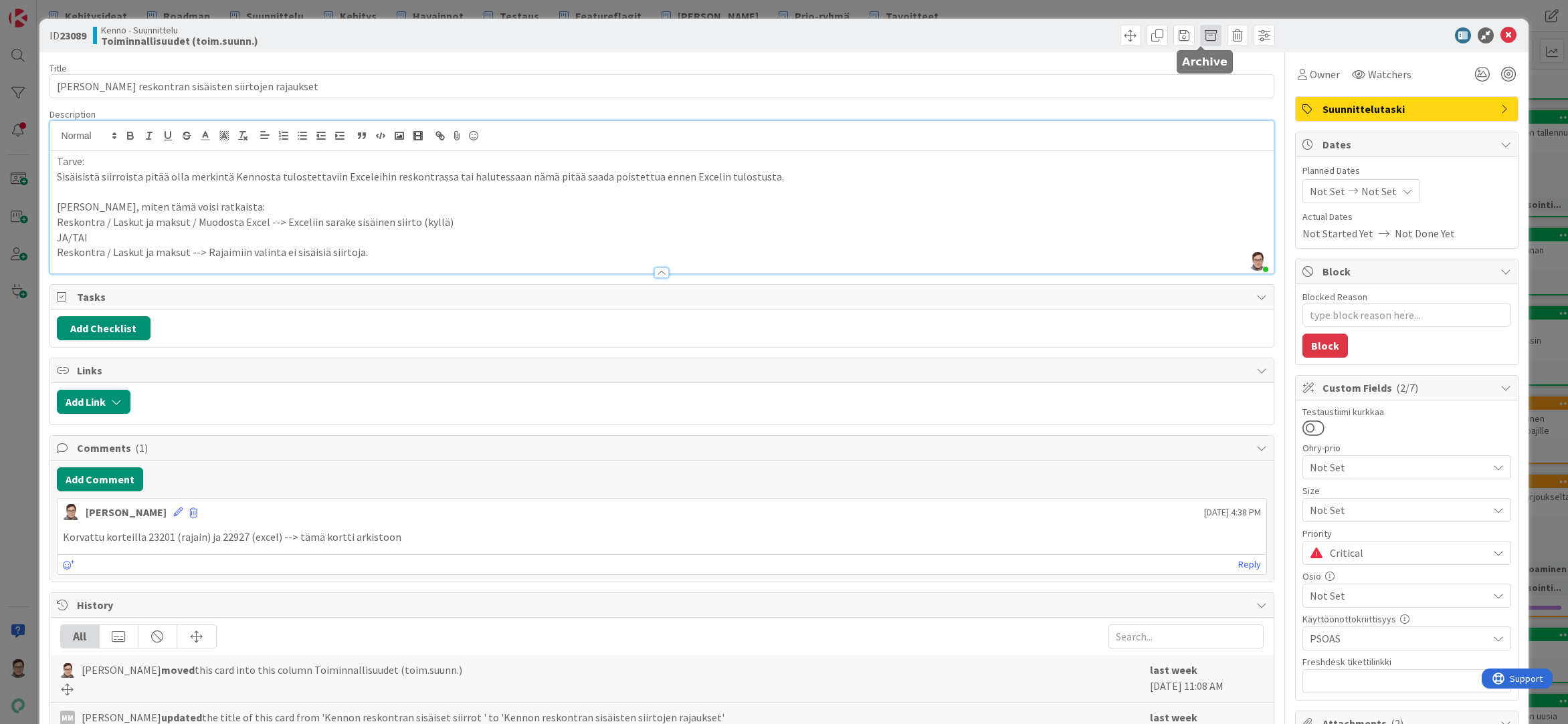
click at [1201, 35] on span at bounding box center [1211, 36] width 21 height 21
click at [1221, 102] on button "Archive" at bounding box center [1233, 98] width 53 height 24
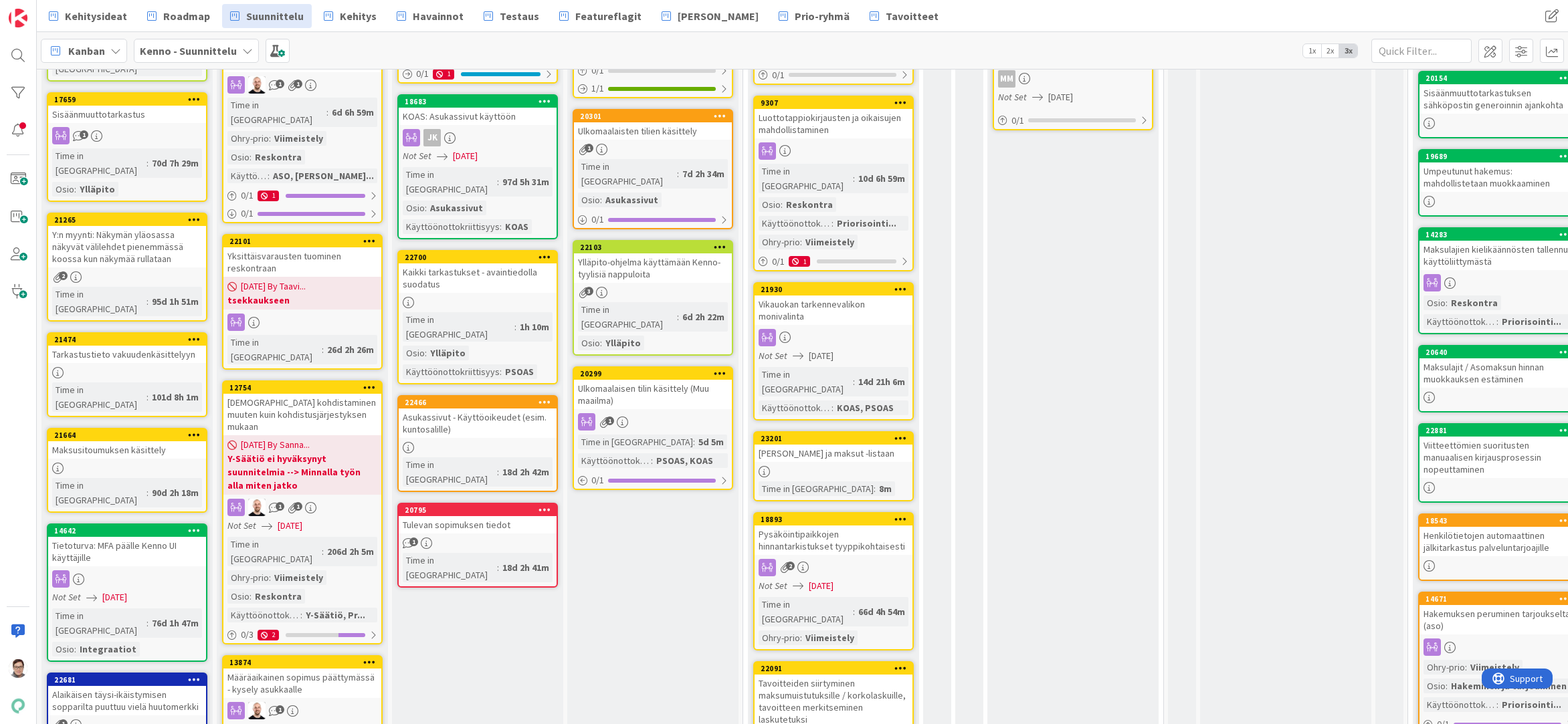
scroll to position [267, 0]
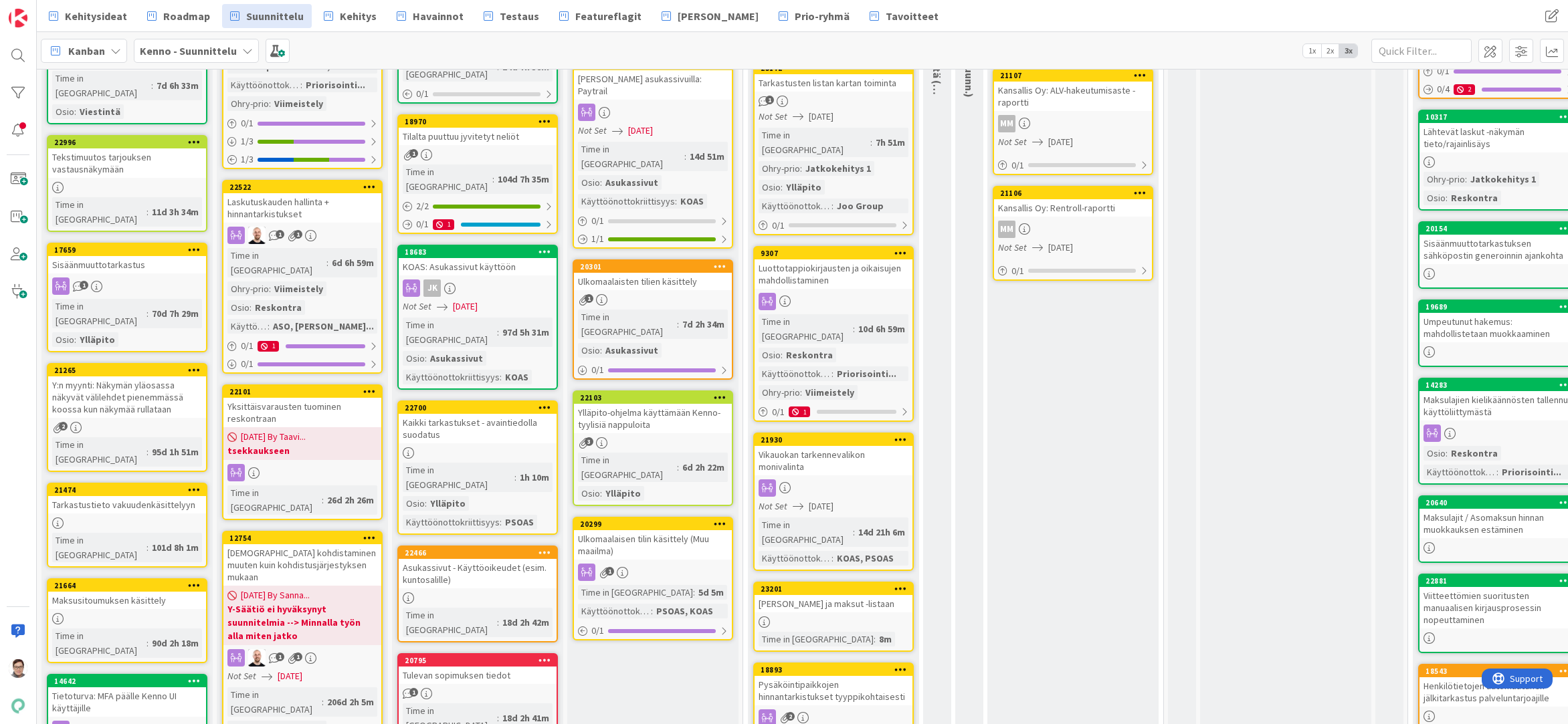
click at [850, 582] on link "23201 Uusi rajain Laskut ja maksut -listaan Time in Column : 8m" at bounding box center [833, 617] width 161 height 71
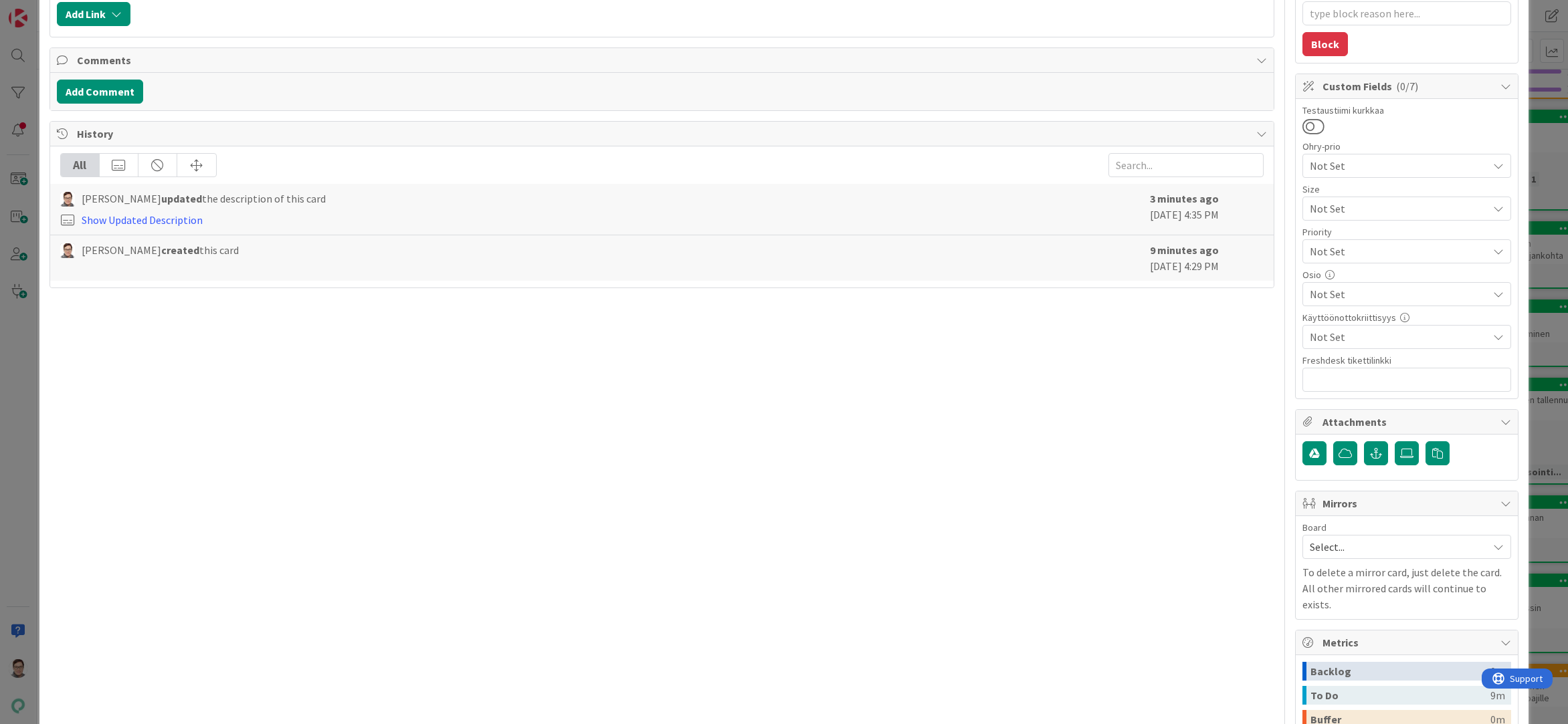
scroll to position [334, 0]
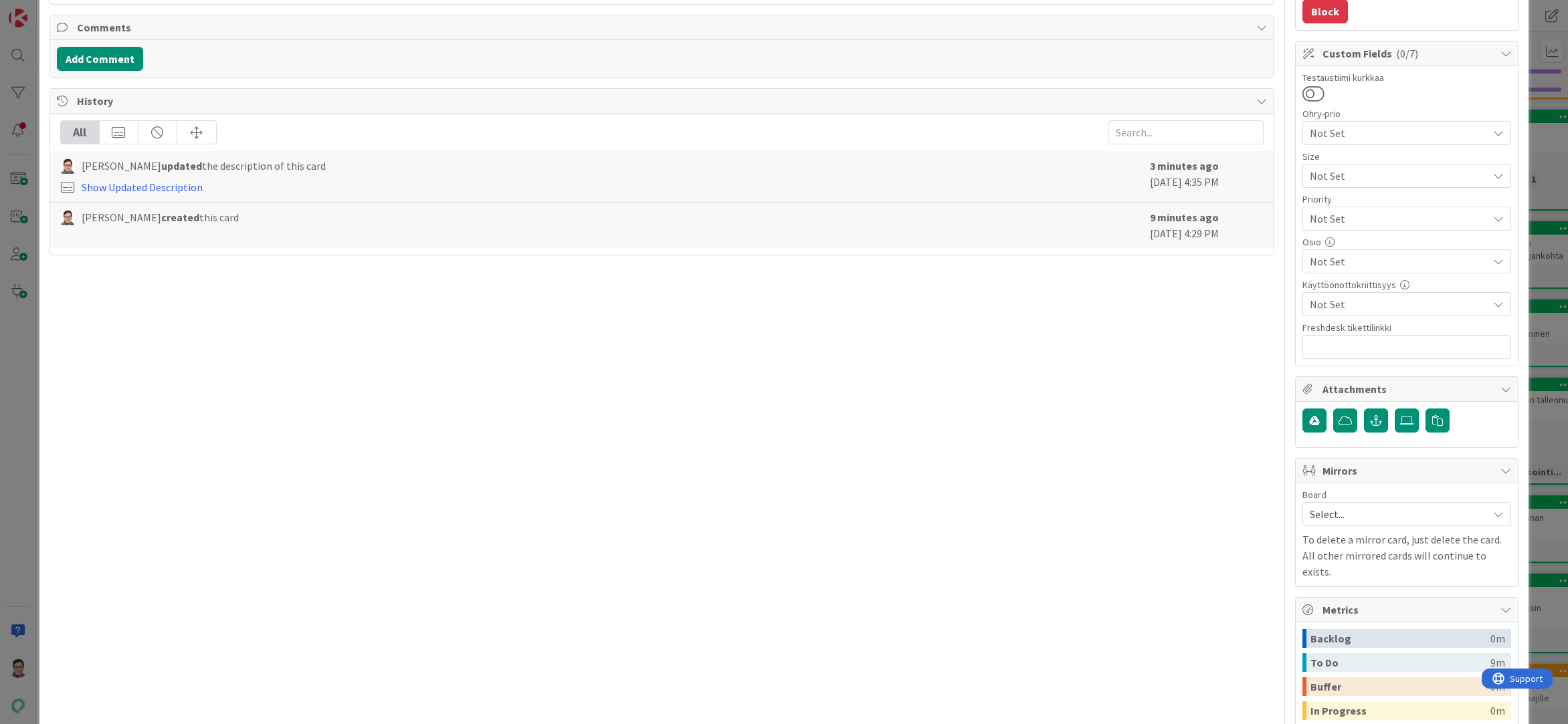
click at [1340, 302] on span "Not Set" at bounding box center [1398, 304] width 178 height 16
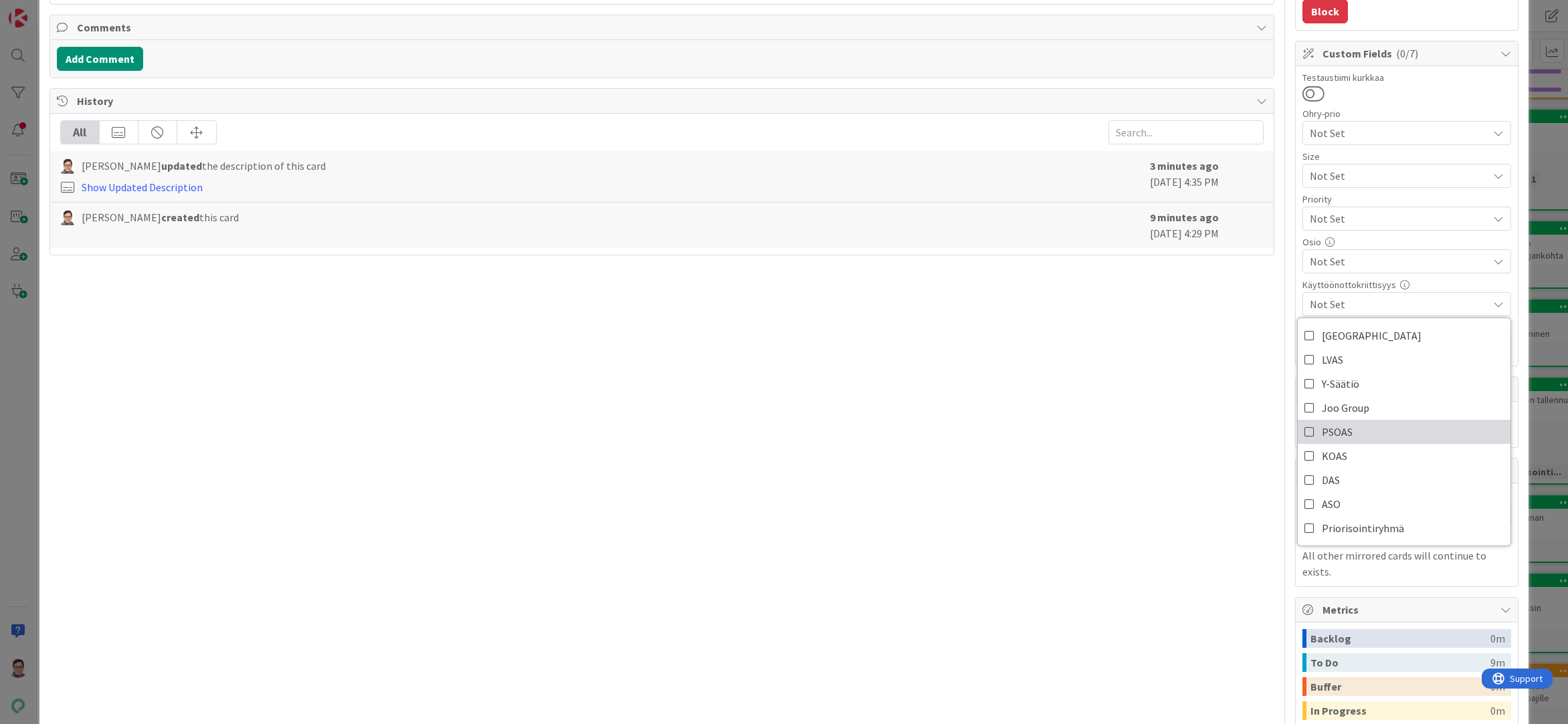
click at [1305, 436] on icon at bounding box center [1310, 432] width 11 height 20
click at [1152, 417] on div "Title 37 / 128 Uusi rajain Laskut ja maksut -listaan Description Sanna Mattila …" at bounding box center [662, 284] width 1225 height 1133
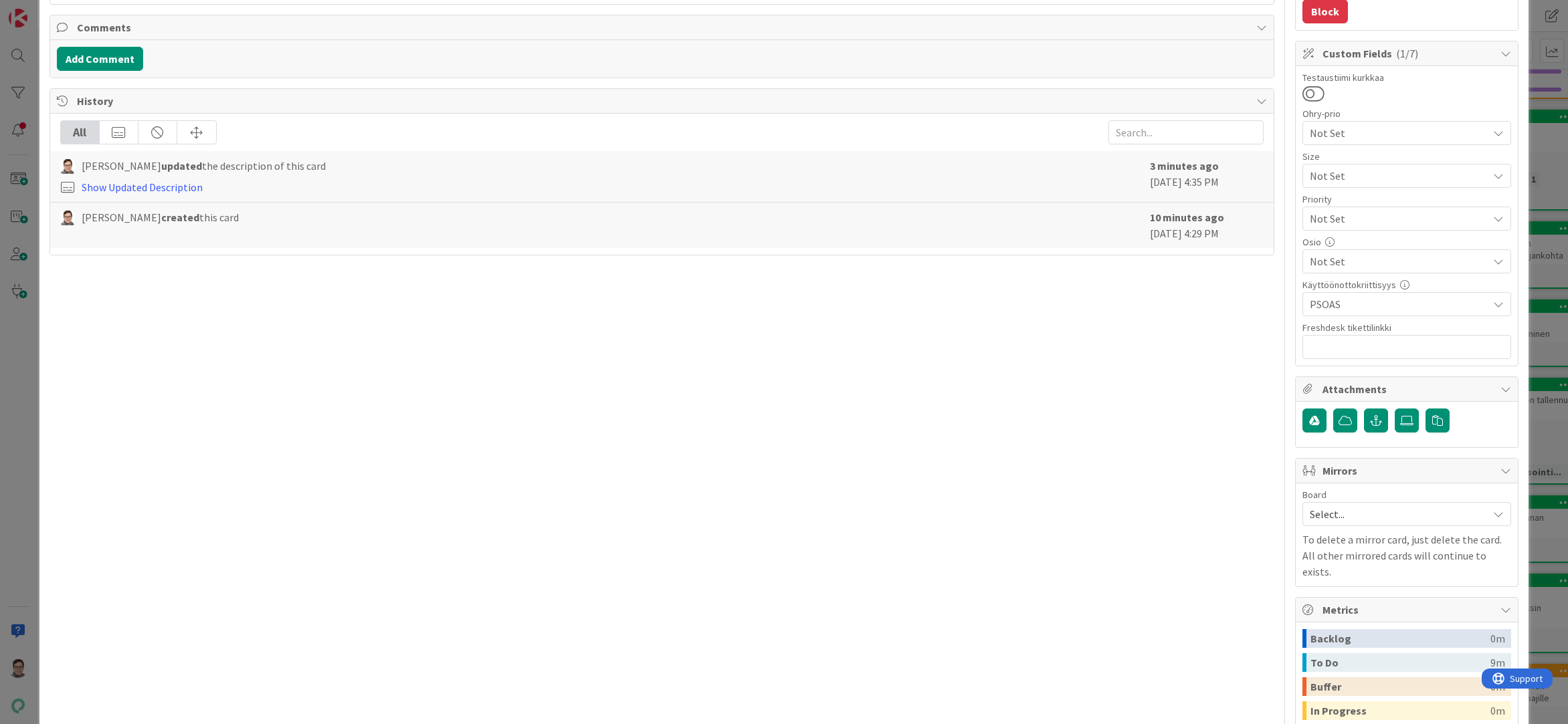
scroll to position [267, 0]
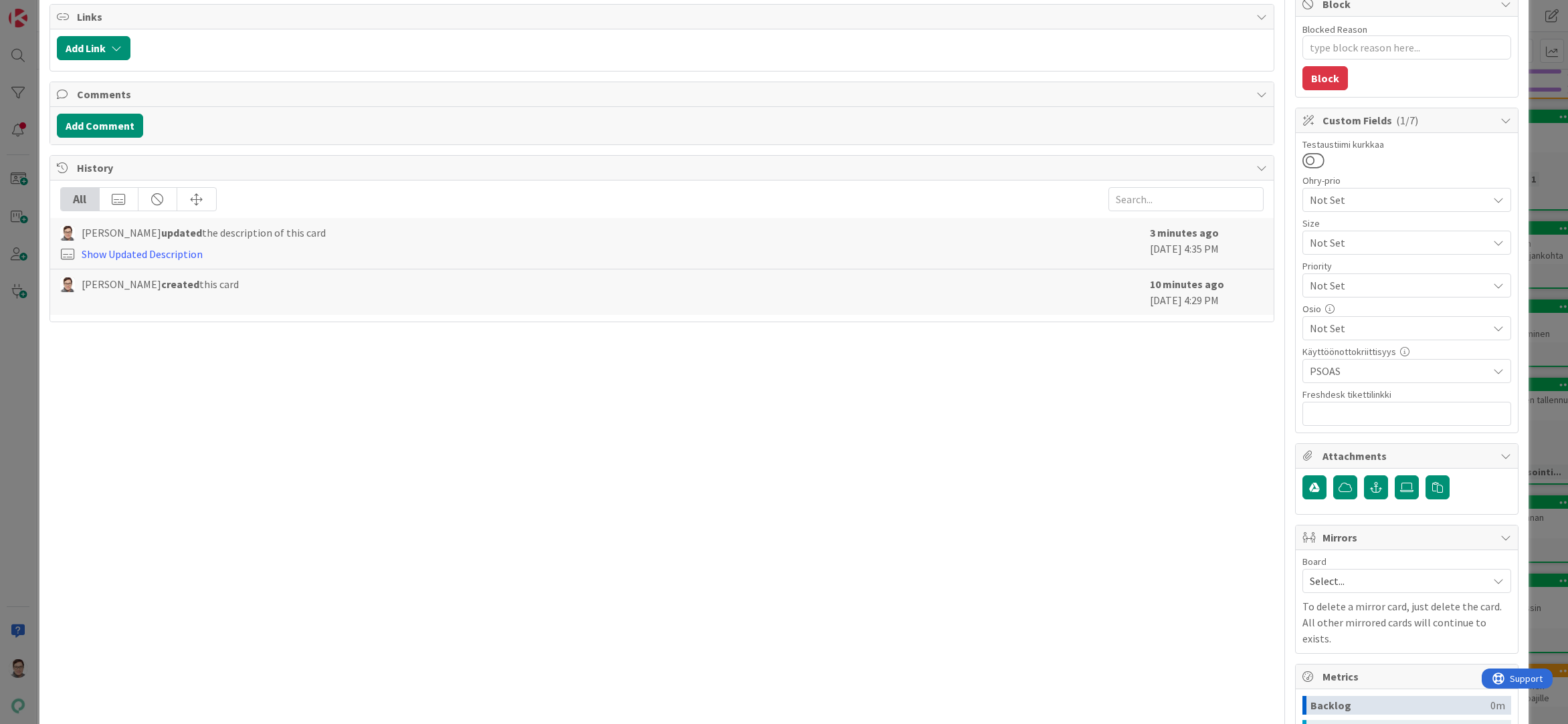
click at [1352, 318] on div "Not Set" at bounding box center [1407, 328] width 209 height 24
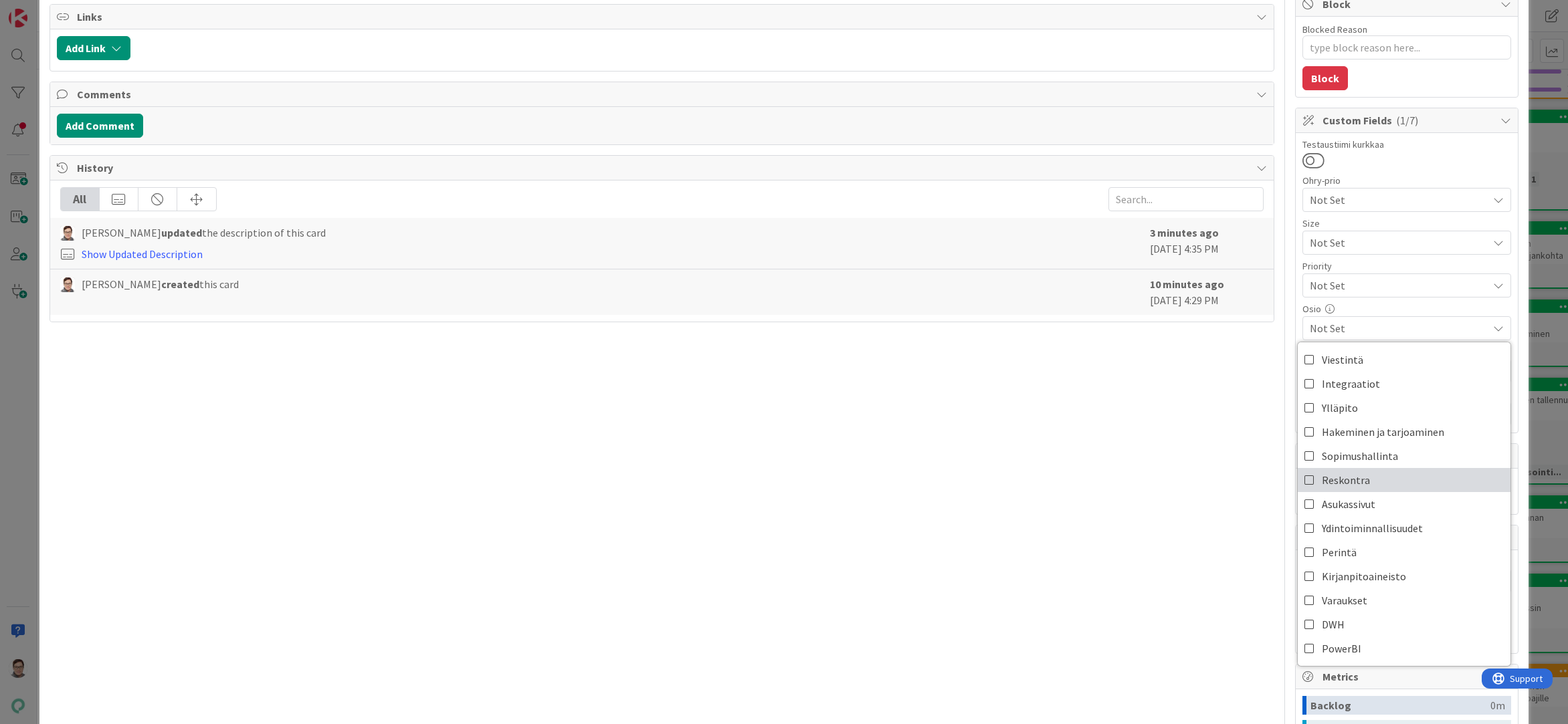
click at [1327, 482] on span "Reskontra" at bounding box center [1346, 480] width 48 height 20
type textarea "x"
click at [1188, 505] on div "Title 37 / 128 Uusi rajain Laskut ja maksut -listaan Description Sanna Mattila …" at bounding box center [662, 351] width 1225 height 1133
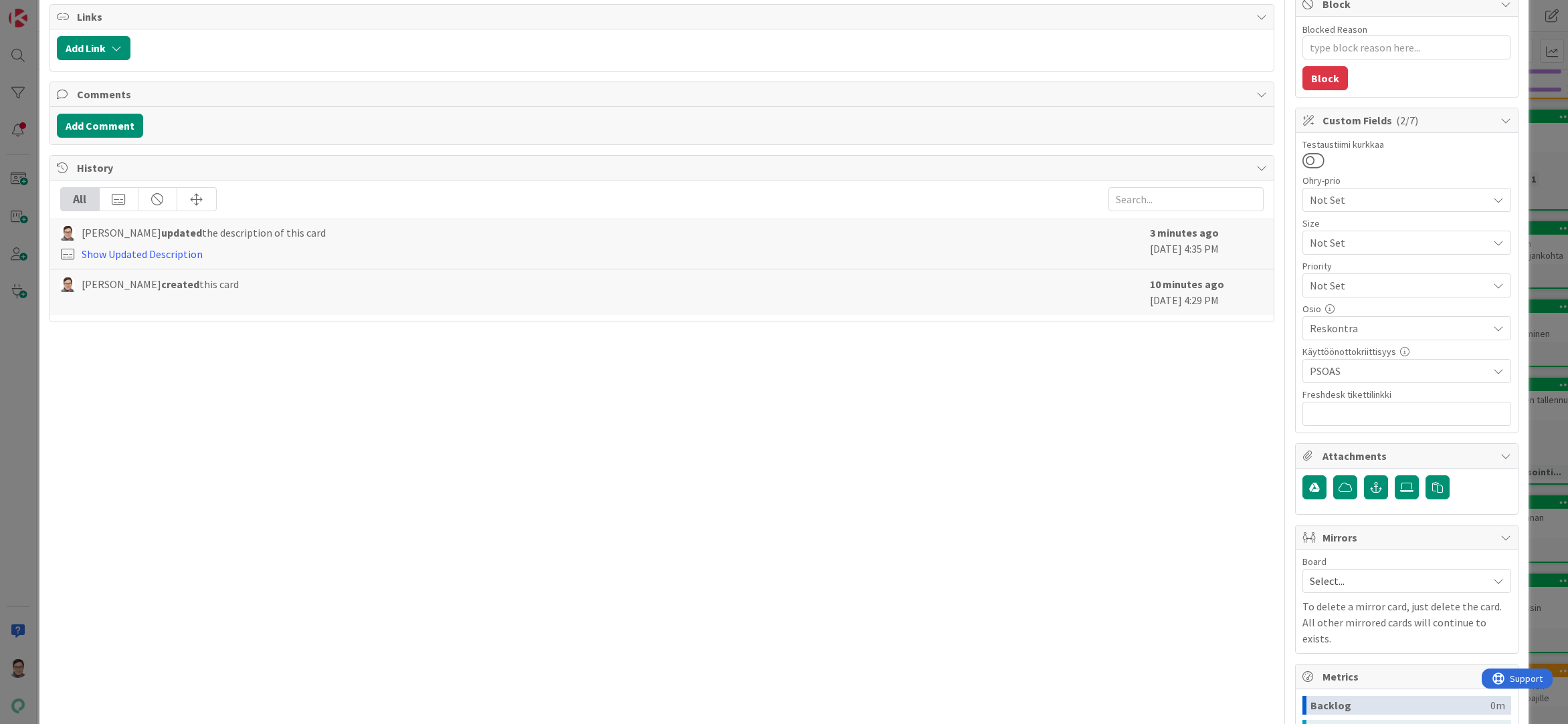
scroll to position [0, 0]
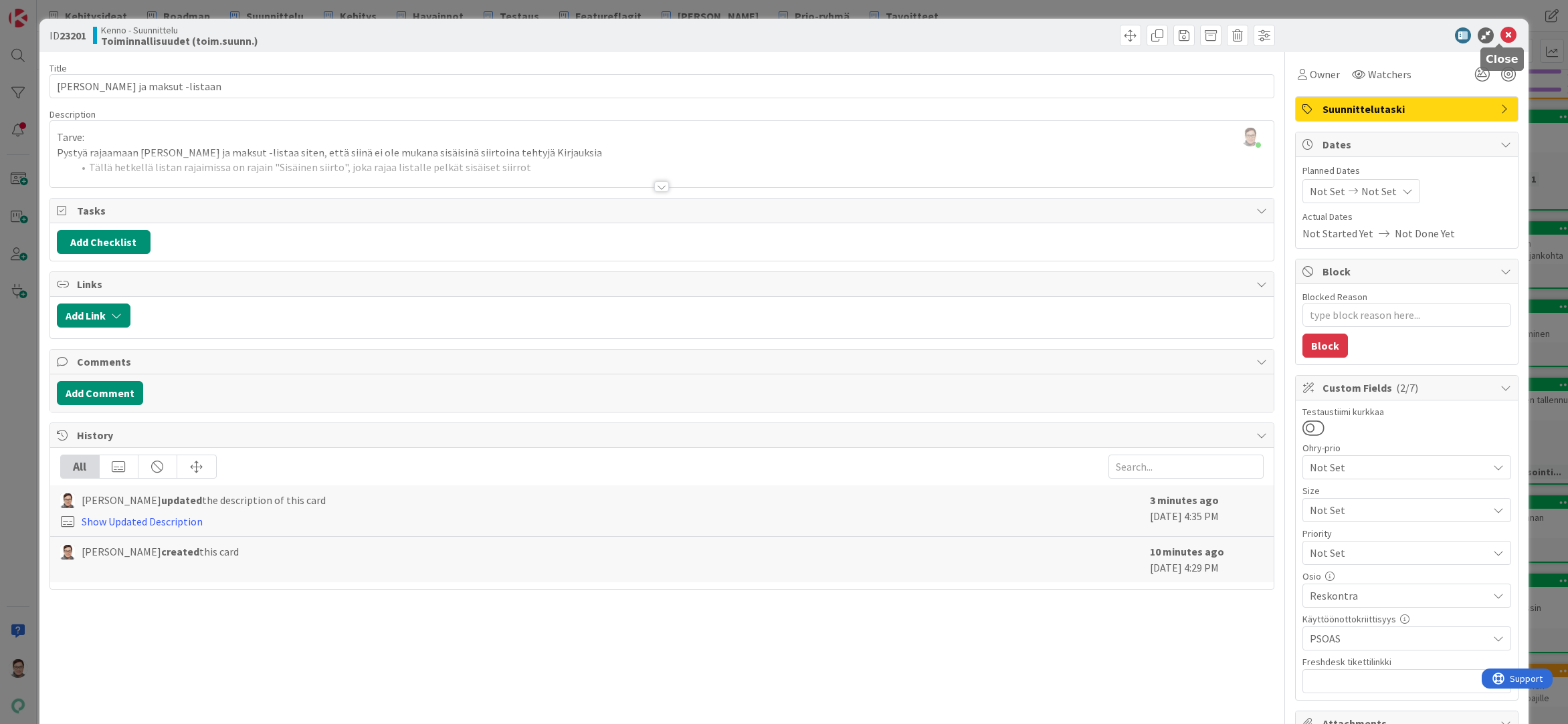
click at [1500, 36] on icon at bounding box center [1508, 36] width 16 height 16
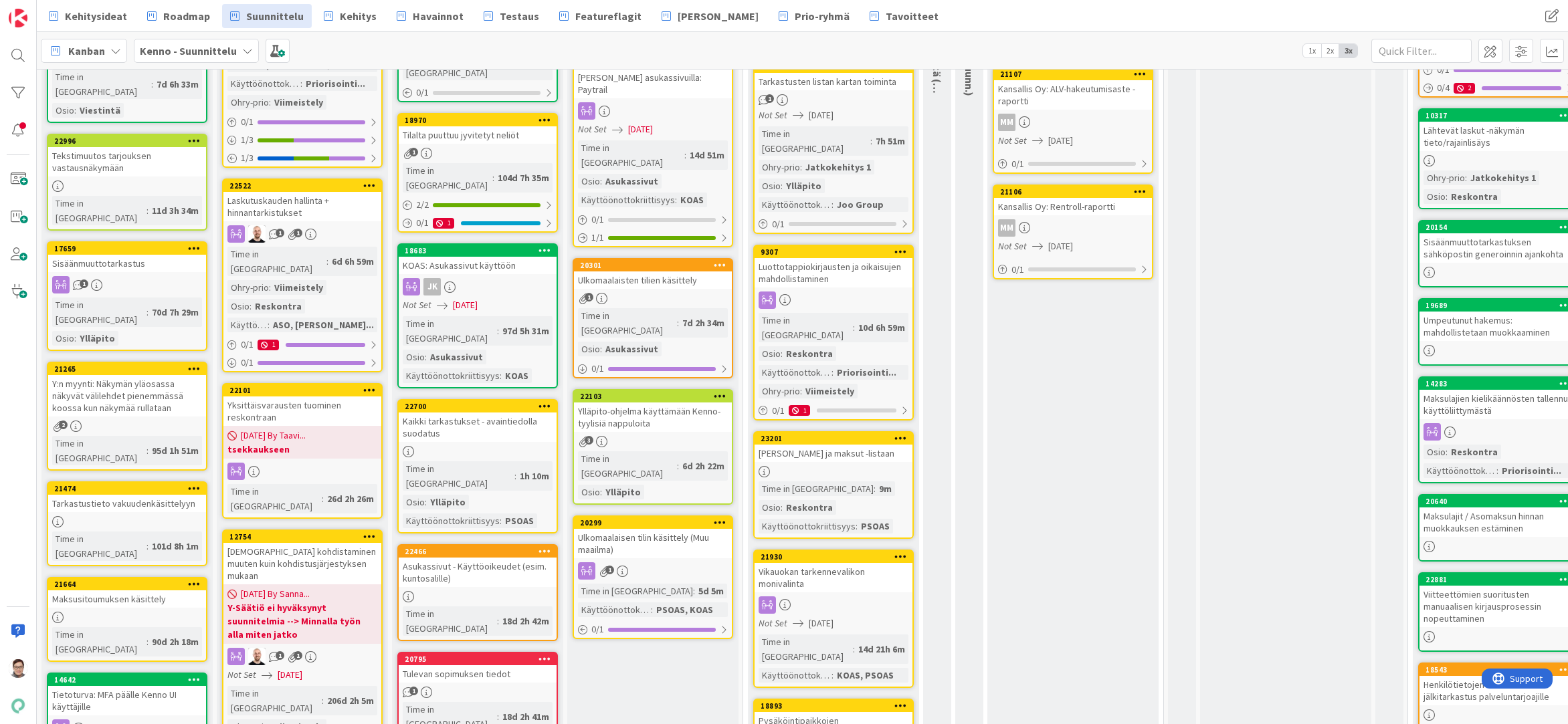
scroll to position [267, 0]
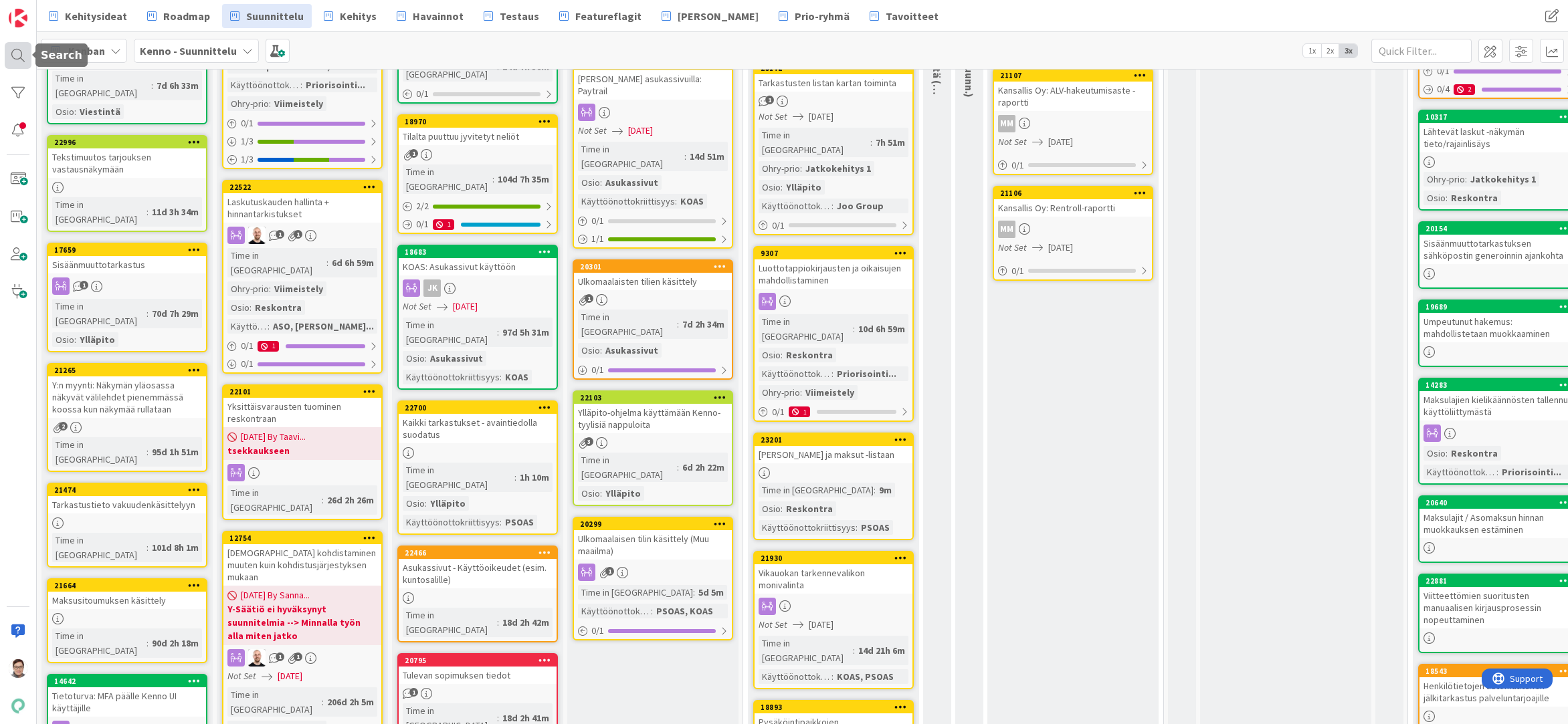
click at [19, 62] on div at bounding box center [18, 56] width 27 height 27
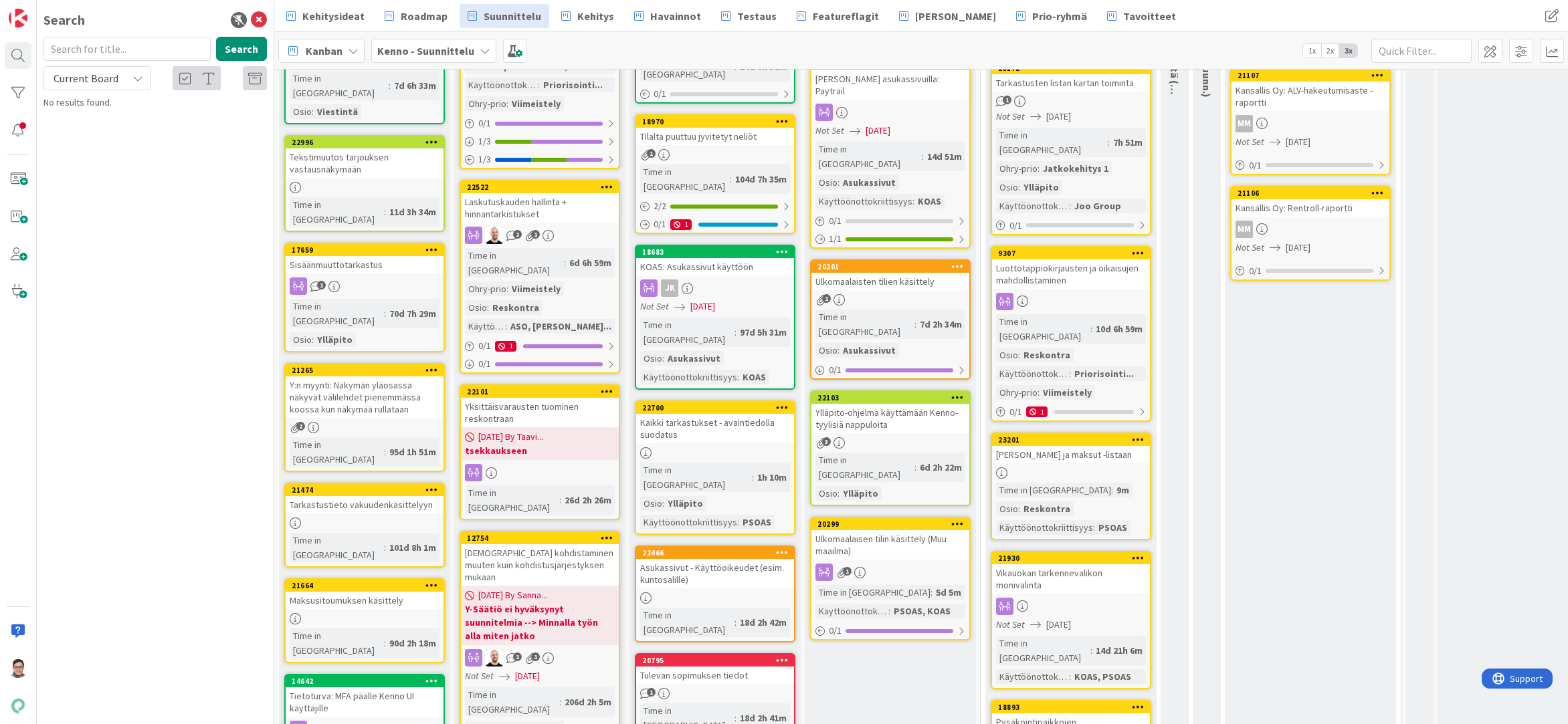
type input "l"
type input "Laskut ja maksut"
click at [100, 76] on span "Current Board" at bounding box center [86, 79] width 65 height 13
click at [95, 131] on span "All Boards" at bounding box center [120, 134] width 139 height 20
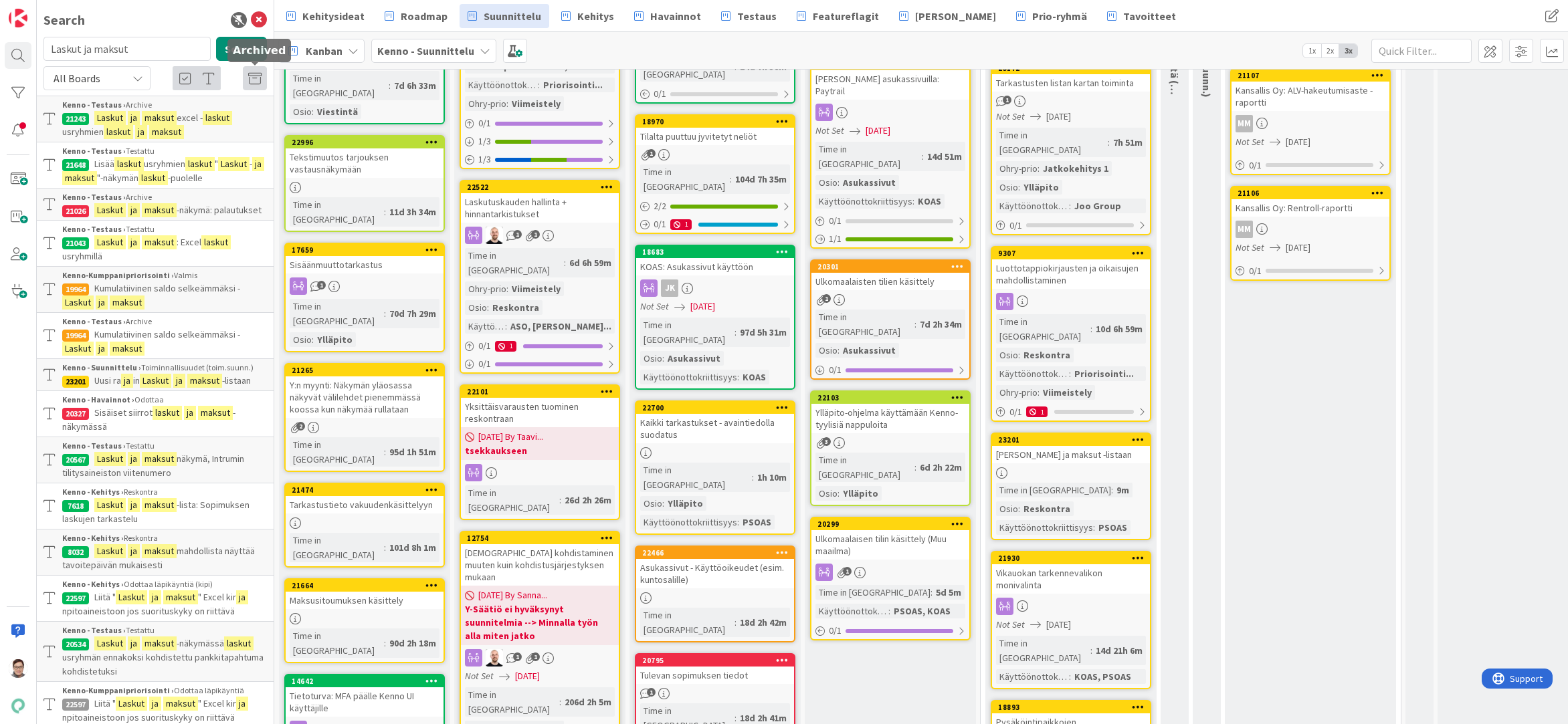
click at [248, 76] on icon at bounding box center [255, 79] width 13 height 13
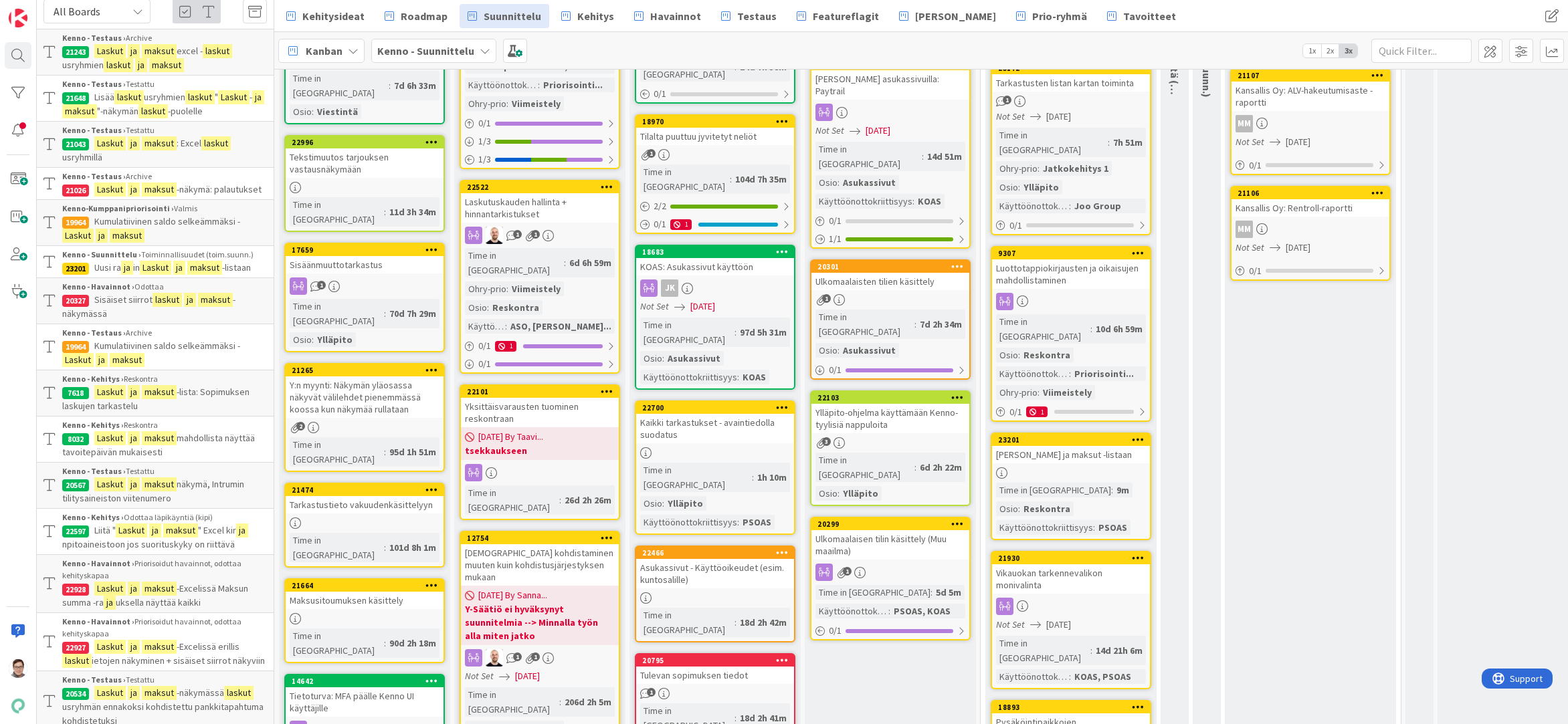
scroll to position [134, 0]
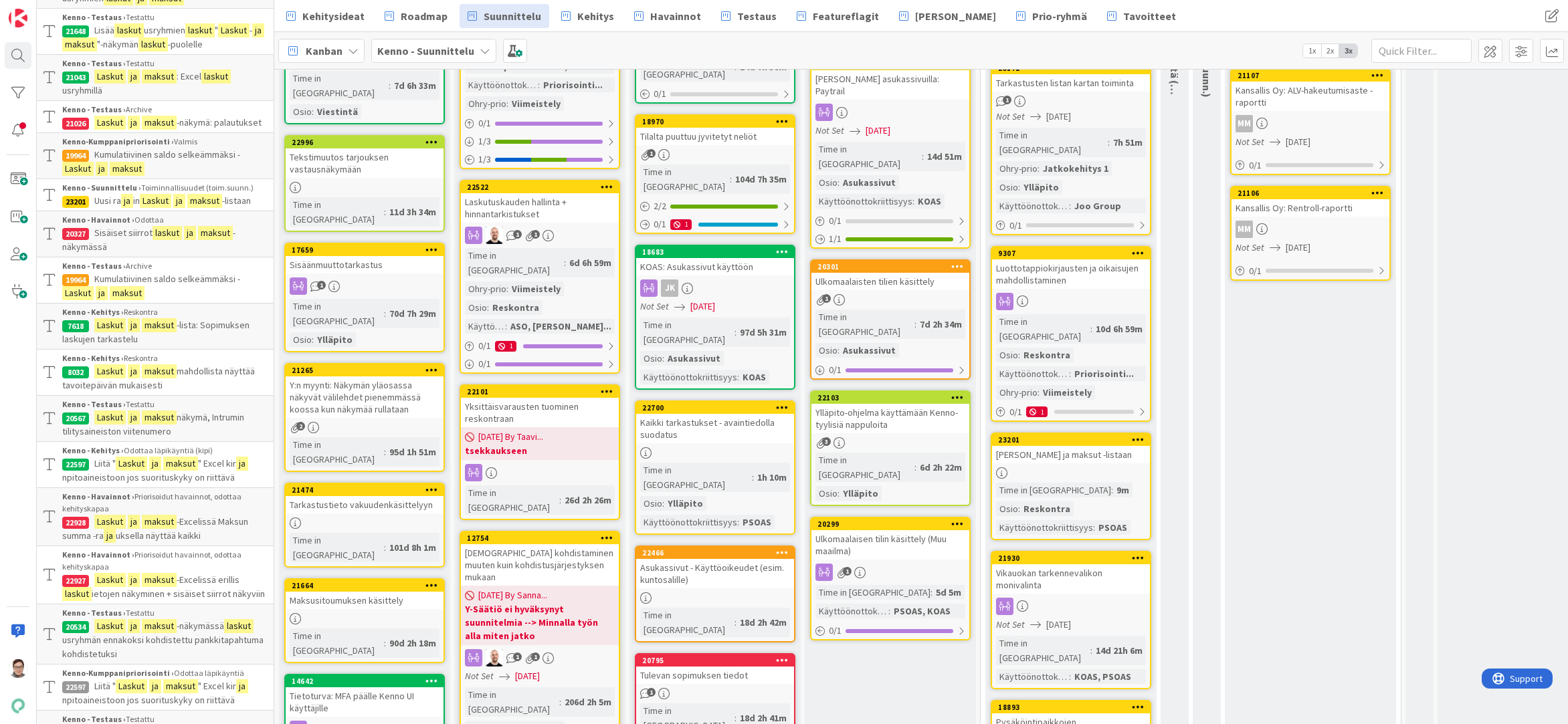
click at [211, 240] on mark "maksut" at bounding box center [216, 233] width 35 height 14
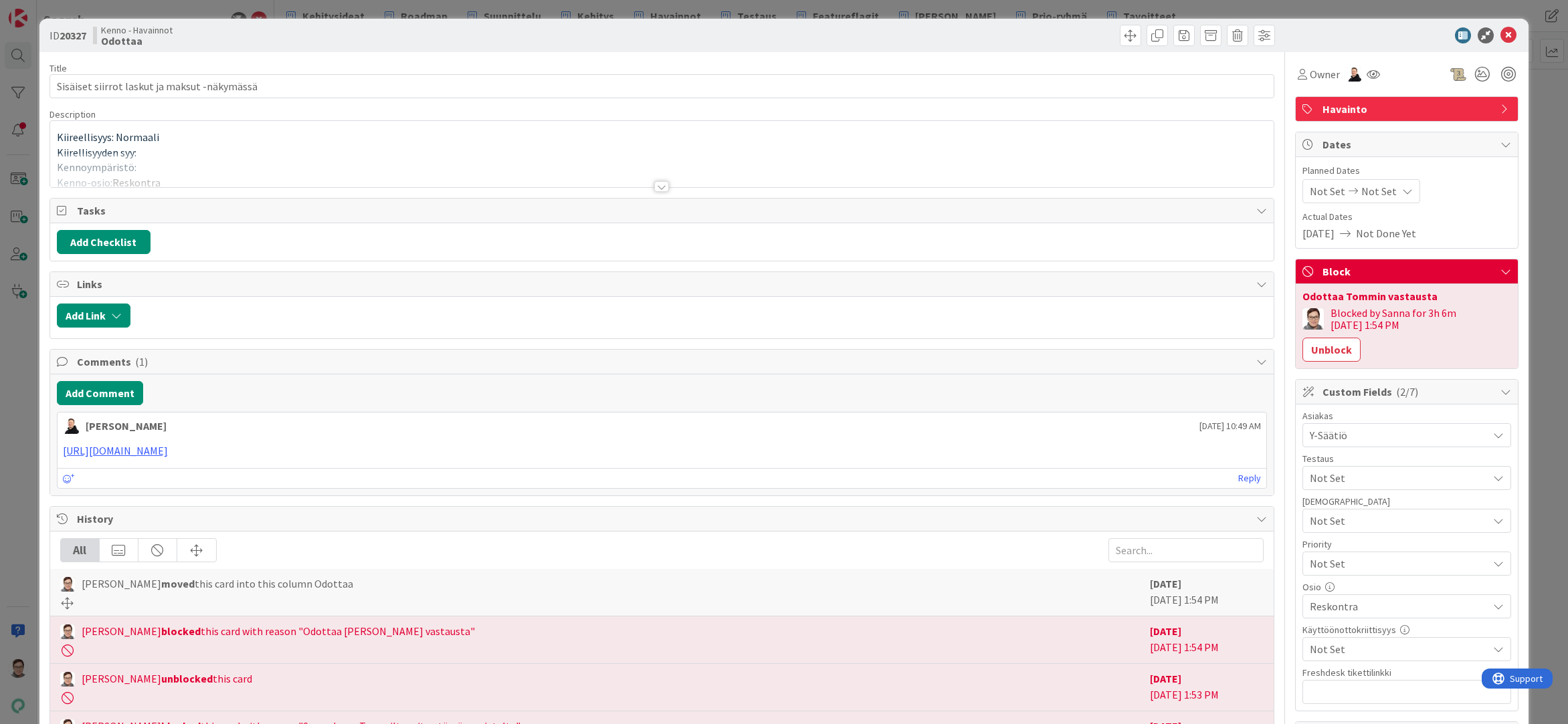
click at [660, 186] on div at bounding box center [662, 187] width 15 height 11
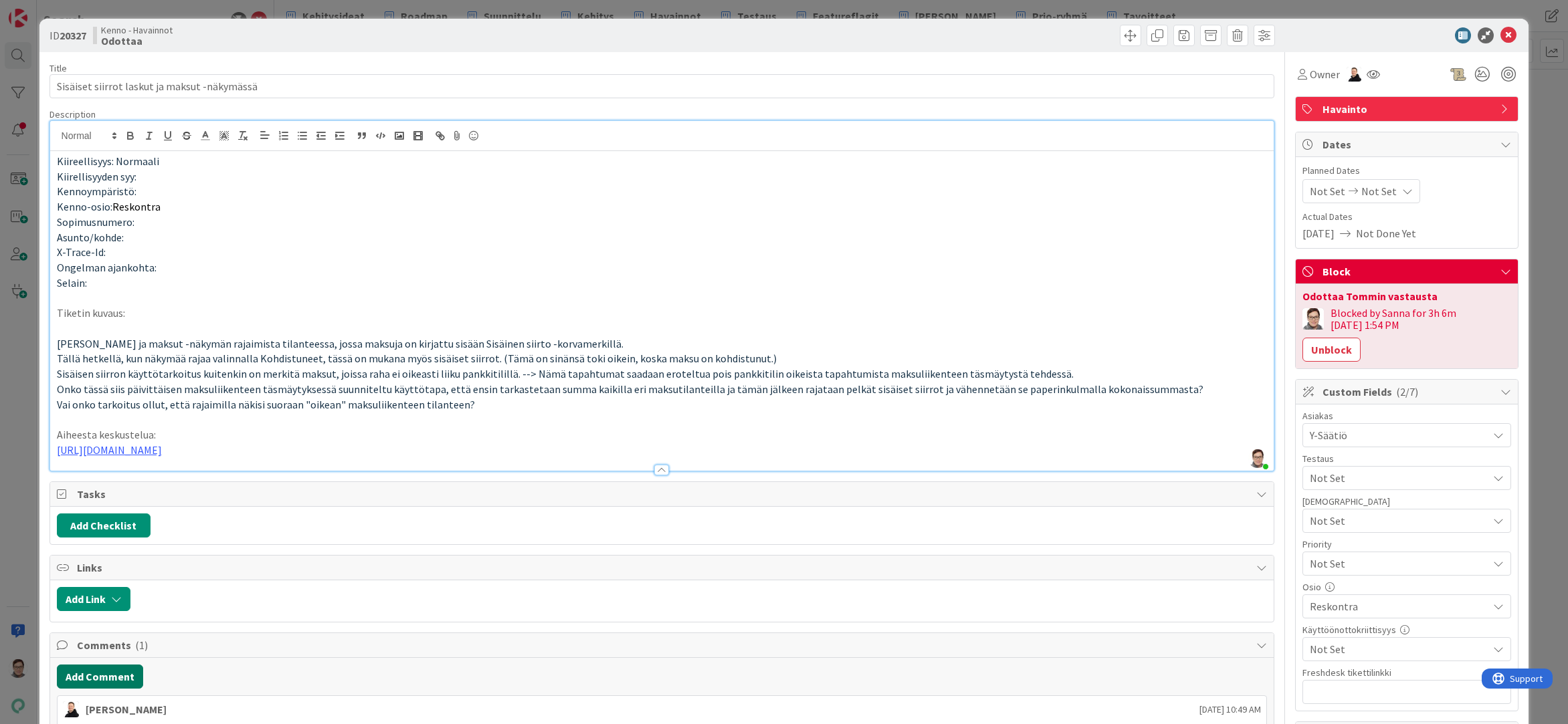
click at [101, 675] on button "Add Comment" at bounding box center [100, 677] width 86 height 24
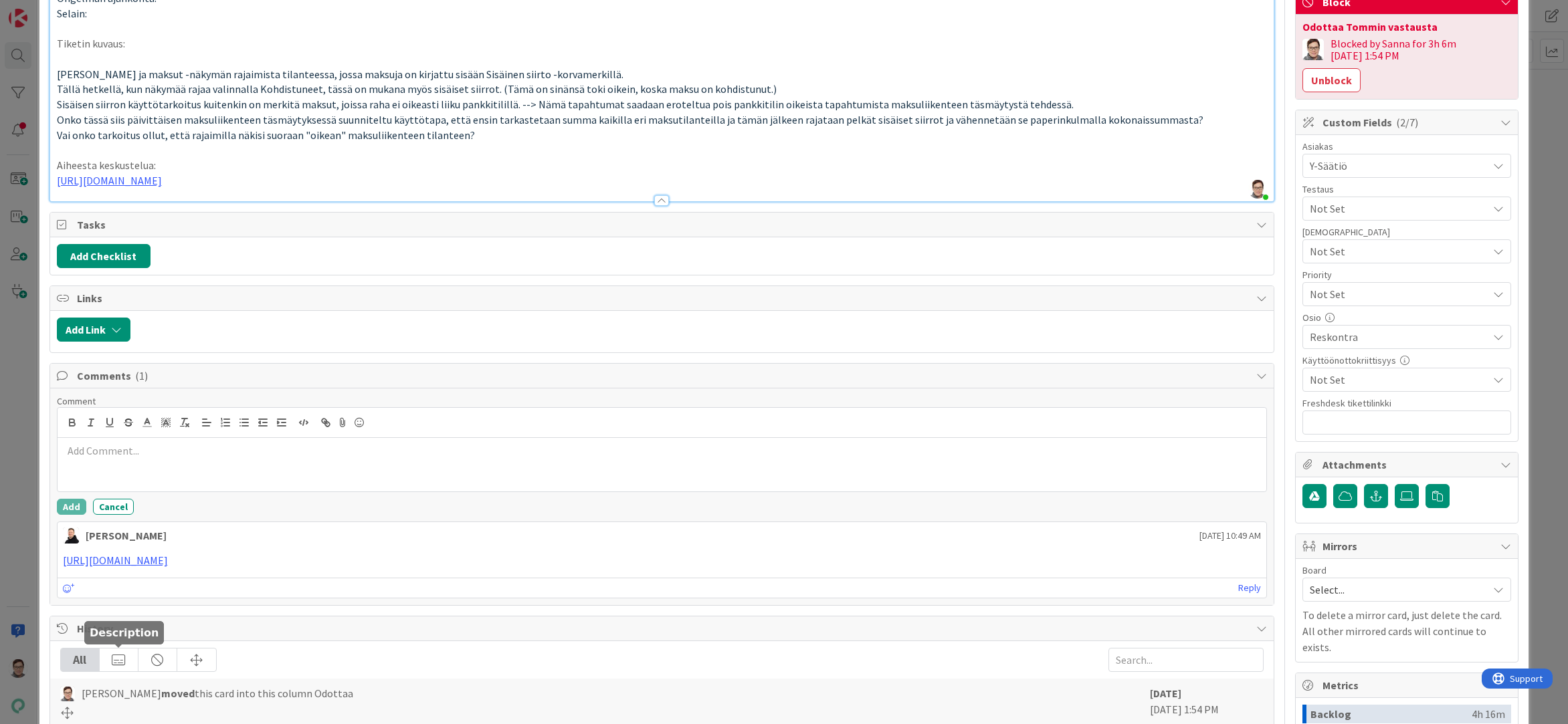
scroll to position [270, 0]
click at [60, 450] on div "23201" at bounding box center [662, 464] width 1209 height 54
click at [234, 453] on p "Rajain tulossa kortissa 23201" at bounding box center [662, 450] width 1199 height 15
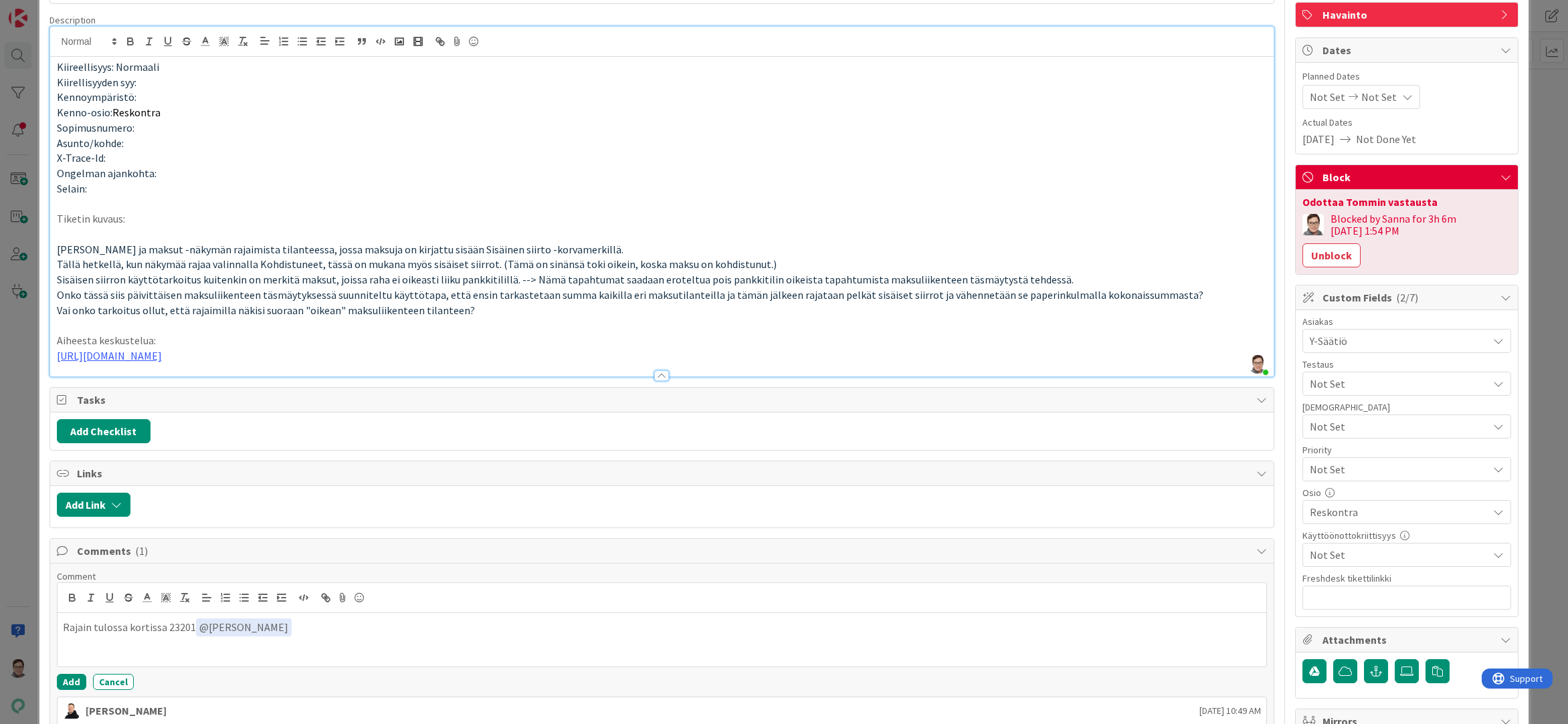
scroll to position [334, 0]
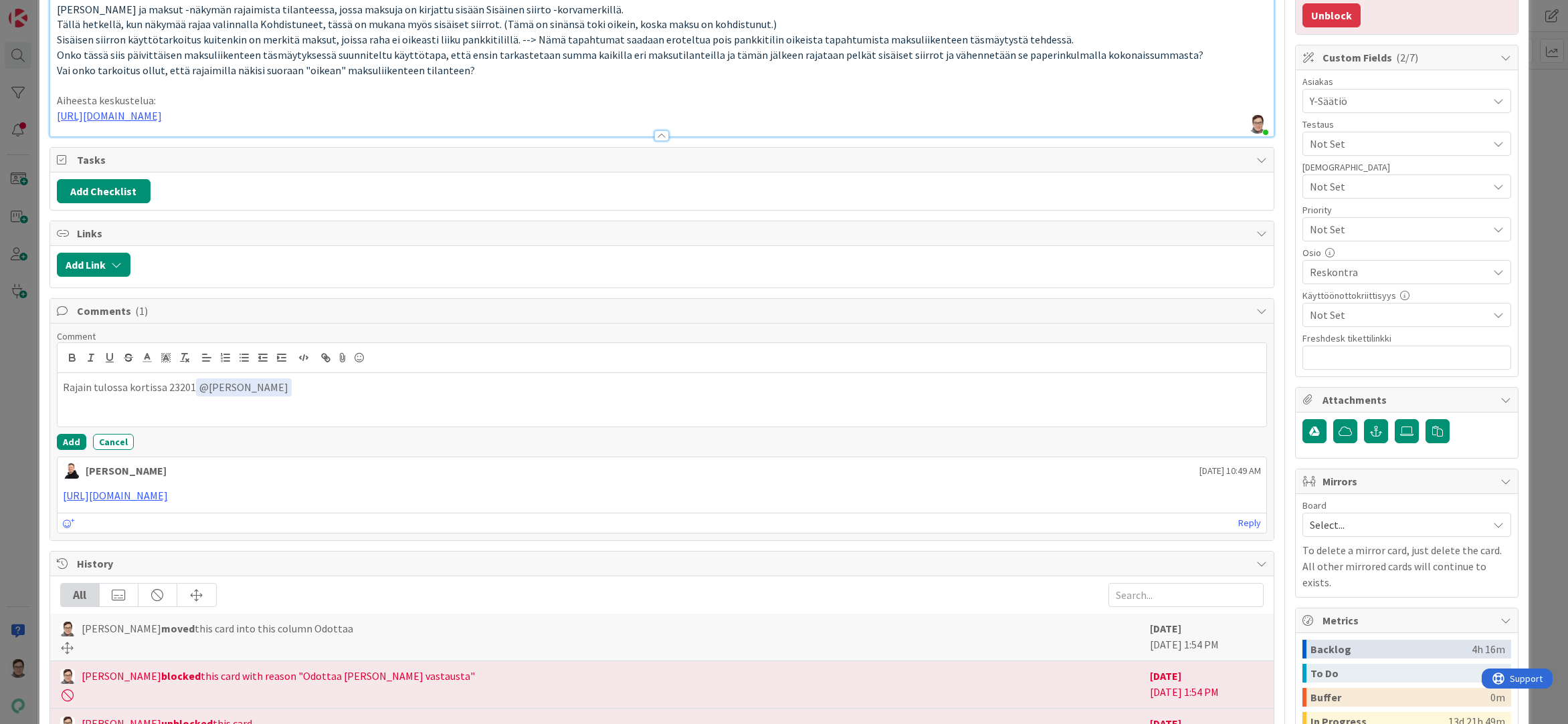
click at [1332, 15] on button "Unblock" at bounding box center [1332, 15] width 58 height 24
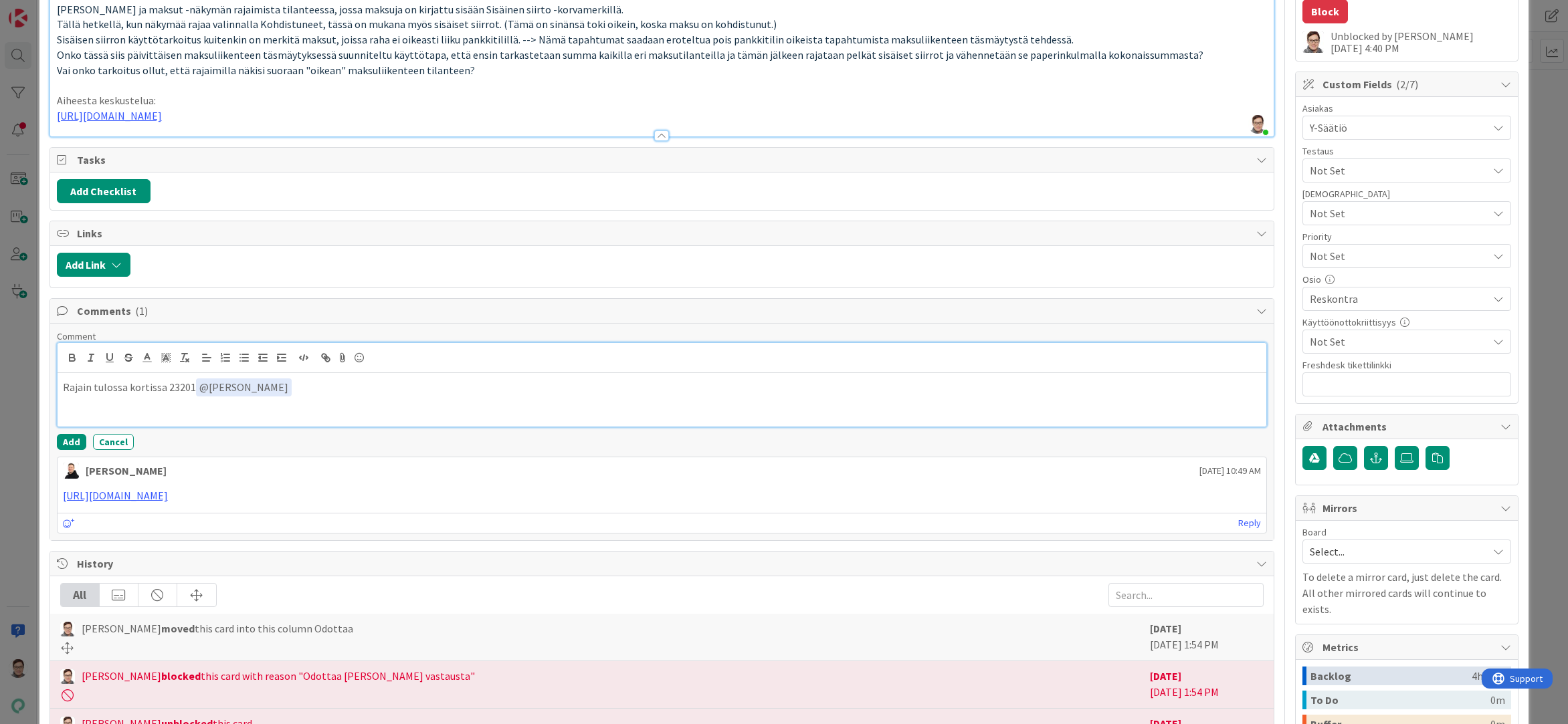
click at [318, 385] on p "Rajain tulossa kortissa 23201 ﻿ @ Ansu Nevalainen ﻿" at bounding box center [662, 388] width 1199 height 18
click at [72, 440] on button "Add" at bounding box center [72, 442] width 30 height 16
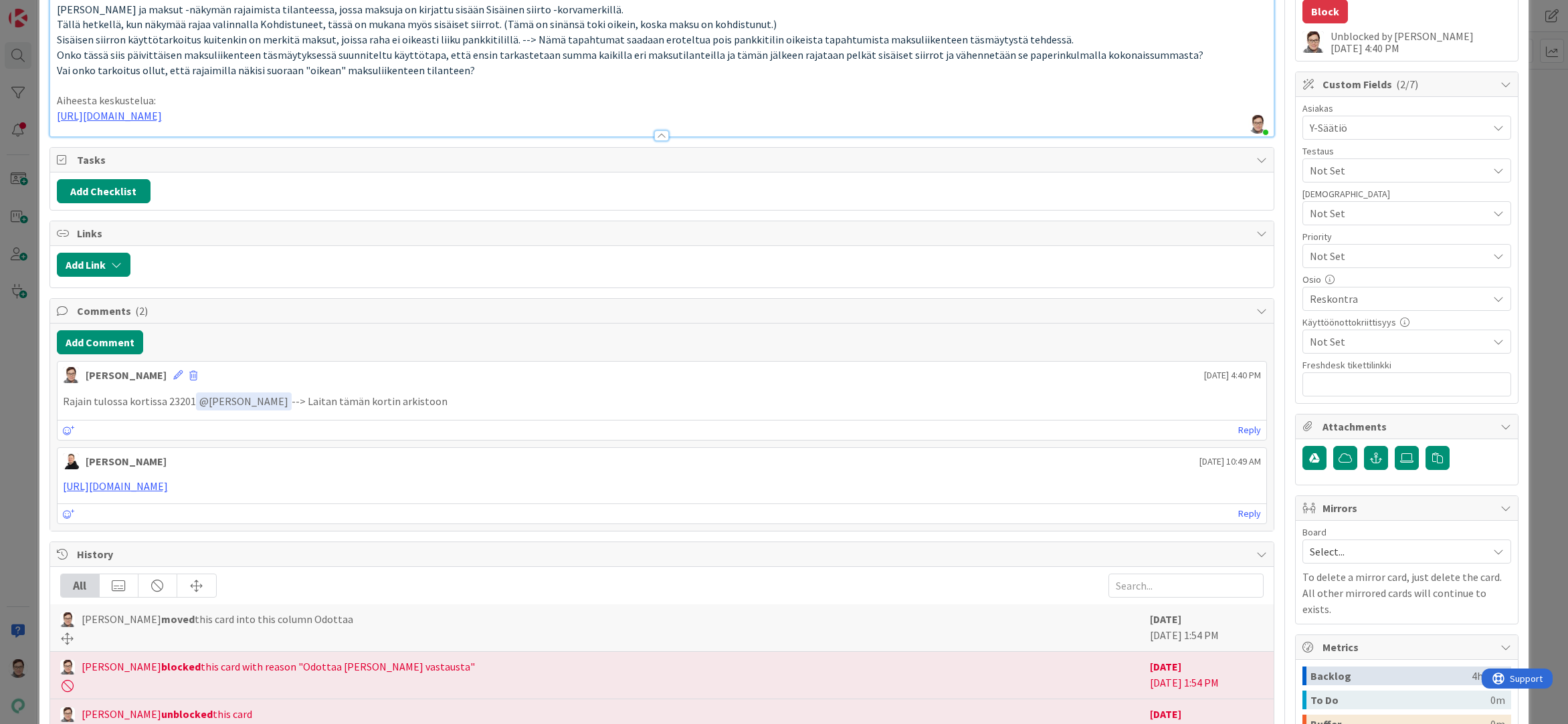
scroll to position [0, 0]
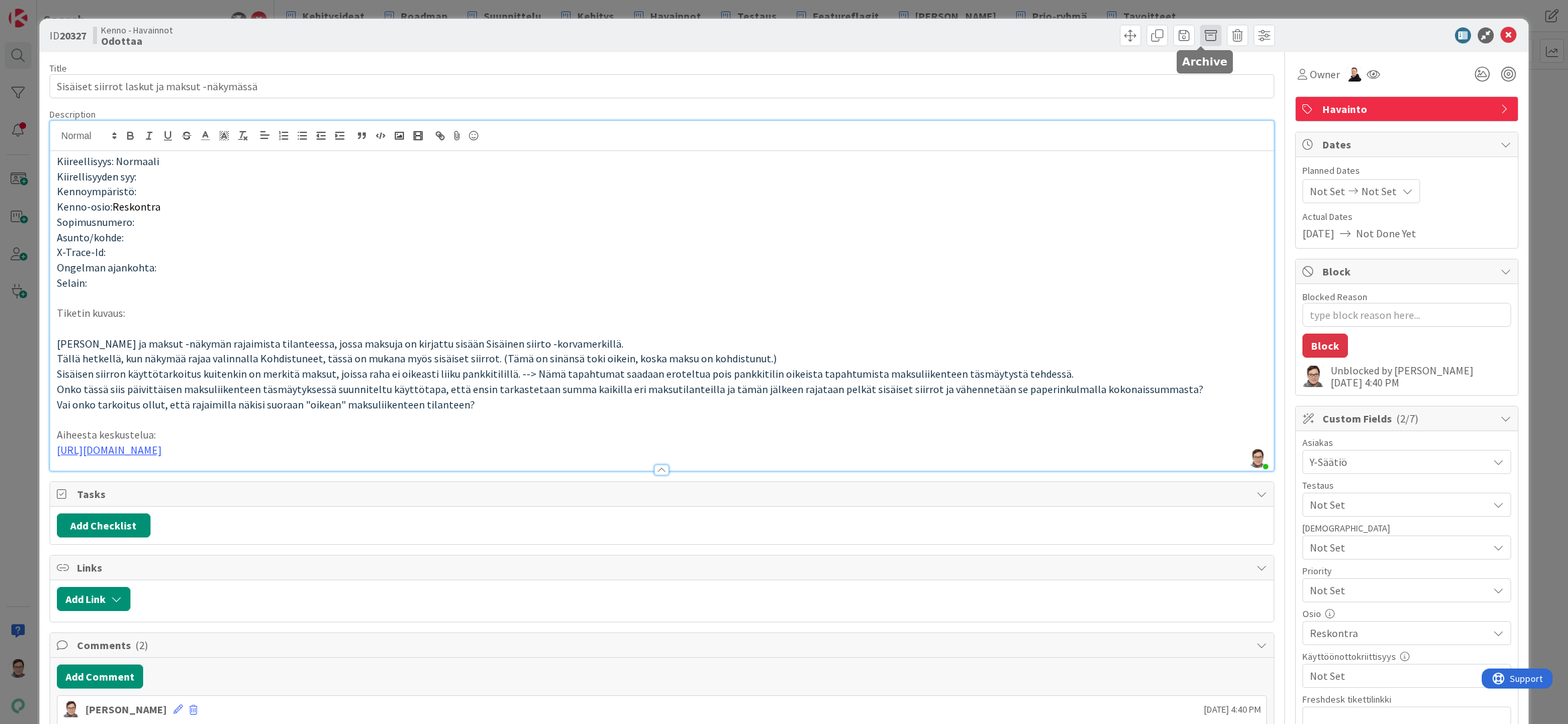
click at [1200, 36] on span at bounding box center [1211, 36] width 21 height 21
click at [1213, 97] on button "Archive" at bounding box center [1233, 98] width 53 height 24
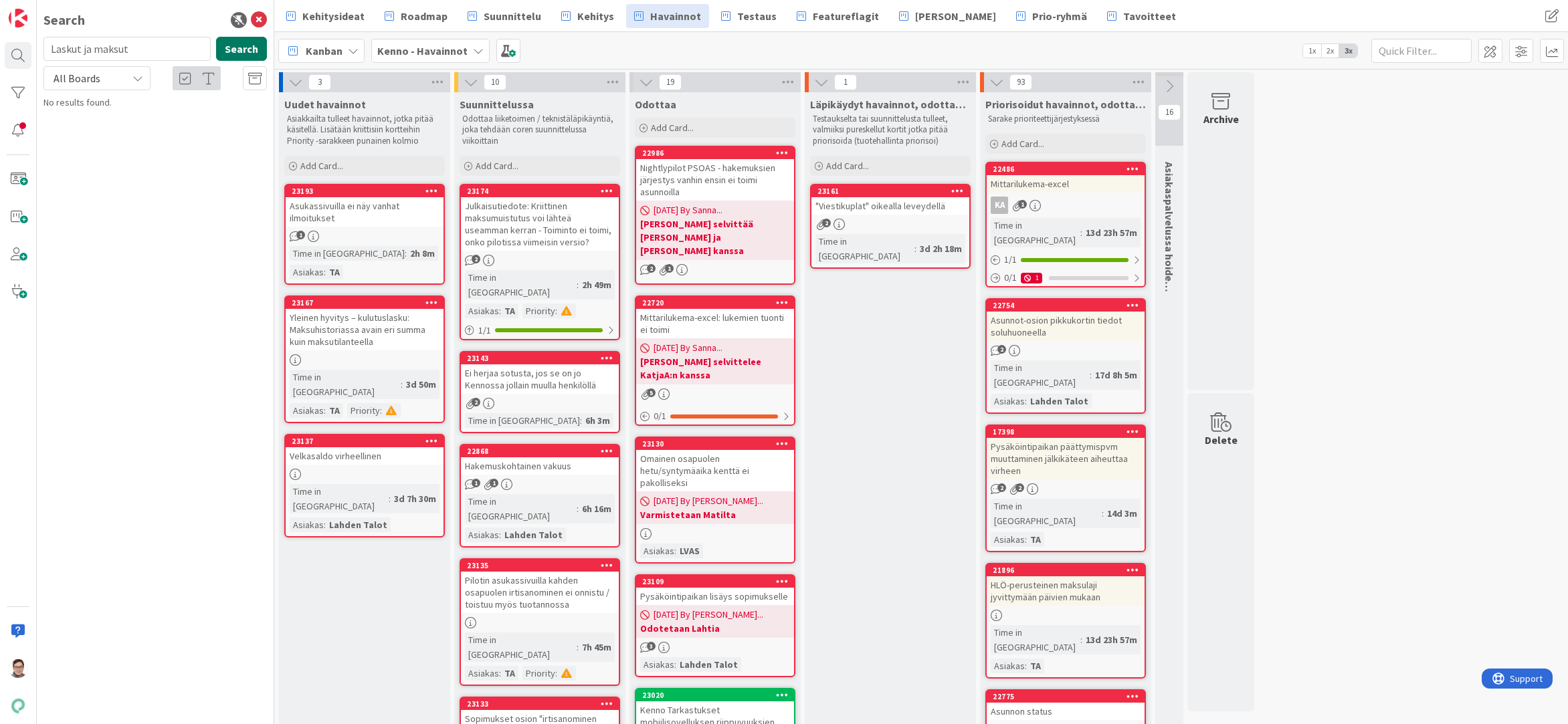
click at [251, 46] on button "Search" at bounding box center [242, 49] width 51 height 24
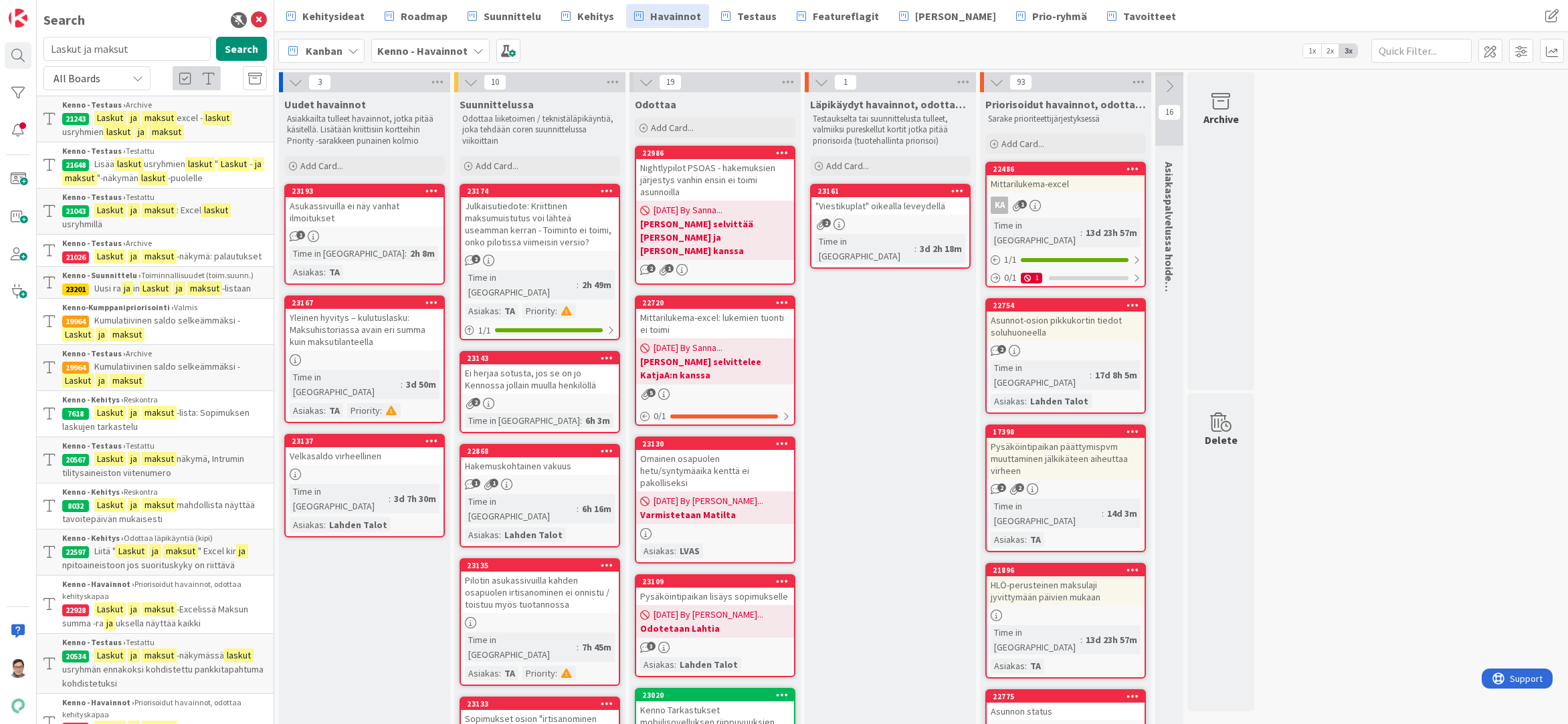
click at [159, 326] on span "Kumulatiivinen saldo selkeämmäksi -" at bounding box center [167, 320] width 146 height 12
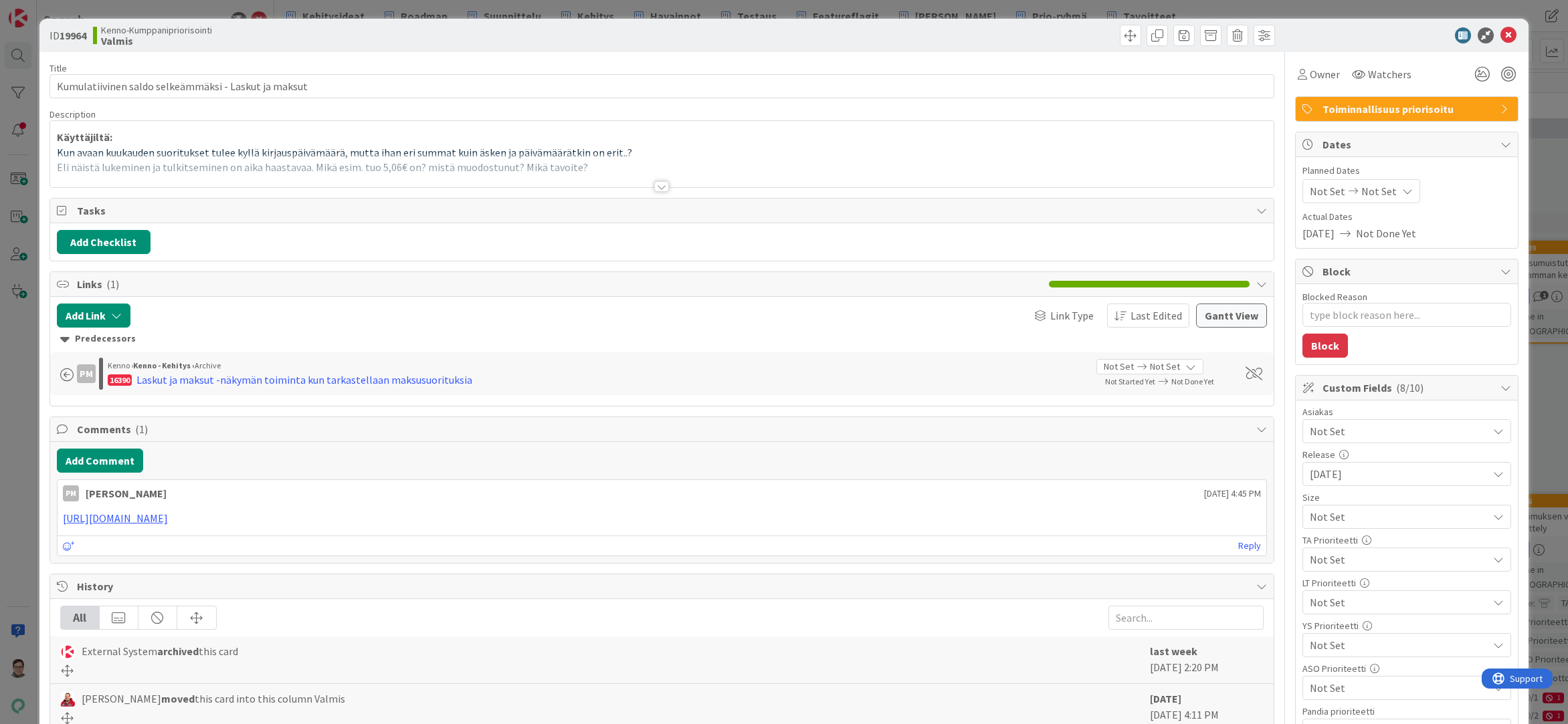
type textarea "x"
click at [662, 189] on div at bounding box center [662, 187] width 15 height 11
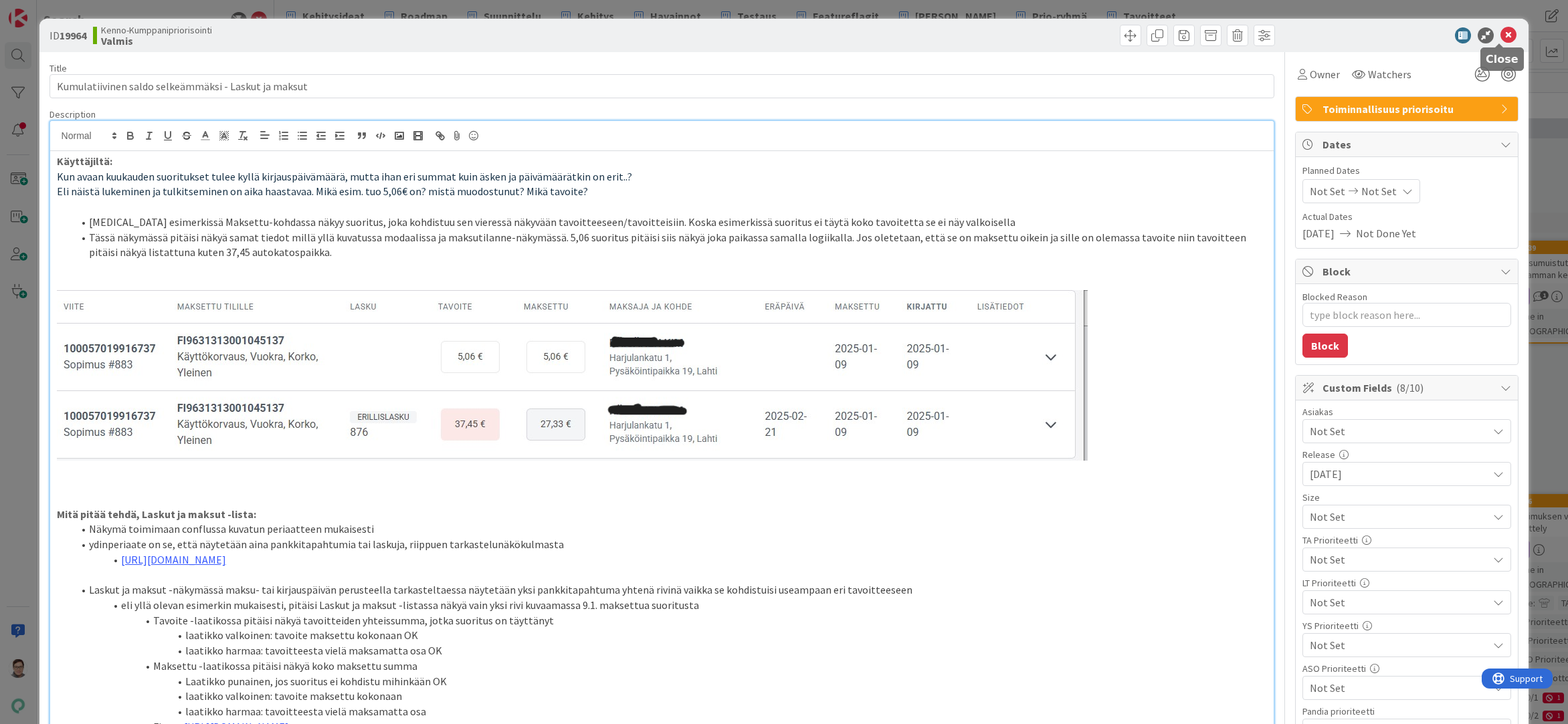
click at [1504, 38] on icon at bounding box center [1508, 36] width 16 height 16
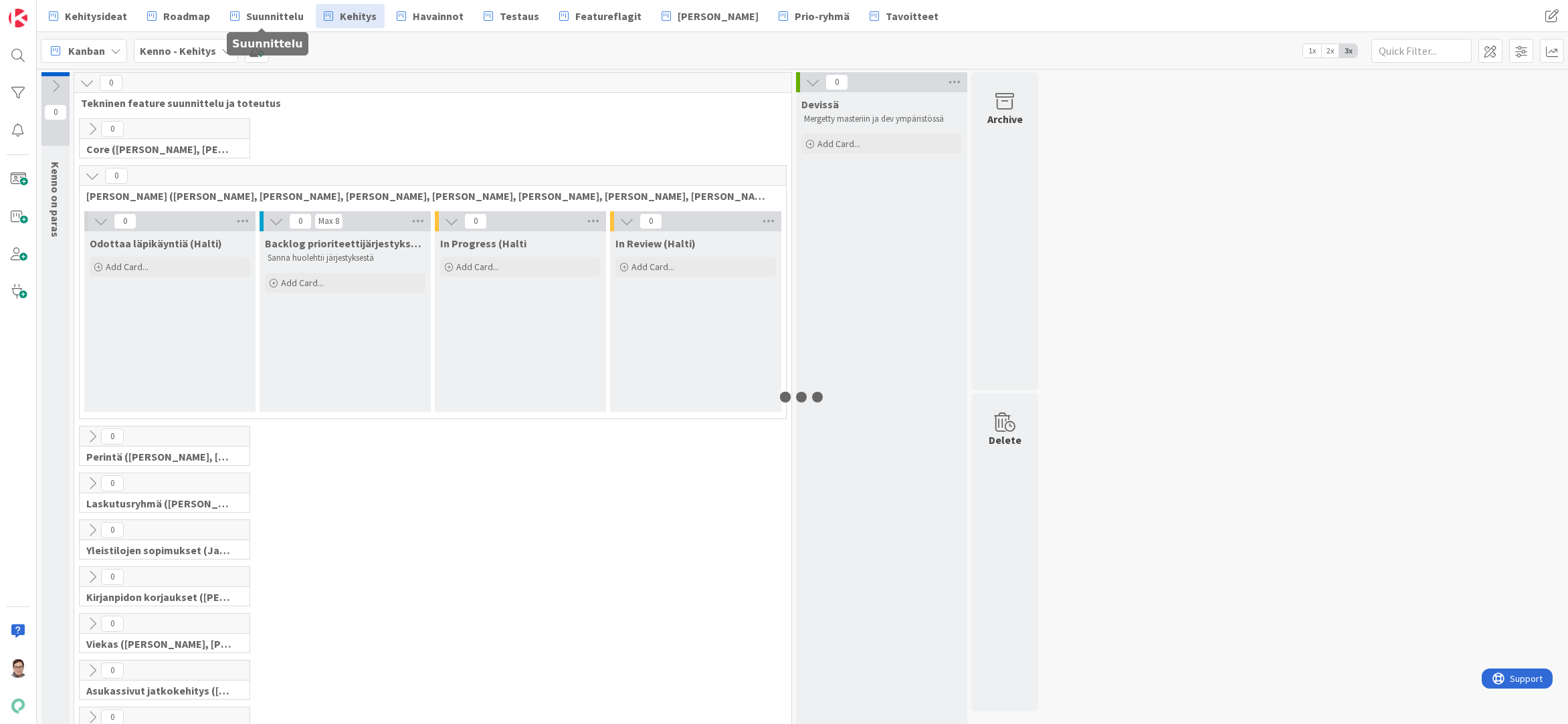
drag, startPoint x: 285, startPoint y: 19, endPoint x: 297, endPoint y: 55, distance: 37.9
click at [285, 19] on span "Suunnittelu" at bounding box center [275, 16] width 58 height 16
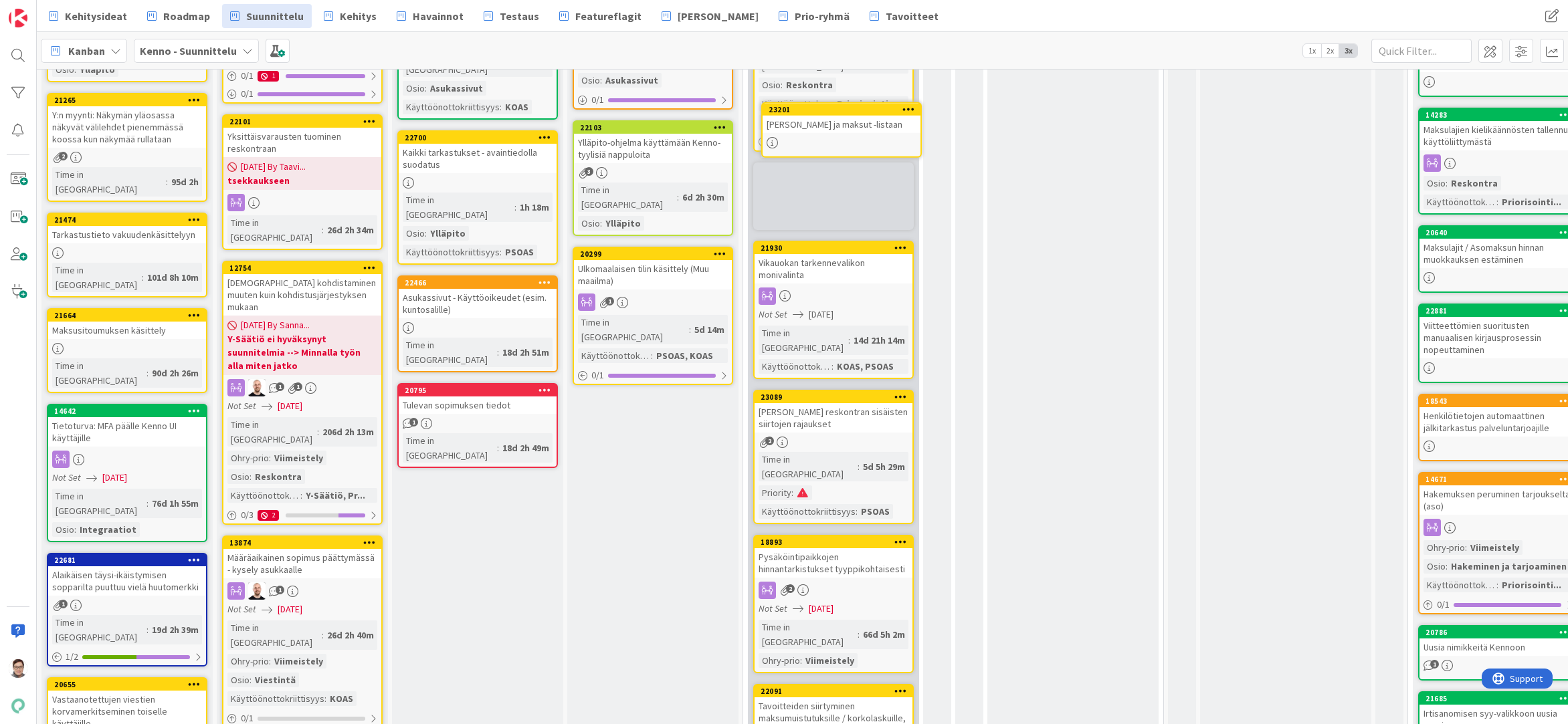
scroll to position [537, 0]
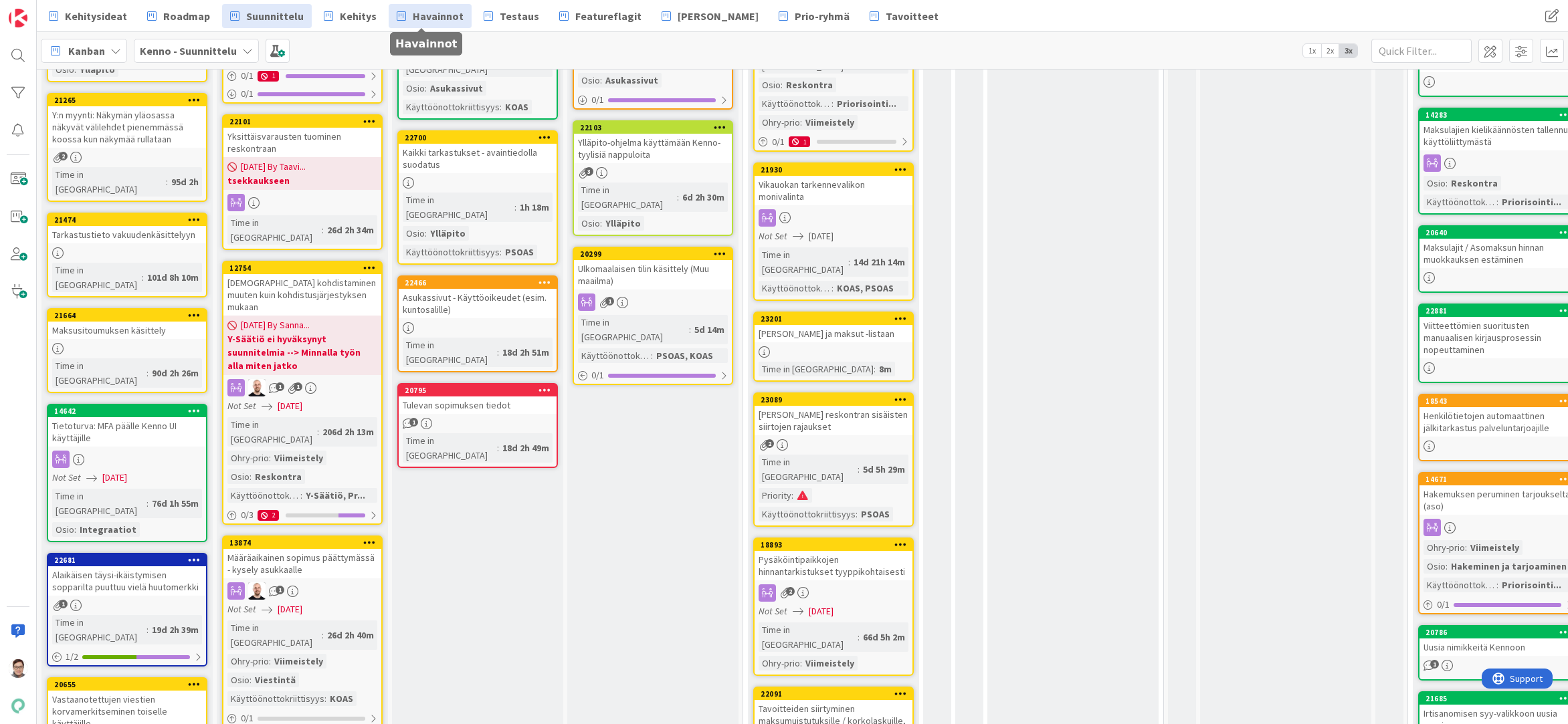
click at [427, 24] on link "Havainnot" at bounding box center [429, 16] width 83 height 24
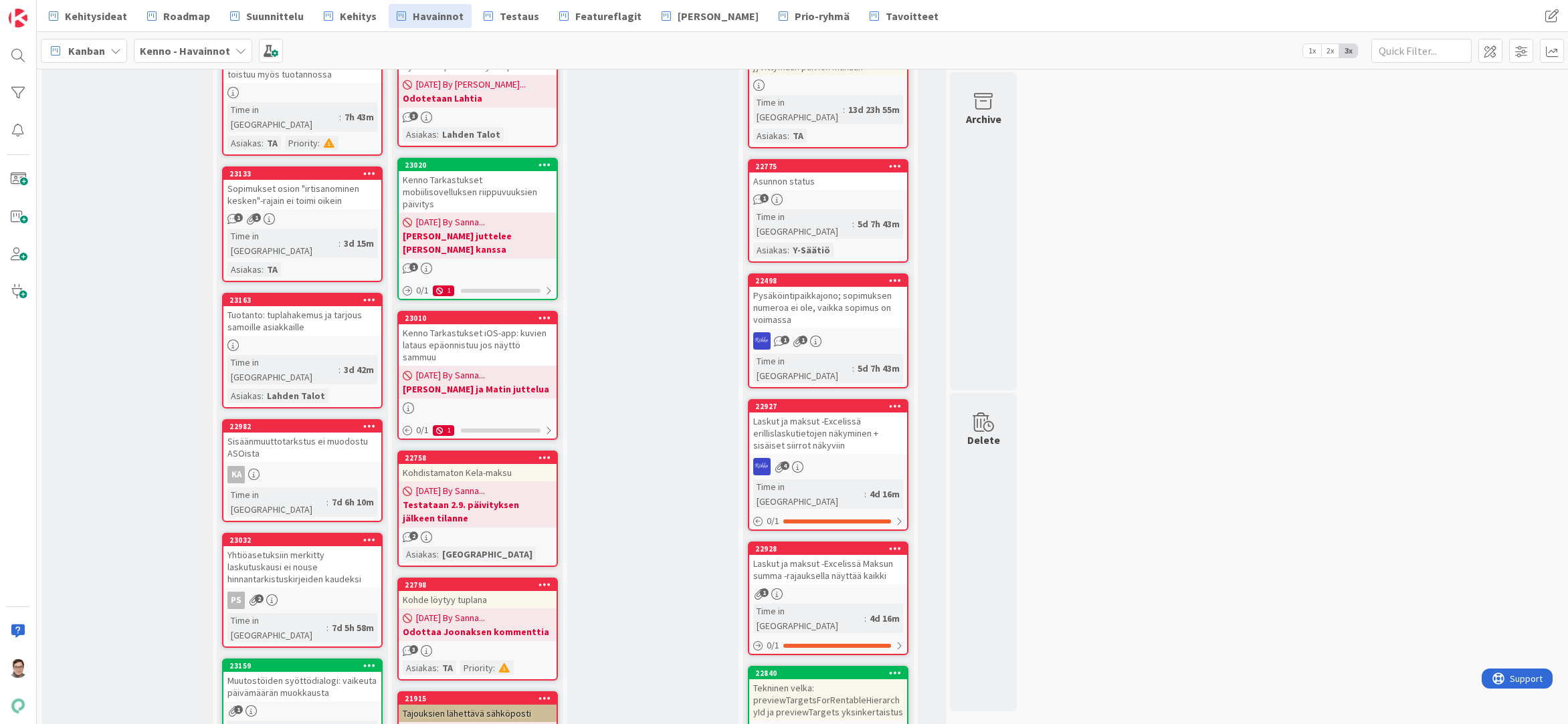
scroll to position [535, 0]
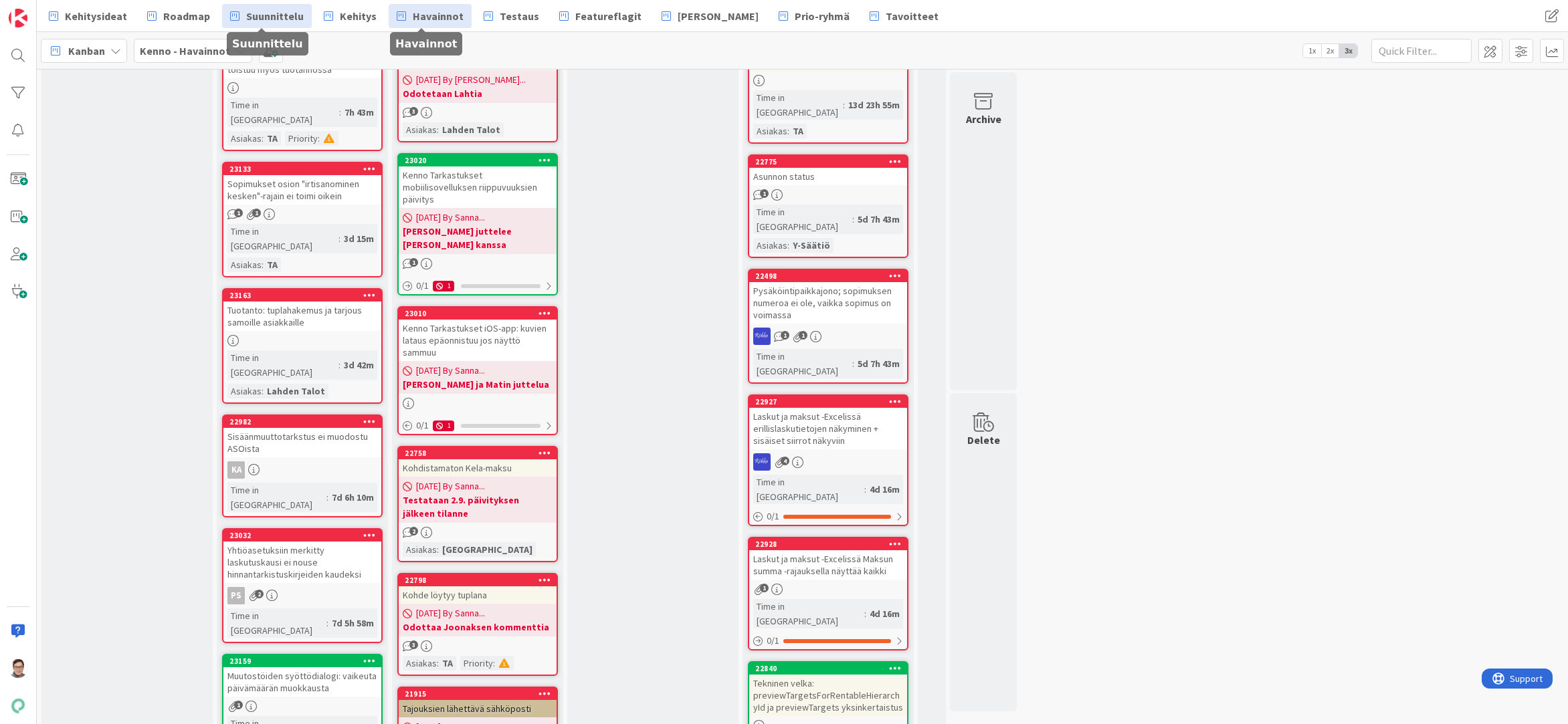
click at [274, 15] on span "Suunnittelu" at bounding box center [275, 16] width 58 height 16
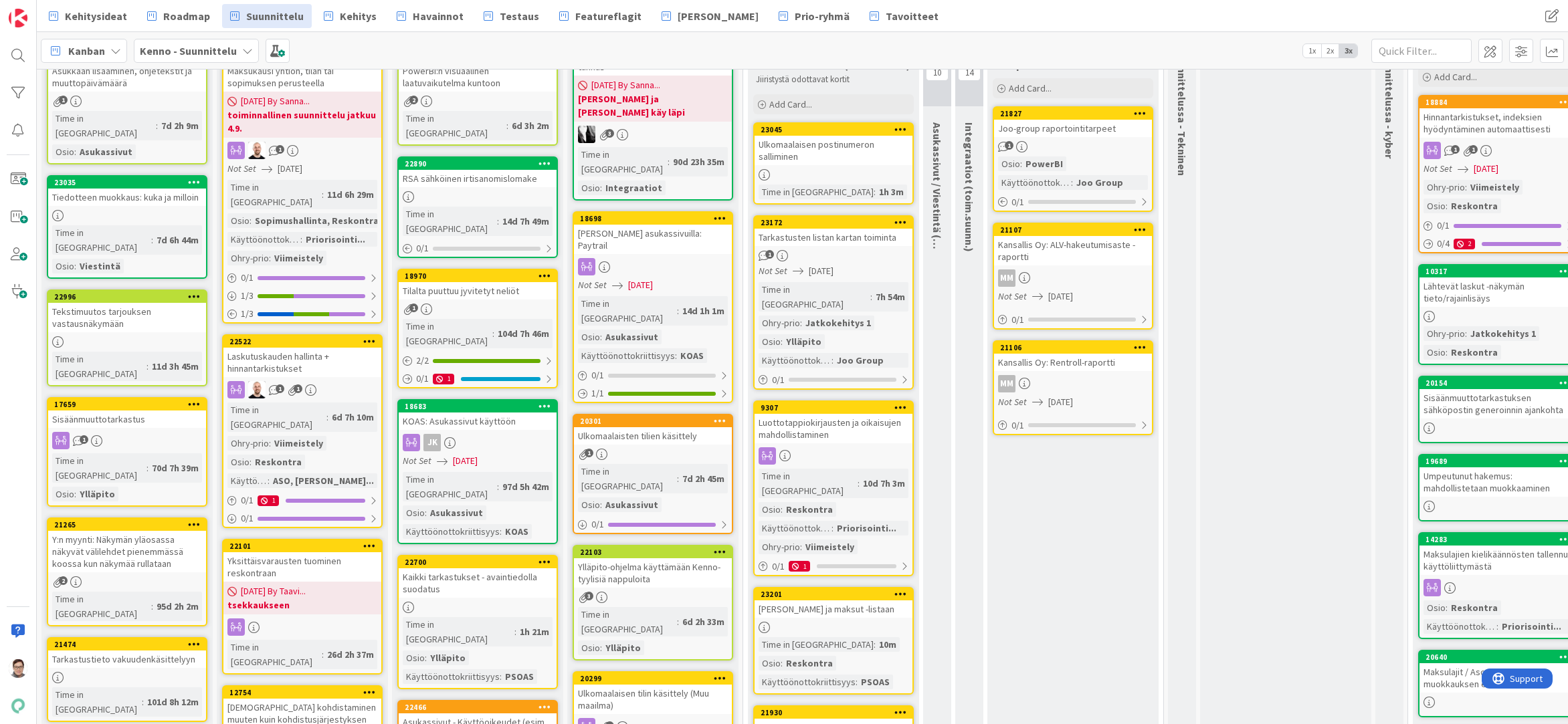
scroll to position [134, 0]
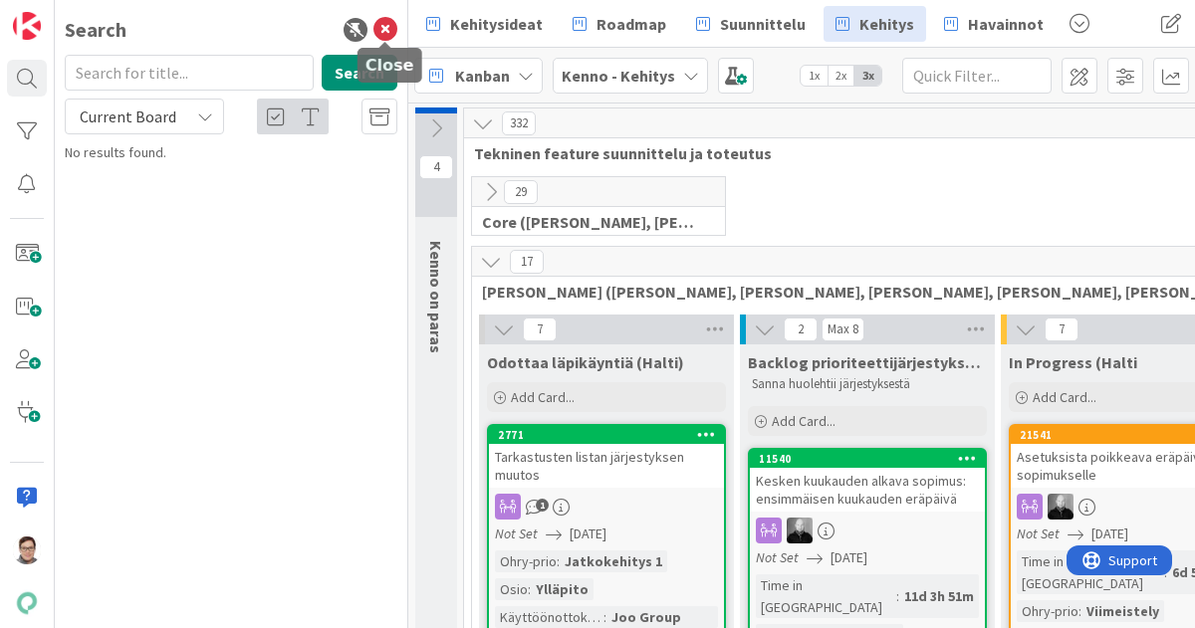
click at [389, 27] on icon at bounding box center [385, 30] width 24 height 24
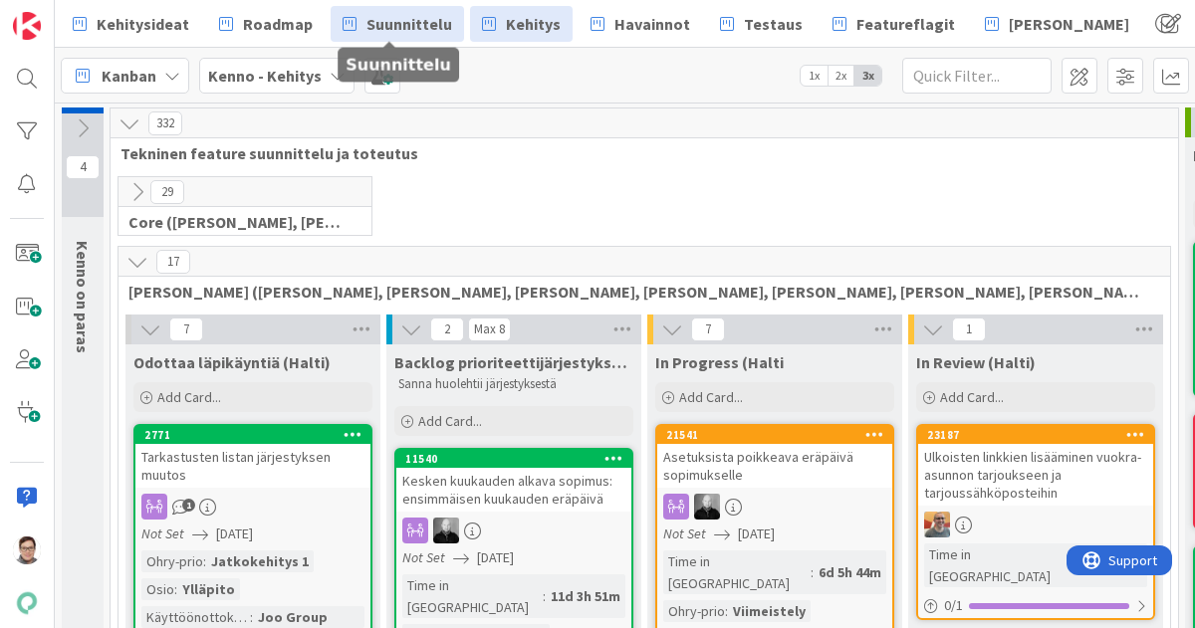
click at [416, 21] on span "Suunnittelu" at bounding box center [409, 24] width 86 height 24
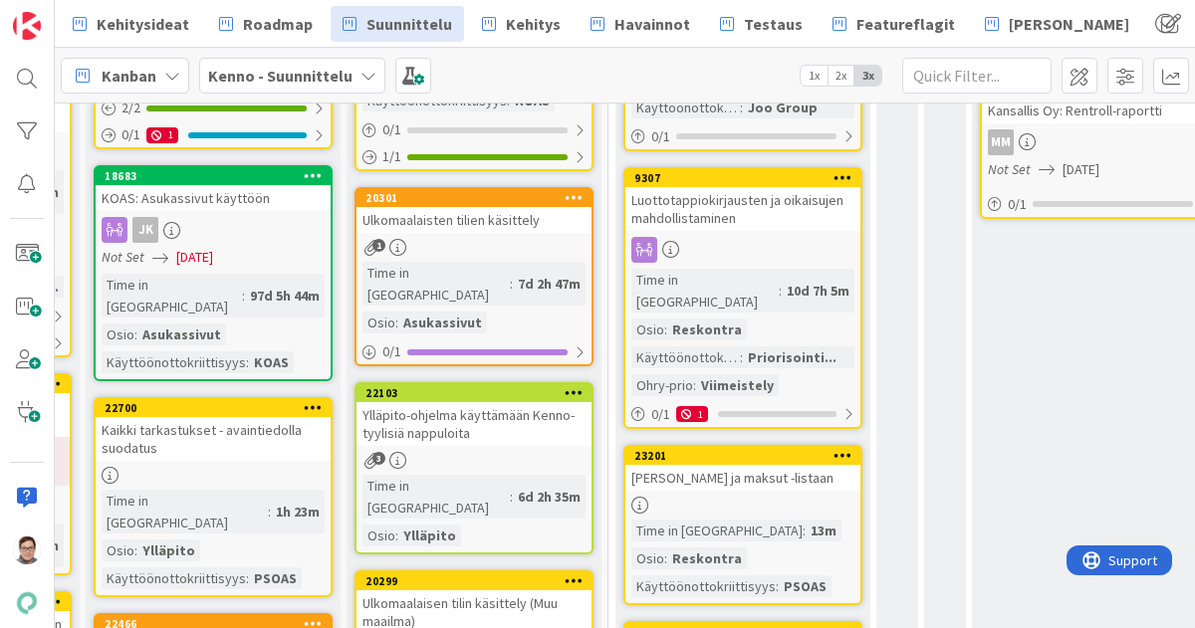
scroll to position [797, 498]
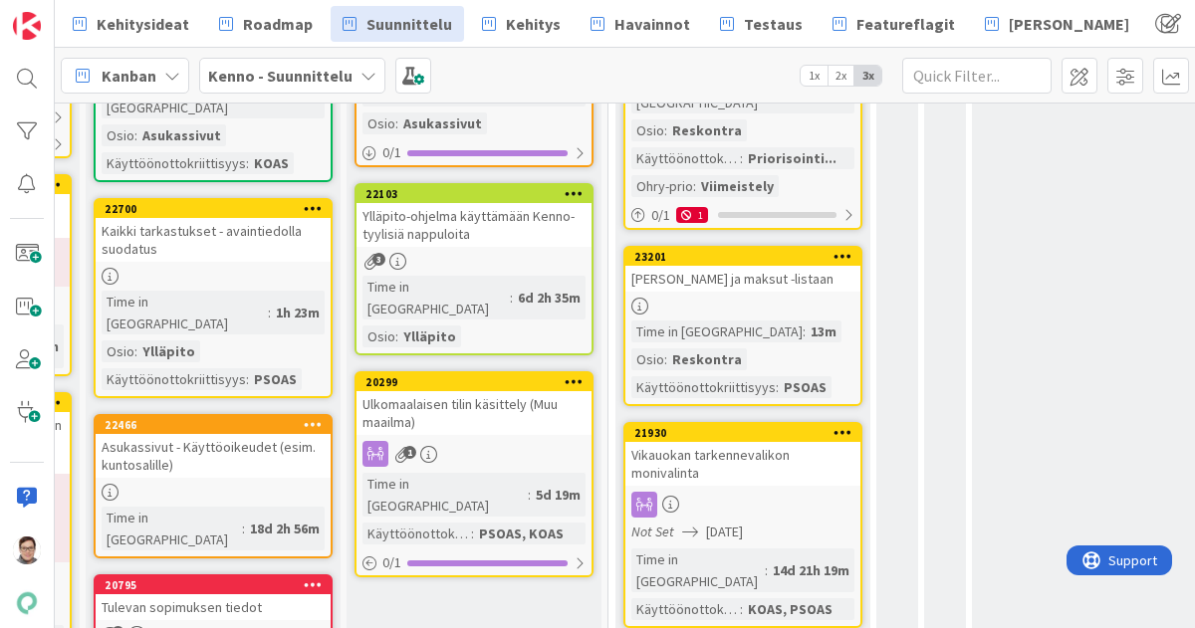
click at [755, 266] on div "[PERSON_NAME] ja maksut -listaan" at bounding box center [742, 279] width 235 height 26
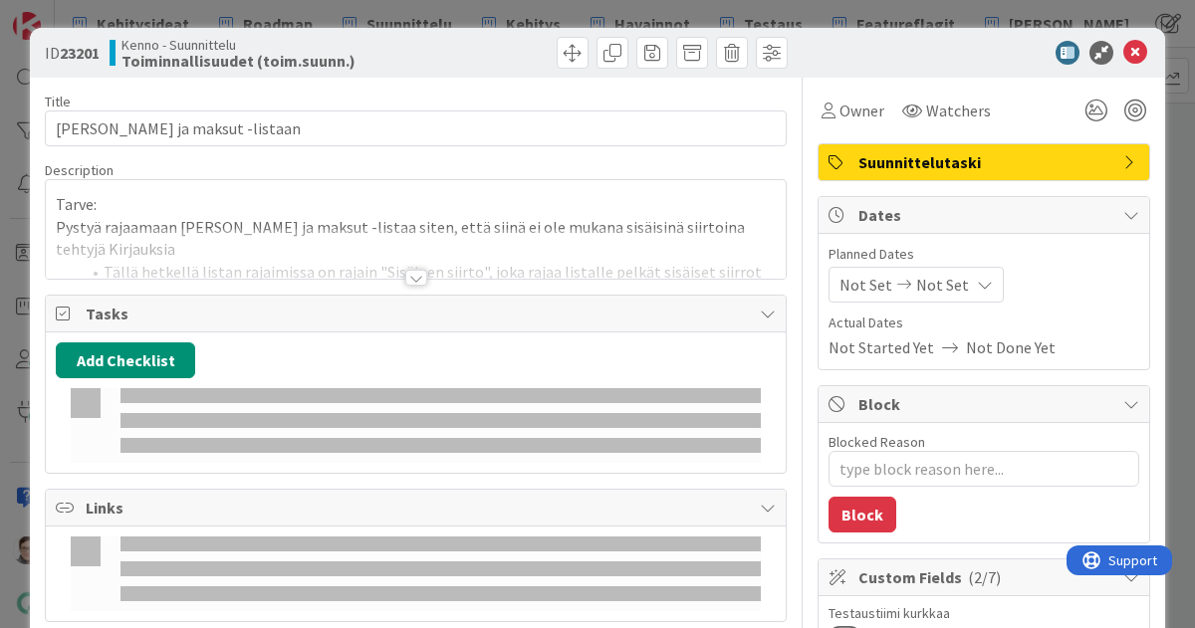
type textarea "x"
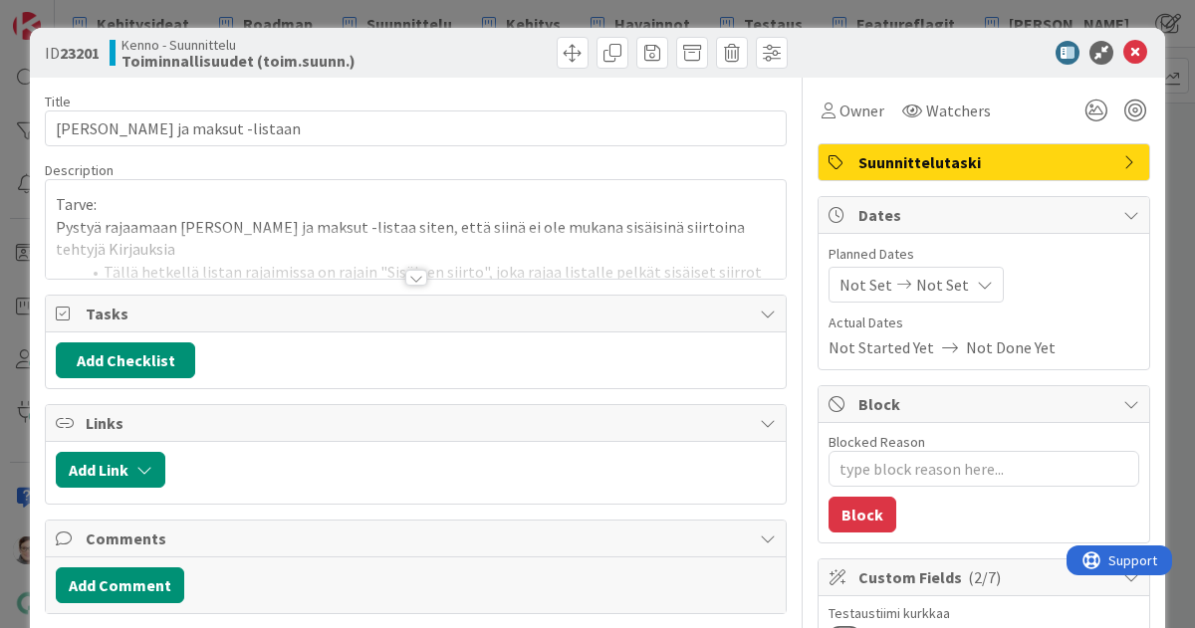
click at [405, 274] on div at bounding box center [416, 278] width 22 height 16
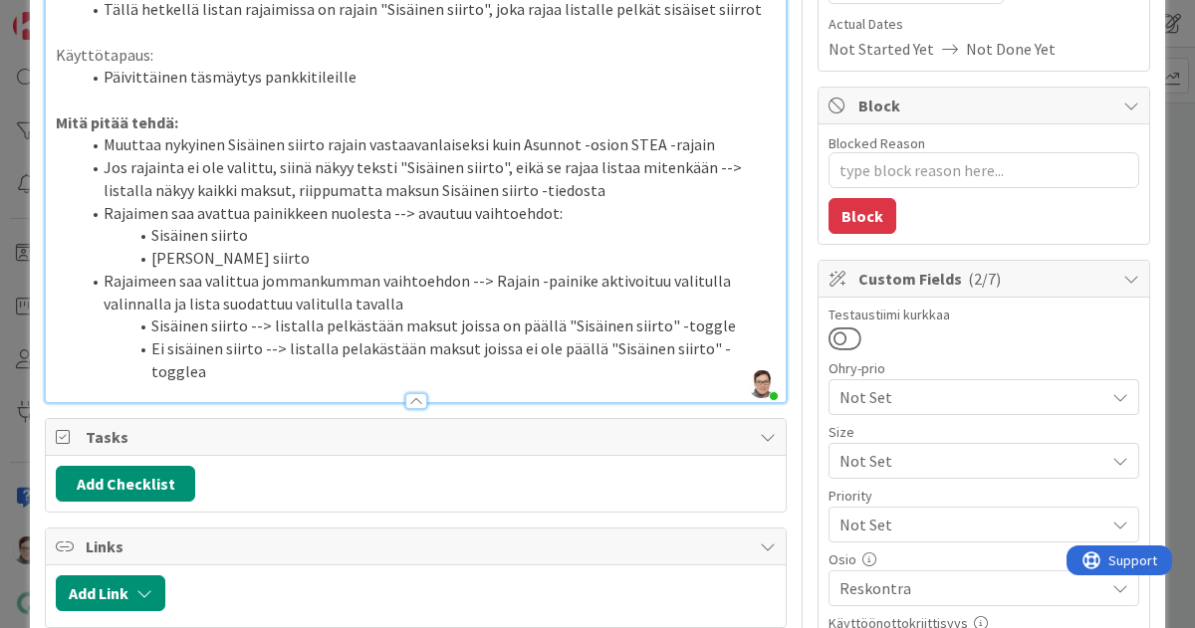
scroll to position [271, 0]
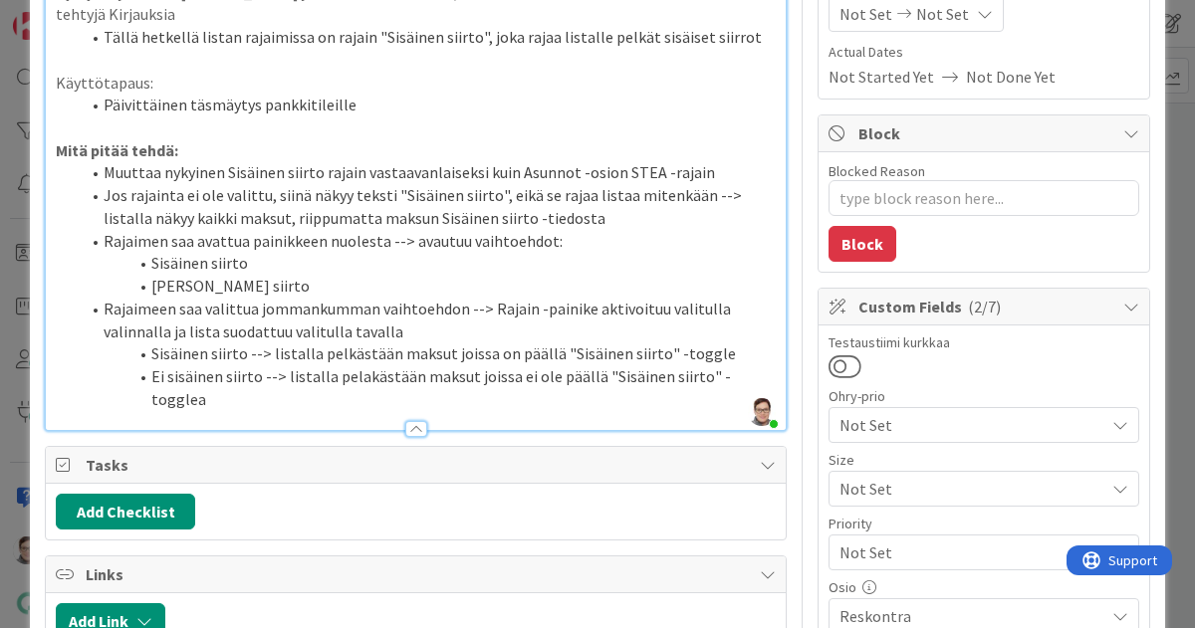
click at [764, 373] on div "Tarve: Pystyä rajaamaan [PERSON_NAME] ja maksut -listaa siten, että siinä ei ol…" at bounding box center [416, 192] width 740 height 476
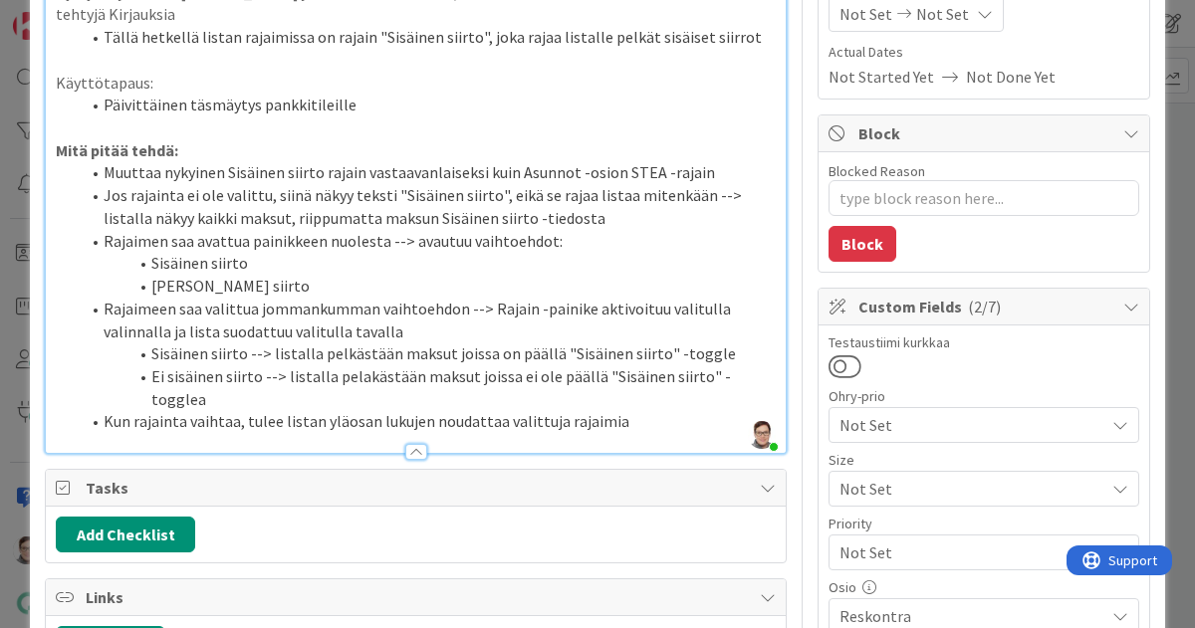
click at [374, 410] on li "Kun rajainta vaihtaa, tulee listan yläosan lukujen noudattaa valittuja rajaimia" at bounding box center [428, 421] width 696 height 23
click at [720, 410] on li "Kun rajainta vaihtaa, tulee listan yläosan Yhteensä lukujen noudattaa valittuja…" at bounding box center [428, 421] width 696 height 23
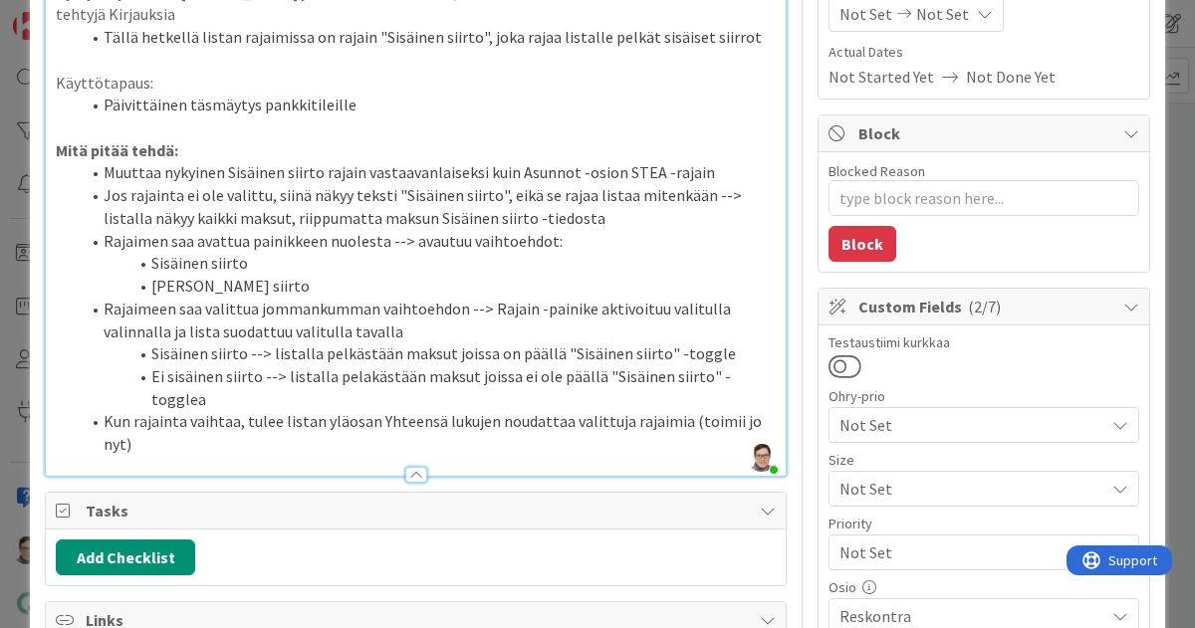
type textarea "x"
click at [412, 467] on div at bounding box center [416, 475] width 22 height 16
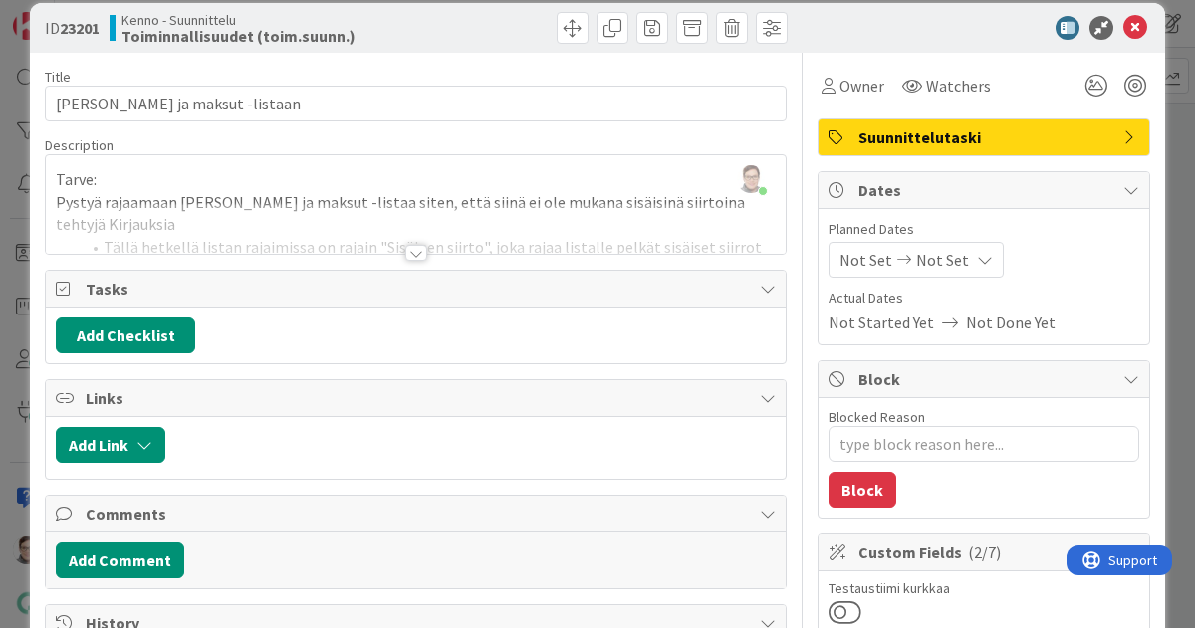
scroll to position [0, 0]
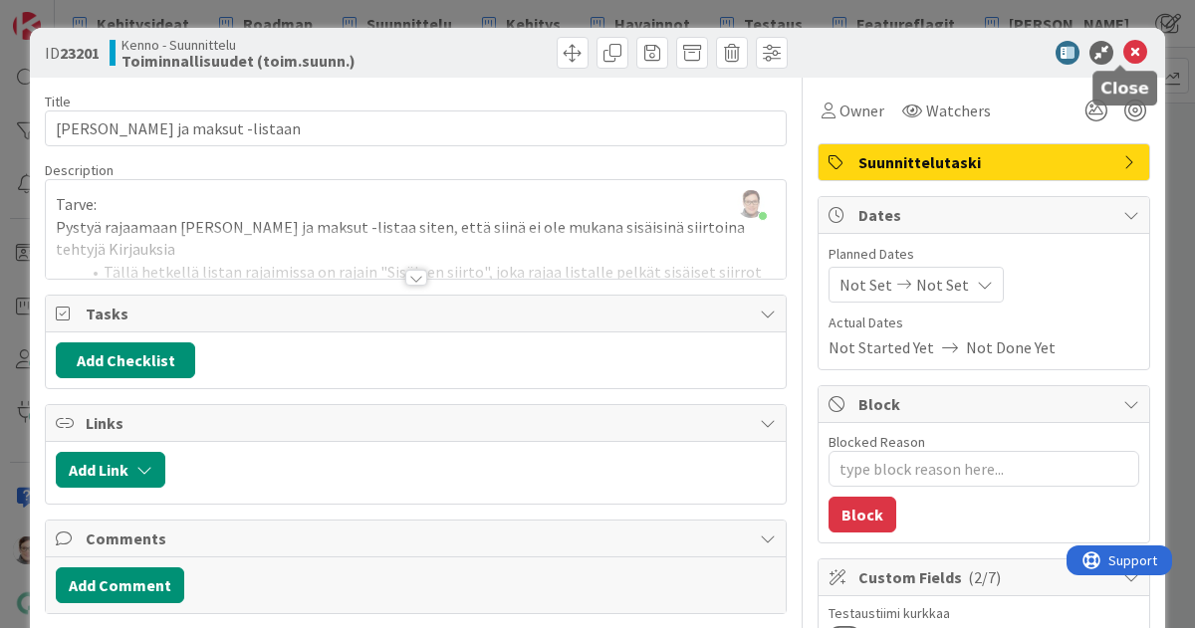
click at [1123, 57] on icon at bounding box center [1135, 53] width 24 height 24
